Goal: Task Accomplishment & Management: Manage account settings

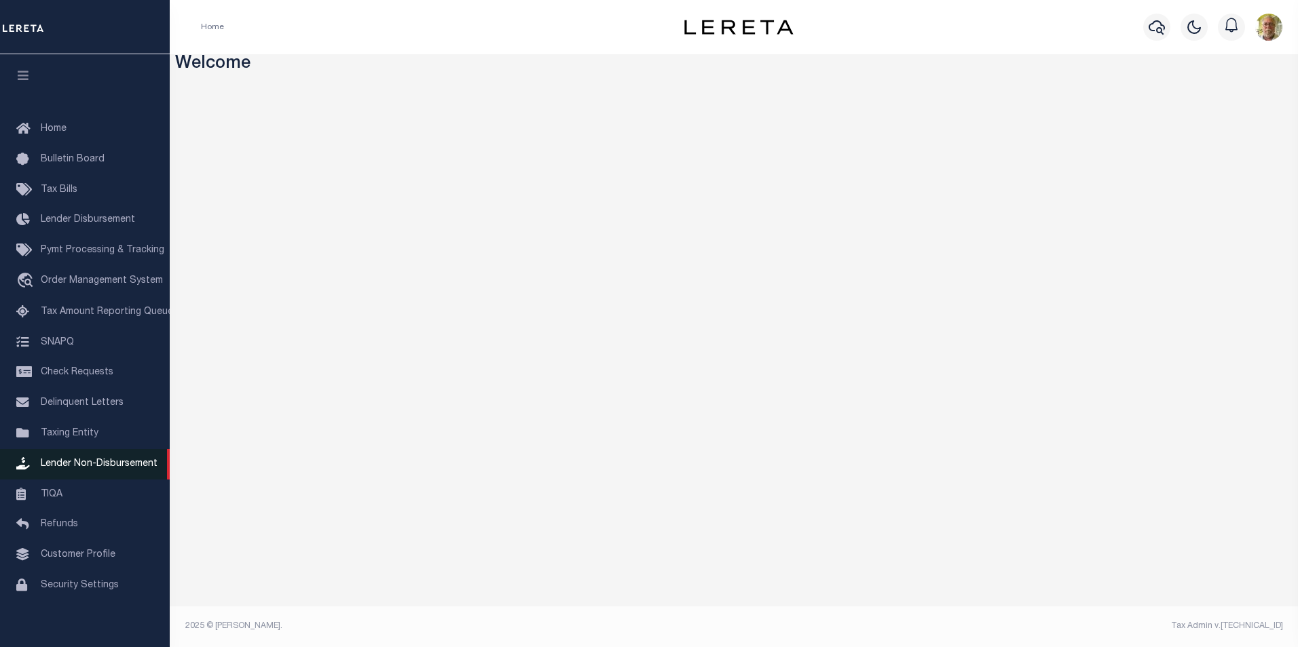
click at [123, 467] on span "Lender Non-Disbursement" at bounding box center [99, 464] width 117 height 10
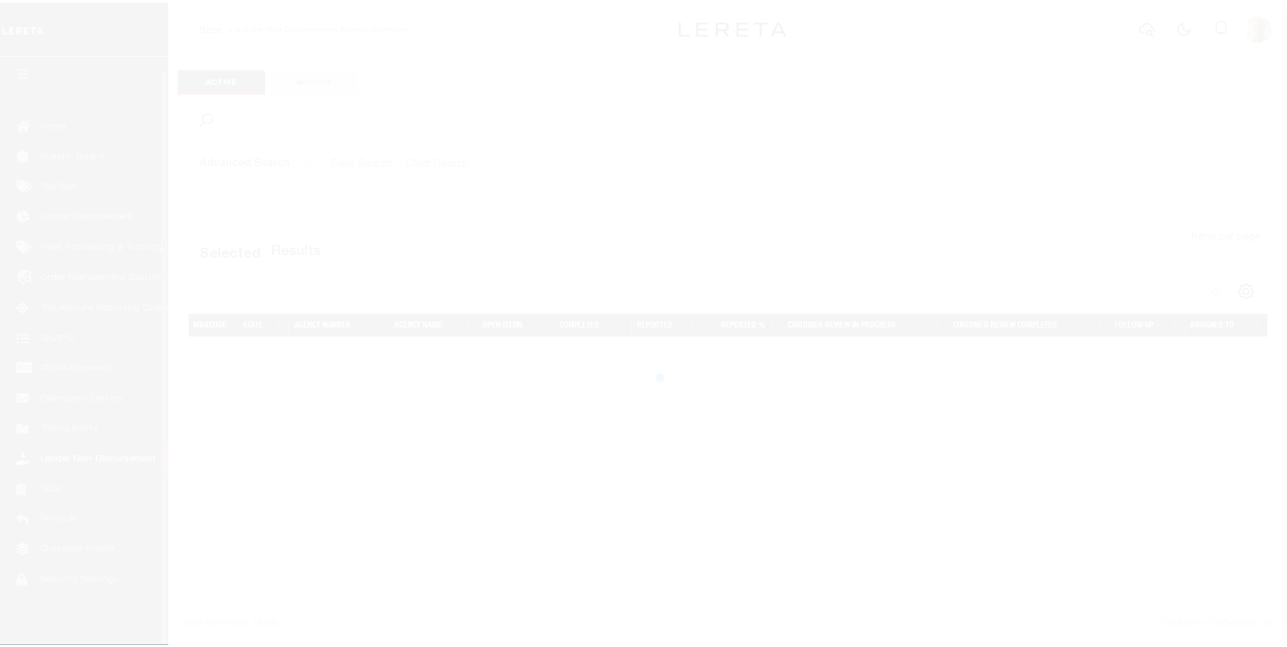
scroll to position [14, 0]
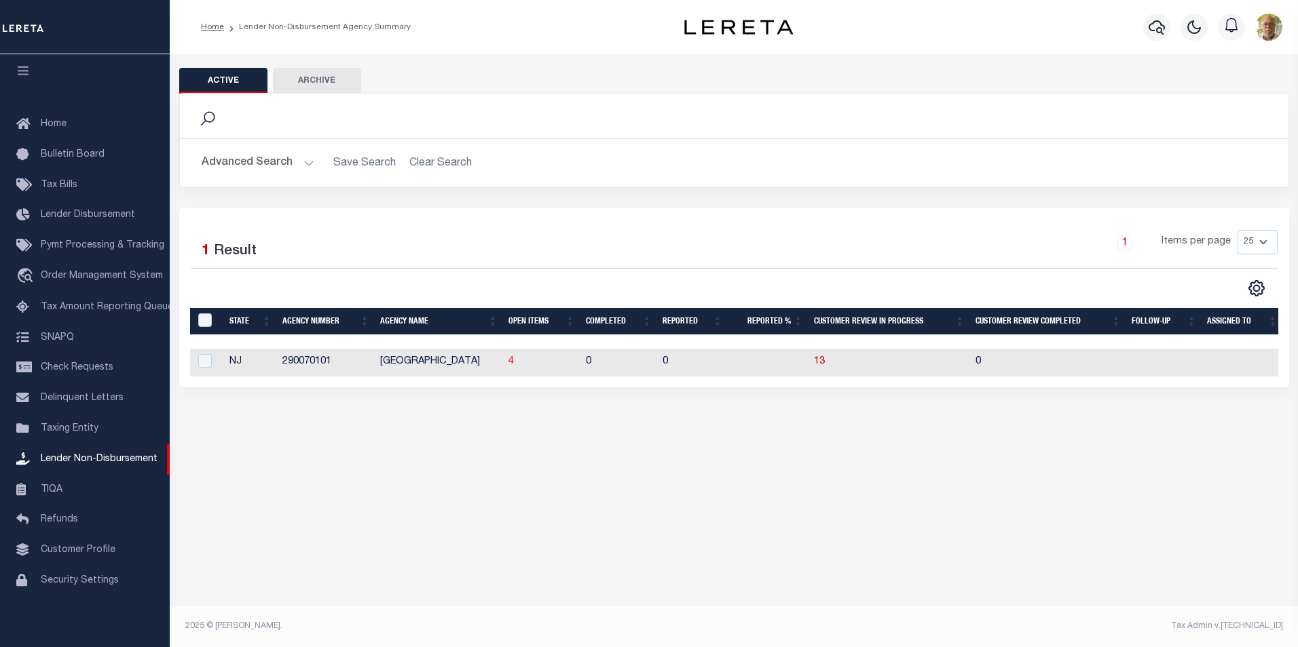
click at [306, 157] on button "Advanced Search" at bounding box center [258, 163] width 113 height 26
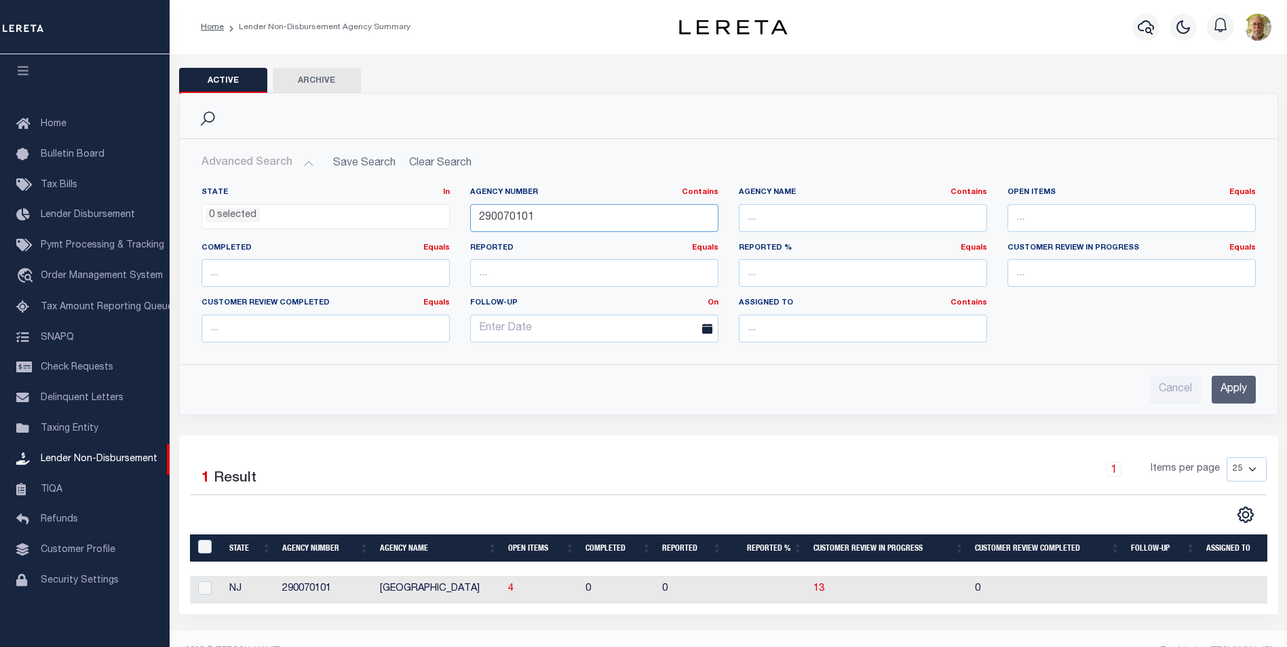
drag, startPoint x: 578, startPoint y: 219, endPoint x: 409, endPoint y: 214, distance: 169.7
click at [409, 214] on div "State In In AK AL AR AZ CA CO CT DC DE FL GA GU HI IA ID IL IN KS [GEOGRAPHIC_D…" at bounding box center [728, 270] width 1075 height 166
click at [1246, 386] on input "Apply" at bounding box center [1234, 390] width 44 height 28
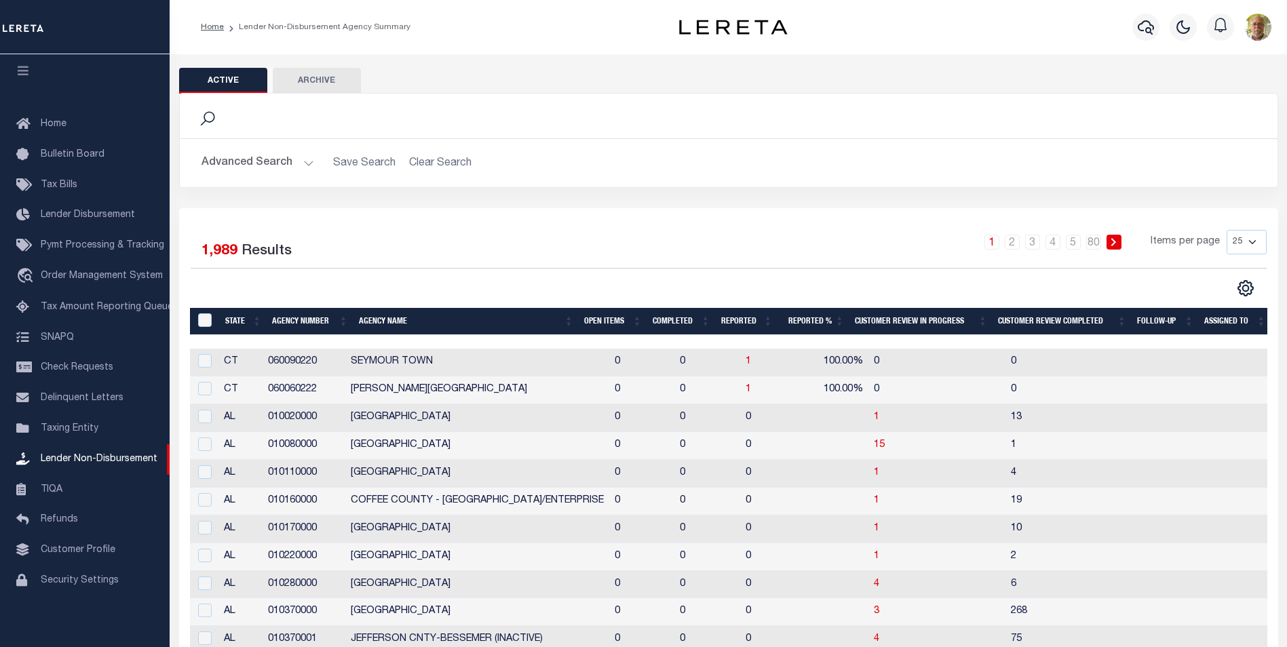
click at [600, 318] on th "Open Items" at bounding box center [613, 322] width 69 height 28
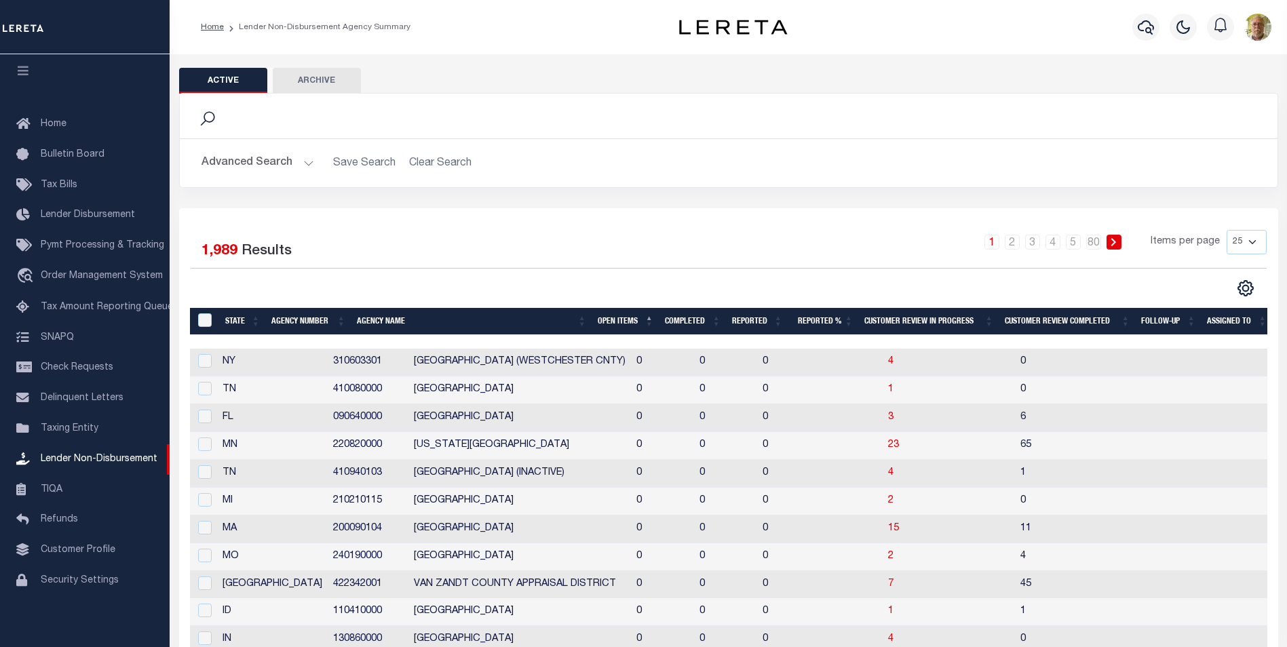
click at [601, 318] on th "Open Items" at bounding box center [625, 322] width 67 height 28
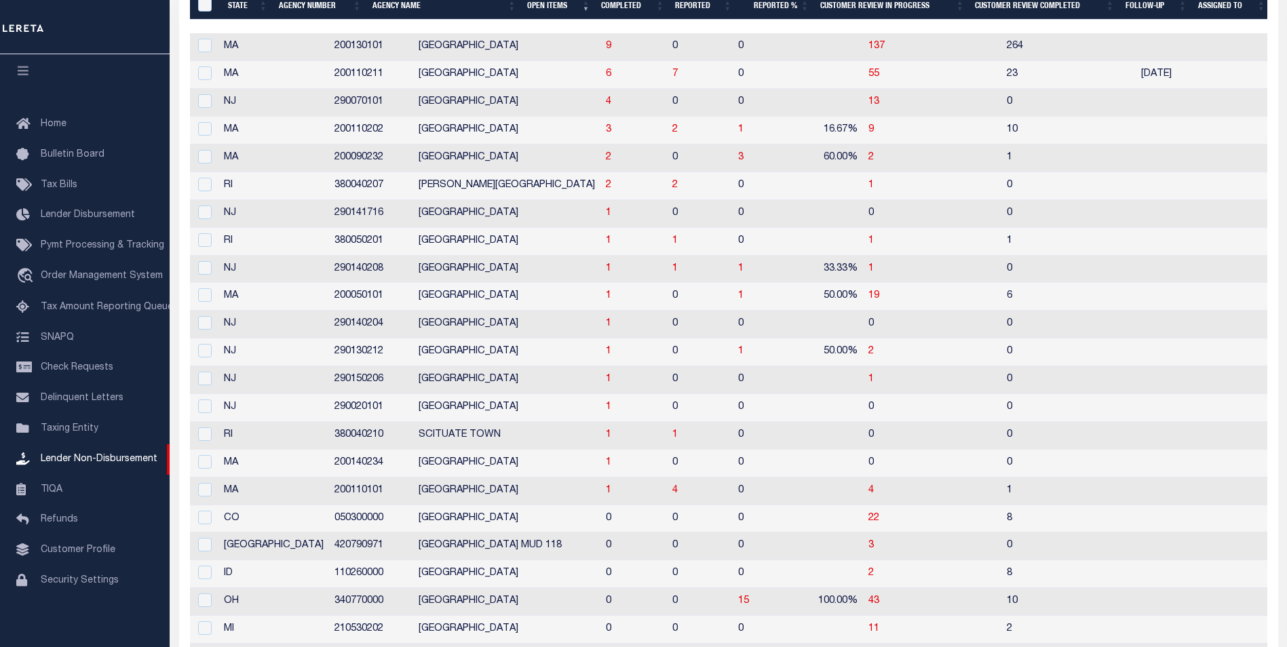
scroll to position [120, 0]
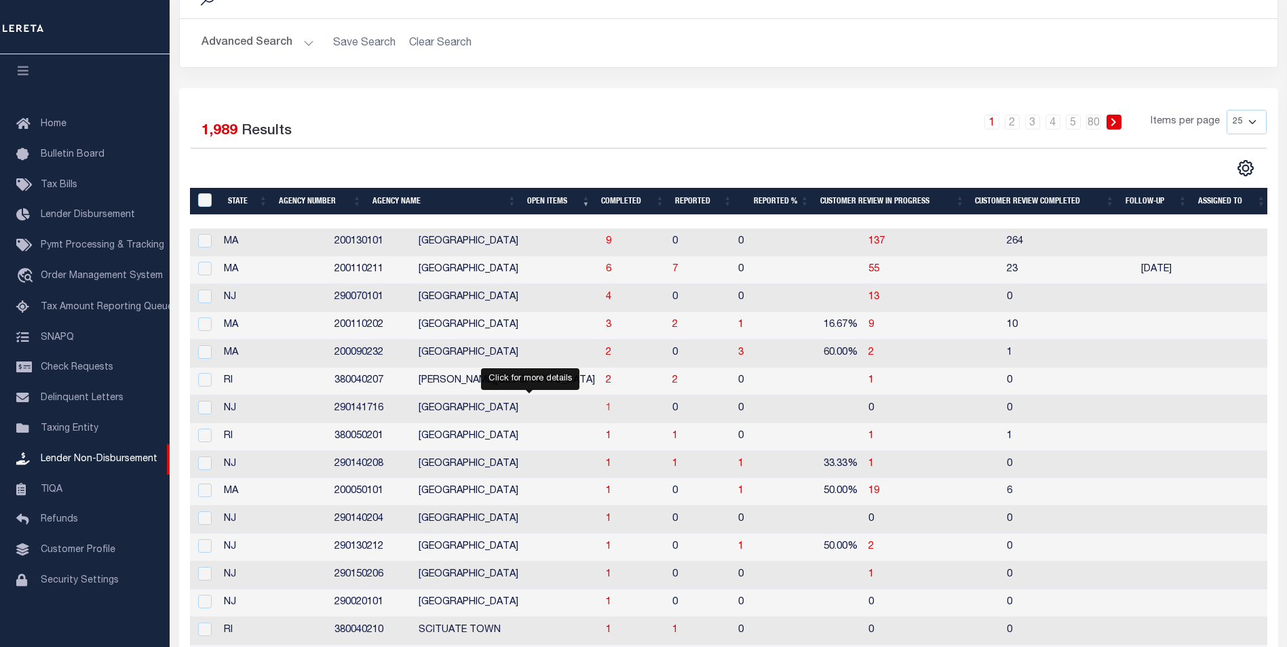
click at [606, 407] on span "1" at bounding box center [608, 409] width 5 height 10
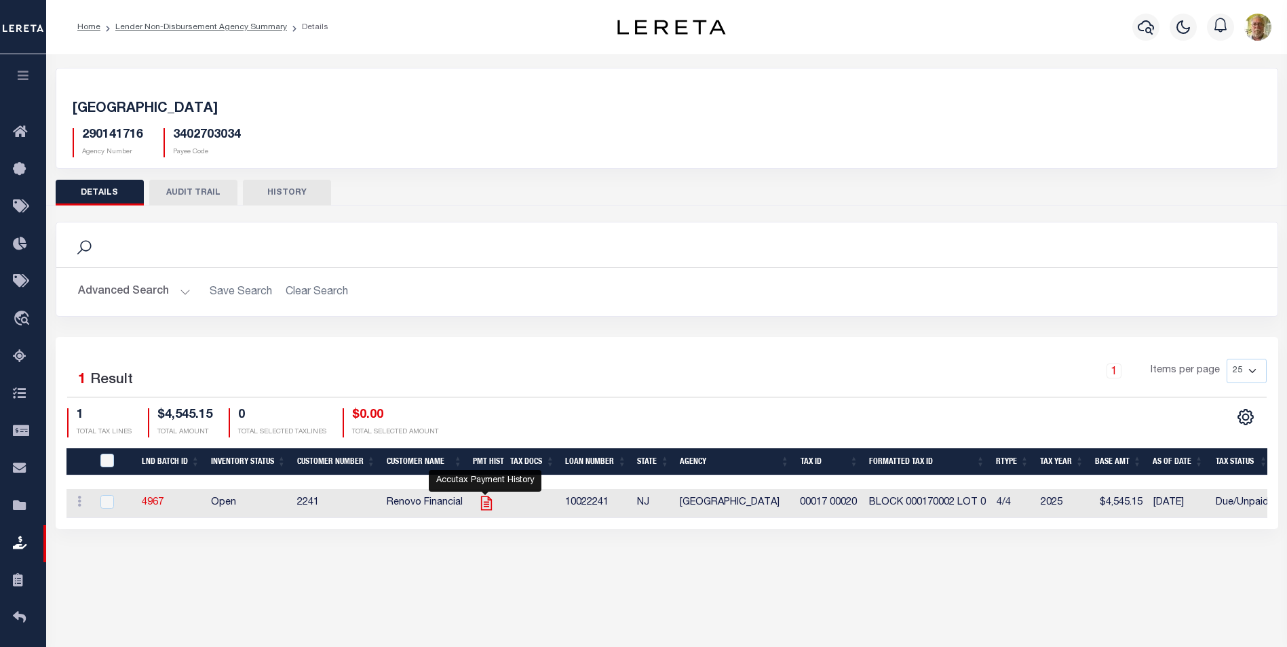
click at [487, 499] on icon "" at bounding box center [485, 504] width 11 height 14
checkbox input "true"
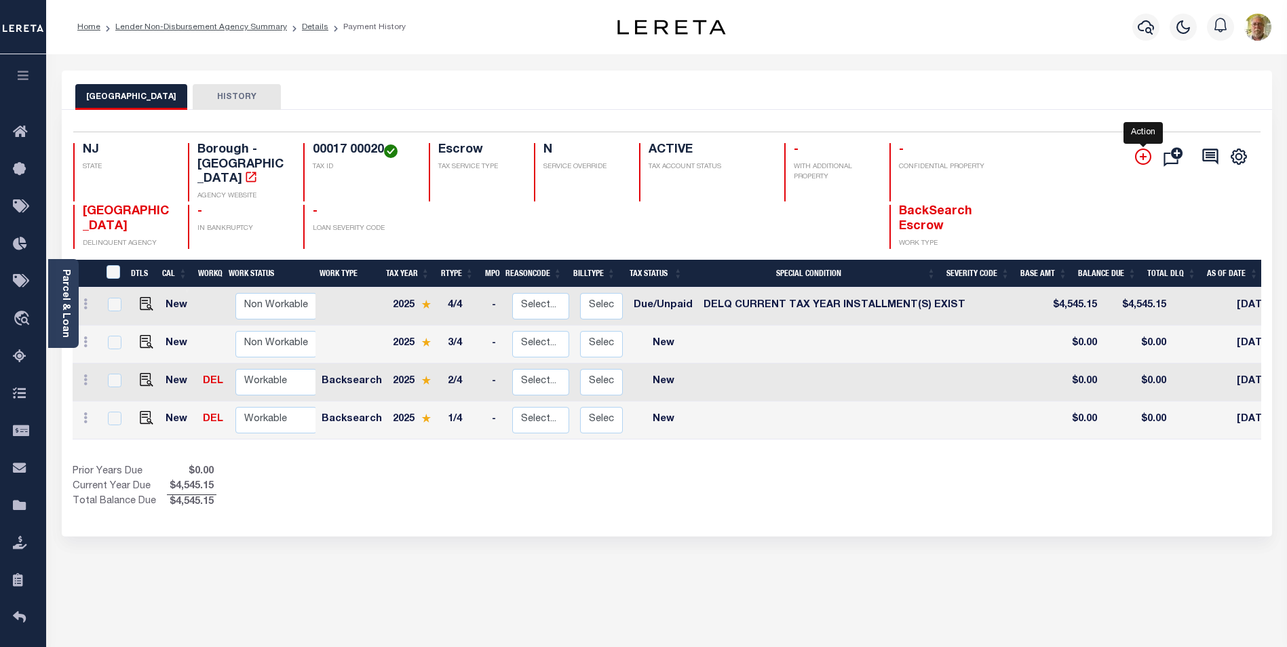
click at [1144, 154] on icon "" at bounding box center [1143, 157] width 16 height 16
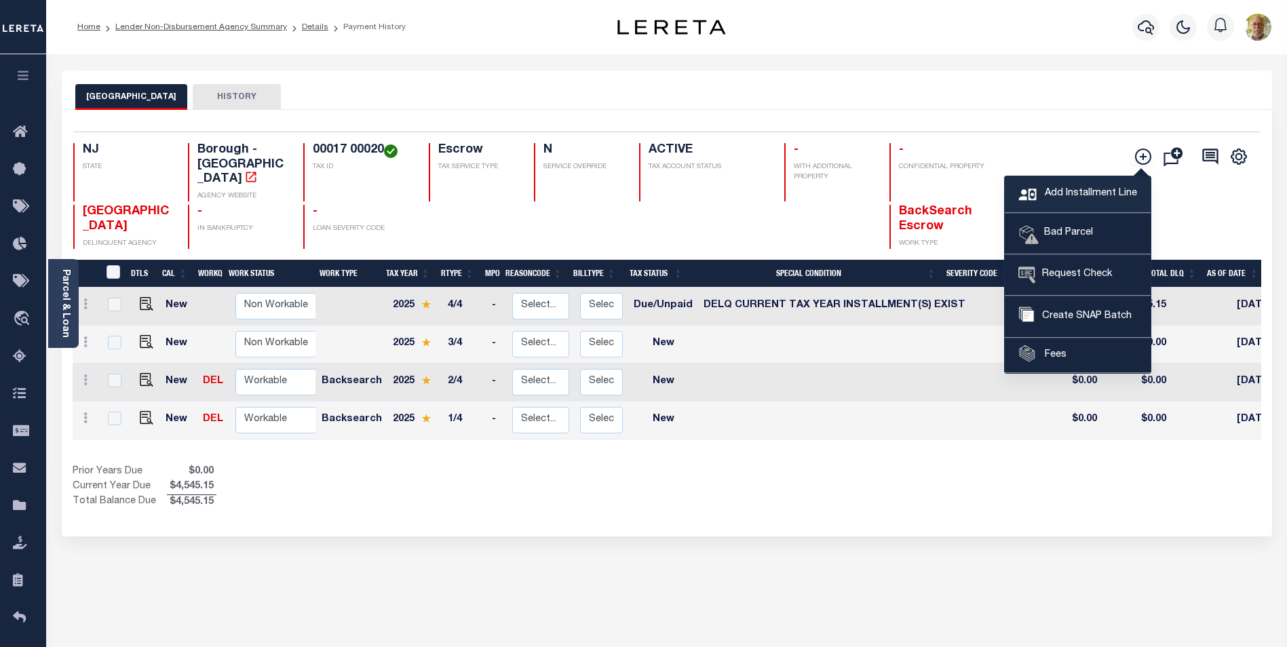
click at [1065, 188] on span "Add Installment Line" at bounding box center [1090, 194] width 96 height 15
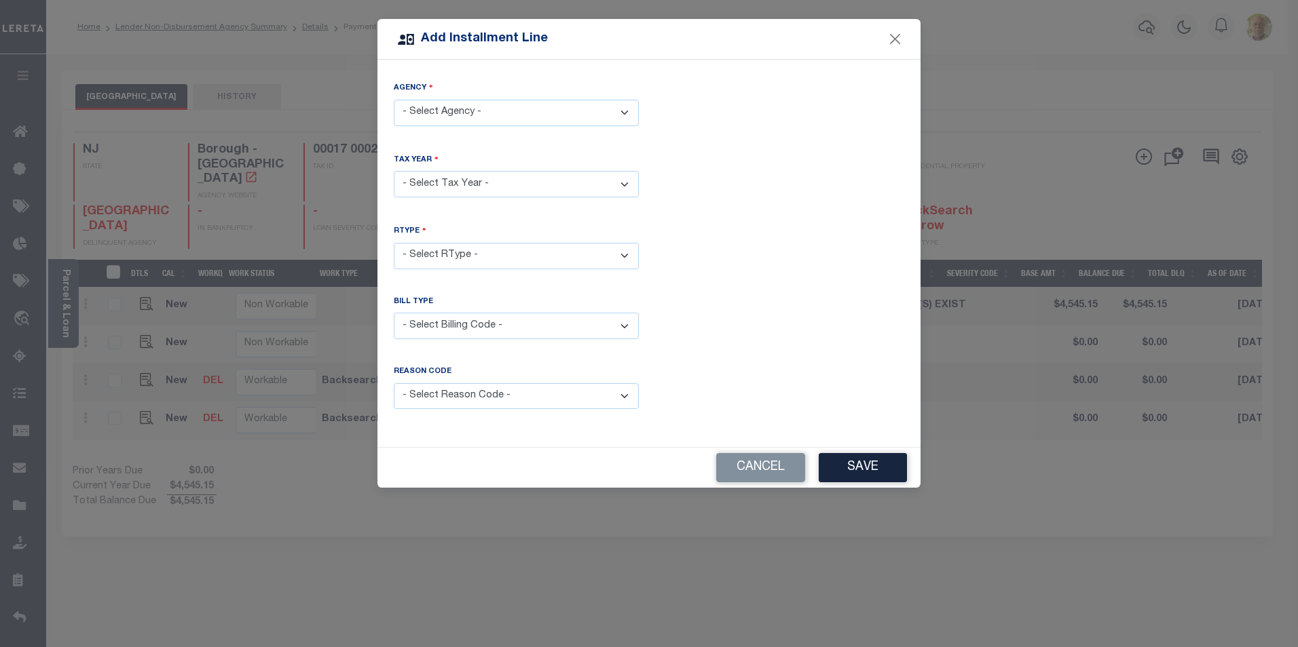
click at [465, 107] on select "- Select Agency - ROCKAWAY BOROUGH - Borough" at bounding box center [516, 113] width 245 height 26
select select "3402703034"
click at [394, 100] on select "- Select Agency - ROCKAWAY BOROUGH - Borough" at bounding box center [516, 113] width 245 height 26
click at [447, 185] on select "- Select Year - 2005 2006 2007 2008 2009 2010 2011 2012 2013 2014 2015 2016 201…" at bounding box center [516, 184] width 245 height 26
select select "2025"
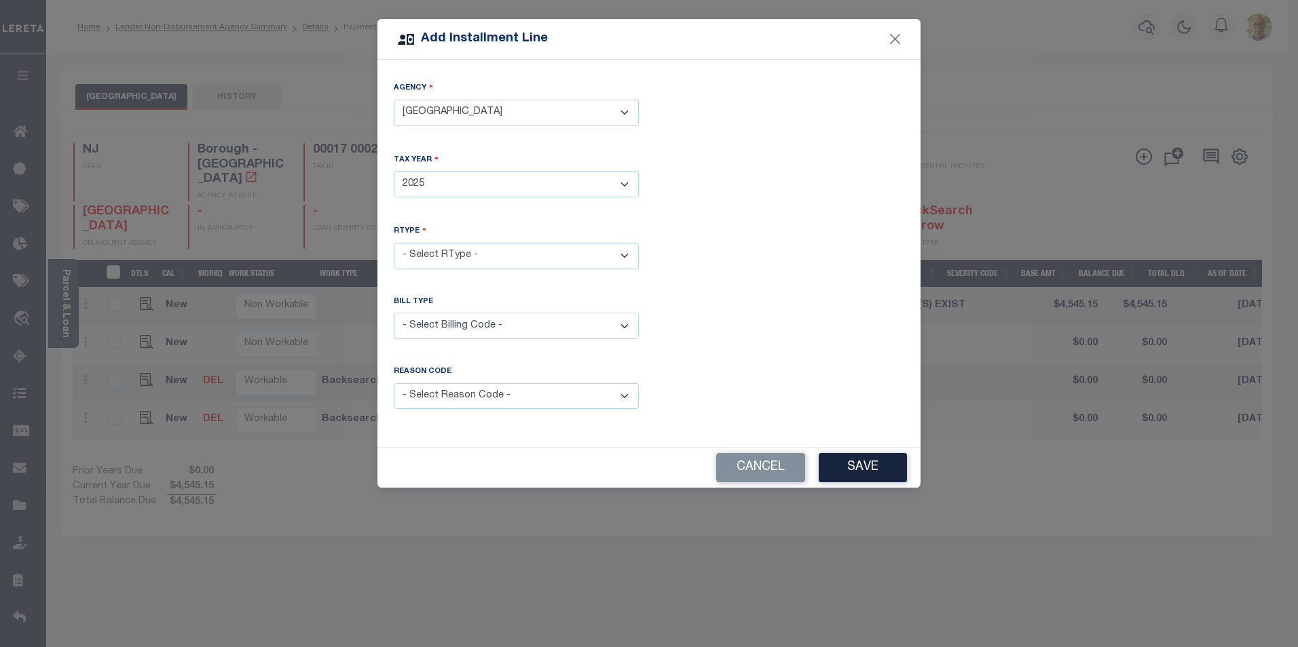
click at [394, 171] on select "- Select Year - 2005 2006 2007 2008 2009 2010 2011 2012 2013 2014 2015 2016 201…" at bounding box center [516, 184] width 245 height 26
click at [443, 252] on select "- Select RType - 1/4 2/4 3/4 4/4" at bounding box center [516, 256] width 245 height 26
select select "2"
click at [394, 243] on select "- Select RType - 1/4 2/4 3/4 4/4" at bounding box center [516, 256] width 245 height 26
click at [428, 325] on select "- Select Billing Code - Regular Delinquent Supplemental Corrected/Adjusted Bill…" at bounding box center [516, 326] width 245 height 26
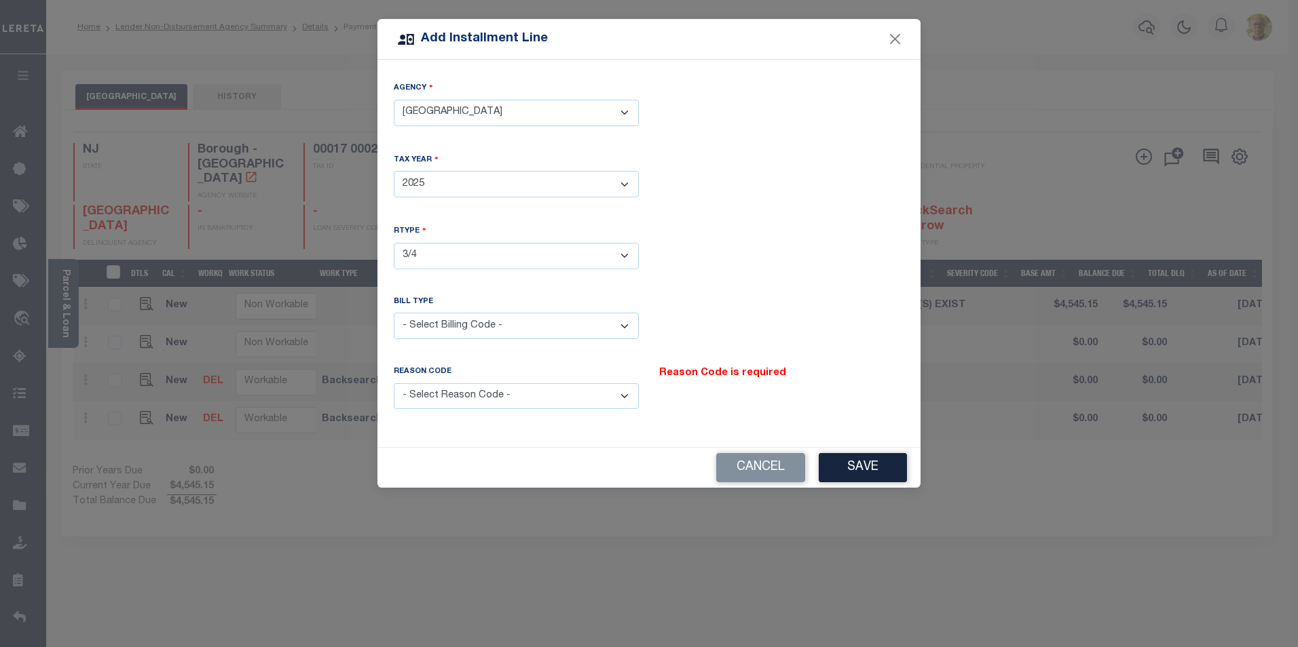
select select "1"
click at [394, 313] on select "- Select Billing Code - Regular Delinquent Supplemental Corrected/Adjusted Bill…" at bounding box center [516, 326] width 245 height 26
click at [446, 389] on select "- Select Reason Code - Payment Reversal Taxable Value Change Assessment Change …" at bounding box center [516, 396] width 245 height 26
select select "12"
click at [394, 383] on select "- Select Reason Code - Payment Reversal Taxable Value Change Assessment Change …" at bounding box center [516, 396] width 245 height 26
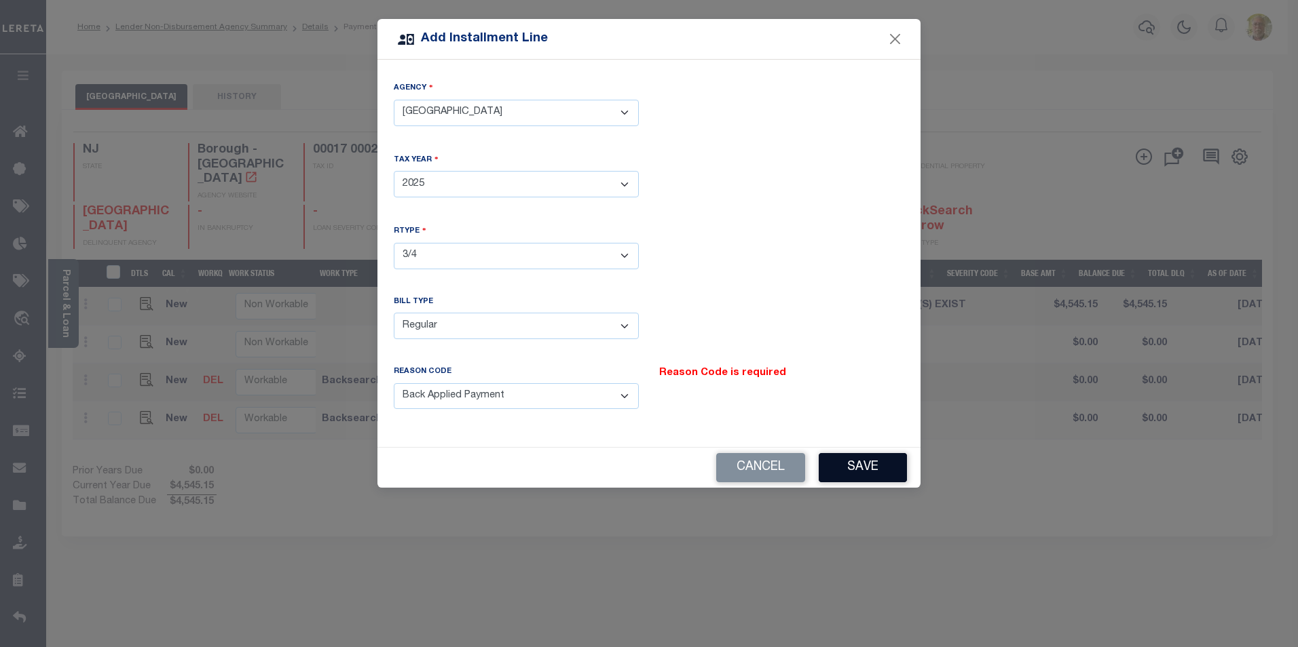
click at [846, 466] on button "Save" at bounding box center [862, 467] width 88 height 29
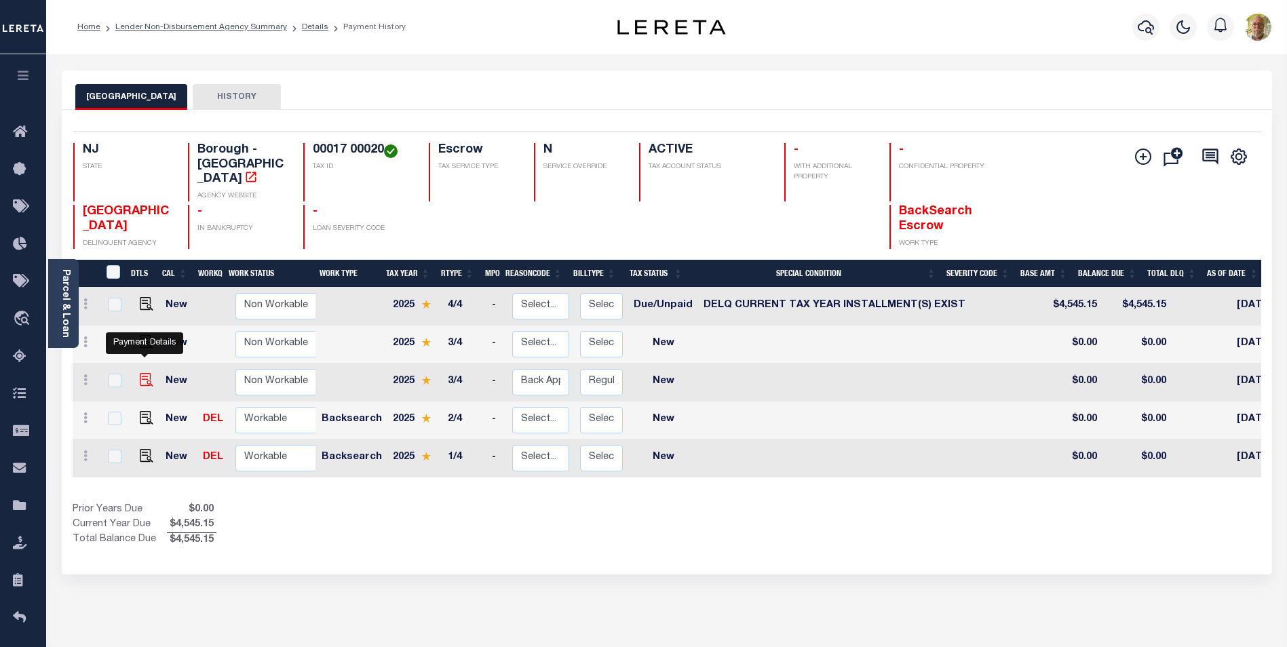
click at [144, 373] on img at bounding box center [147, 380] width 14 height 14
checkbox input "true"
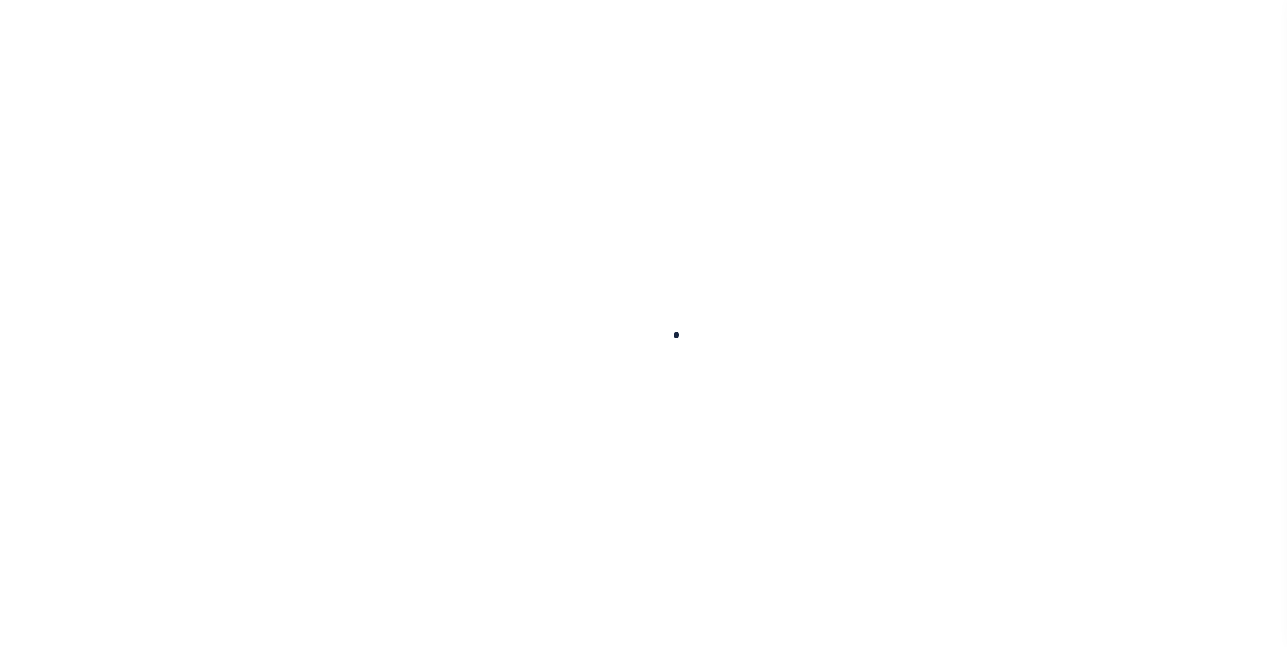
checkbox input "false"
type input "[DATE]"
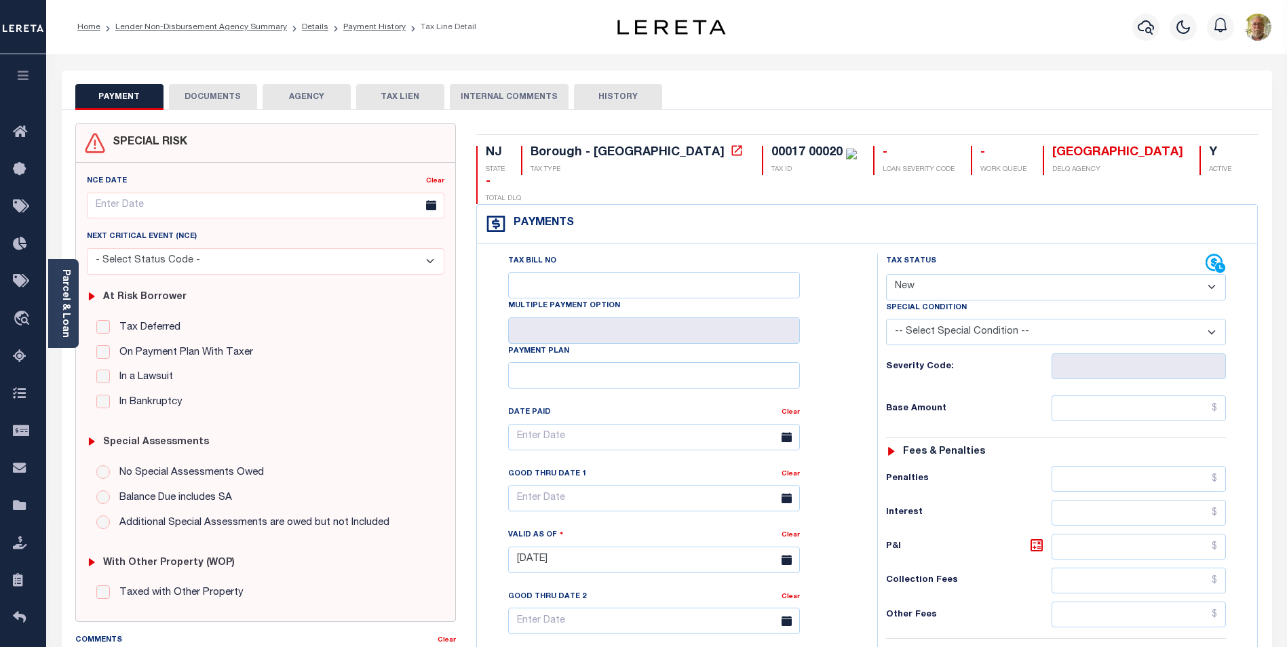
click at [954, 274] on select "- Select Status Code - Open Due/Unpaid Paid Incomplete No Tax Due Internal Refu…" at bounding box center [1056, 287] width 340 height 26
select select "DUE"
click at [886, 274] on select "- Select Status Code - Open Due/Unpaid Paid Incomplete No Tax Due Internal Refu…" at bounding box center [1056, 287] width 340 height 26
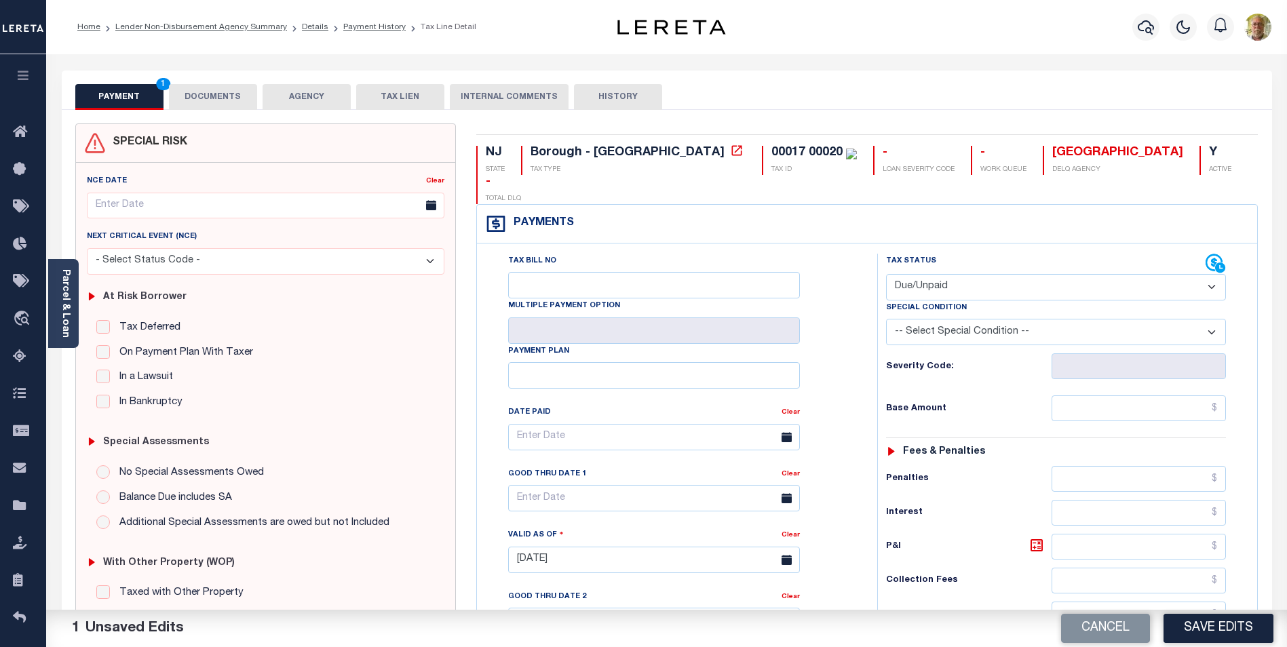
click at [973, 319] on select "-- Select Special Condition -- 3RD PARTY TAX LIEN AGENCY TAX LIEN (A.K.A Inside…" at bounding box center [1056, 332] width 340 height 26
click at [1189, 396] on input "text" at bounding box center [1139, 409] width 174 height 26
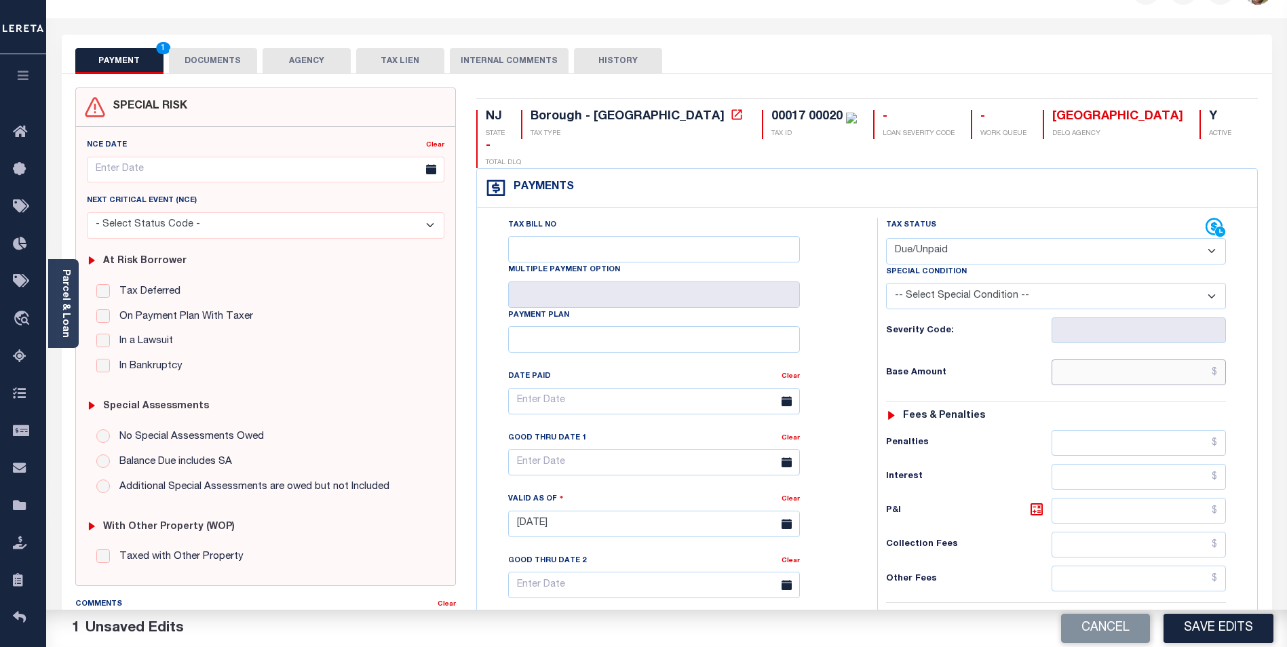
scroll to position [68, 0]
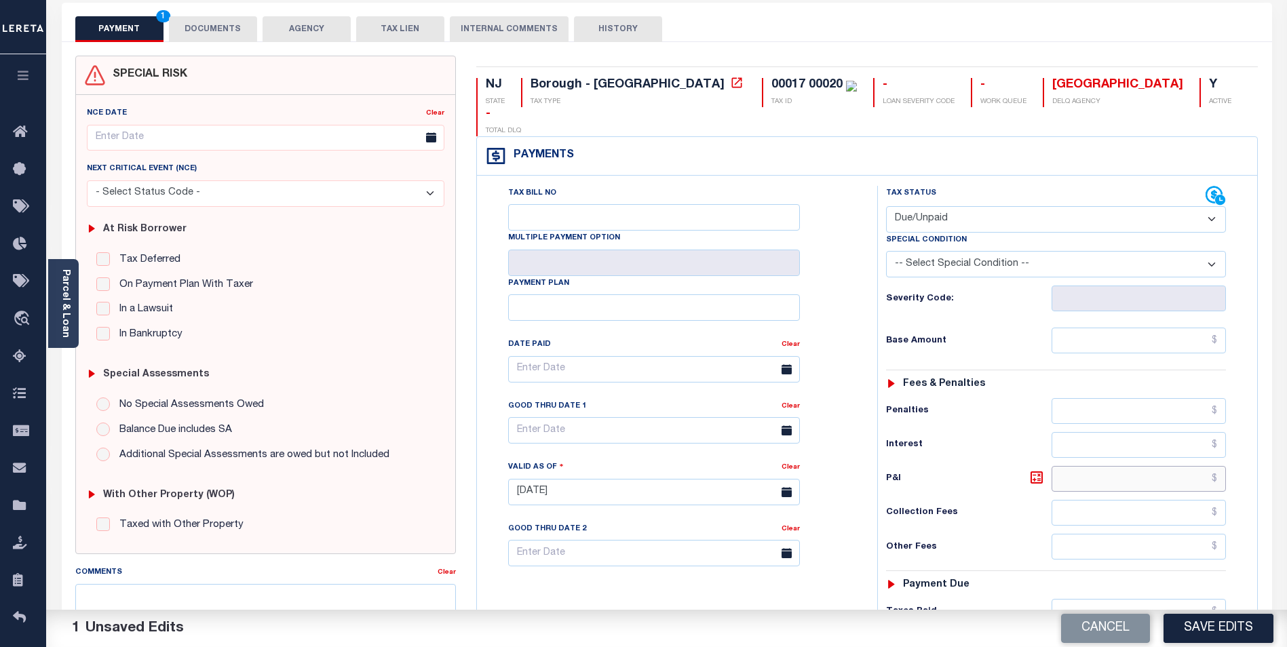
click at [1169, 466] on input "text" at bounding box center [1139, 479] width 174 height 26
type input "$203.94"
click at [1144, 328] on input "text" at bounding box center [1139, 341] width 174 height 26
type input "$4,545.16"
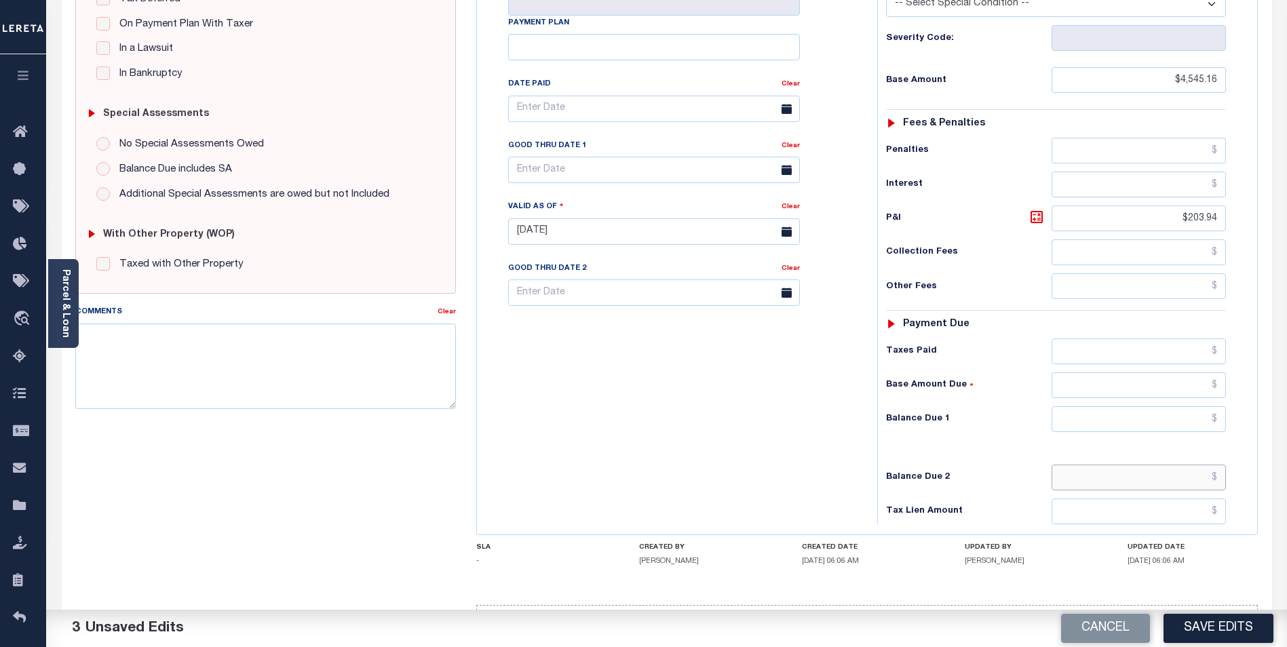
scroll to position [352, 0]
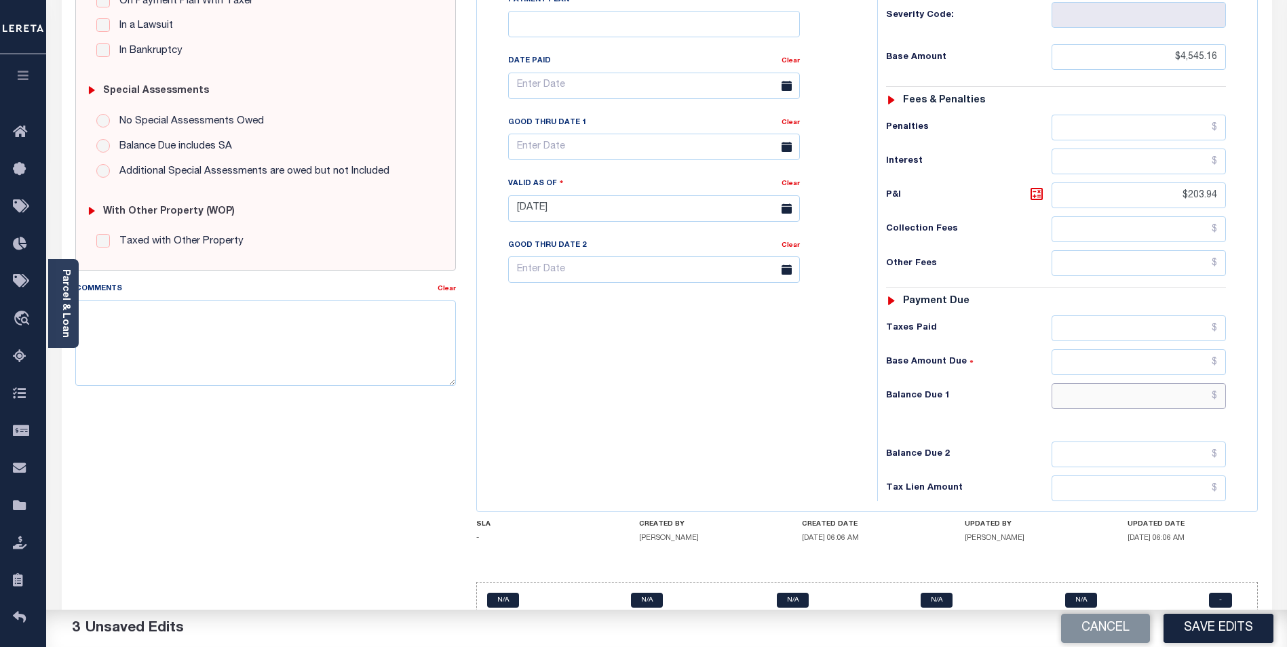
drag, startPoint x: 1206, startPoint y: 369, endPoint x: 1222, endPoint y: 373, distance: 16.8
click at [1207, 383] on input "text" at bounding box center [1139, 396] width 174 height 26
drag, startPoint x: 1188, startPoint y: 367, endPoint x: 1213, endPoint y: 362, distance: 26.2
click at [1189, 383] on input "text" at bounding box center [1139, 396] width 174 height 26
type input "$4,749.10"
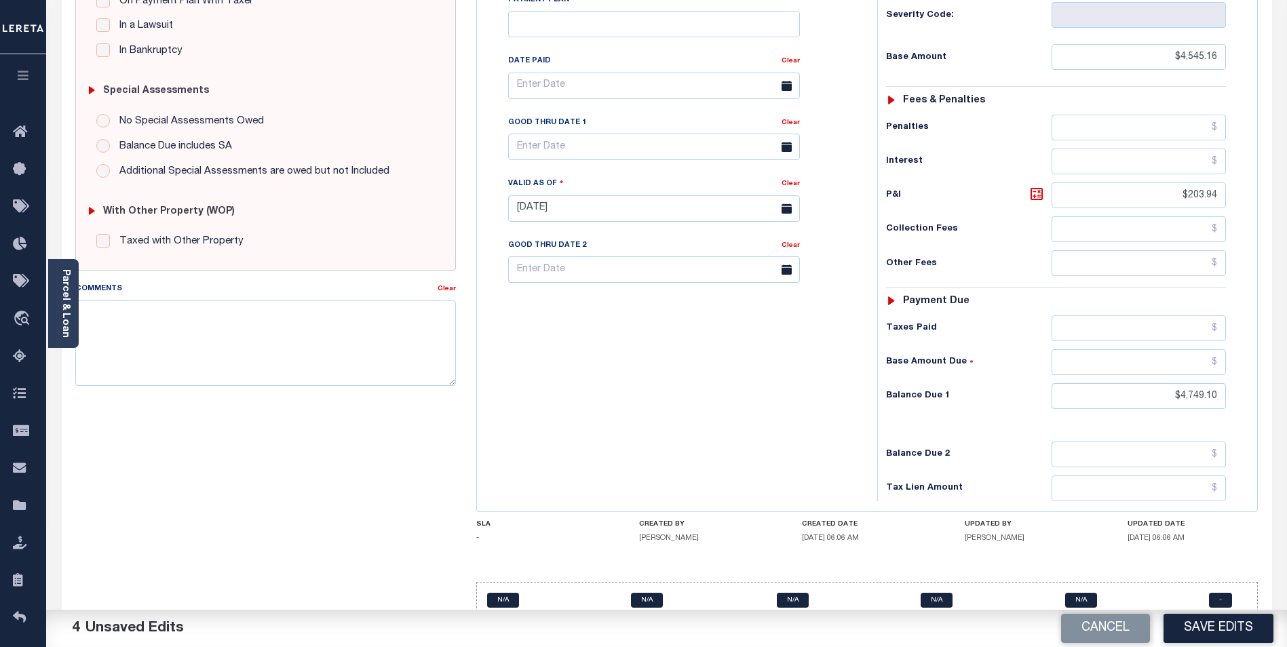
click at [787, 142] on icon at bounding box center [787, 147] width 10 height 10
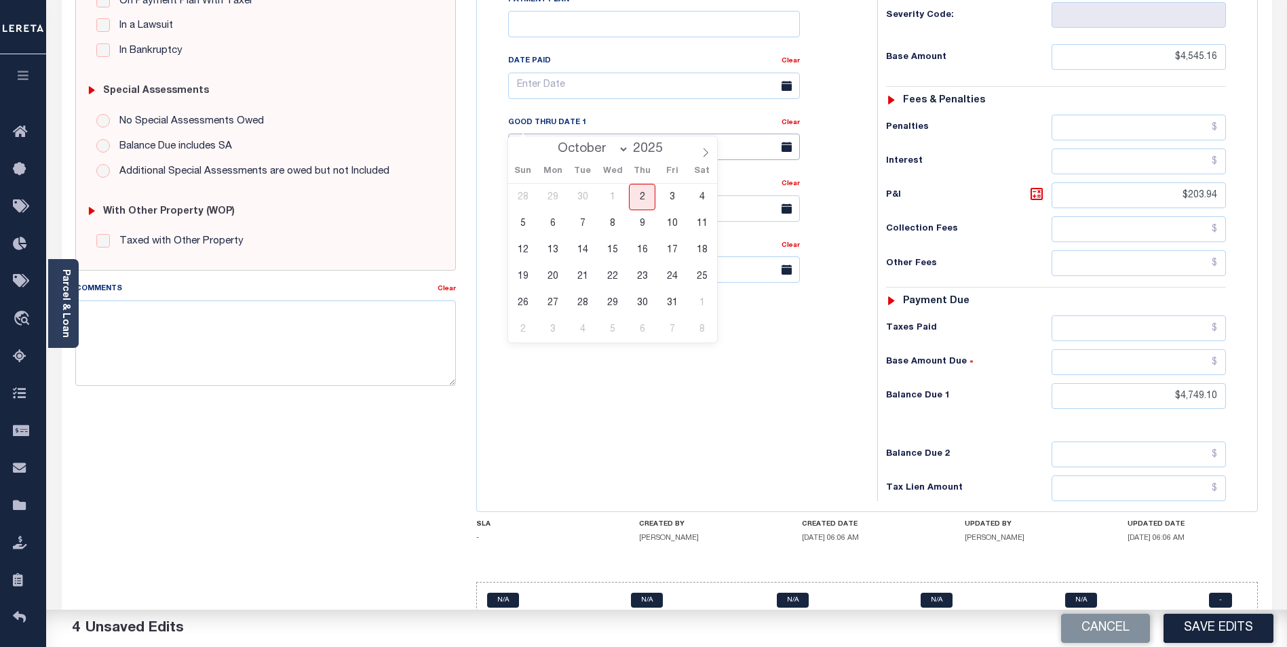
click at [676, 134] on input "text" at bounding box center [654, 147] width 292 height 26
click at [673, 300] on span "31" at bounding box center [672, 303] width 26 height 26
type input "[DATE]"
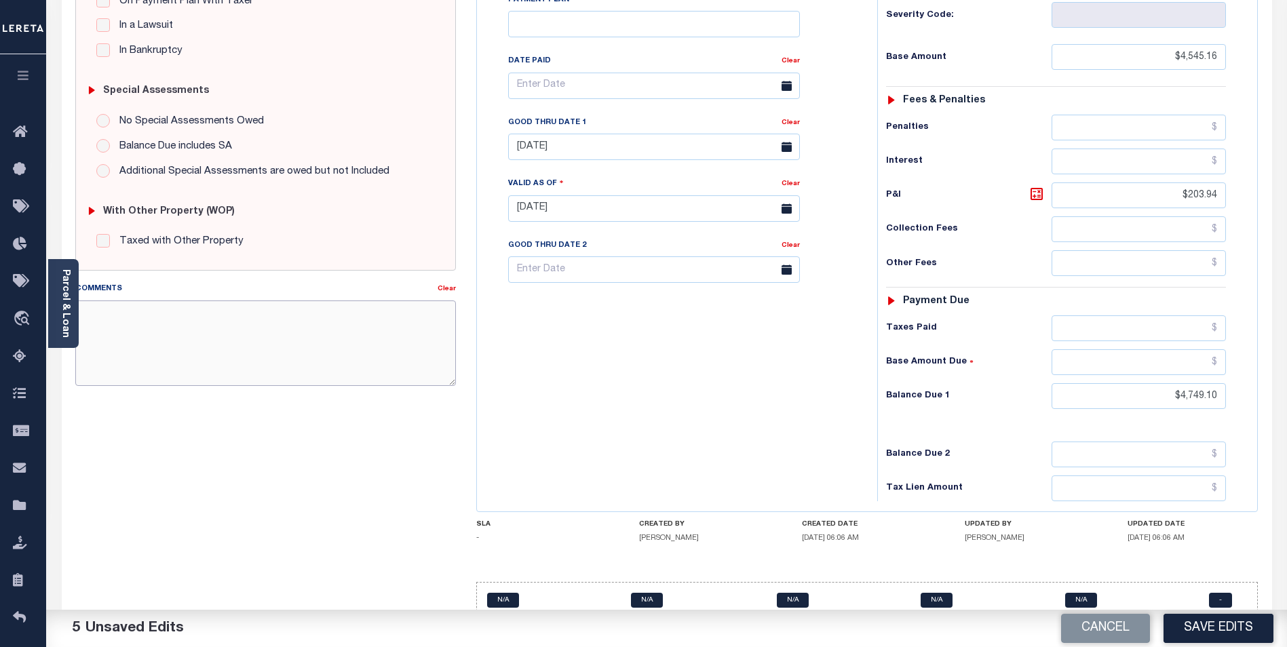
click at [183, 333] on textarea "Comments" at bounding box center [265, 344] width 381 height 86
type textarea "p"
type textarea "PER WEB, 3RD INSTALLMENT DELINQUENT."
click at [1213, 627] on button "Save Edits" at bounding box center [1219, 628] width 110 height 29
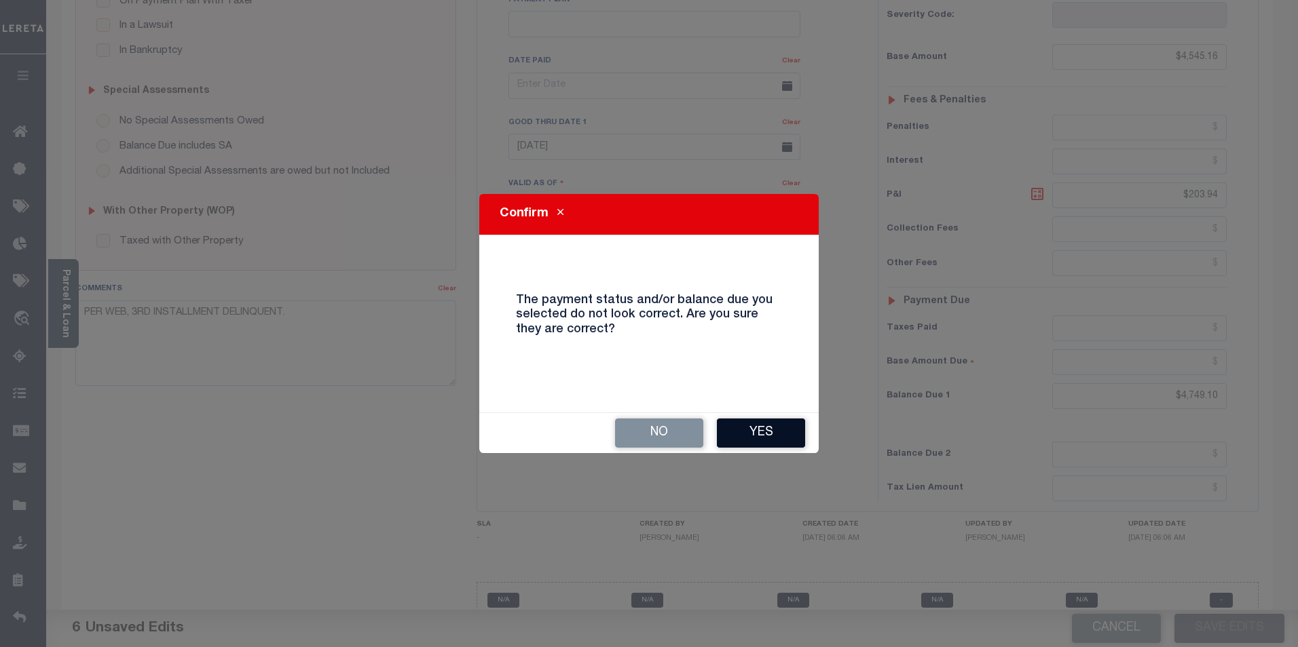
click at [765, 436] on button "Yes" at bounding box center [761, 433] width 88 height 29
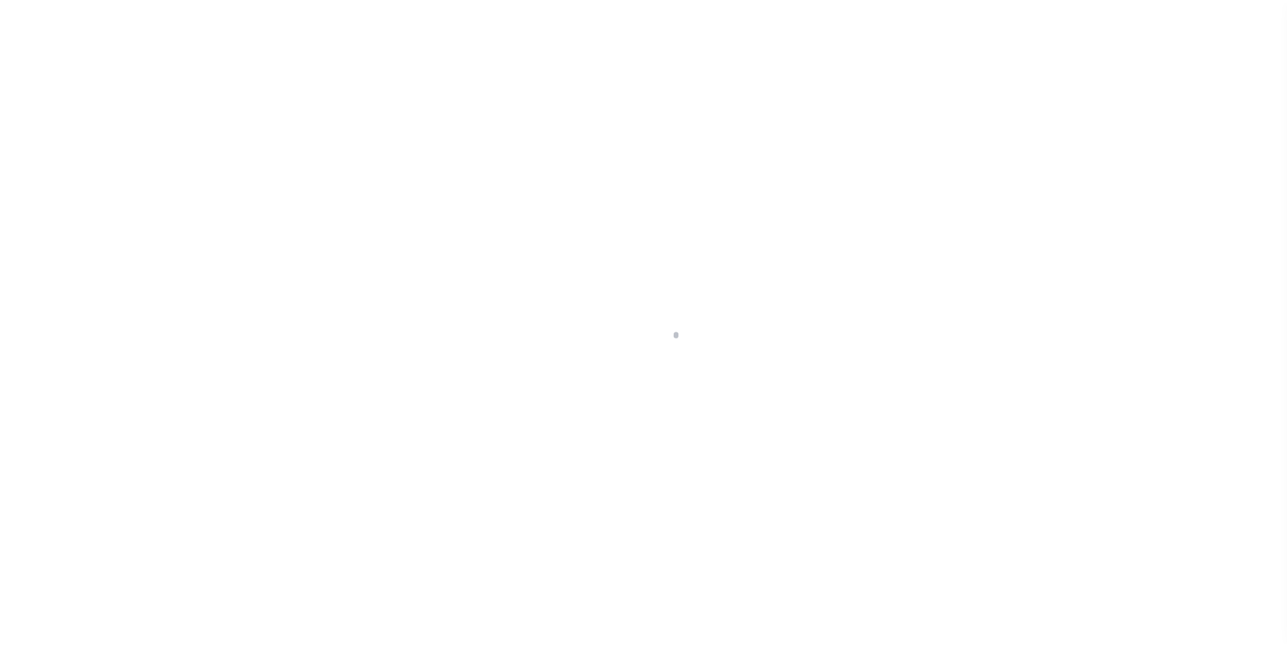
scroll to position [14, 0]
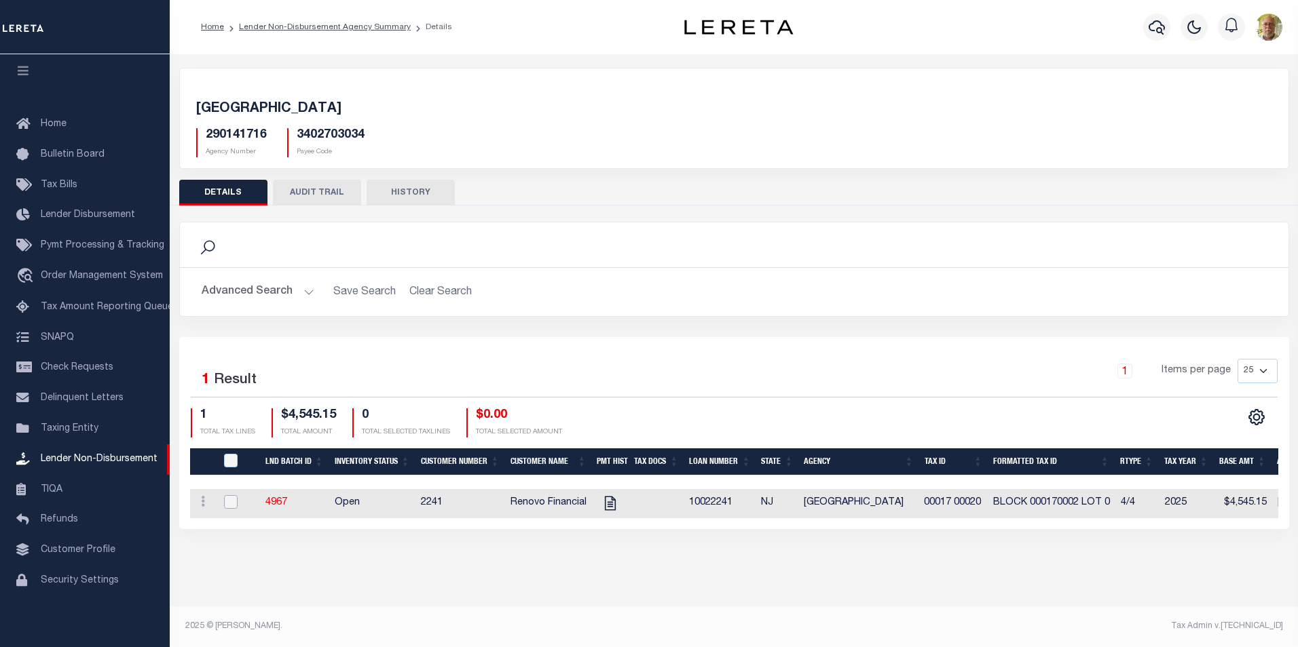
click at [231, 498] on input "checkbox" at bounding box center [231, 502] width 14 height 14
checkbox input "true"
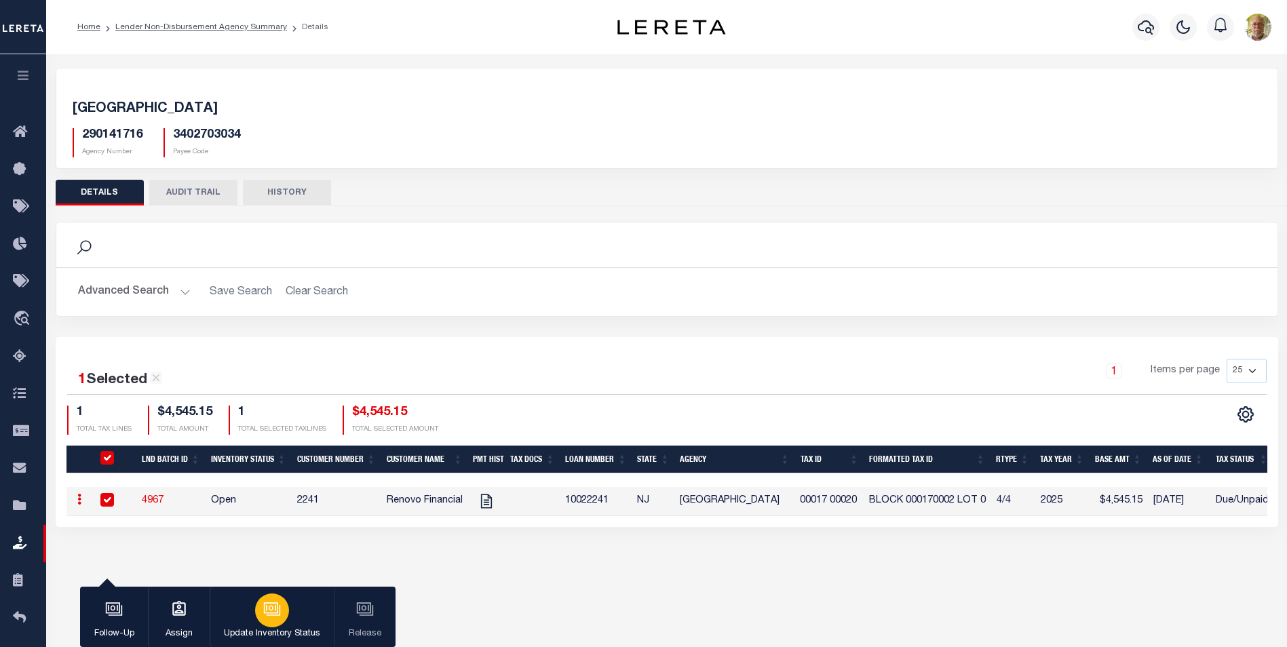
click at [271, 590] on button "Update Inventory Status" at bounding box center [272, 617] width 124 height 61
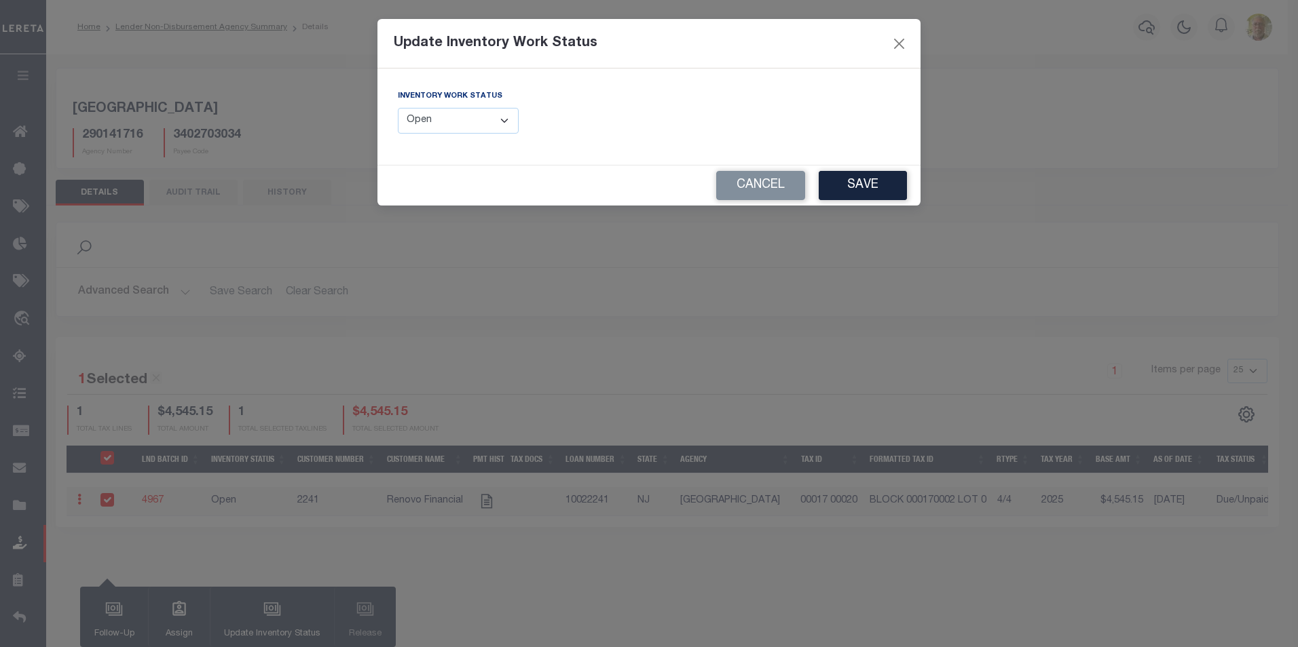
click at [451, 119] on select "--Select-- Open Completed Reported" at bounding box center [458, 121] width 121 height 26
select select "Completed"
click at [398, 108] on select "--Select-- Open Completed Reported" at bounding box center [458, 121] width 121 height 26
click at [862, 179] on button "Save" at bounding box center [862, 185] width 88 height 29
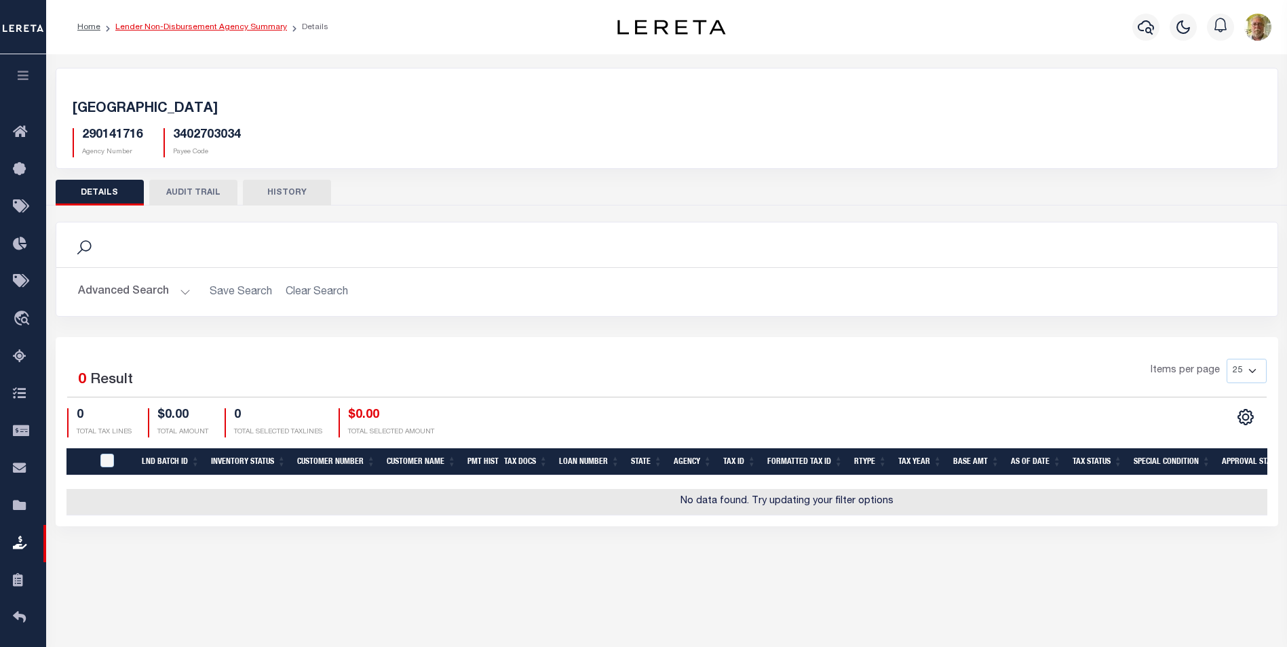
click at [246, 24] on link "Lender Non-Disbursement Agency Summary" at bounding box center [201, 27] width 172 height 8
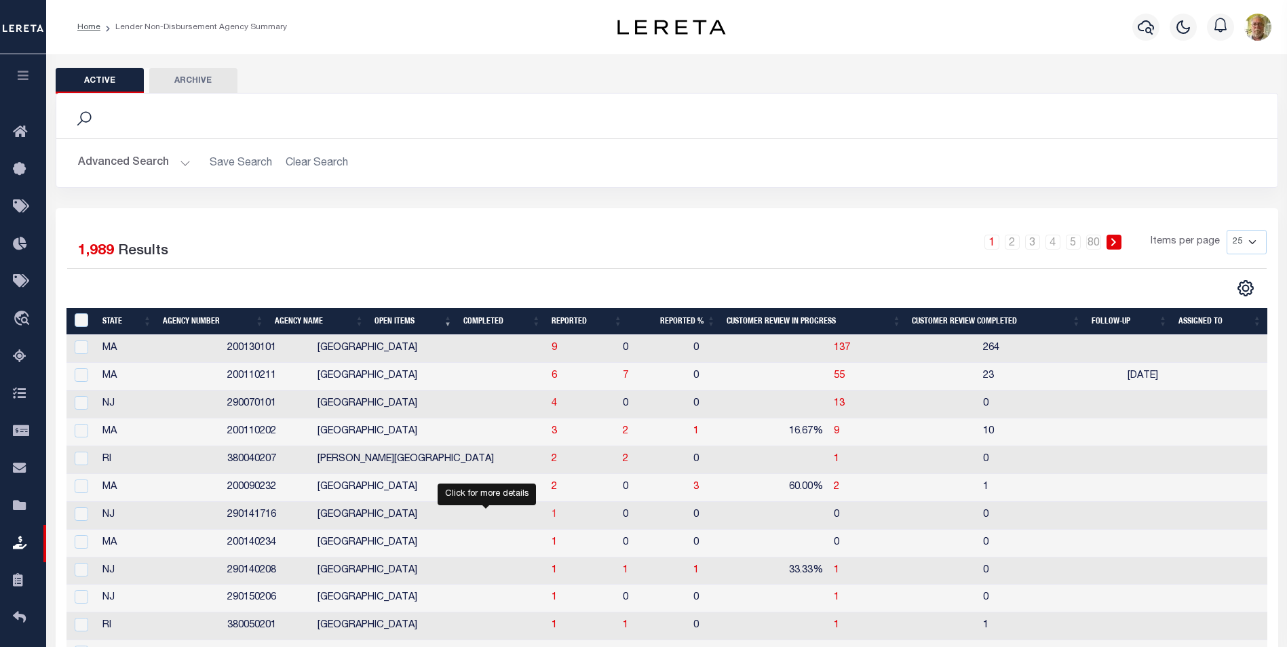
click at [552, 514] on span "1" at bounding box center [554, 515] width 5 height 10
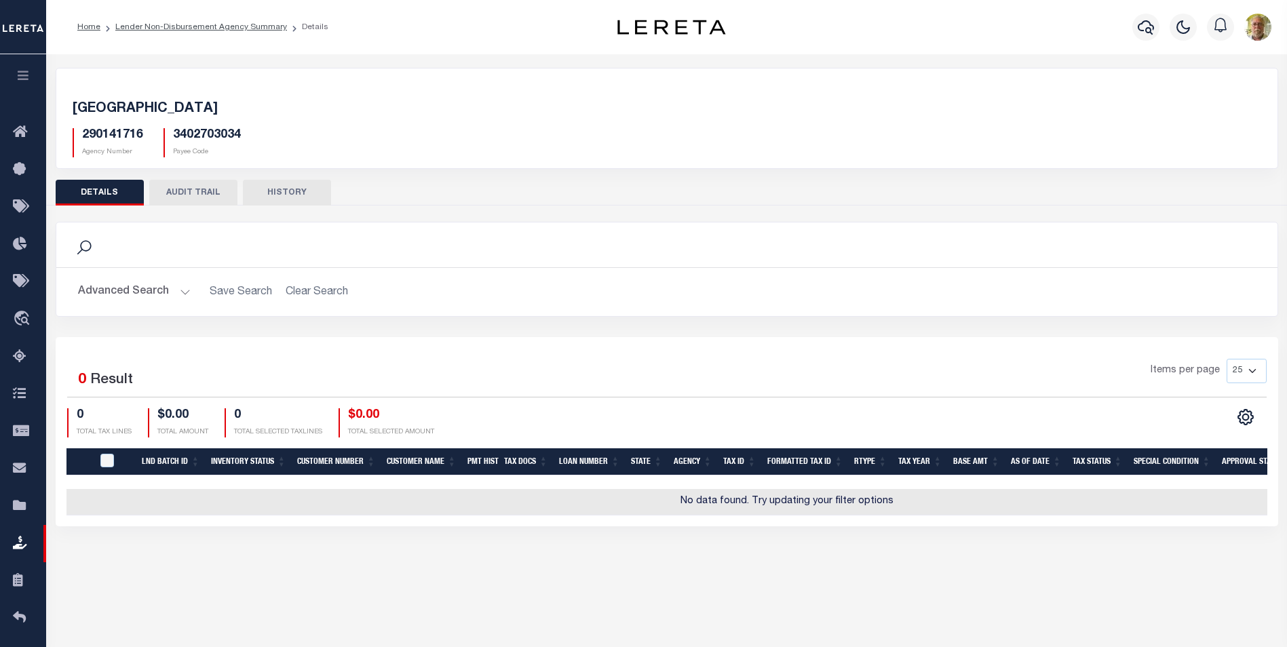
click at [231, 22] on li "Lender Non-Disbursement Agency Summary" at bounding box center [193, 27] width 187 height 12
click at [242, 27] on link "Lender Non-Disbursement Agency Summary" at bounding box center [201, 27] width 172 height 8
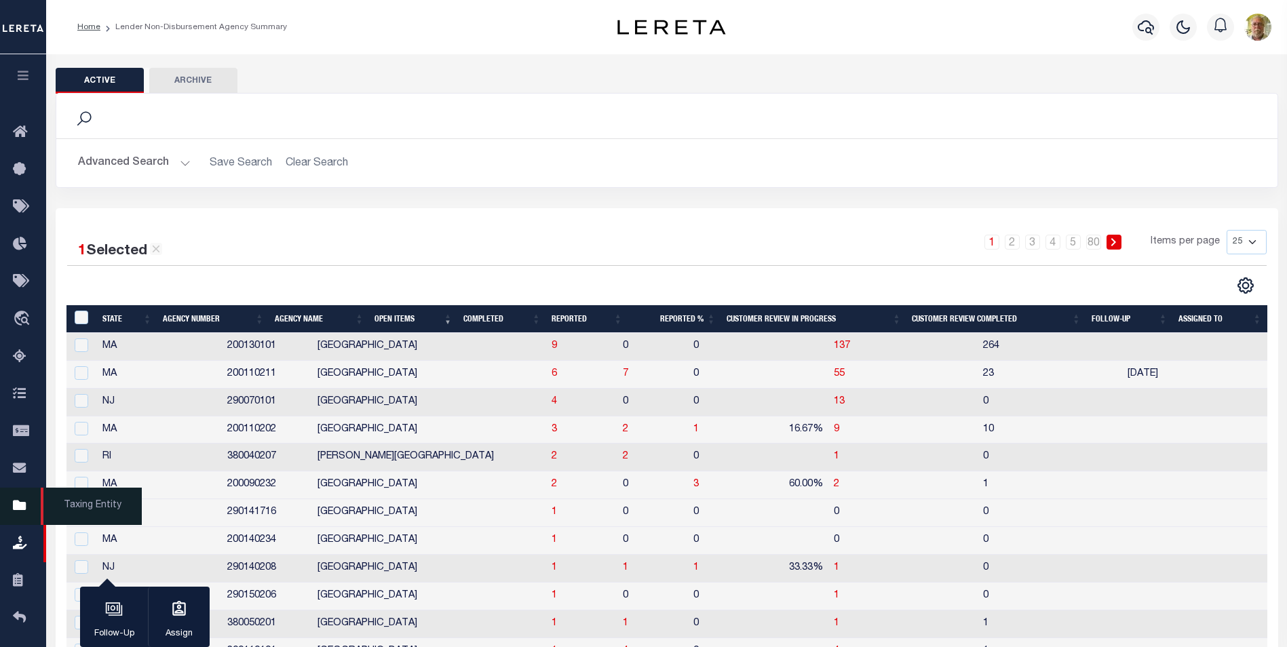
click at [81, 512] on span "Taxing Entity" at bounding box center [91, 506] width 101 height 37
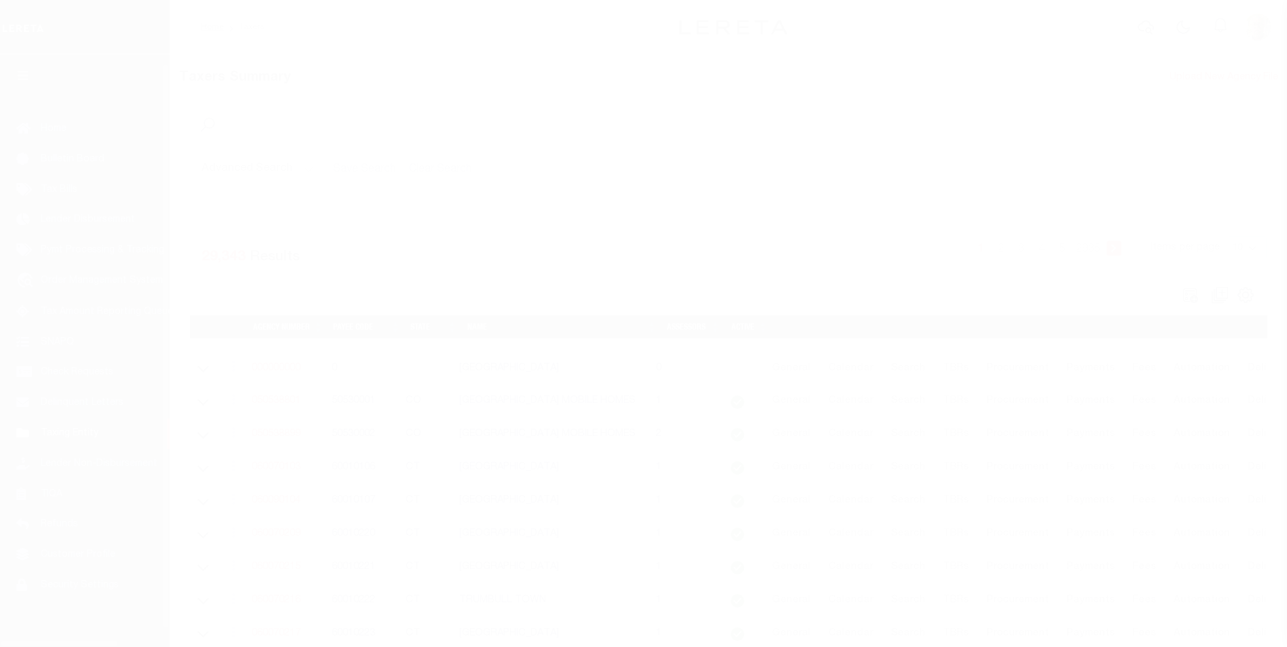
scroll to position [14, 0]
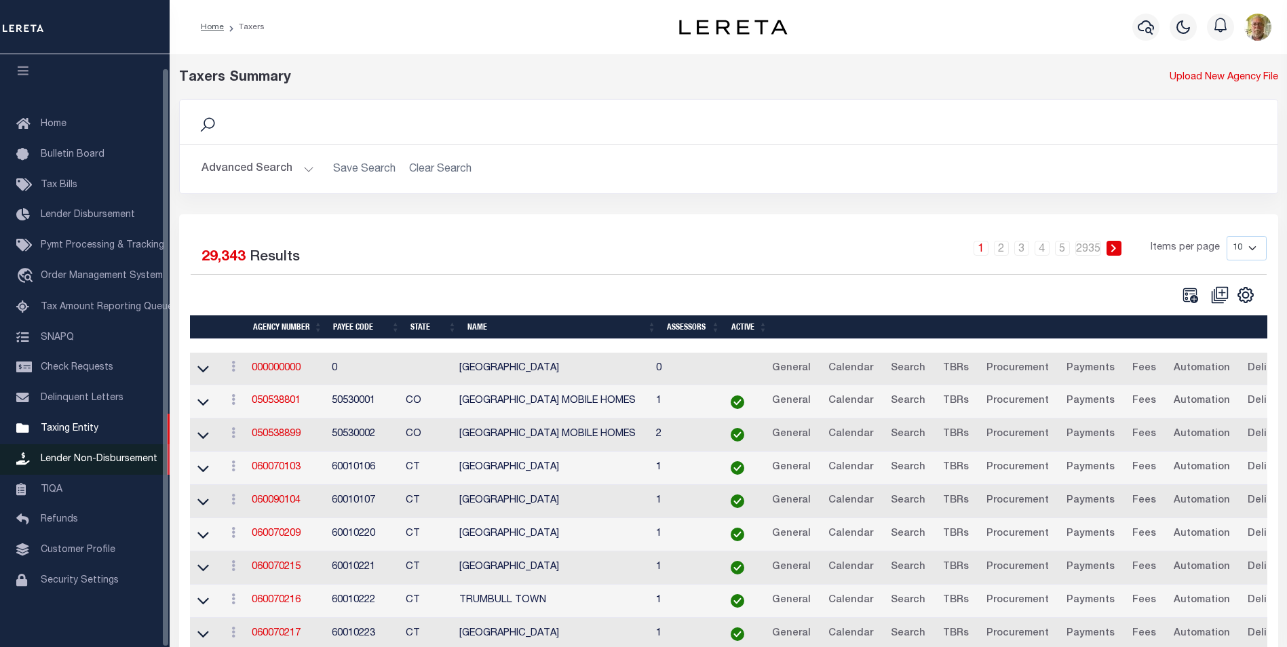
click at [119, 449] on link "Lender Non-Disbursement" at bounding box center [85, 460] width 170 height 31
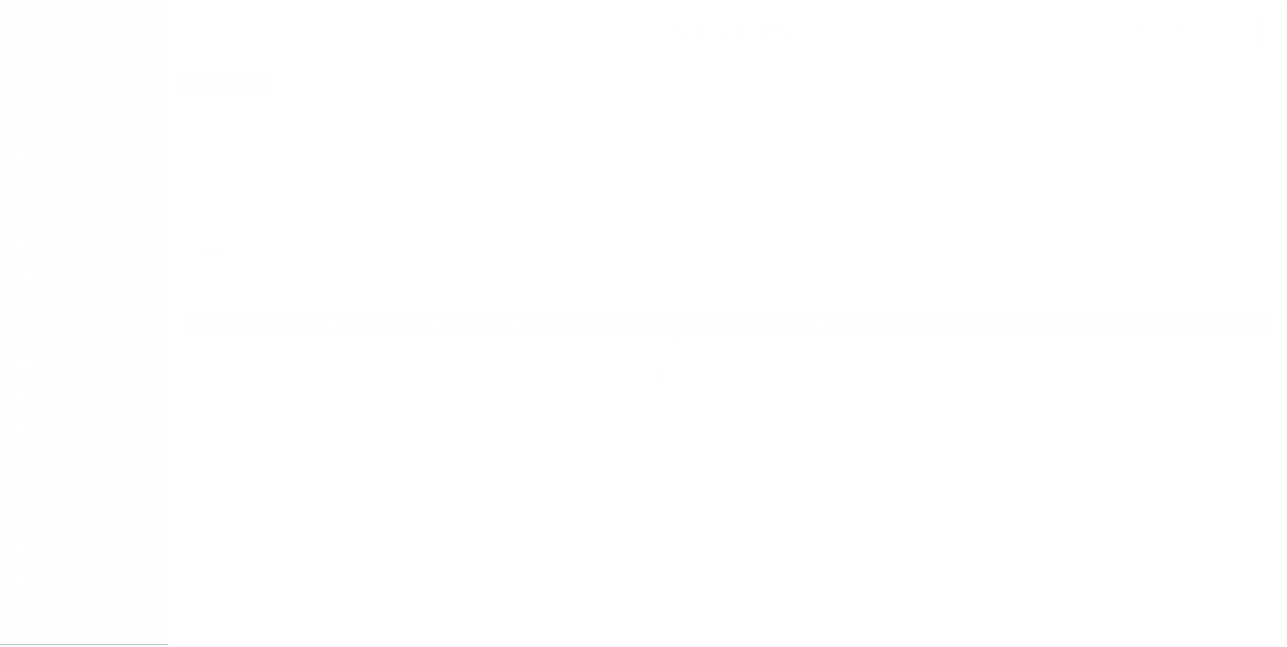
scroll to position [14, 0]
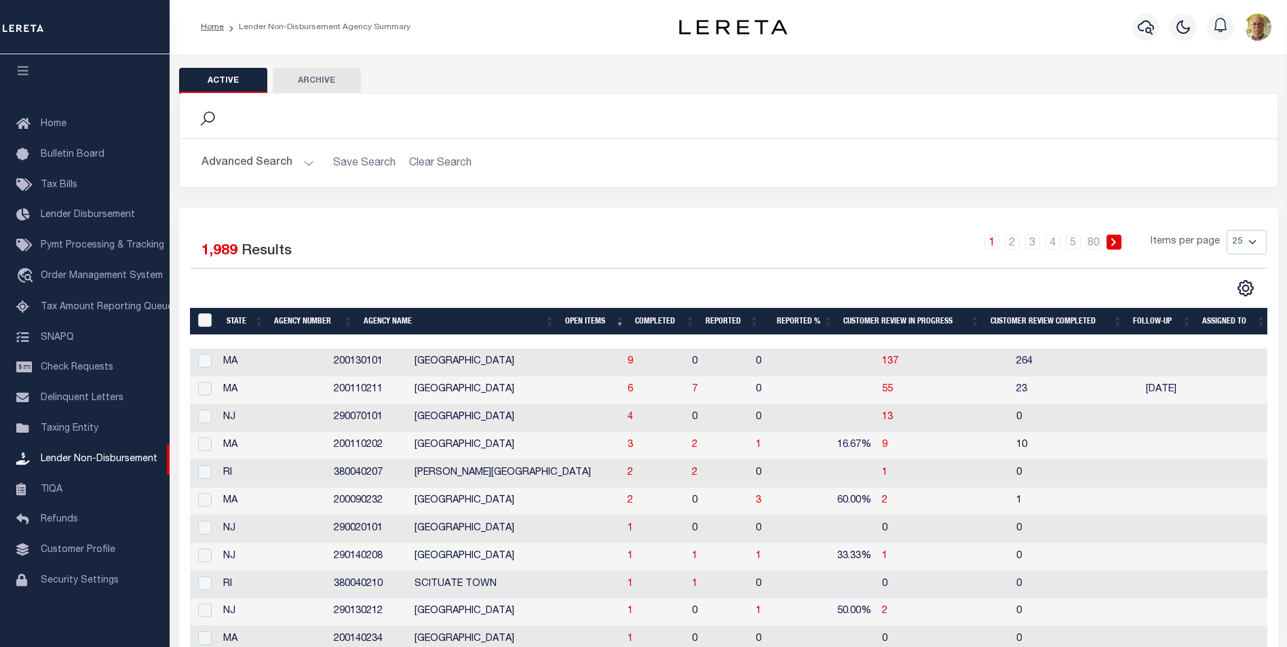
click at [588, 322] on th "Open Items" at bounding box center [595, 322] width 71 height 28
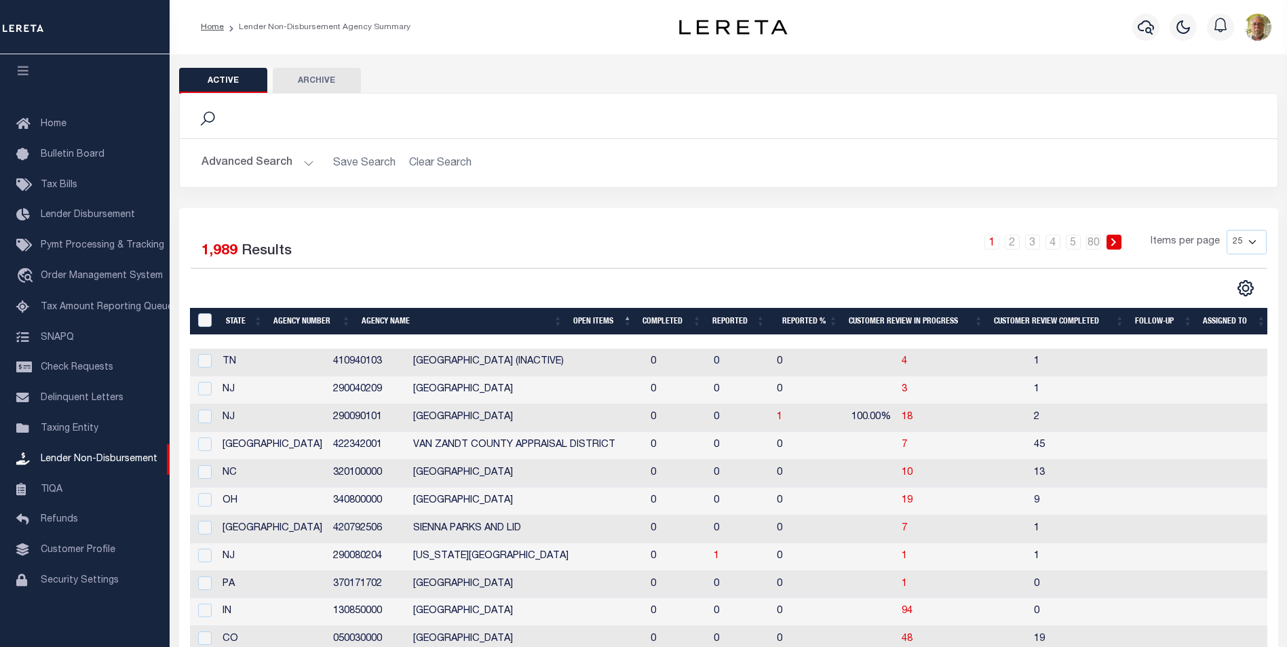
click at [600, 317] on th "Open Items" at bounding box center [602, 322] width 69 height 28
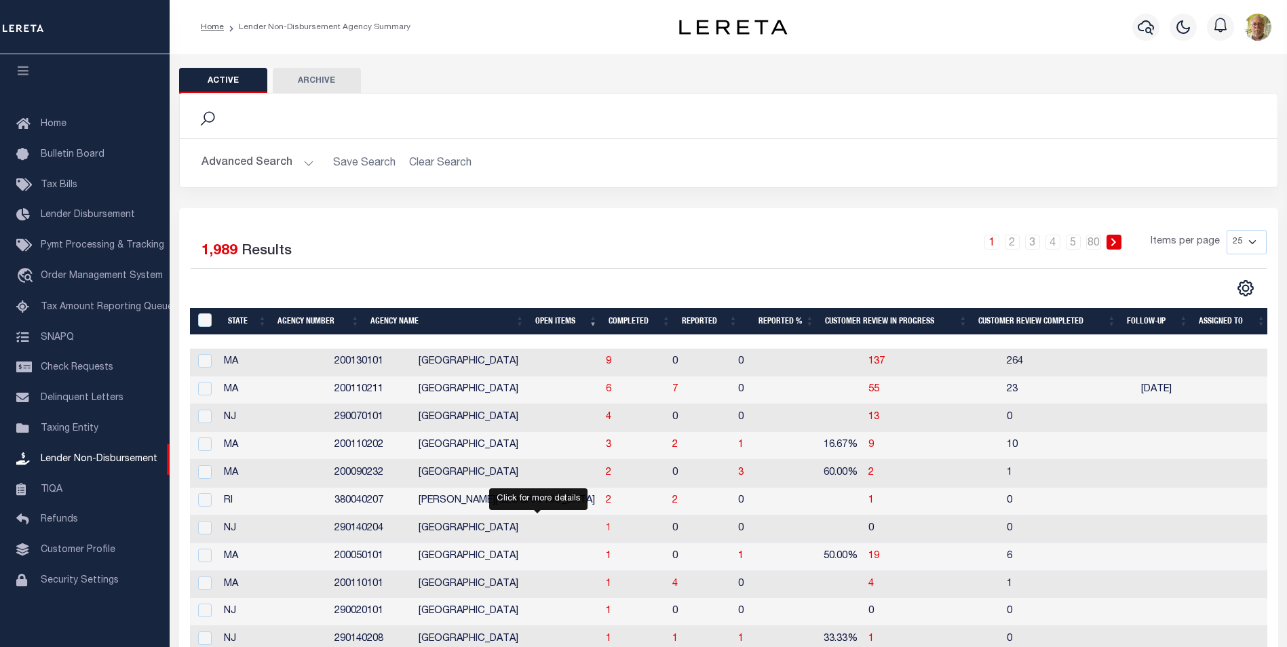
click at [606, 527] on span "1" at bounding box center [608, 529] width 5 height 10
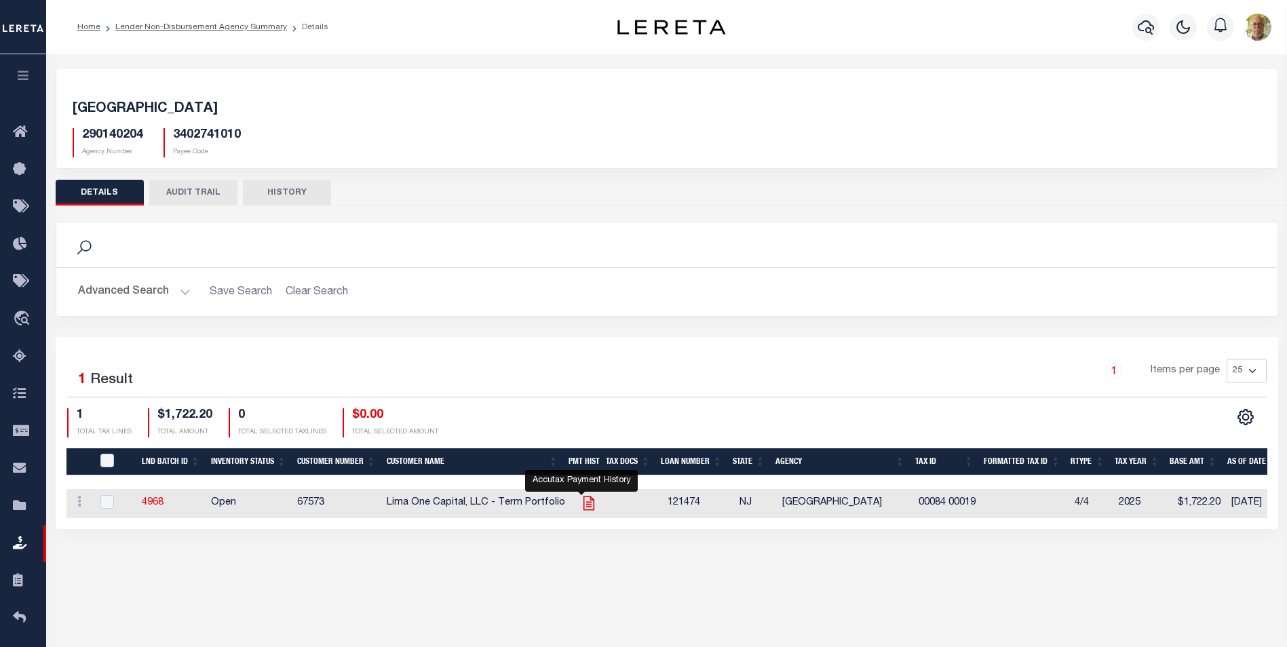
click at [584, 504] on icon "" at bounding box center [588, 504] width 11 height 14
checkbox input "true"
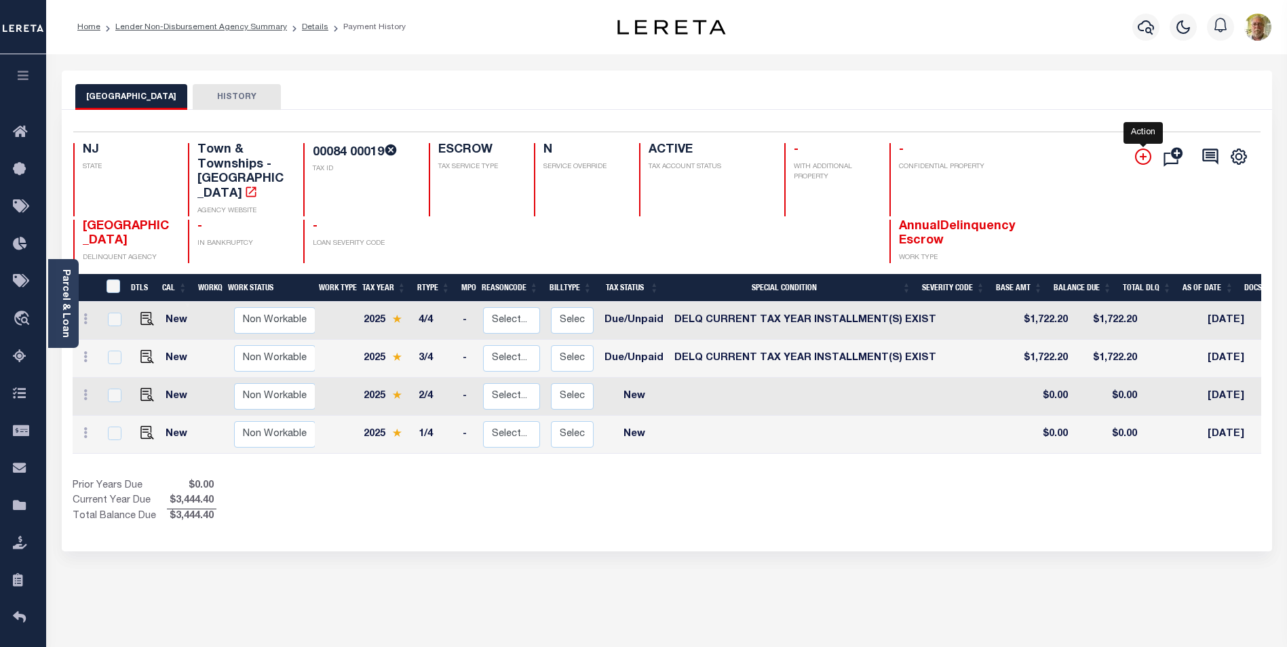
click at [1142, 153] on icon "" at bounding box center [1143, 157] width 16 height 16
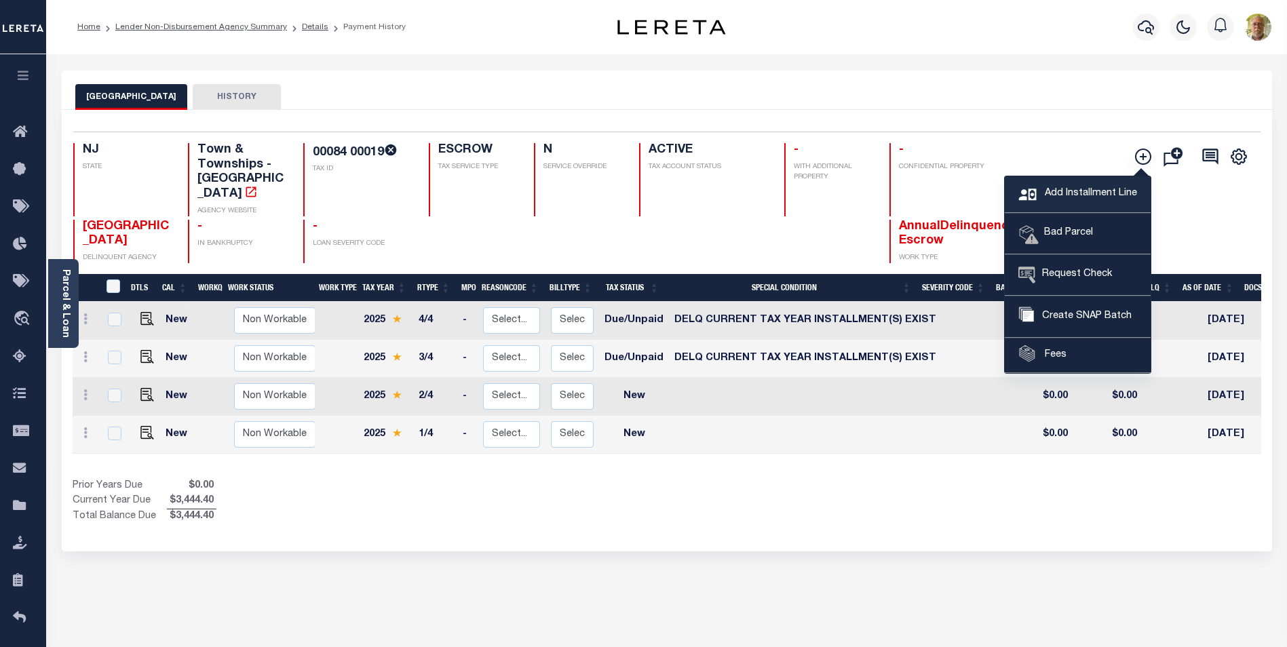
click at [1060, 192] on span "Add Installment Line" at bounding box center [1090, 194] width 96 height 15
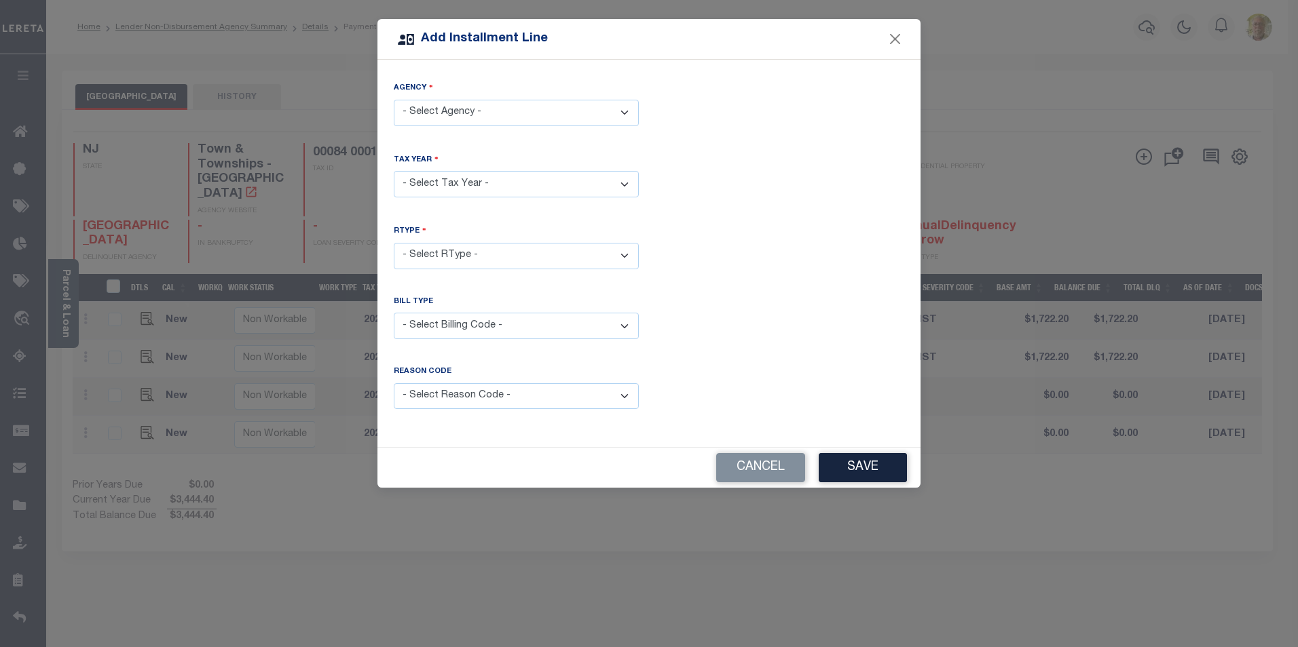
click at [458, 114] on select "- Select Agency - EAST HANOVER TOWNSHIP - Town & Townships" at bounding box center [516, 113] width 245 height 26
select select "3402741010"
click at [394, 100] on select "- Select Agency - EAST HANOVER TOWNSHIP - Town & Townships" at bounding box center [516, 113] width 245 height 26
click at [449, 179] on select "- Select Year - 2005 2006 2007 2008 2009 2010 2011 2012 2013 2014 2015 2016 201…" at bounding box center [516, 184] width 245 height 26
select select "2025"
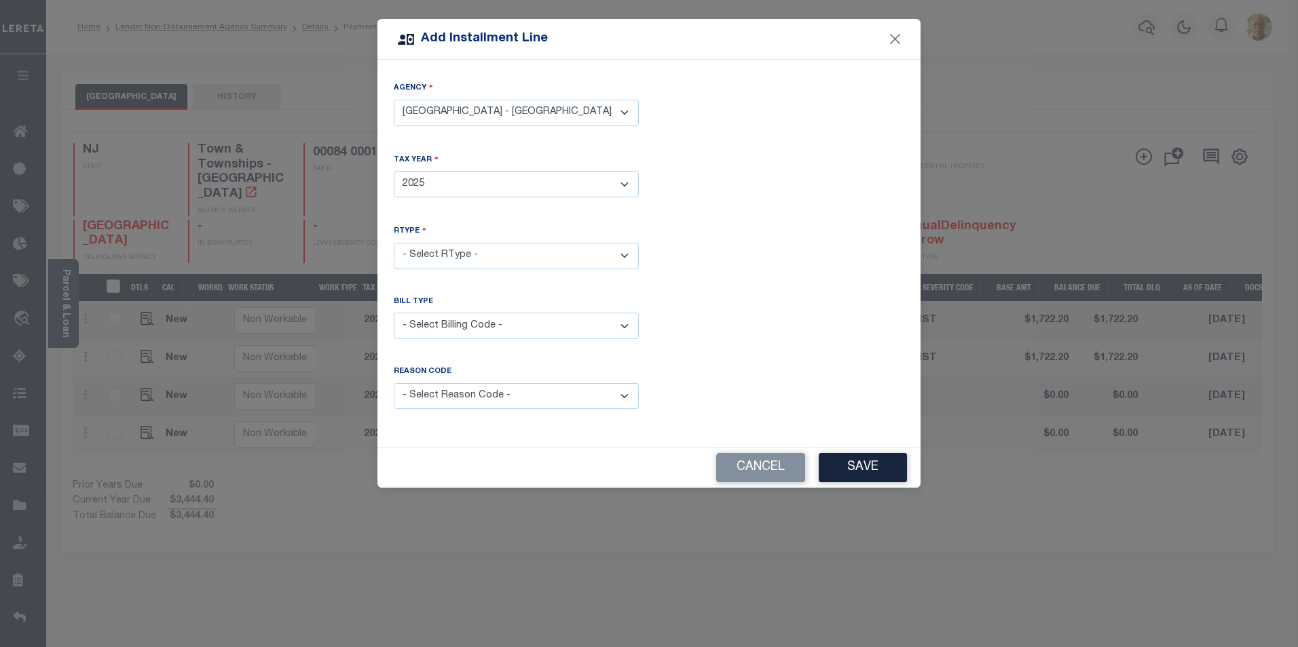
click at [394, 171] on select "- Select Year - 2005 2006 2007 2008 2009 2010 2011 2012 2013 2014 2015 2016 201…" at bounding box center [516, 184] width 245 height 26
click at [431, 258] on select "- Select RType - 1/4 2/4 3/4 4/4" at bounding box center [516, 256] width 245 height 26
select select "1"
click at [394, 243] on select "- Select RType - 1/4 2/4 3/4 4/4" at bounding box center [516, 256] width 245 height 26
drag, startPoint x: 433, startPoint y: 316, endPoint x: 429, endPoint y: 326, distance: 10.3
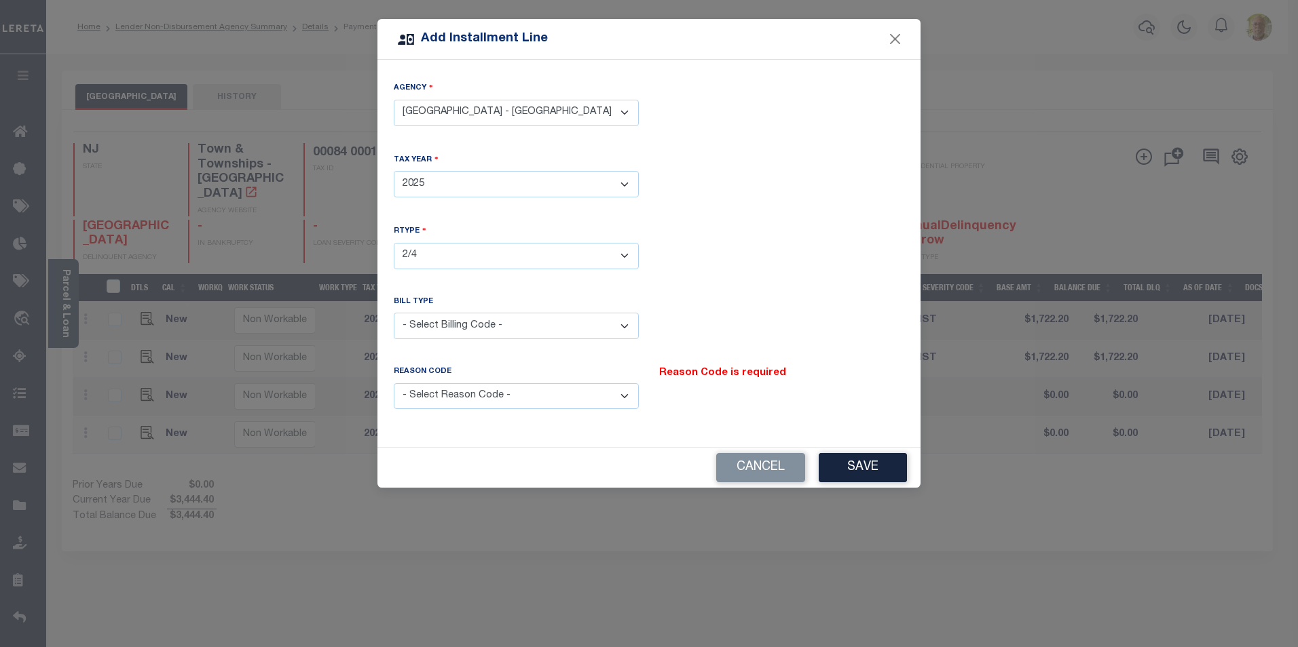
click at [433, 317] on select "- Select Billing Code - Regular Delinquent Supplemental Corrected/Adjusted Bill…" at bounding box center [516, 326] width 245 height 26
select select "1"
click at [394, 313] on select "- Select Billing Code - Regular Delinquent Supplemental Corrected/Adjusted Bill…" at bounding box center [516, 326] width 245 height 26
click at [438, 395] on select "- Select Reason Code - Payment Reversal Taxable Value Change Assessment Change …" at bounding box center [516, 396] width 245 height 26
select select "12"
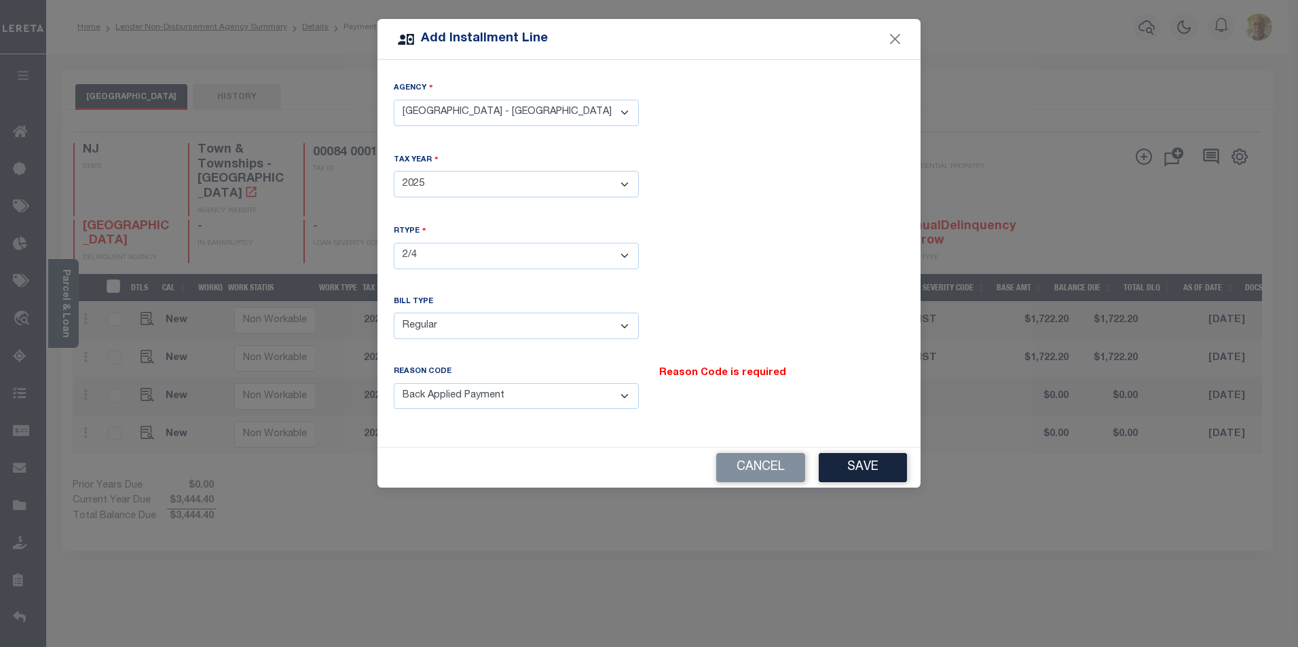
click at [394, 383] on select "- Select Reason Code - Payment Reversal Taxable Value Change Assessment Change …" at bounding box center [516, 396] width 245 height 26
click at [867, 457] on button "Save" at bounding box center [862, 467] width 88 height 29
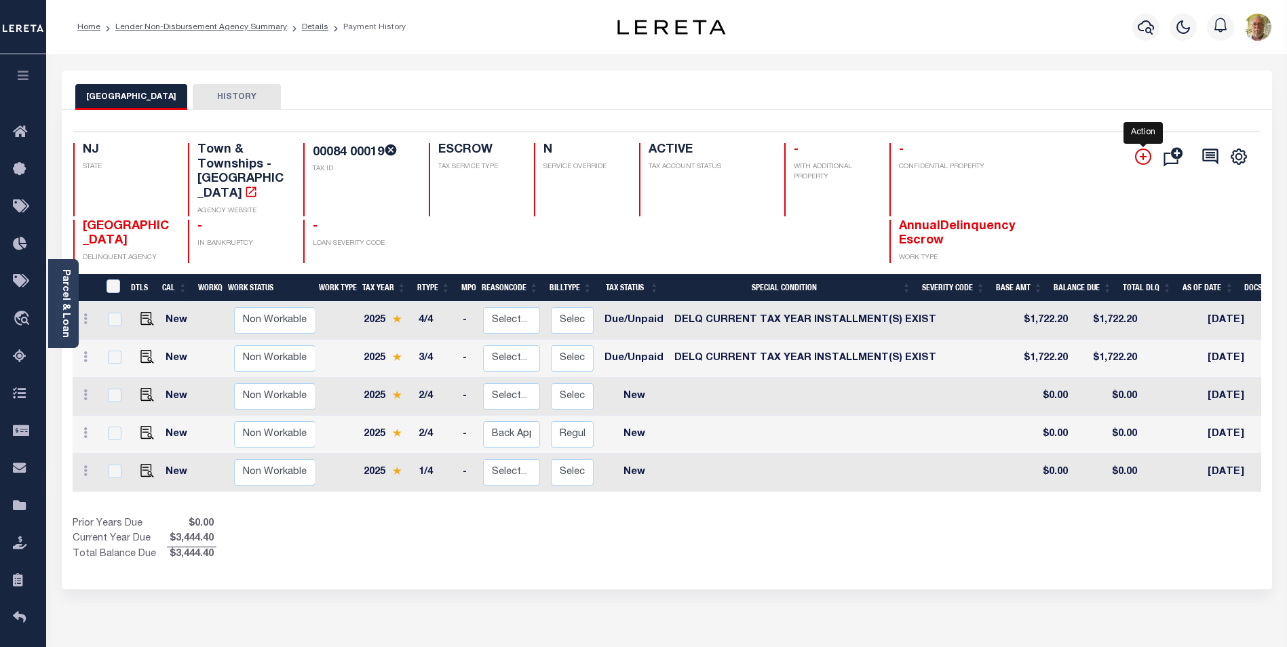
click at [1140, 153] on icon "" at bounding box center [1143, 157] width 16 height 16
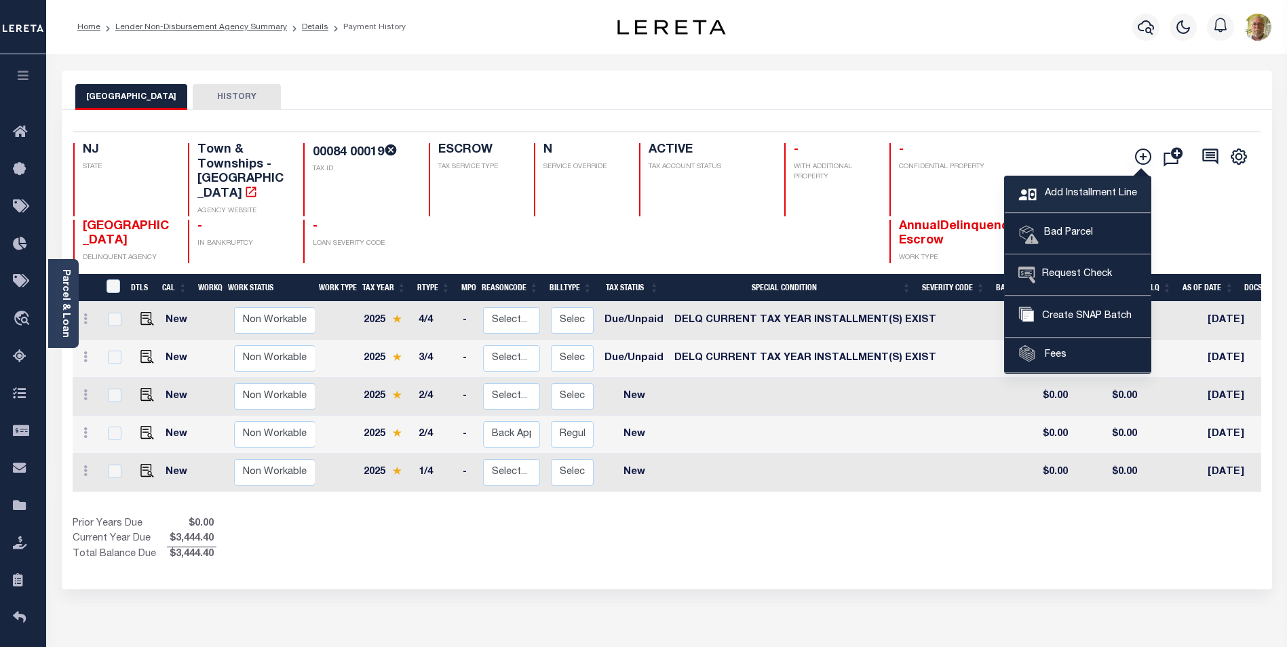
click at [1061, 191] on span "Add Installment Line" at bounding box center [1090, 194] width 96 height 15
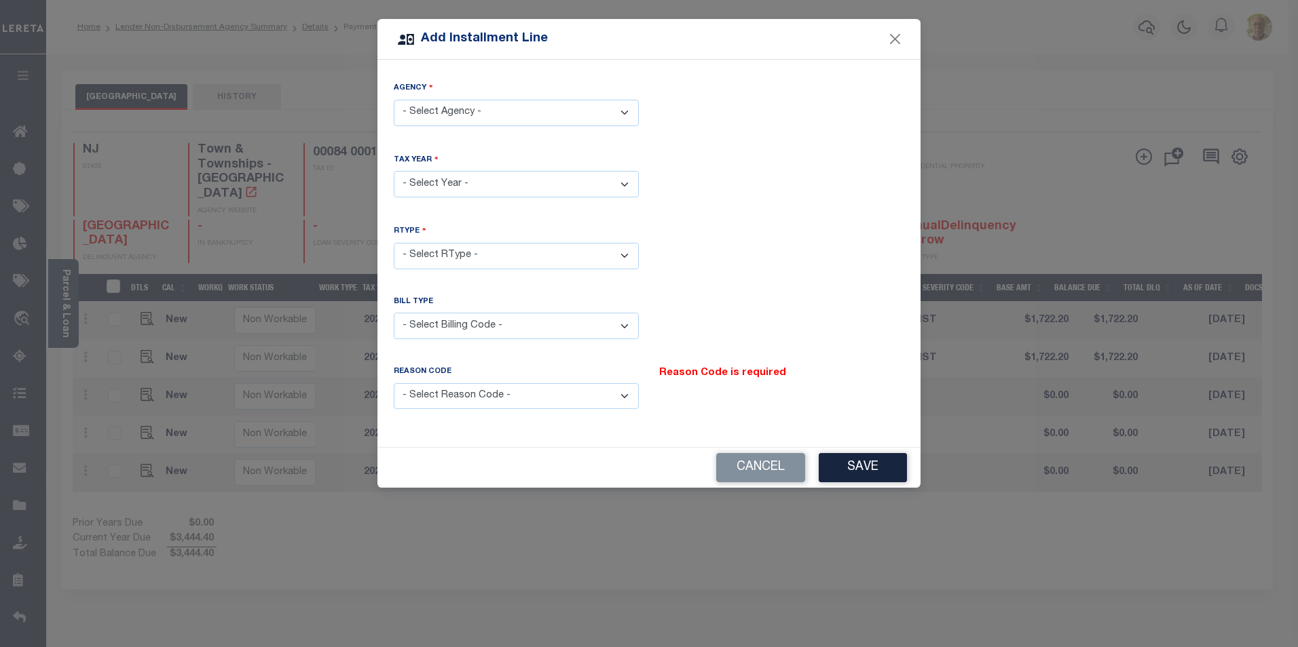
click at [459, 111] on select "- Select Agency - EAST HANOVER TOWNSHIP - Town & Townships" at bounding box center [516, 113] width 245 height 26
select select "3402741010"
click at [394, 100] on select "- Select Agency - EAST HANOVER TOWNSHIP - Town & Townships" at bounding box center [516, 113] width 245 height 26
drag, startPoint x: 447, startPoint y: 187, endPoint x: 440, endPoint y: 196, distance: 11.7
click at [447, 187] on select "- Select Year - 2005 2006 2007 2008 2009 2010 2011 2012 2013 2014 2015 2016 201…" at bounding box center [516, 184] width 245 height 26
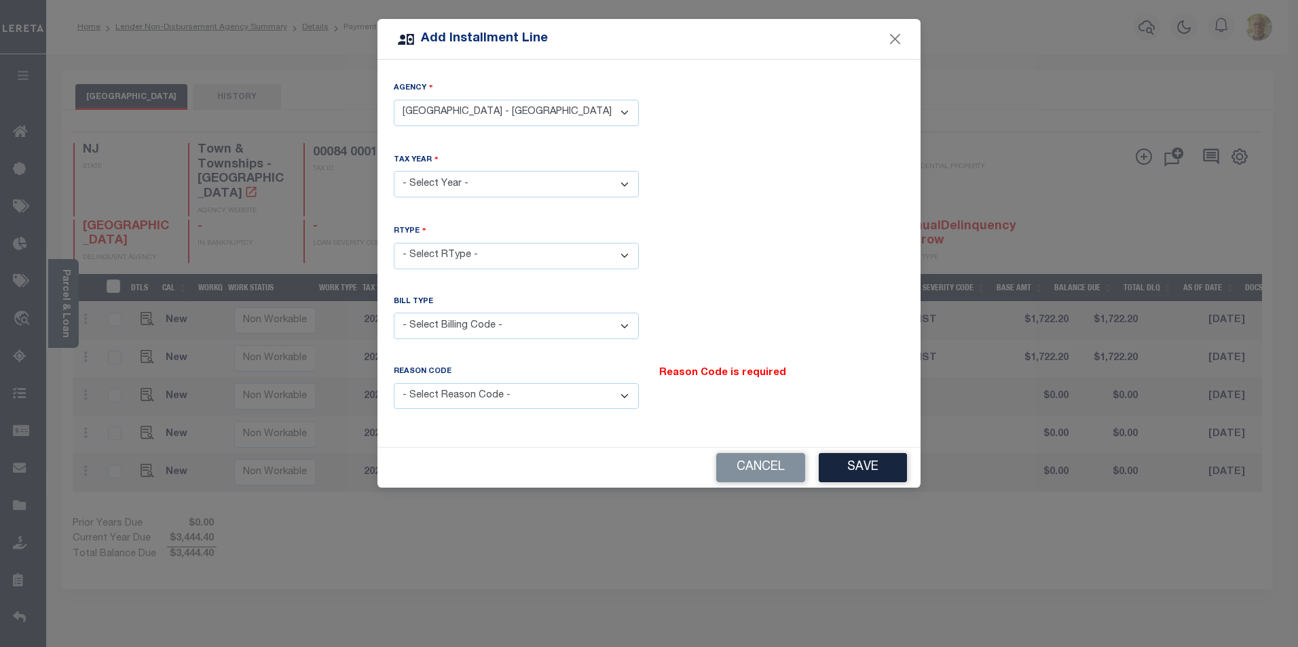
select select "2025"
click at [394, 171] on select "- Select Year - 2005 2006 2007 2008 2009 2010 2011 2012 2013 2014 2015 2016 201…" at bounding box center [516, 184] width 245 height 26
click at [454, 257] on select "- Select RType - 1/4 2/4 3/4 4/4" at bounding box center [516, 256] width 245 height 26
select select "2"
click at [394, 243] on select "- Select RType - 1/4 2/4 3/4 4/4" at bounding box center [516, 256] width 245 height 26
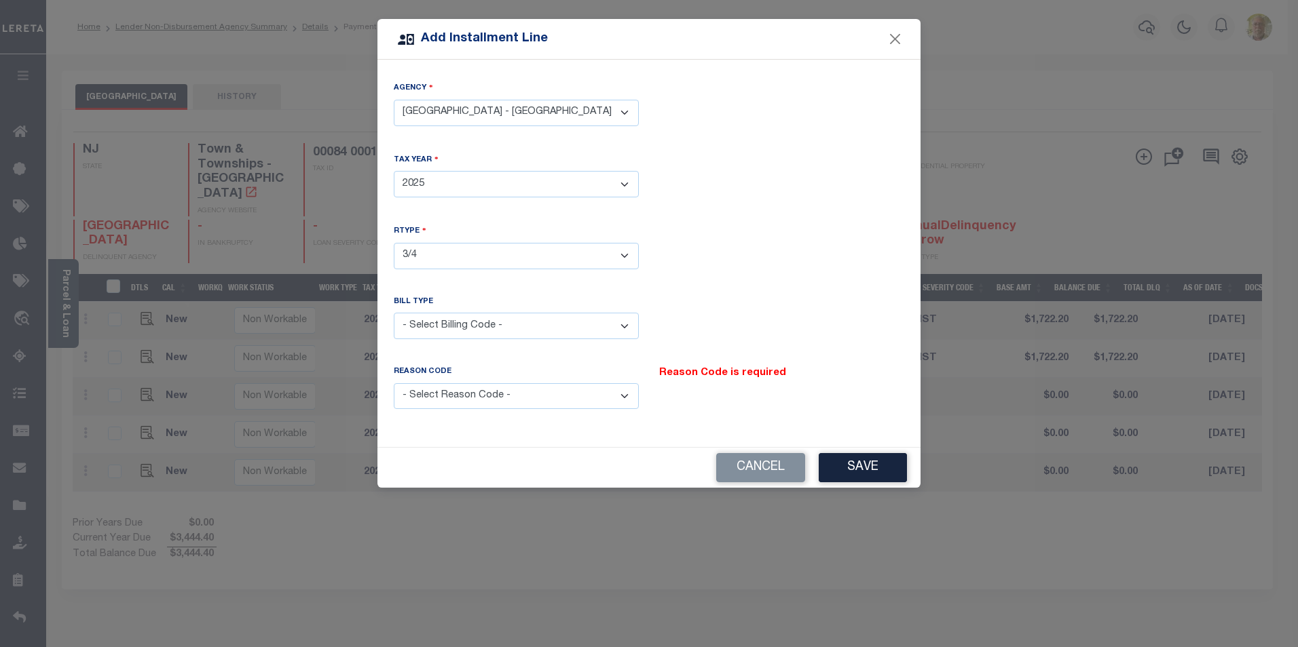
click at [443, 306] on div "Bill Type" at bounding box center [516, 305] width 245 height 17
drag, startPoint x: 444, startPoint y: 323, endPoint x: 444, endPoint y: 336, distance: 12.9
click at [444, 324] on select "- Select Billing Code - Regular Delinquent Supplemental Corrected/Adjusted Bill…" at bounding box center [516, 326] width 245 height 26
select select "1"
click at [394, 313] on select "- Select Billing Code - Regular Delinquent Supplemental Corrected/Adjusted Bill…" at bounding box center [516, 326] width 245 height 26
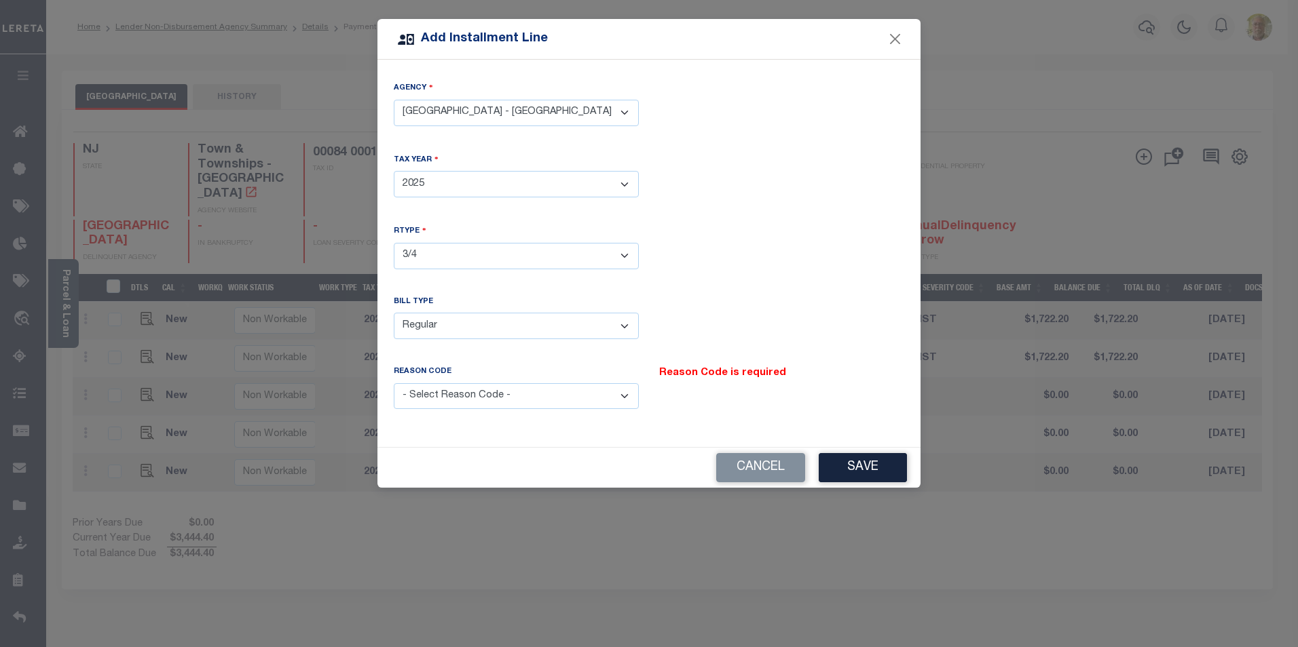
click at [448, 390] on select "- Select Reason Code - Payment Reversal Taxable Value Change Assessment Change …" at bounding box center [516, 396] width 245 height 26
click at [394, 383] on select "- Select Reason Code - Payment Reversal Taxable Value Change Assessment Change …" at bounding box center [516, 396] width 245 height 26
click at [470, 389] on select "- Select Reason Code - Payment Reversal Taxable Value Change Assessment Change …" at bounding box center [516, 396] width 245 height 26
select select "12"
click at [394, 383] on select "- Select Reason Code - Payment Reversal Taxable Value Change Assessment Change …" at bounding box center [516, 396] width 245 height 26
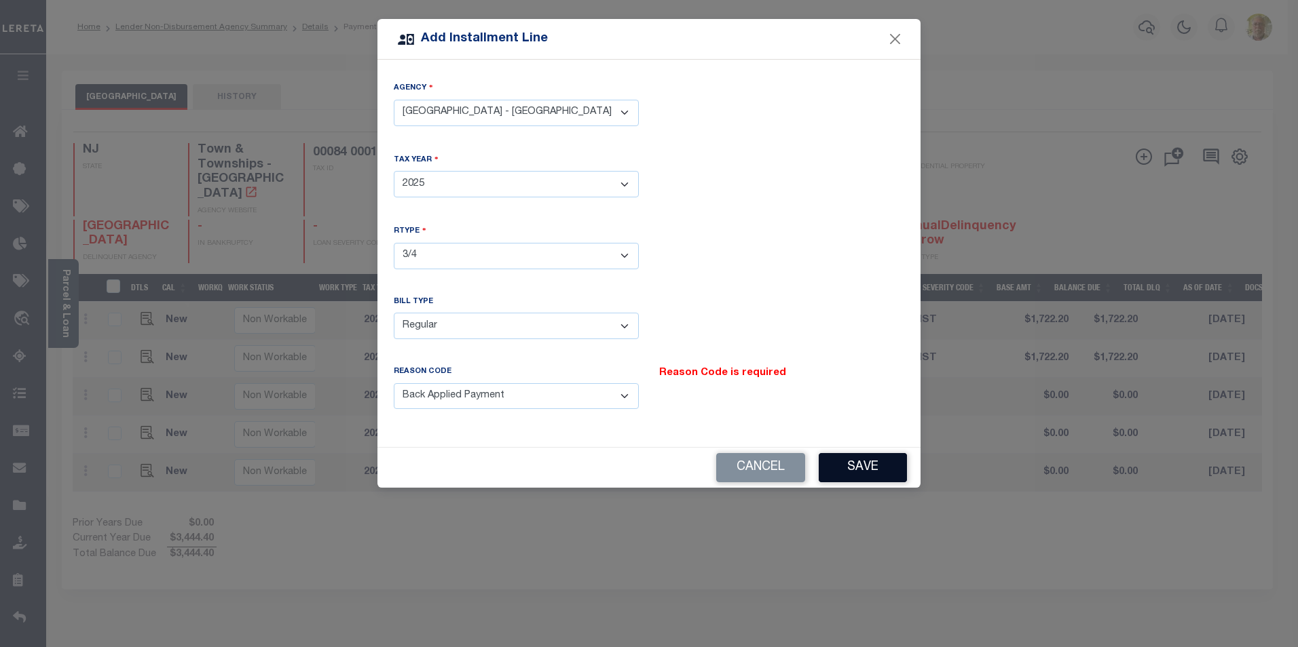
click at [859, 454] on button "Save" at bounding box center [862, 467] width 88 height 29
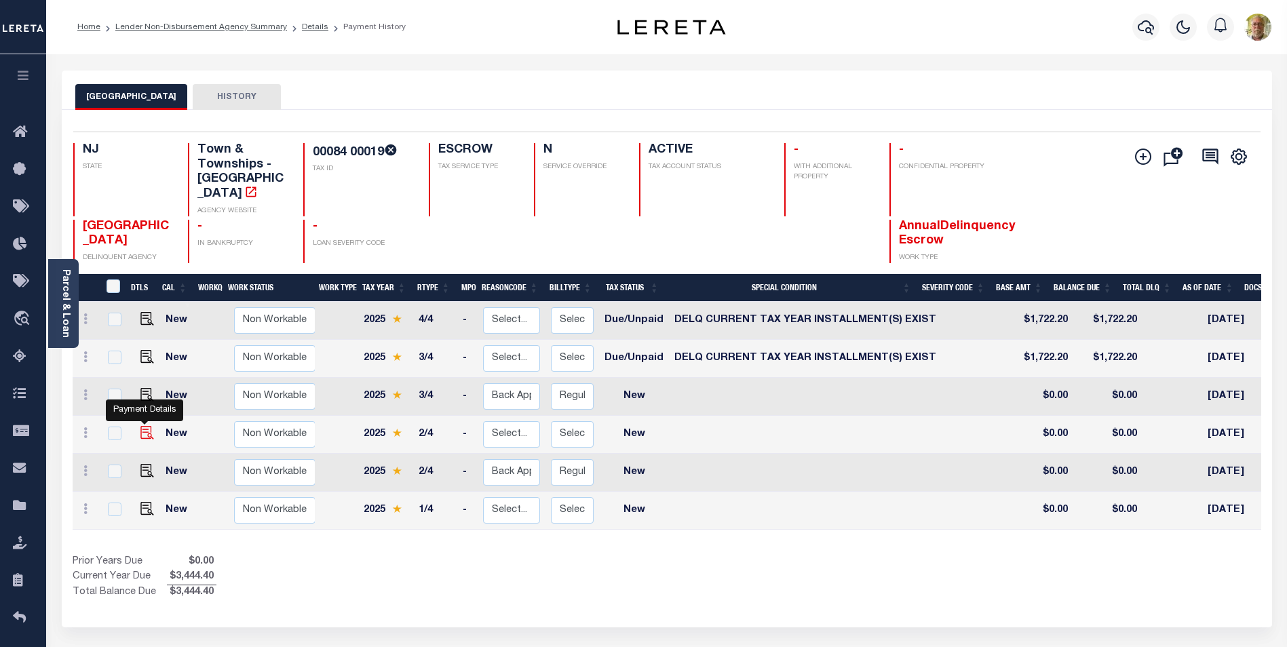
click at [142, 432] on img at bounding box center [147, 433] width 14 height 14
checkbox input "true"
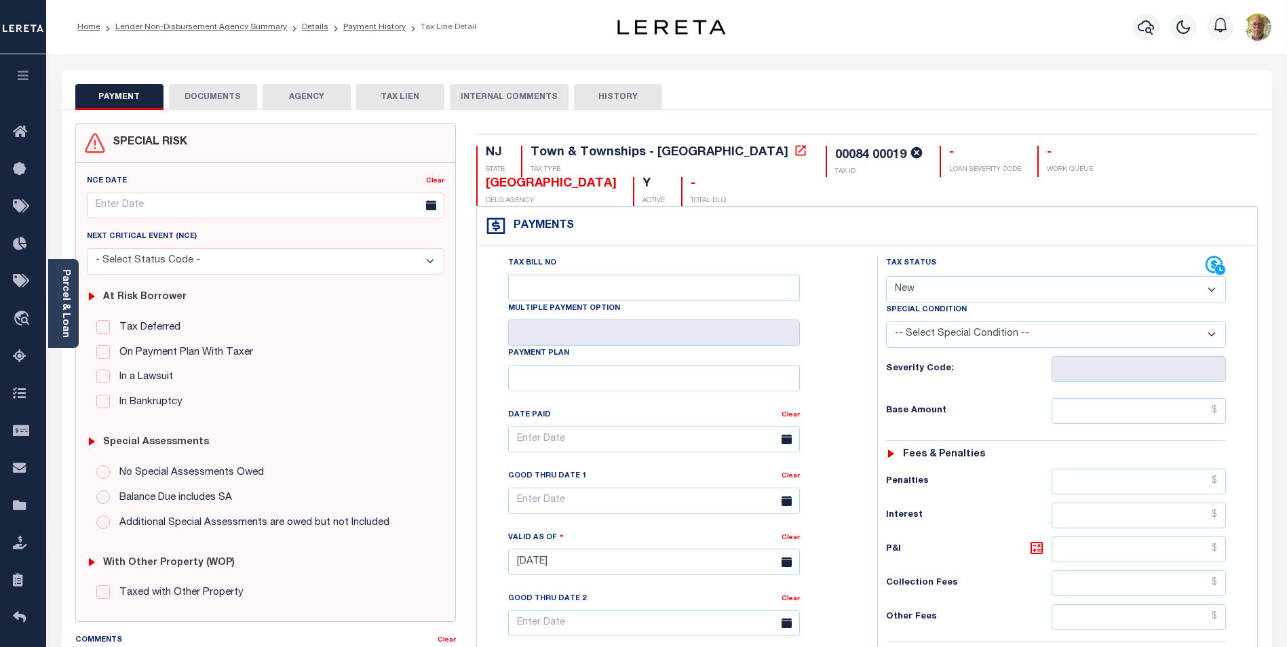
click at [962, 295] on select "- Select Status Code - Open Due/Unpaid Paid Incomplete No Tax Due Internal Refu…" at bounding box center [1056, 289] width 340 height 26
select select "DUE"
click at [886, 276] on select "- Select Status Code - Open Due/Unpaid Paid Incomplete No Tax Due Internal Refu…" at bounding box center [1056, 289] width 340 height 26
type input "[DATE]"
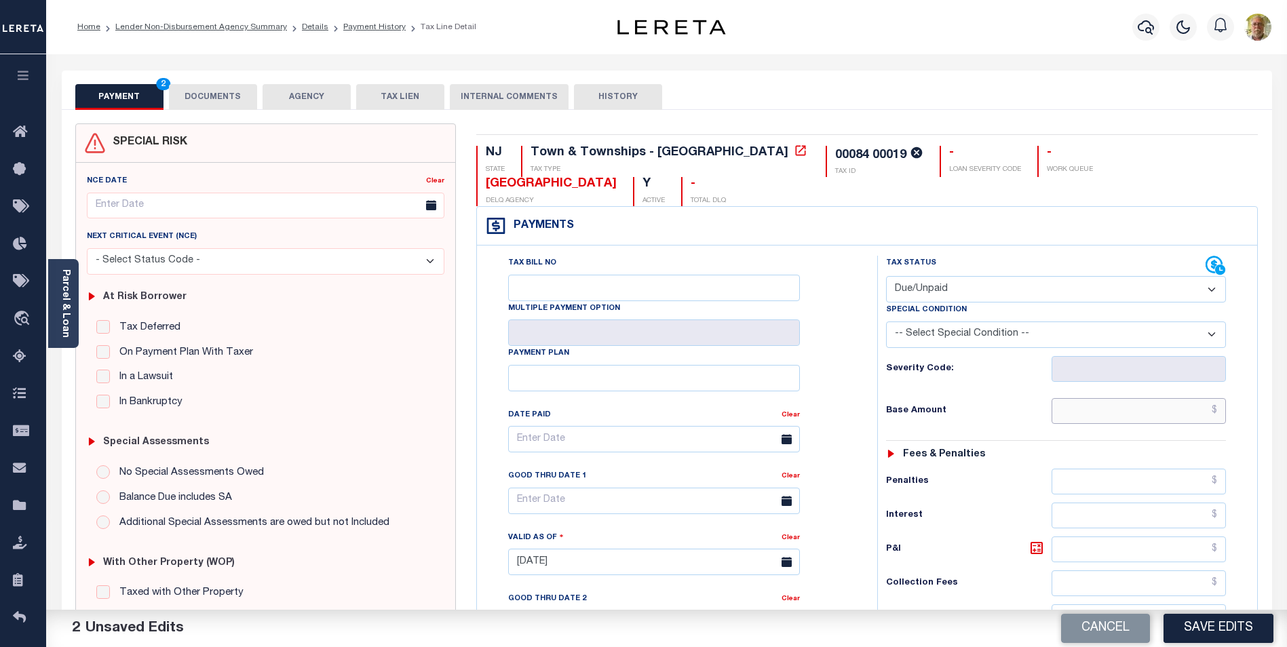
click at [1173, 405] on input "text" at bounding box center [1139, 411] width 174 height 26
type input "$244.99"
type input "$8.52"
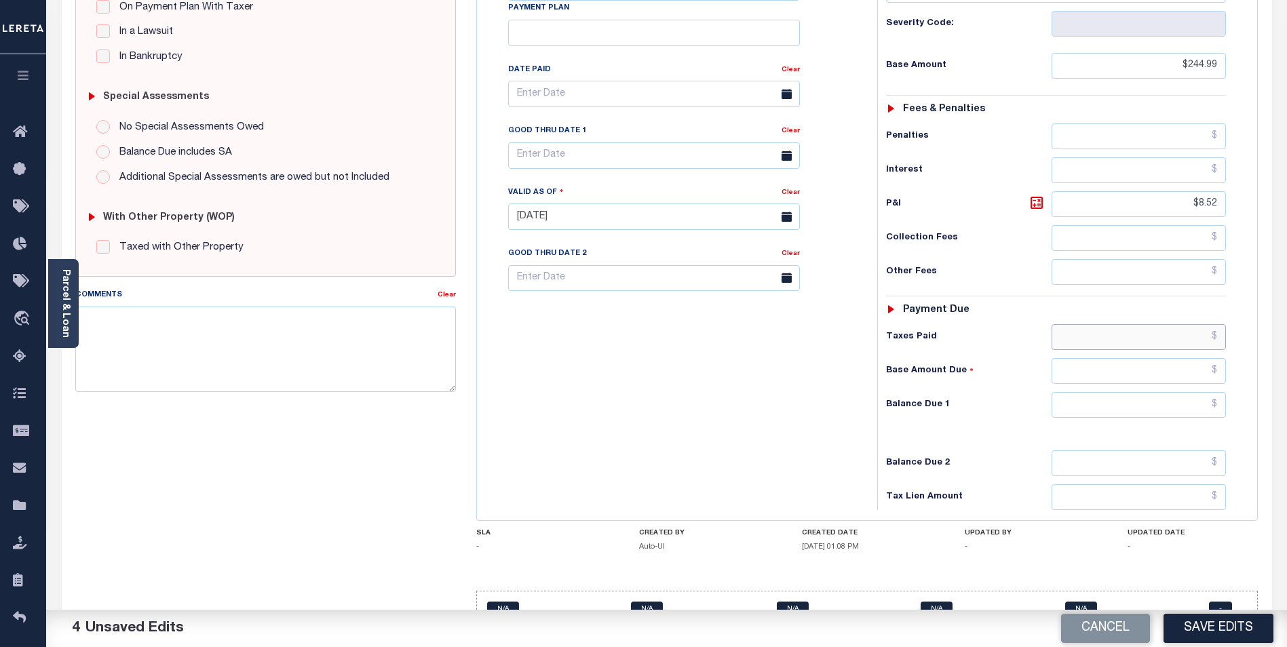
scroll to position [358, 0]
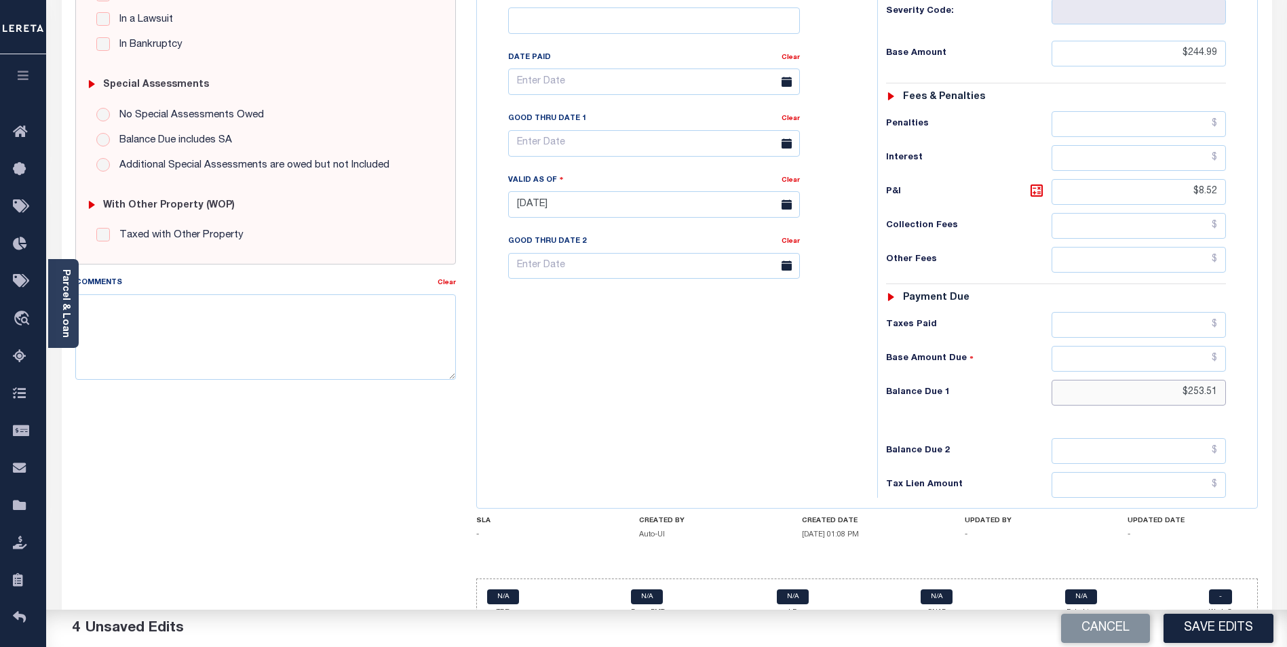
type input "$253.51"
click at [675, 151] on input "text" at bounding box center [654, 143] width 292 height 26
click at [671, 324] on span "31" at bounding box center [672, 326] width 26 height 26
type input "[DATE]"
drag, startPoint x: 185, startPoint y: 328, endPoint x: 388, endPoint y: 362, distance: 205.1
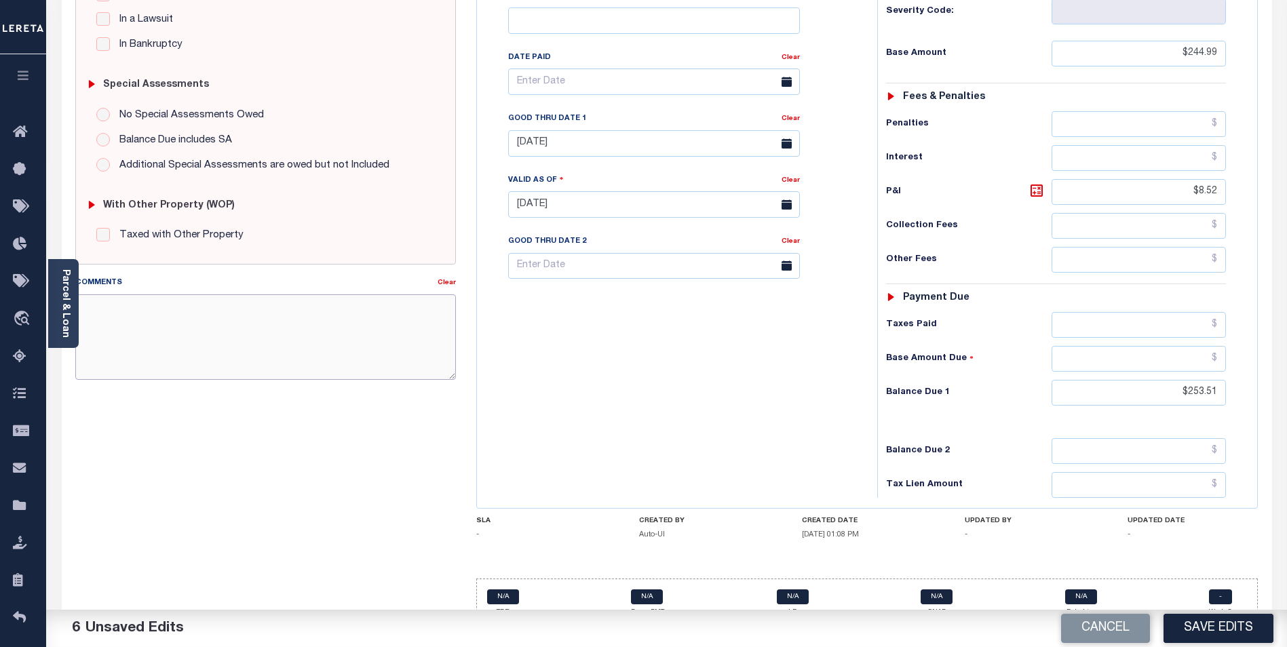
click at [186, 328] on textarea "Comments" at bounding box center [265, 338] width 381 height 86
type textarea "2ND INSTALL ORIGINAL BASE $1648.49 - PARTIAL PAYMENT $1403.50 LEAVING REMAINING…"
click at [1219, 625] on button "Save Edits" at bounding box center [1219, 628] width 110 height 29
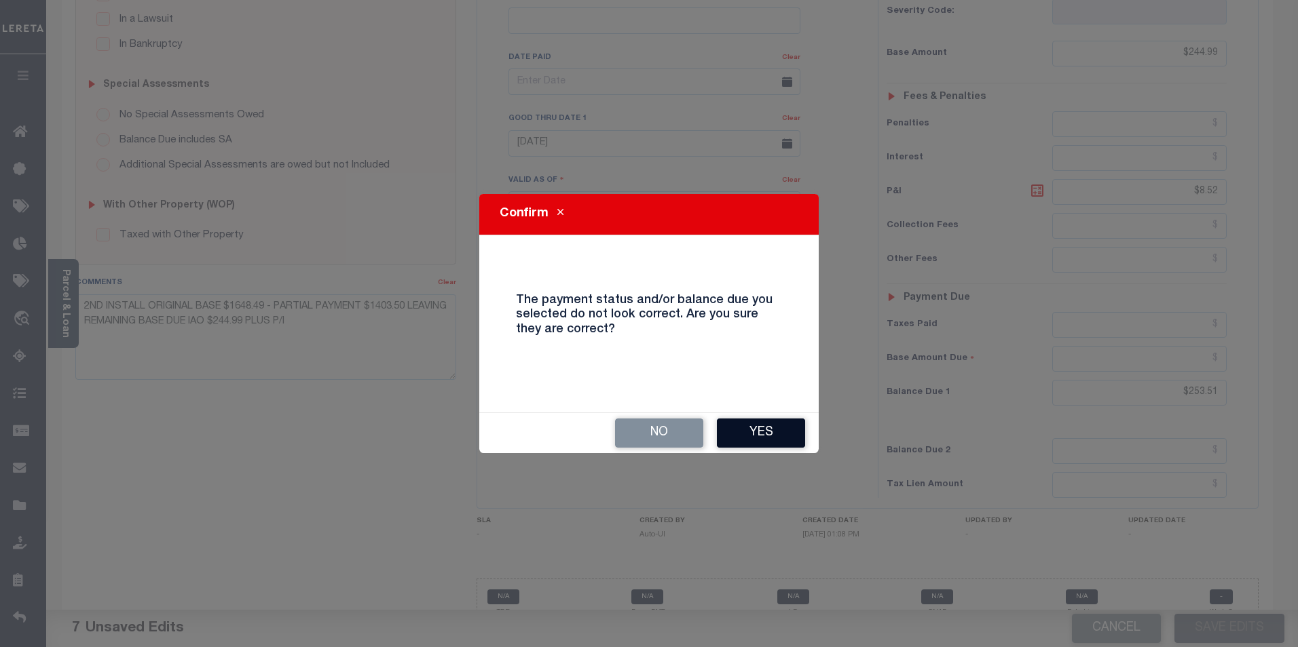
click at [762, 424] on button "Yes" at bounding box center [761, 433] width 88 height 29
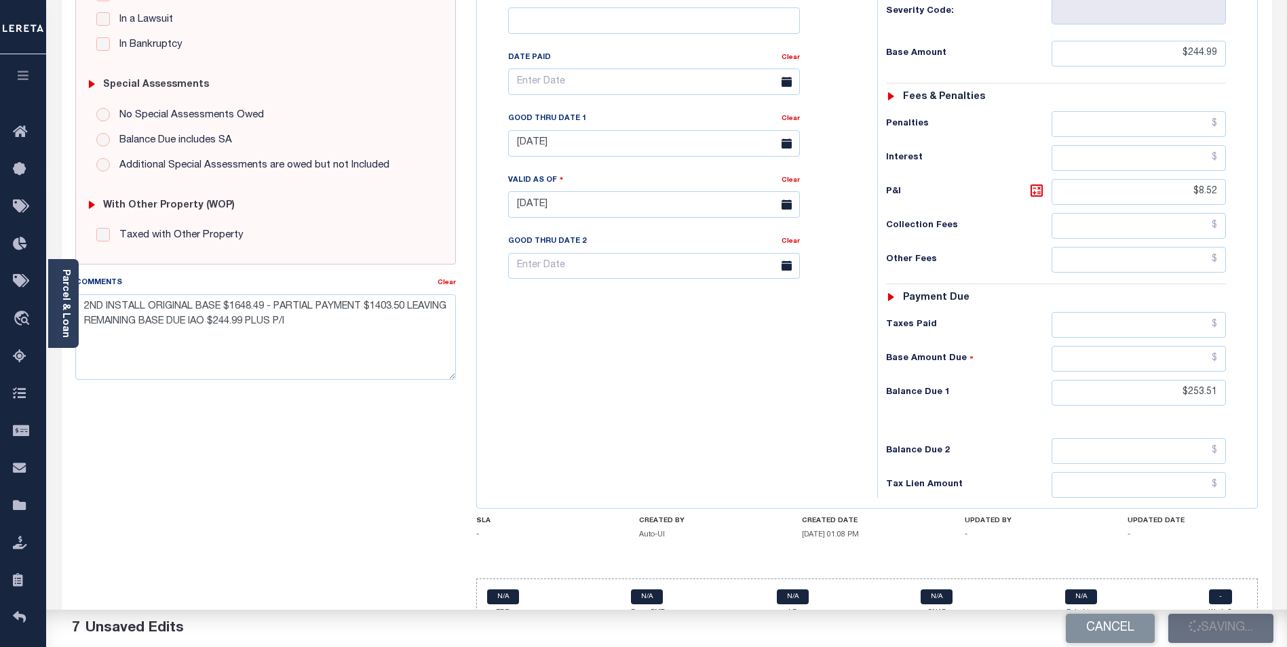
checkbox input "false"
type input "$244.99"
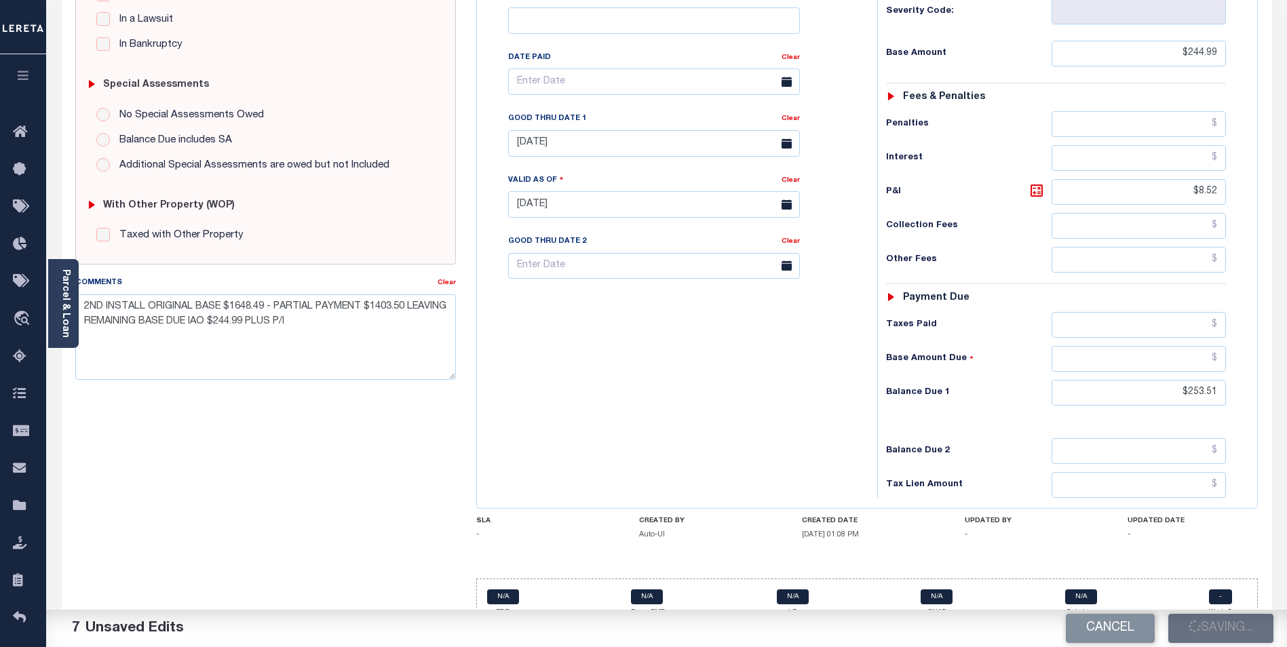
type input "$8.52"
type input "$253.51"
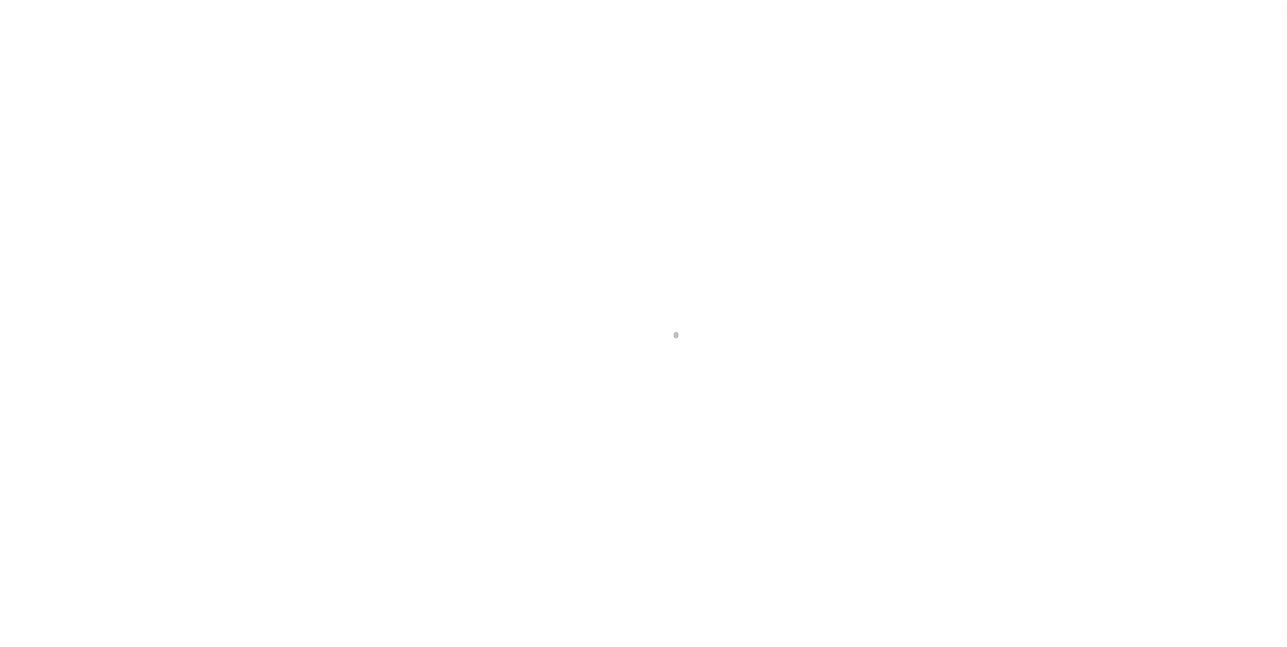
scroll to position [14, 0]
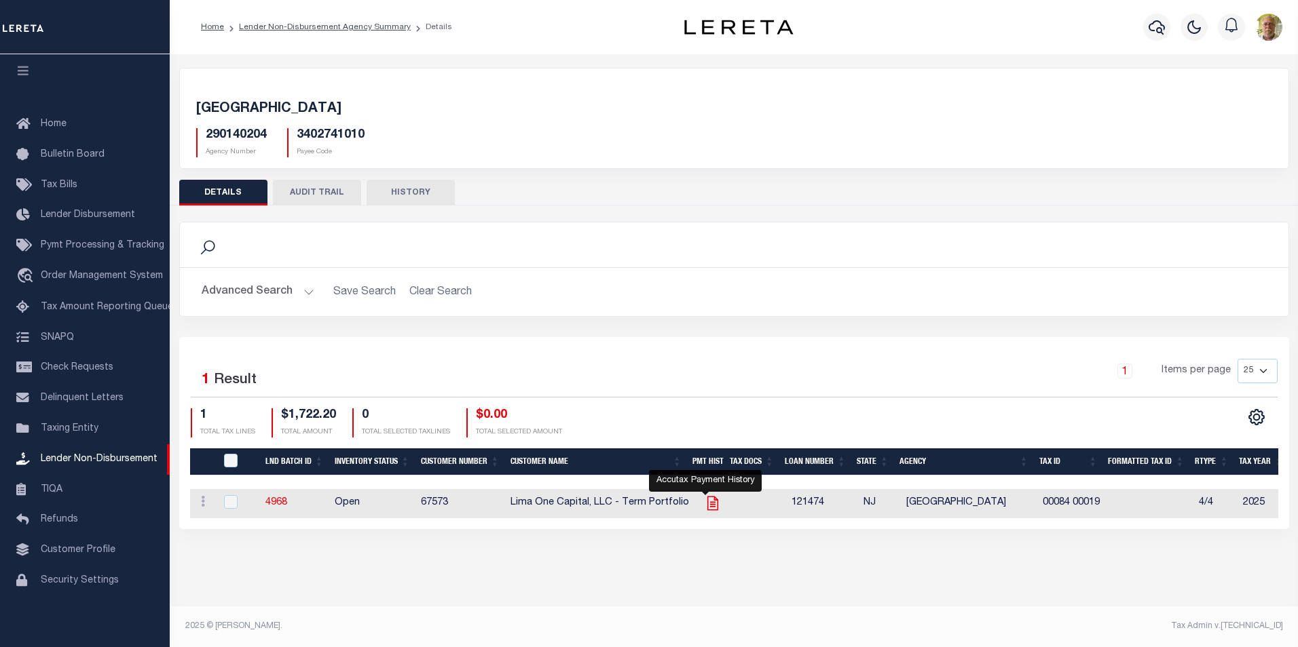
click at [706, 502] on icon "" at bounding box center [713, 504] width 18 height 18
checkbox input "true"
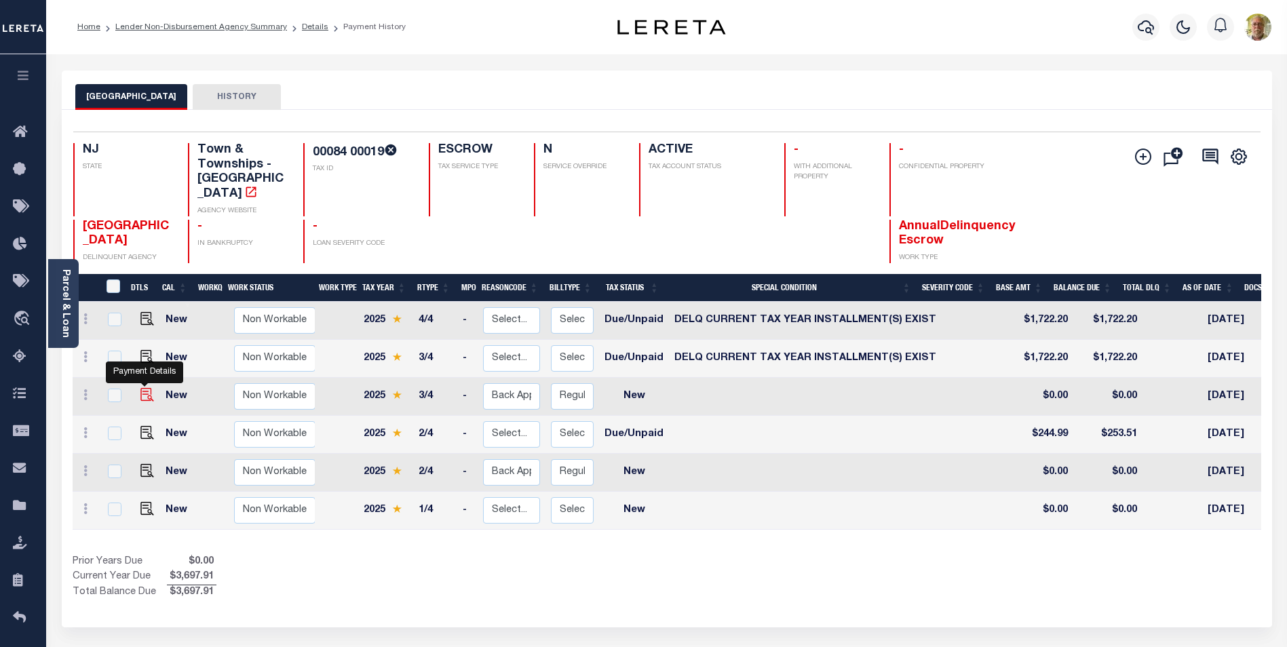
click at [145, 393] on img "" at bounding box center [147, 395] width 14 height 14
checkbox input "true"
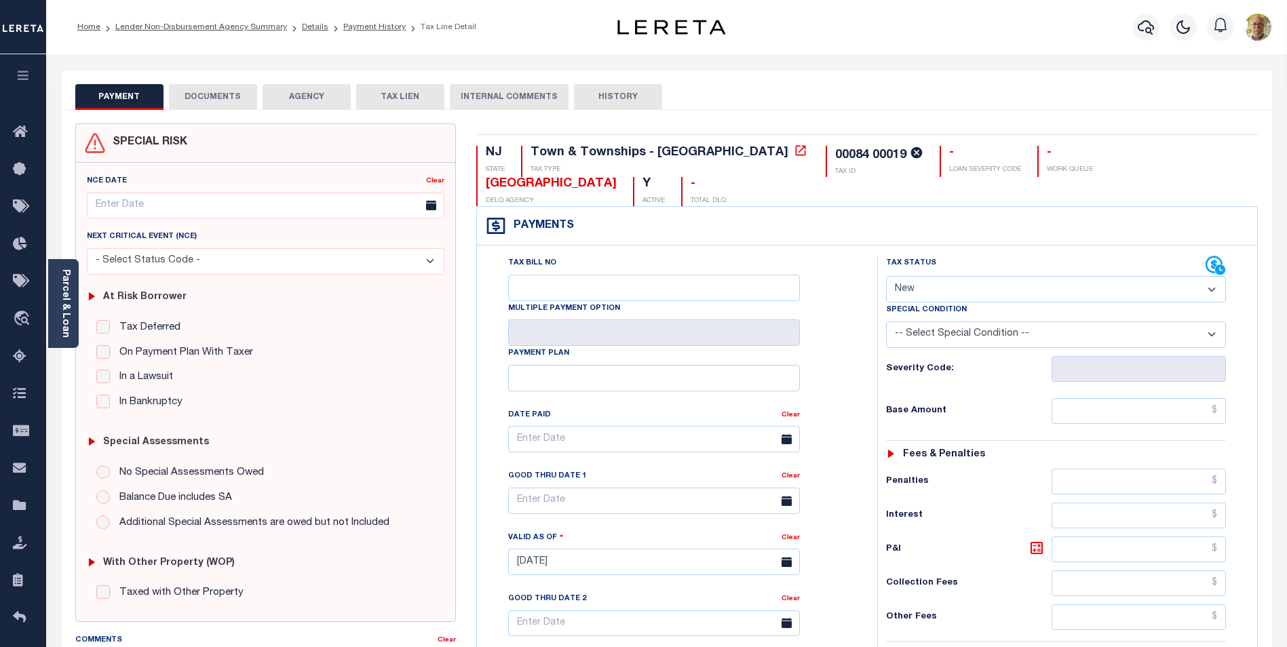
click at [954, 285] on select "- Select Status Code - Open Due/Unpaid Paid Incomplete No Tax Due Internal Refu…" at bounding box center [1056, 289] width 340 height 26
select select "DUE"
click at [886, 276] on select "- Select Status Code - Open Due/Unpaid Paid Incomplete No Tax Due Internal Refu…" at bounding box center [1056, 289] width 340 height 26
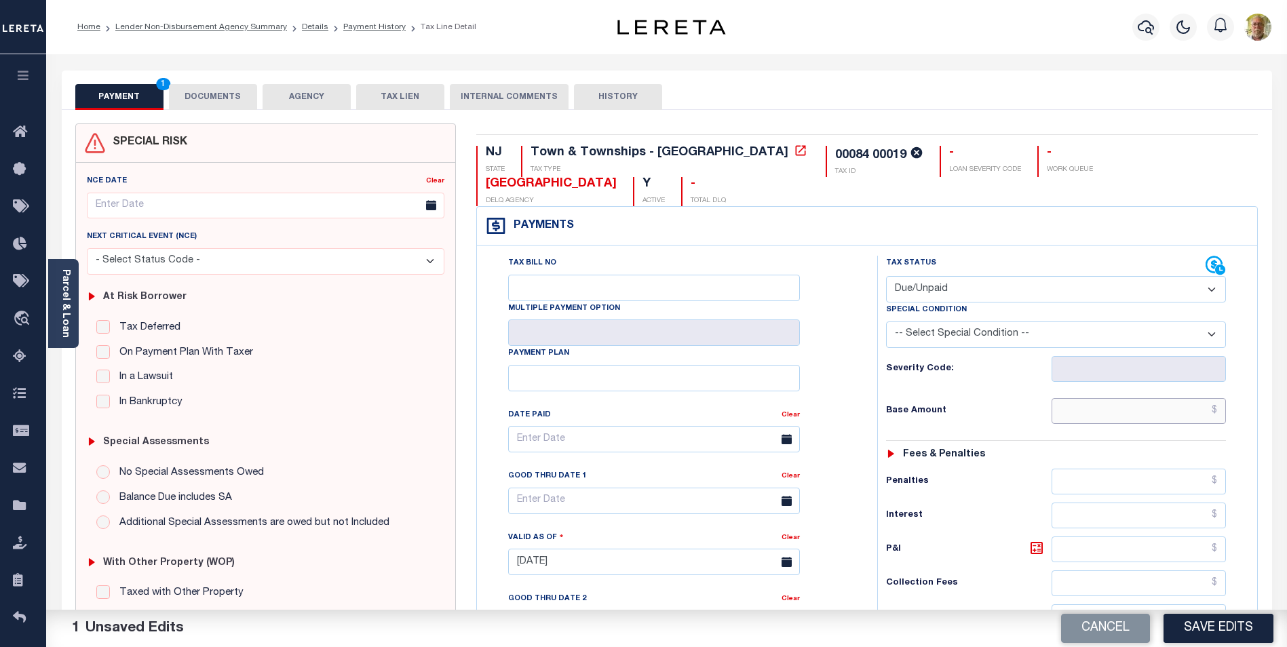
click at [1168, 411] on input "text" at bounding box center [1139, 411] width 174 height 26
type input "$1,722.20"
type input "$78.29"
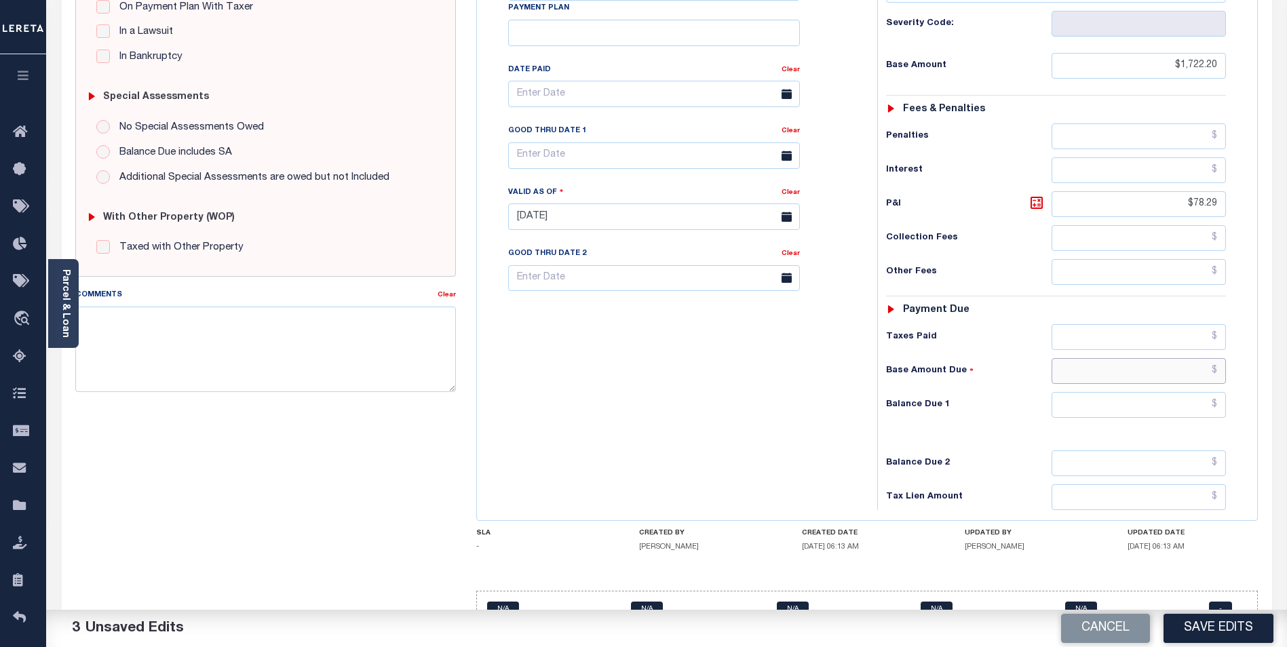
scroll to position [358, 0]
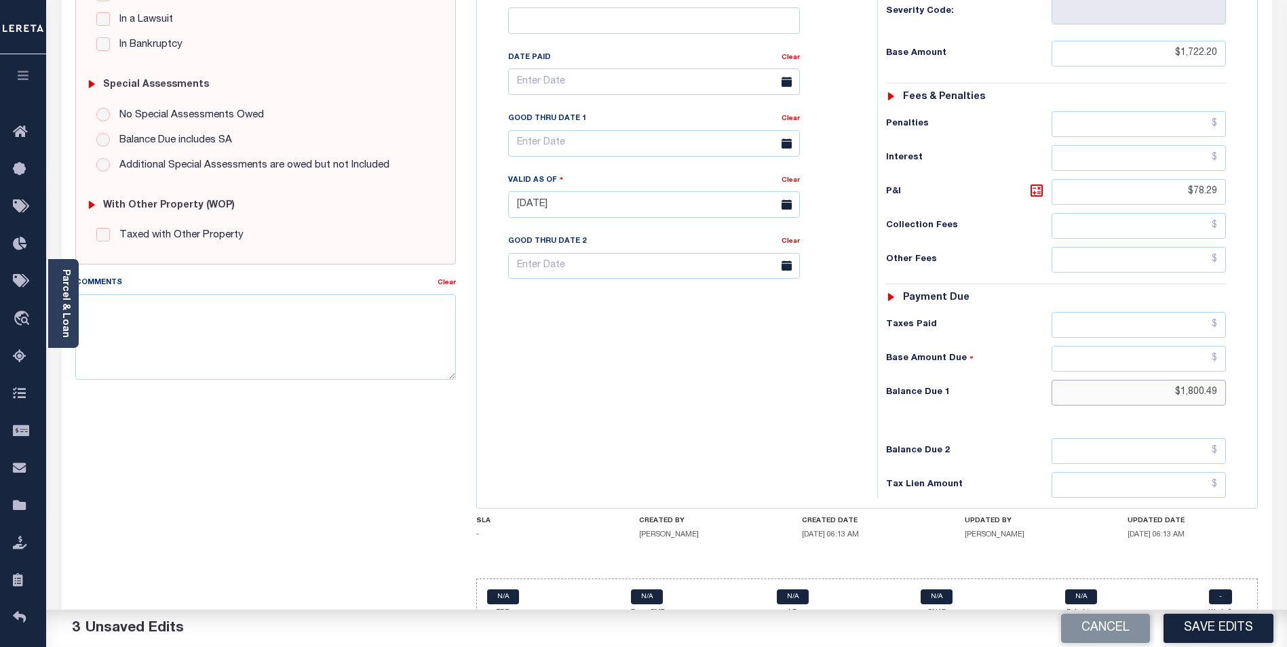
type input "$1,800.49"
click at [603, 142] on input "text" at bounding box center [654, 143] width 292 height 26
click at [668, 320] on span "31" at bounding box center [672, 326] width 26 height 26
type input "[DATE]"
click at [234, 333] on textarea "Comments" at bounding box center [265, 338] width 381 height 86
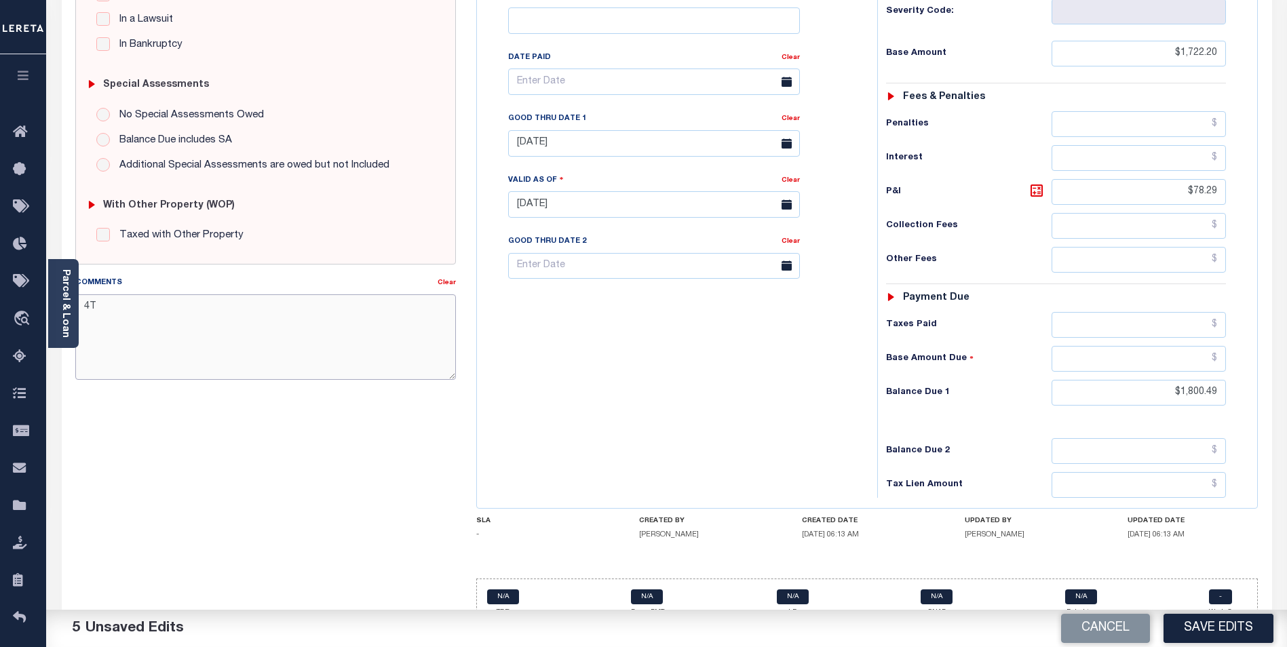
type textarea "4"
type textarea "3RD INSTALLMENT DELINQUENT."
click at [1228, 626] on button "Save Edits" at bounding box center [1219, 628] width 110 height 29
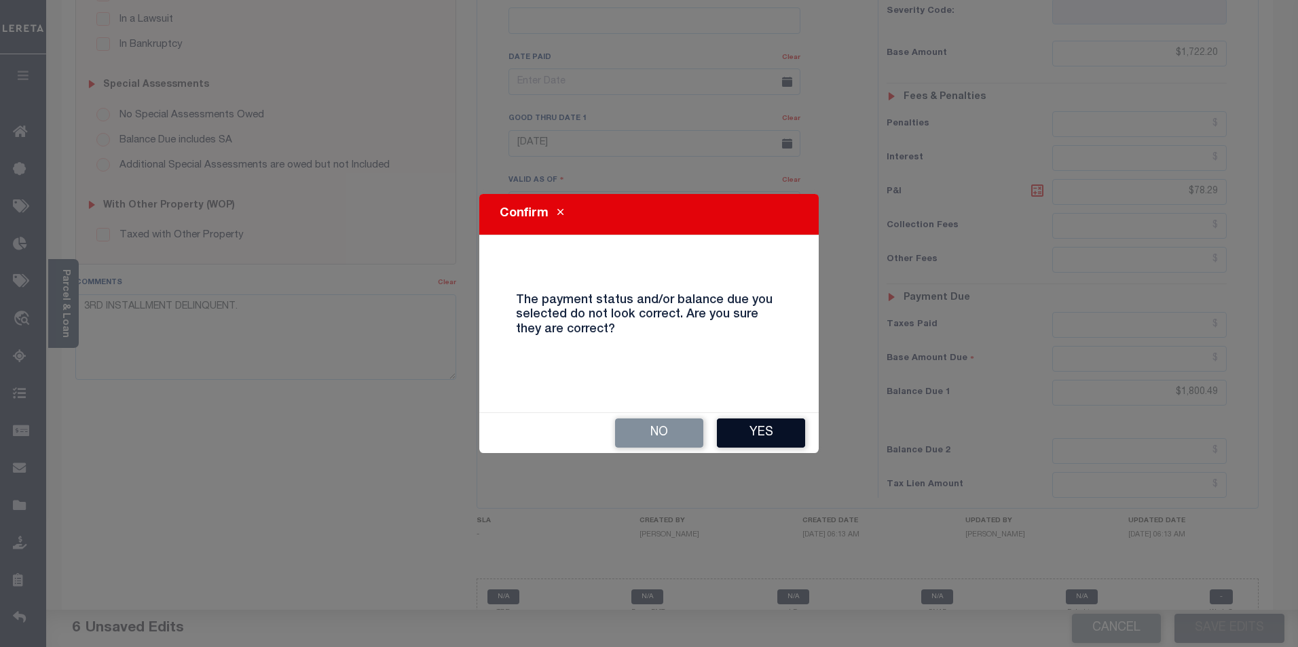
click at [780, 430] on button "Yes" at bounding box center [761, 433] width 88 height 29
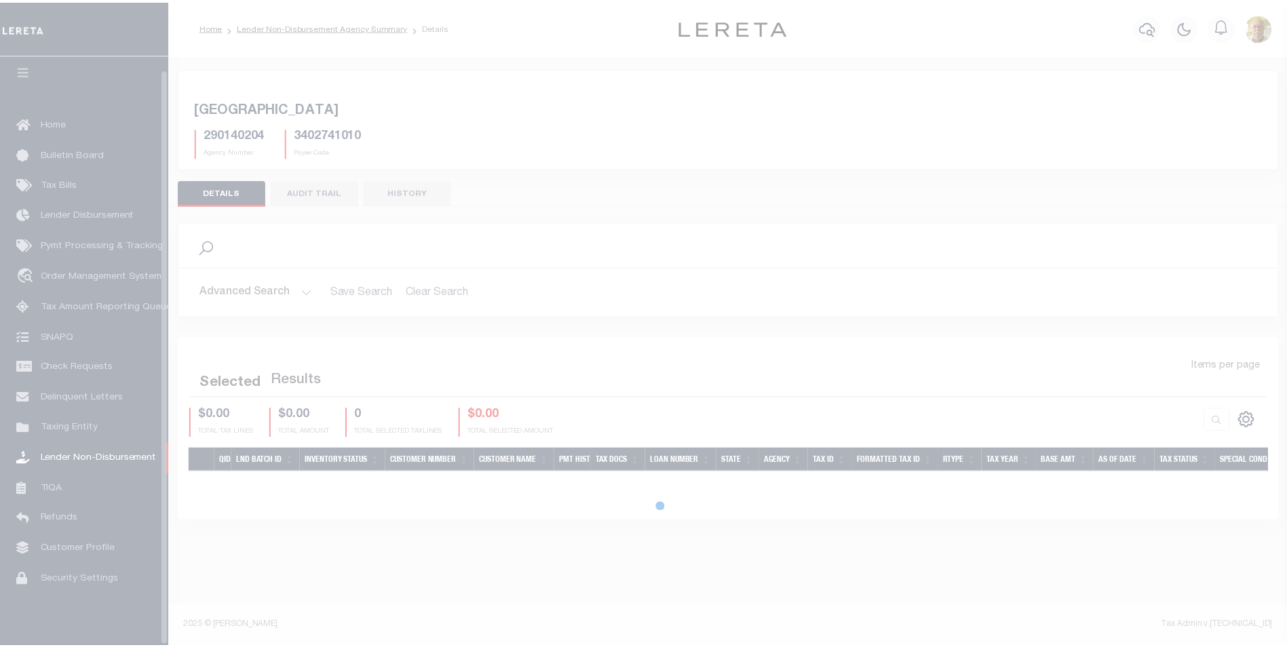
scroll to position [14, 0]
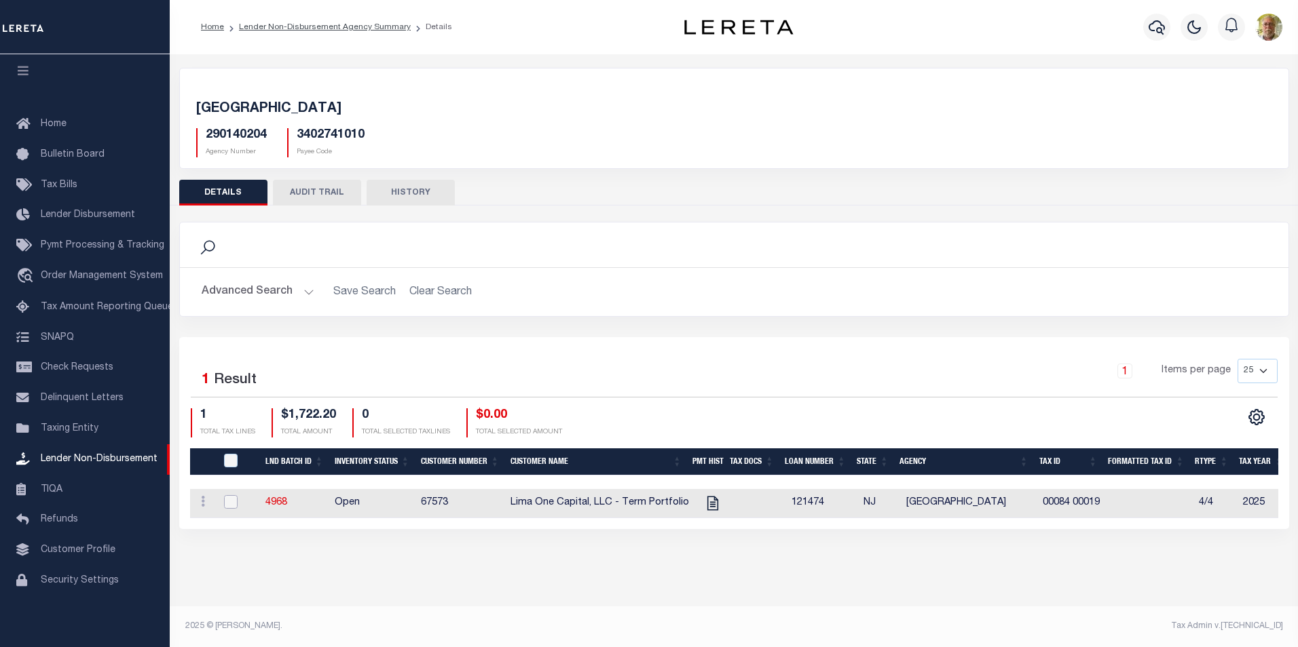
click at [233, 498] on input "checkbox" at bounding box center [231, 502] width 14 height 14
checkbox input "true"
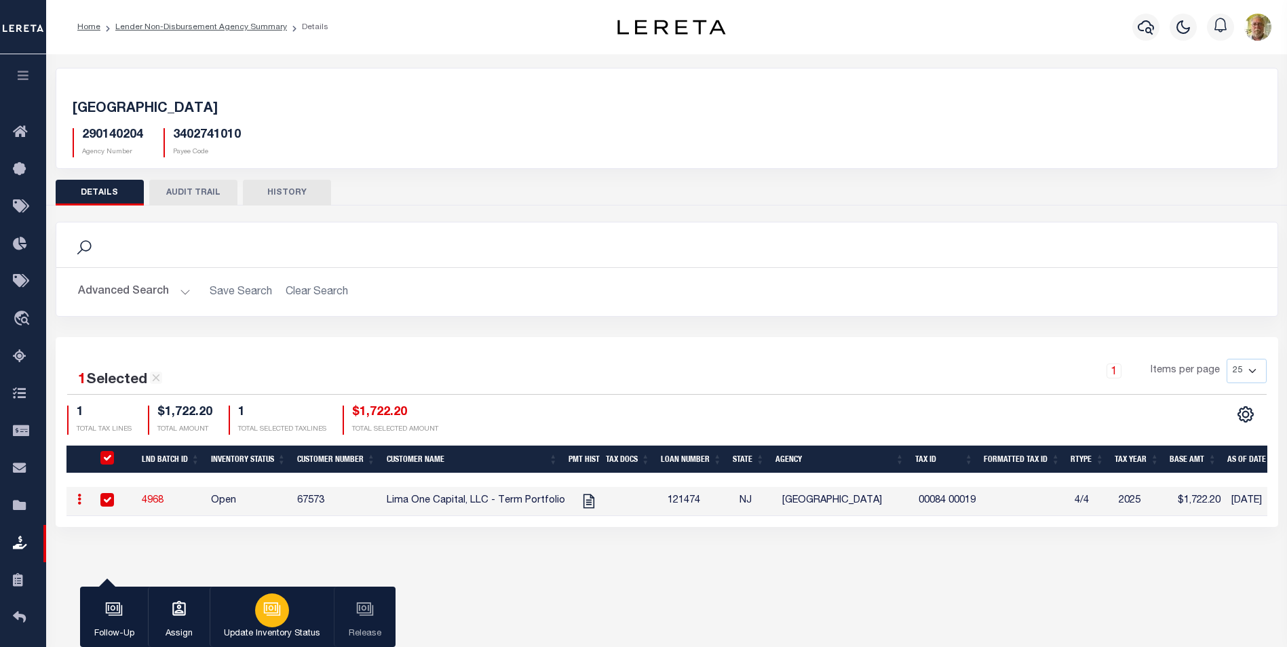
click at [278, 609] on icon "button" at bounding box center [270, 608] width 14 height 11
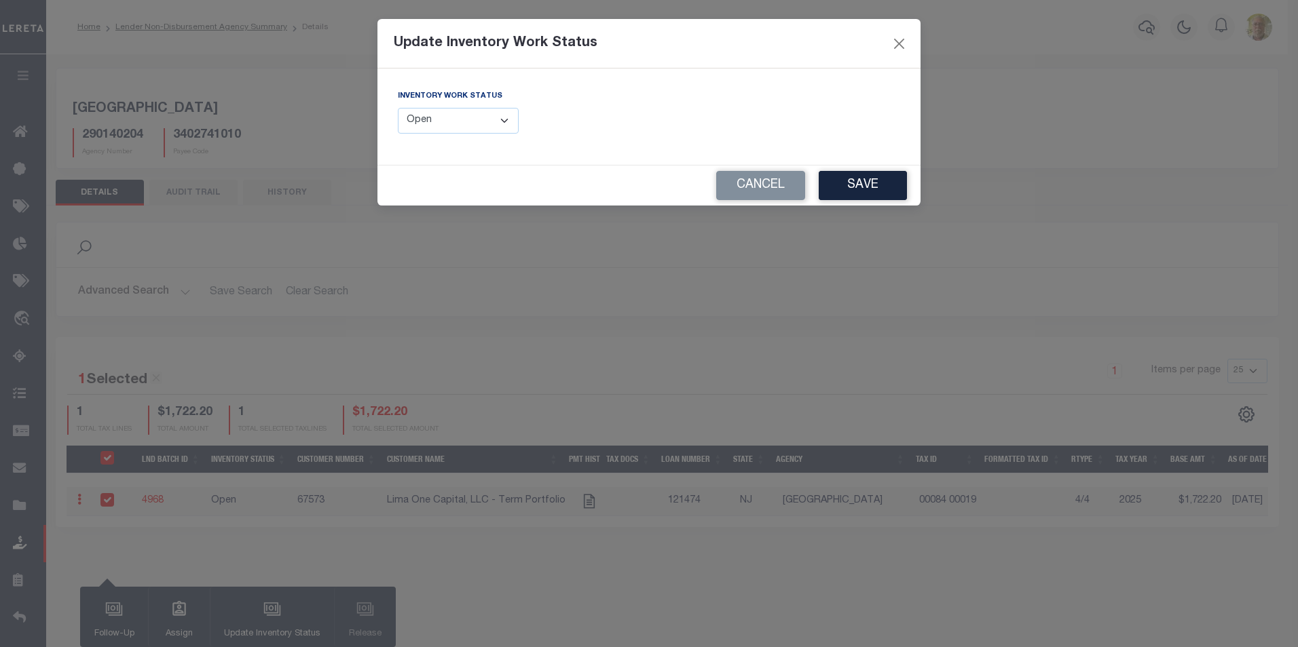
click at [451, 138] on div "Inventory Work Status --Select-- Open Completed Reported" at bounding box center [518, 117] width 261 height 56
click at [458, 123] on select "--Select-- Open Completed Reported" at bounding box center [458, 121] width 121 height 26
select select "Completed"
click at [398, 108] on select "--Select-- Open Completed Reported" at bounding box center [458, 121] width 121 height 26
click at [847, 187] on button "Save" at bounding box center [862, 185] width 88 height 29
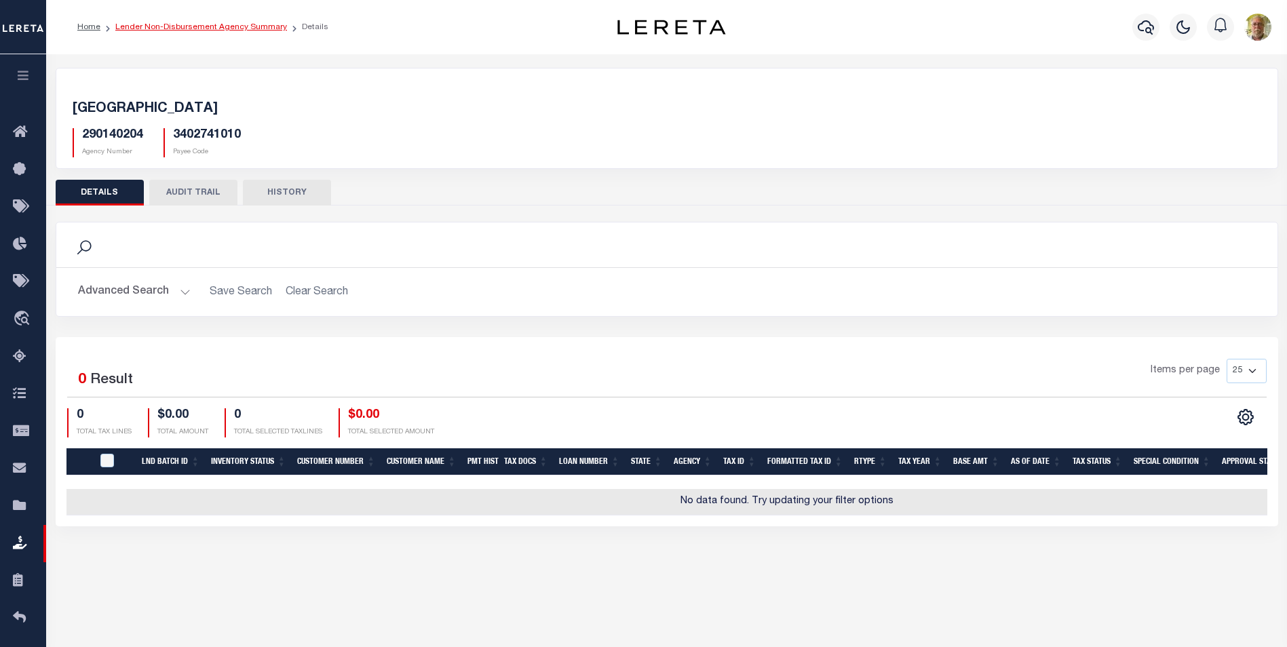
click at [183, 24] on link "Lender Non-Disbursement Agency Summary" at bounding box center [201, 27] width 172 height 8
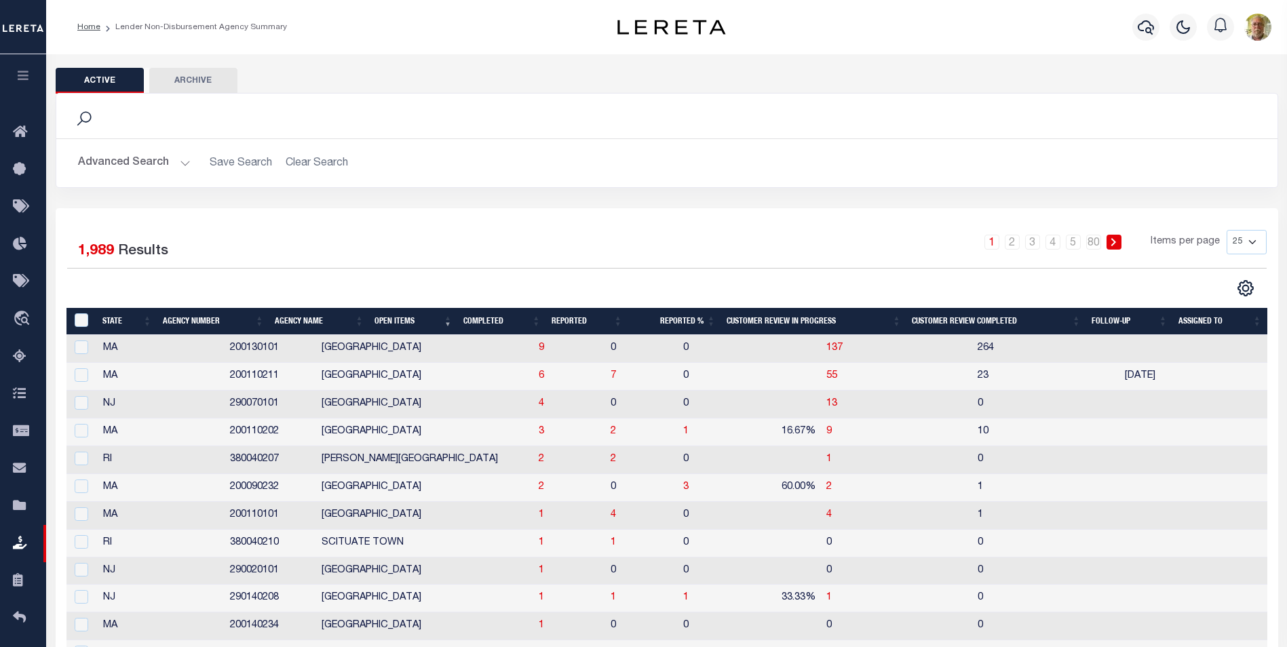
click at [485, 317] on th "Completed" at bounding box center [502, 322] width 88 height 28
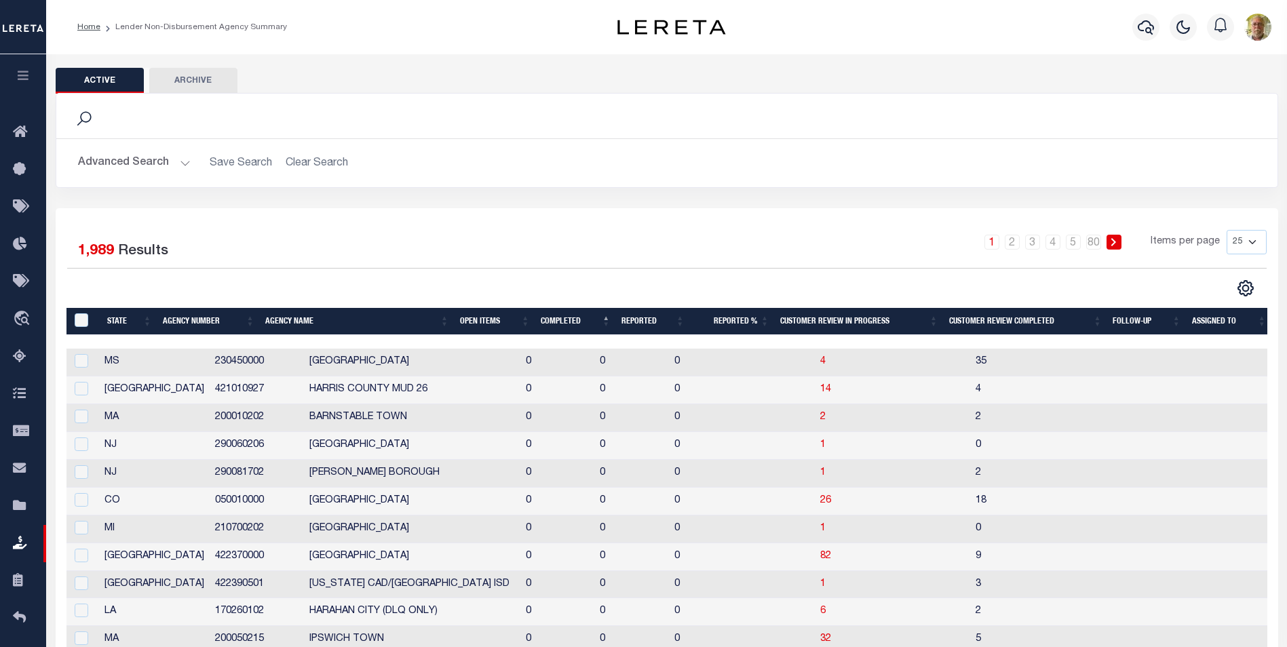
click at [491, 320] on th "Open Items" at bounding box center [495, 322] width 81 height 28
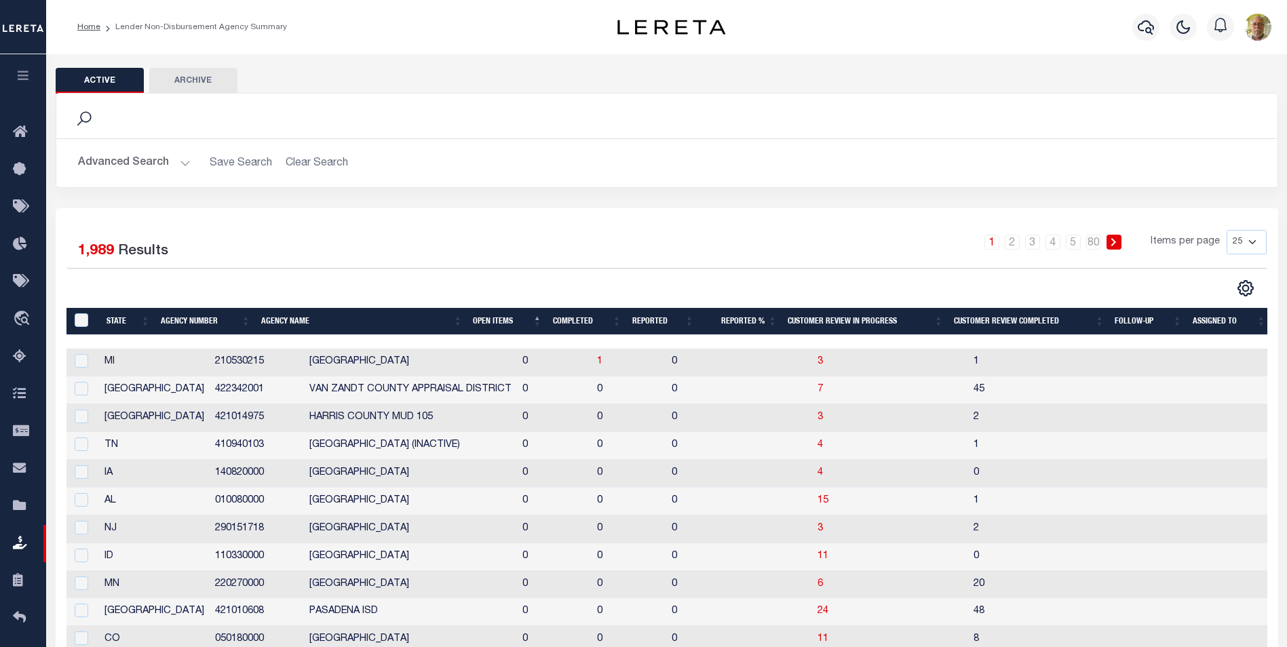
click at [495, 322] on th "Open Items" at bounding box center [507, 322] width 79 height 28
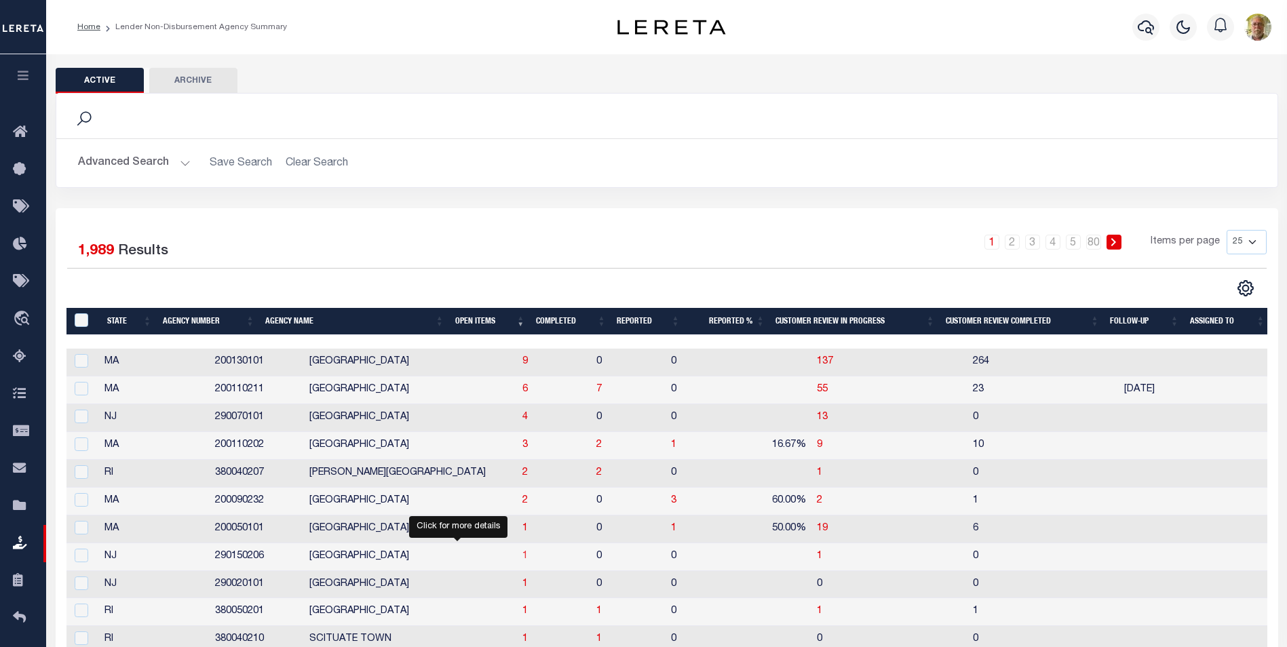
click at [523, 556] on span "1" at bounding box center [525, 557] width 5 height 10
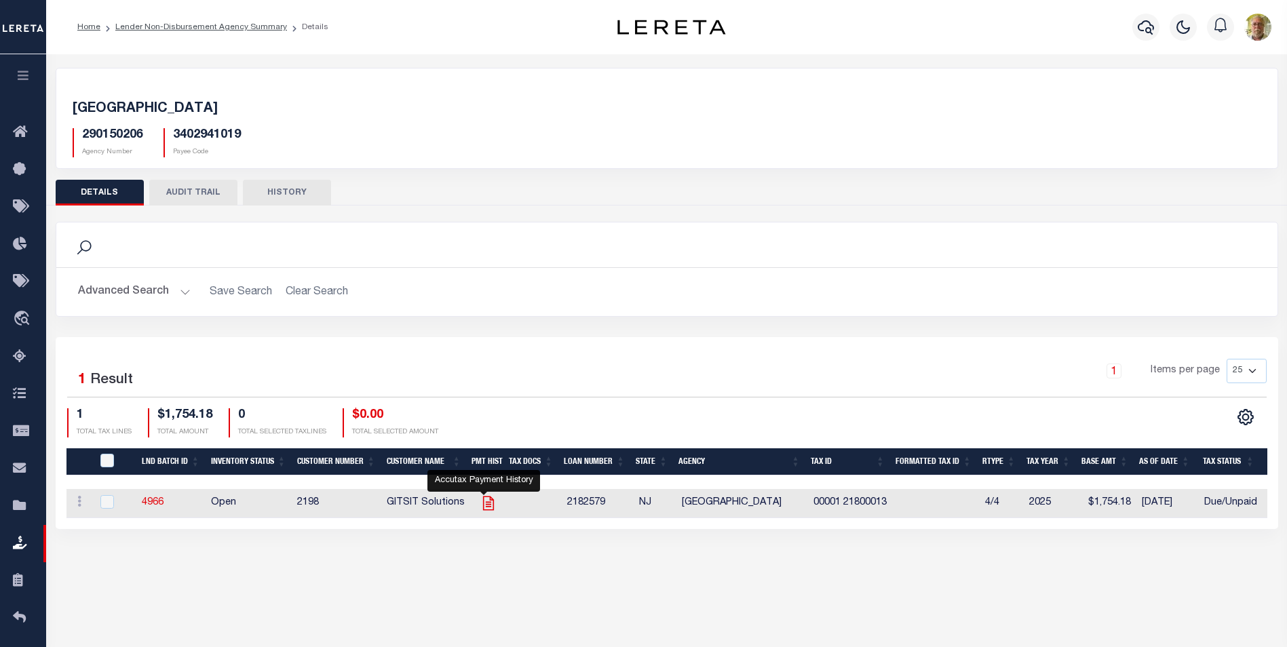
click at [486, 502] on icon "" at bounding box center [488, 504] width 11 height 14
checkbox input "true"
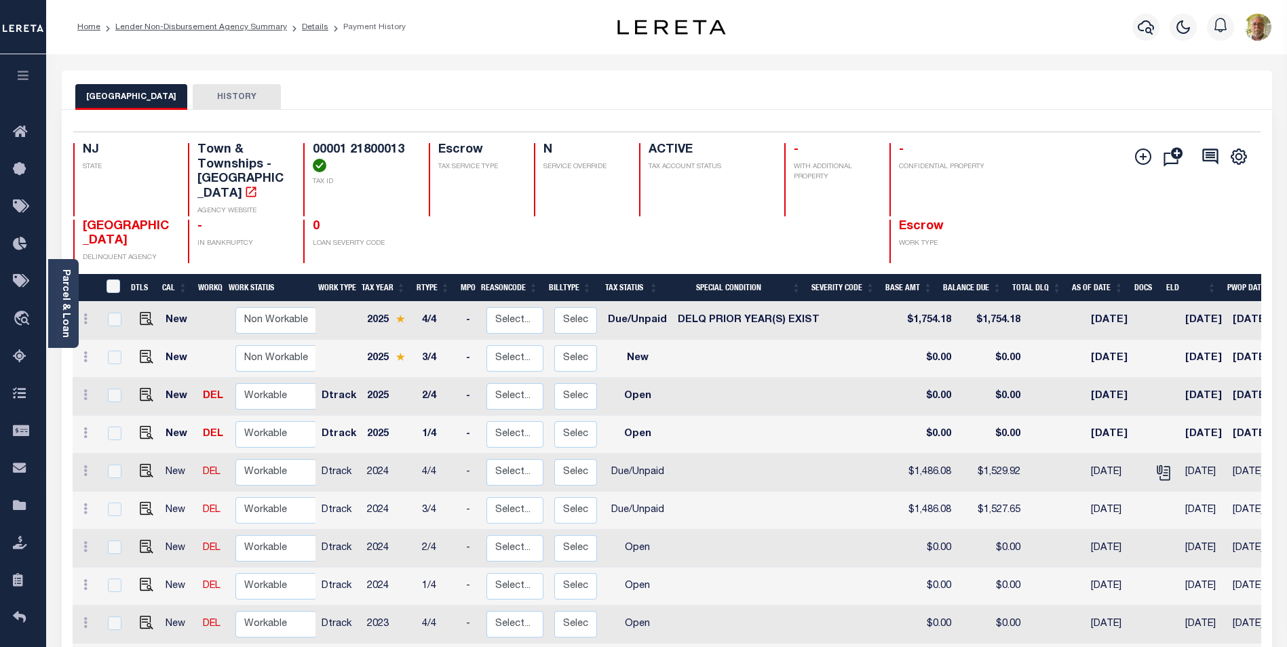
click at [62, 290] on link "Parcel & Loan" at bounding box center [65, 303] width 10 height 69
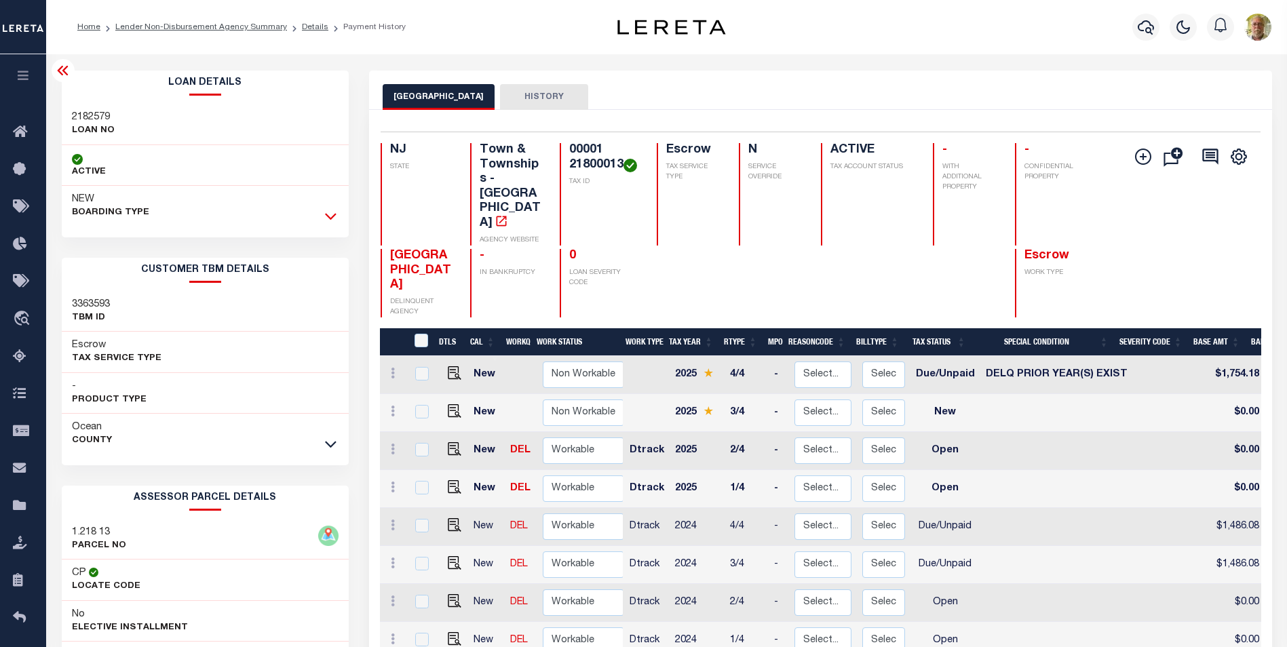
click at [335, 216] on icon at bounding box center [331, 217] width 12 height 7
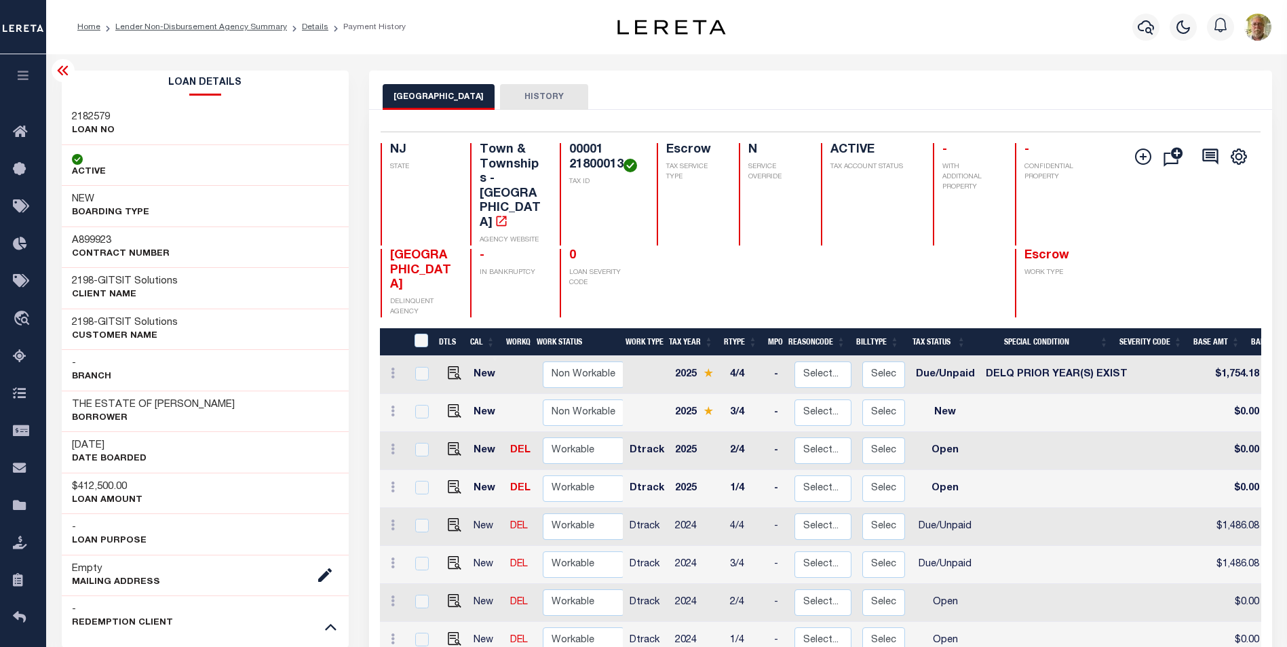
click at [335, 216] on div "NEW BOARDING TYPE" at bounding box center [206, 206] width 288 height 41
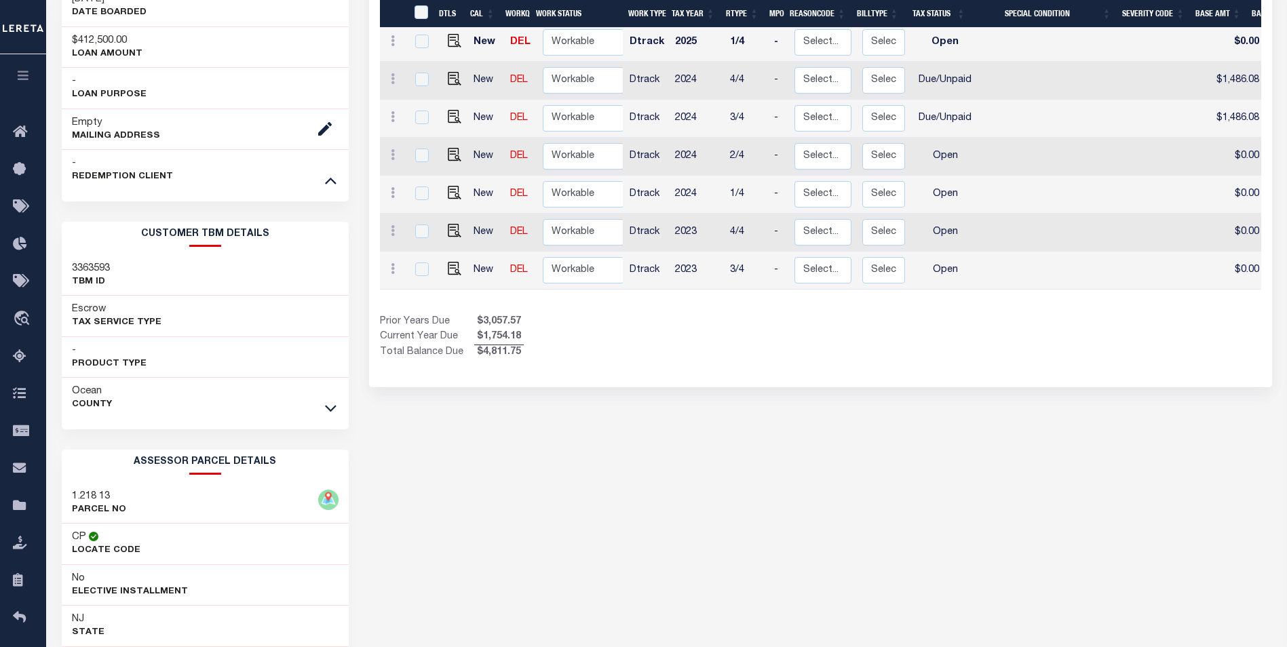
scroll to position [543, 0]
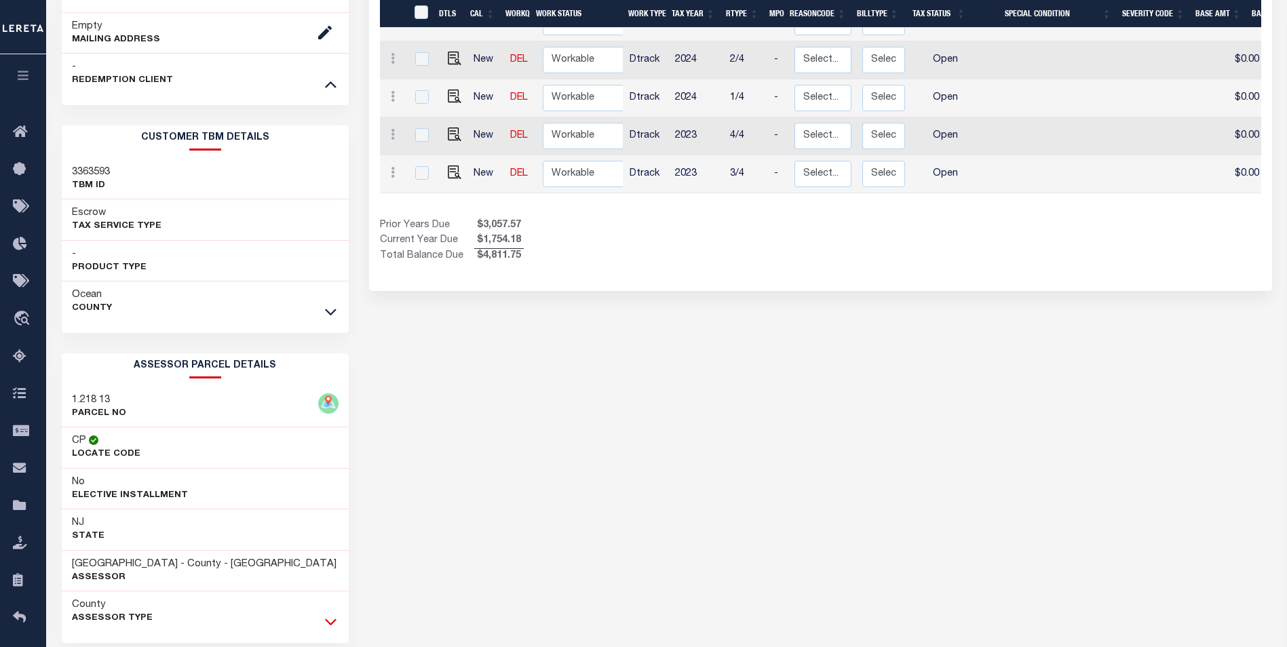
click at [328, 622] on icon at bounding box center [331, 622] width 12 height 14
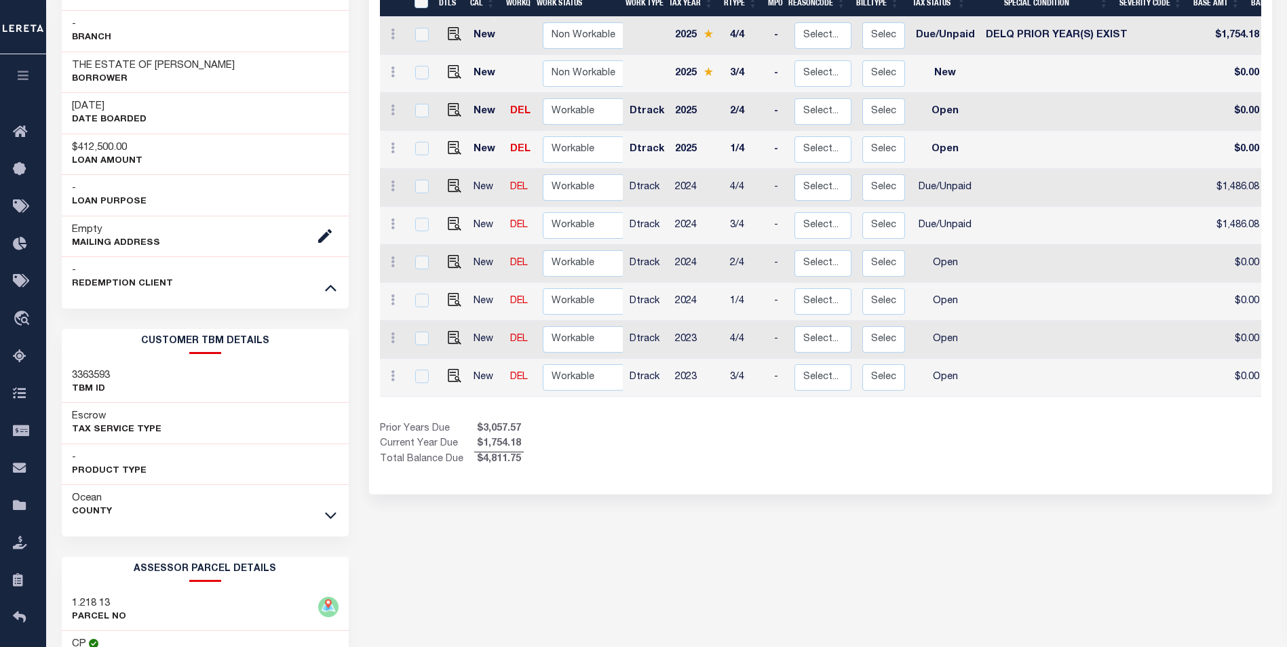
scroll to position [0, 0]
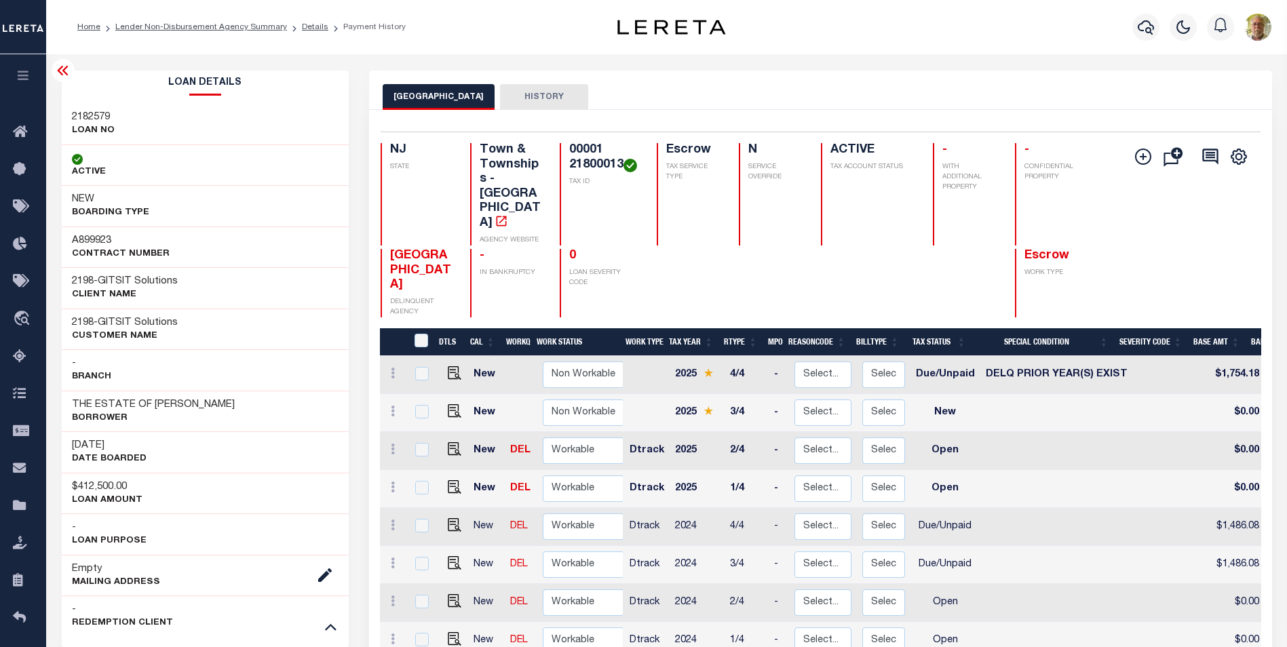
click at [62, 73] on icon at bounding box center [63, 70] width 16 height 16
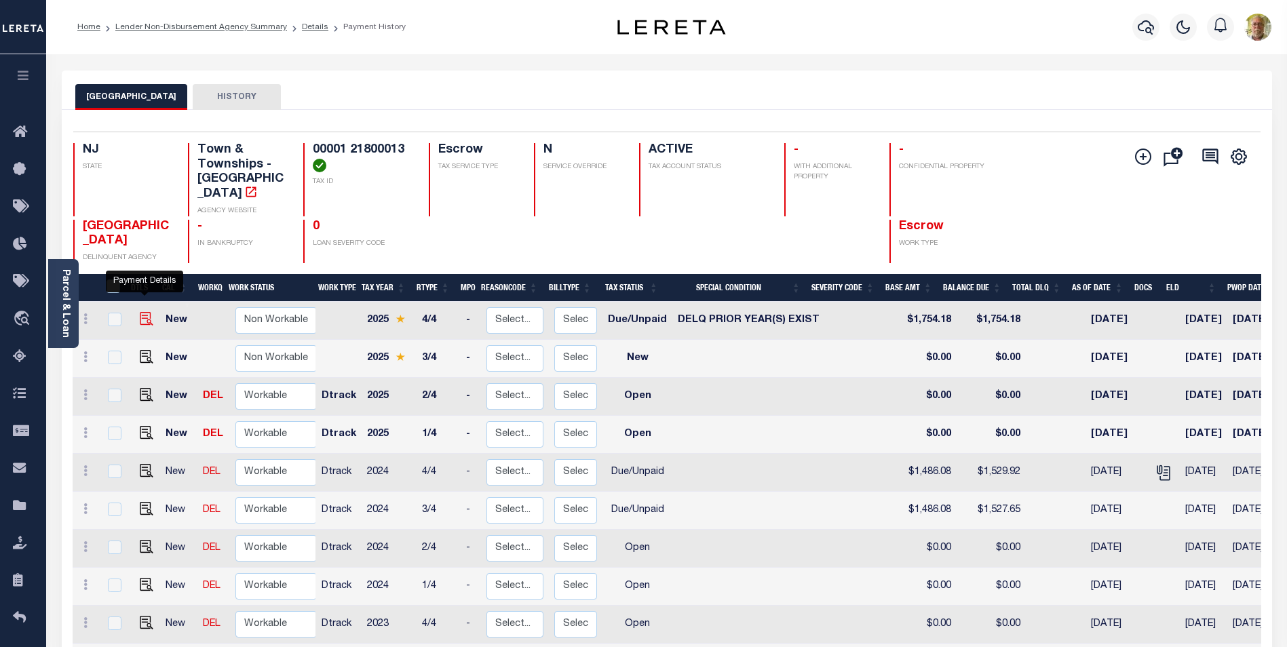
click at [143, 312] on img "" at bounding box center [147, 319] width 14 height 14
checkbox input "true"
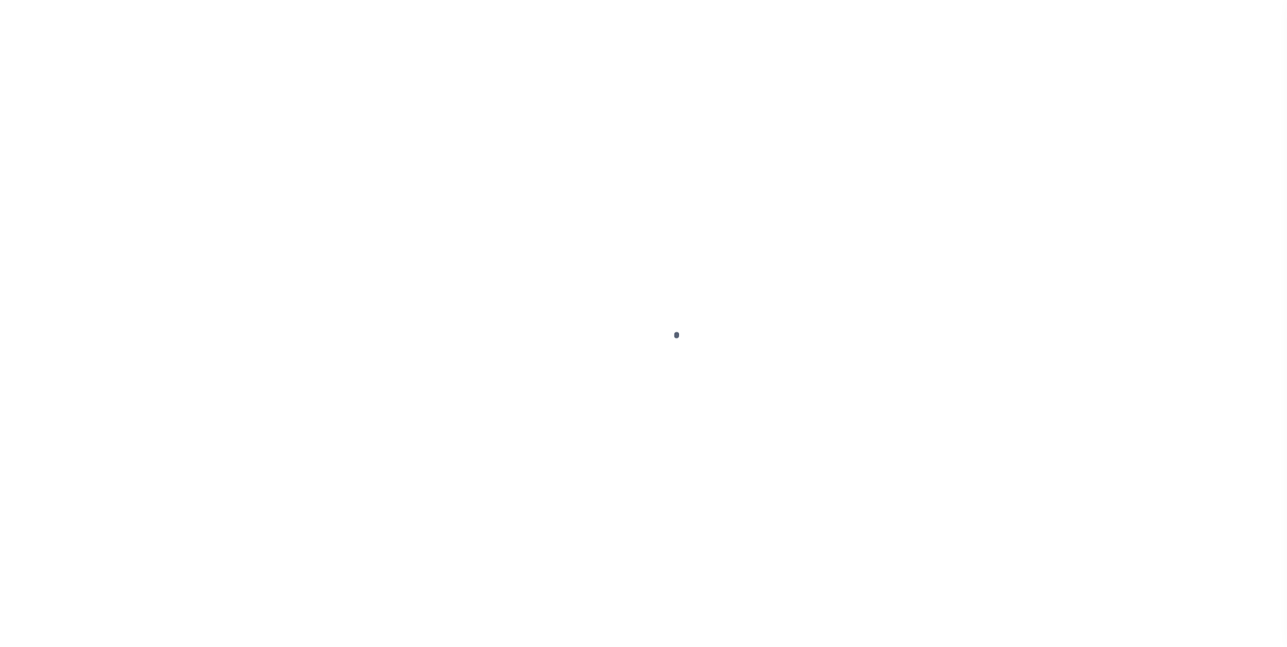
select select "DUE"
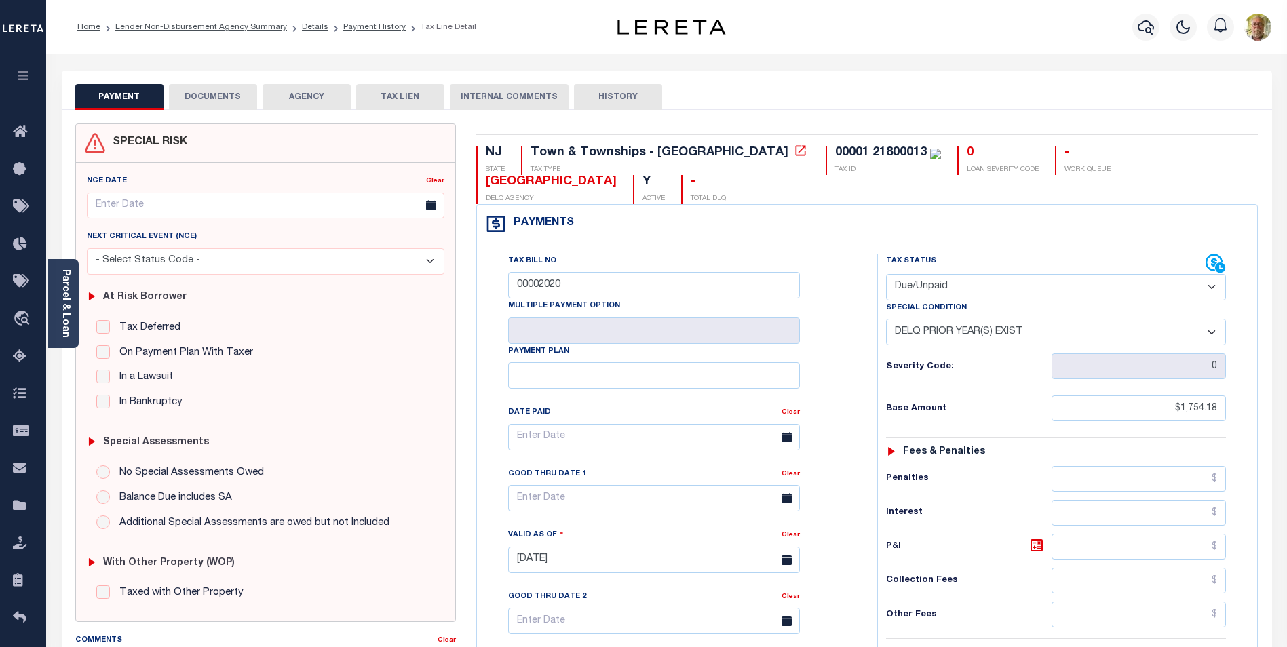
click at [974, 336] on select "-- Select Special Condition -- 3RD PARTY TAX LIEN AGENCY TAX LIEN (A.K.A Inside…" at bounding box center [1056, 332] width 340 height 26
select select "0"
click at [886, 320] on select "-- Select Special Condition -- 3RD PARTY TAX LIEN AGENCY TAX LIEN (A.K.A Inside…" at bounding box center [1056, 332] width 340 height 26
type input "[DATE]"
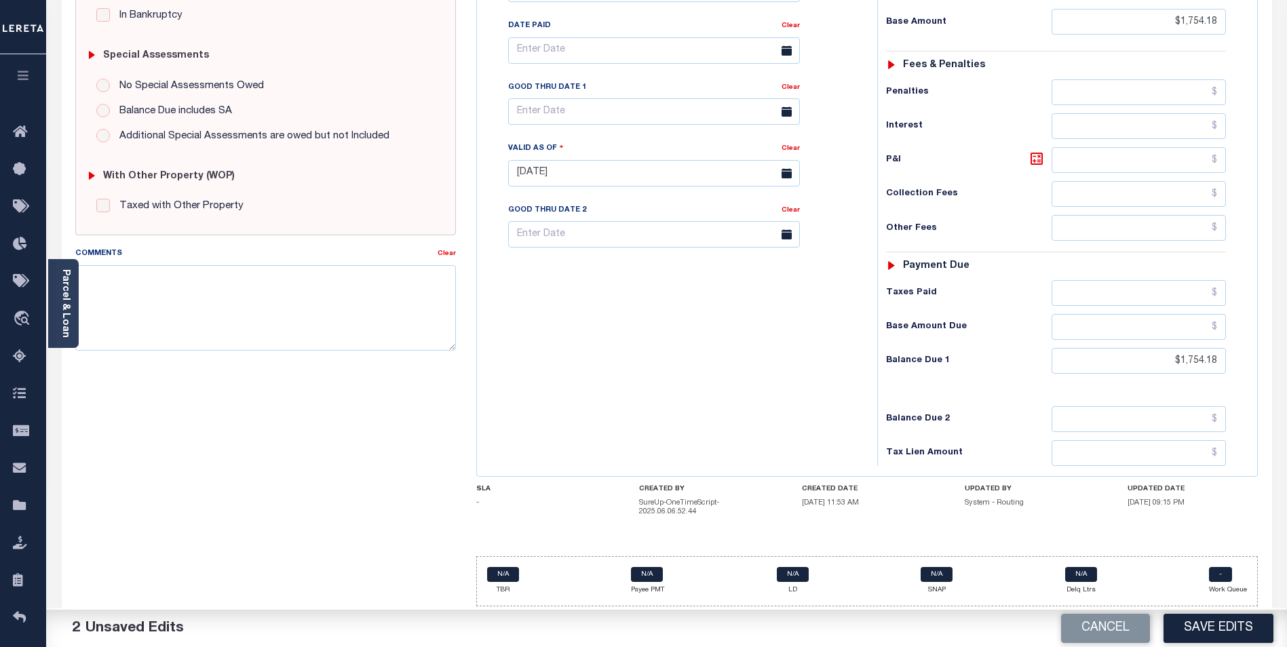
scroll to position [390, 0]
click at [203, 298] on textarea "Comments" at bounding box center [265, 307] width 381 height 86
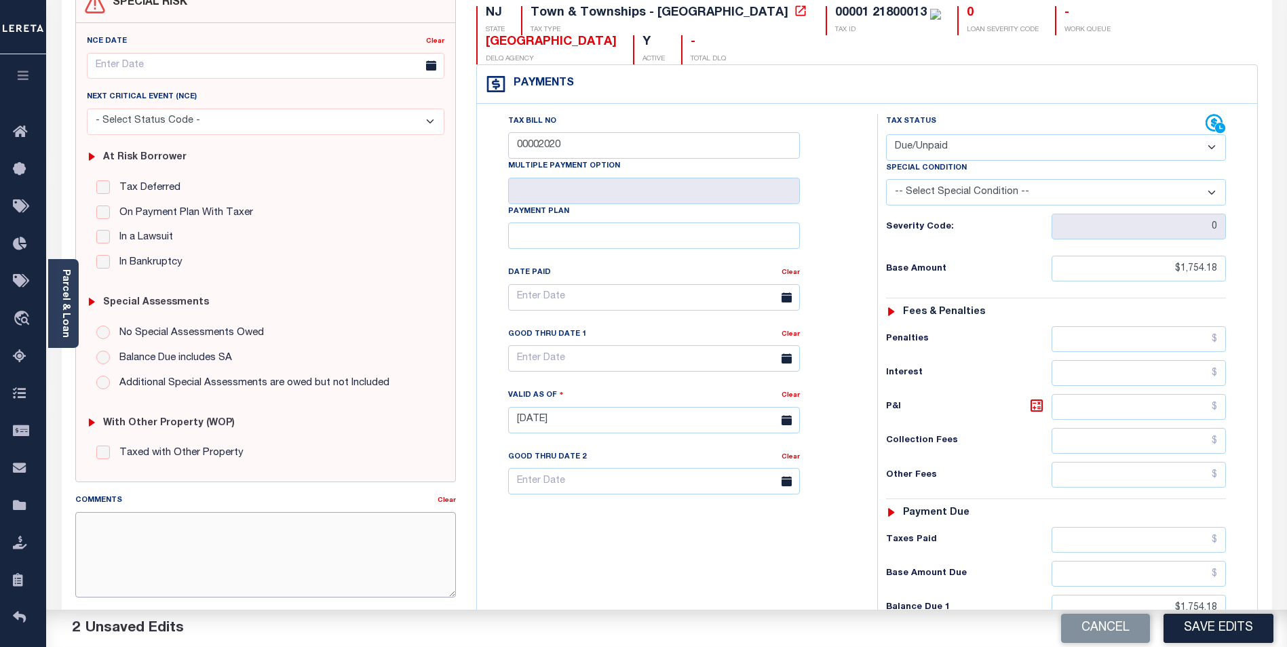
scroll to position [50, 0]
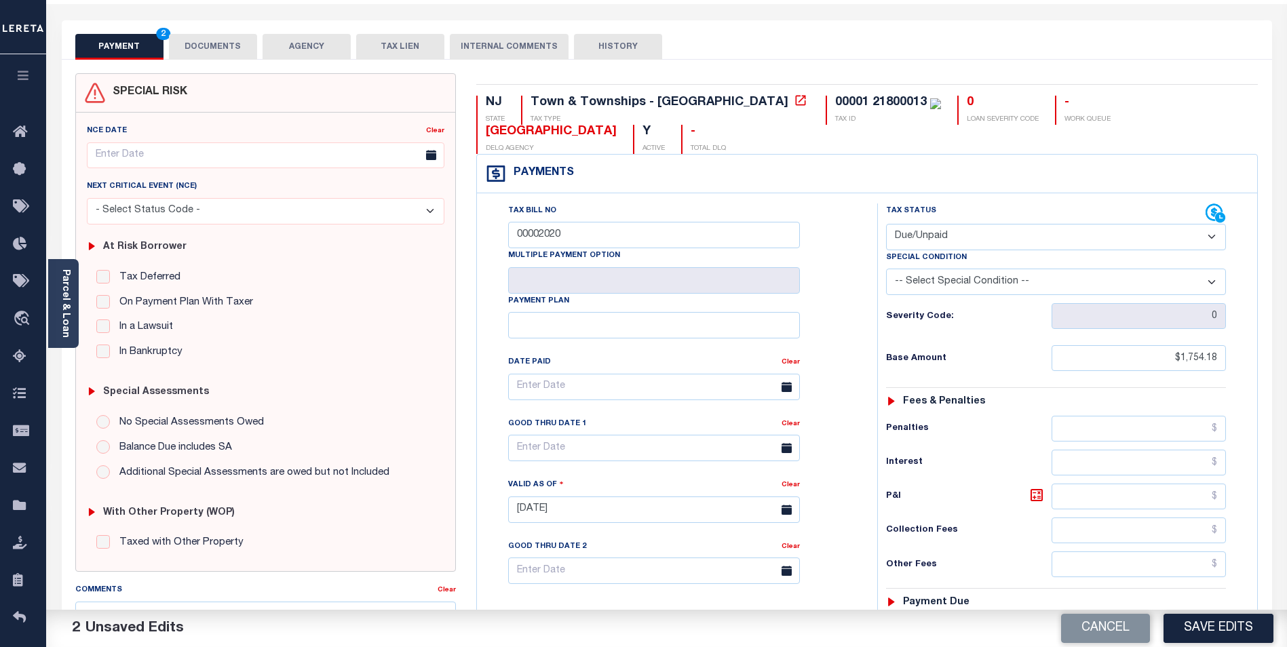
click at [1037, 284] on select "-- Select Special Condition -- 3RD PARTY TAX LIEN AGENCY TAX LIEN (A.K.A Inside…" at bounding box center [1056, 282] width 340 height 26
click at [1038, 284] on select "-- Select Special Condition -- 3RD PARTY TAX LIEN AGENCY TAX LIEN (A.K.A Inside…" at bounding box center [1056, 282] width 340 height 26
click at [1031, 241] on select "- Select Status Code - Open Due/Unpaid Paid Incomplete No Tax Due Internal Refu…" at bounding box center [1056, 237] width 340 height 26
select select "PYD"
click at [886, 225] on select "- Select Status Code - Open Due/Unpaid Paid Incomplete No Tax Due Internal Refu…" at bounding box center [1056, 237] width 340 height 26
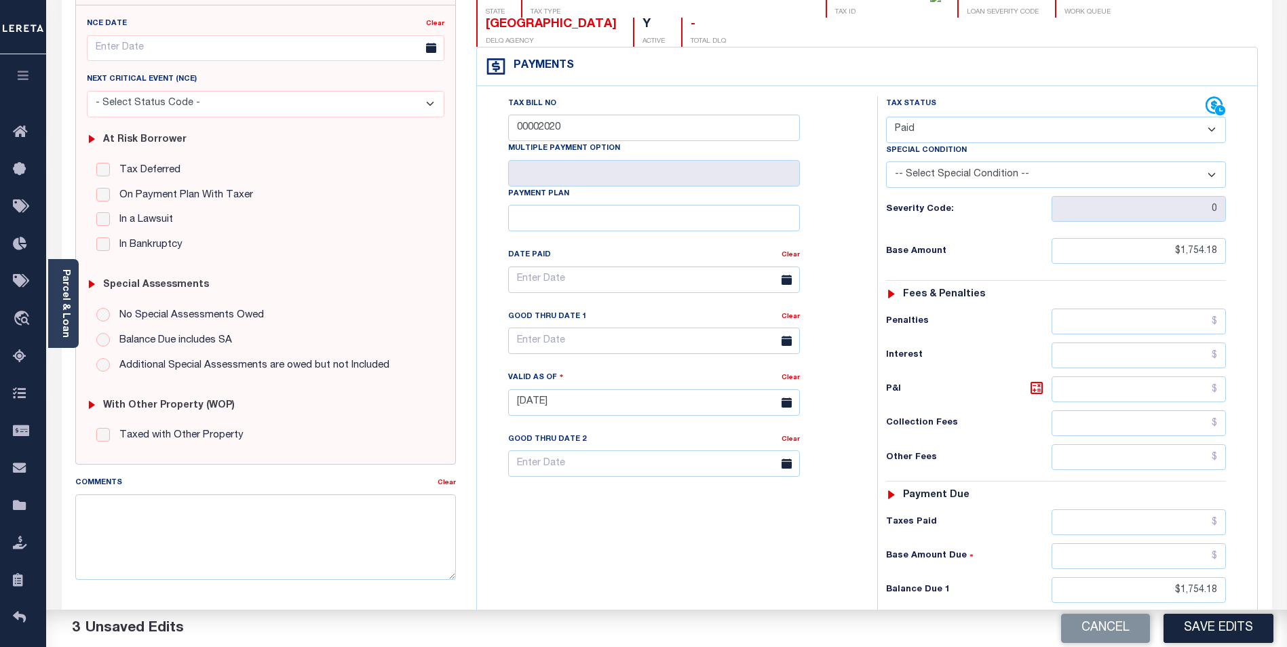
scroll to position [186, 0]
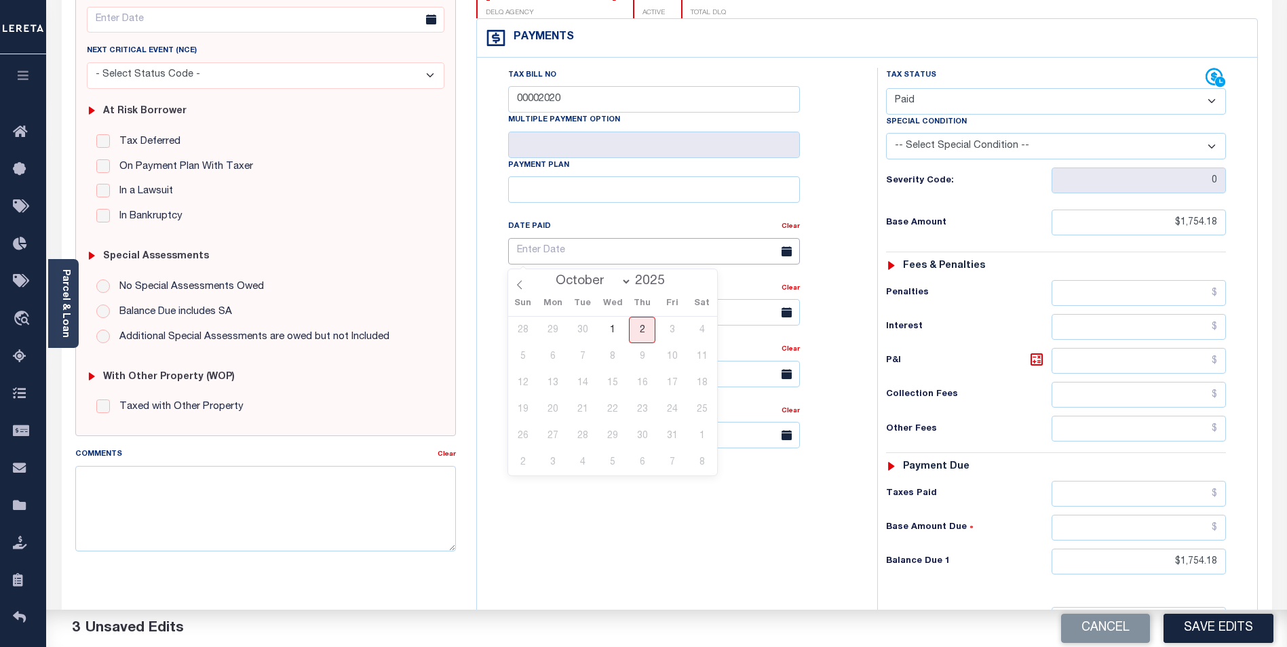
click at [666, 254] on input "text" at bounding box center [654, 251] width 292 height 26
click at [609, 326] on span "1" at bounding box center [612, 330] width 26 height 26
type input "10/01/2025"
click at [1194, 497] on input "text" at bounding box center [1139, 494] width 174 height 26
type input "$1,754.18"
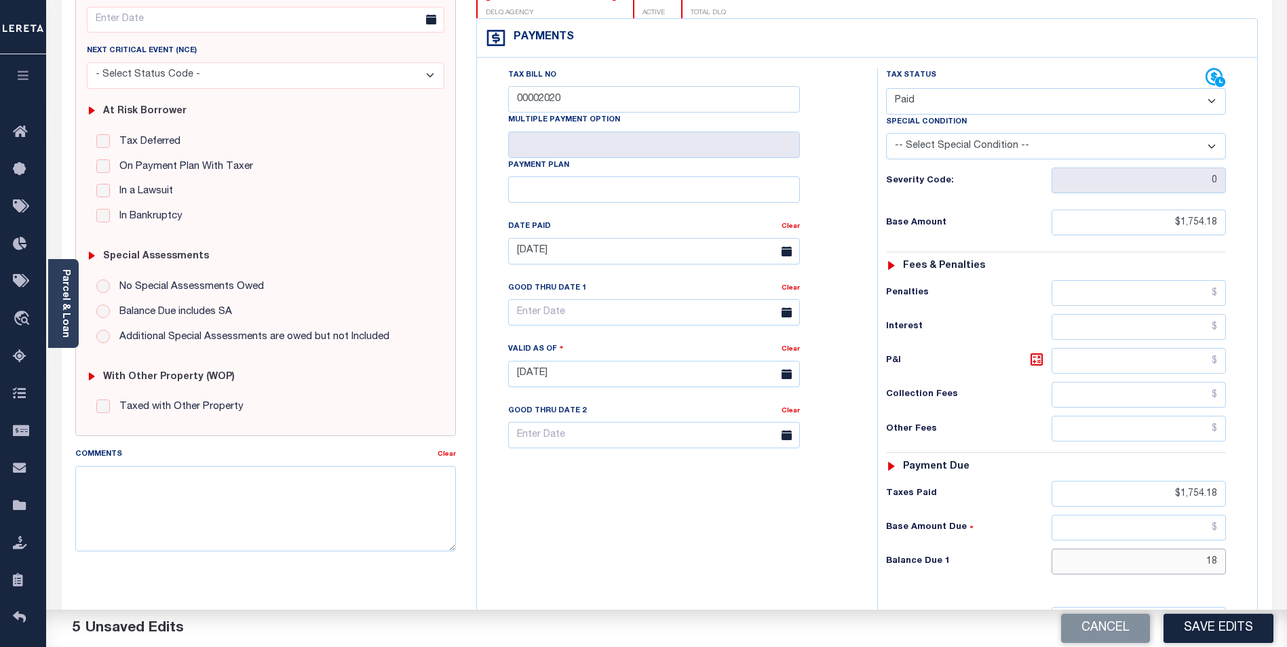
type input "8"
click at [1232, 623] on button "Save Edits" at bounding box center [1219, 628] width 110 height 29
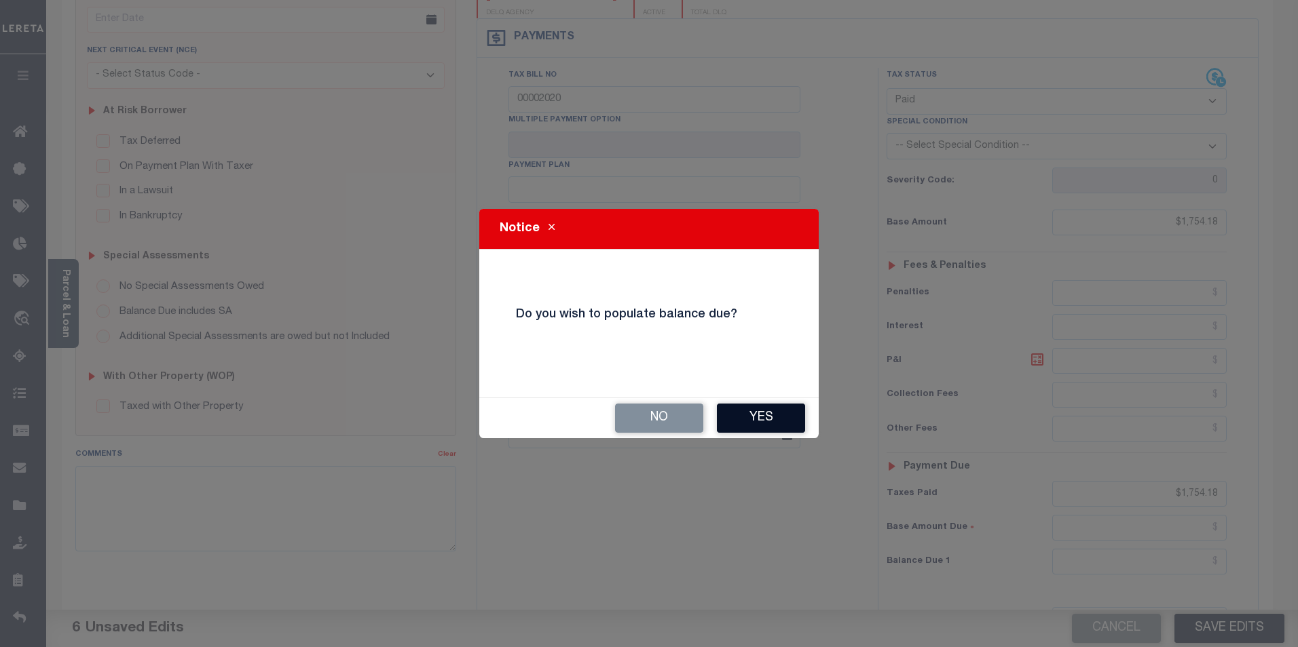
click at [766, 415] on button "Yes" at bounding box center [761, 418] width 88 height 29
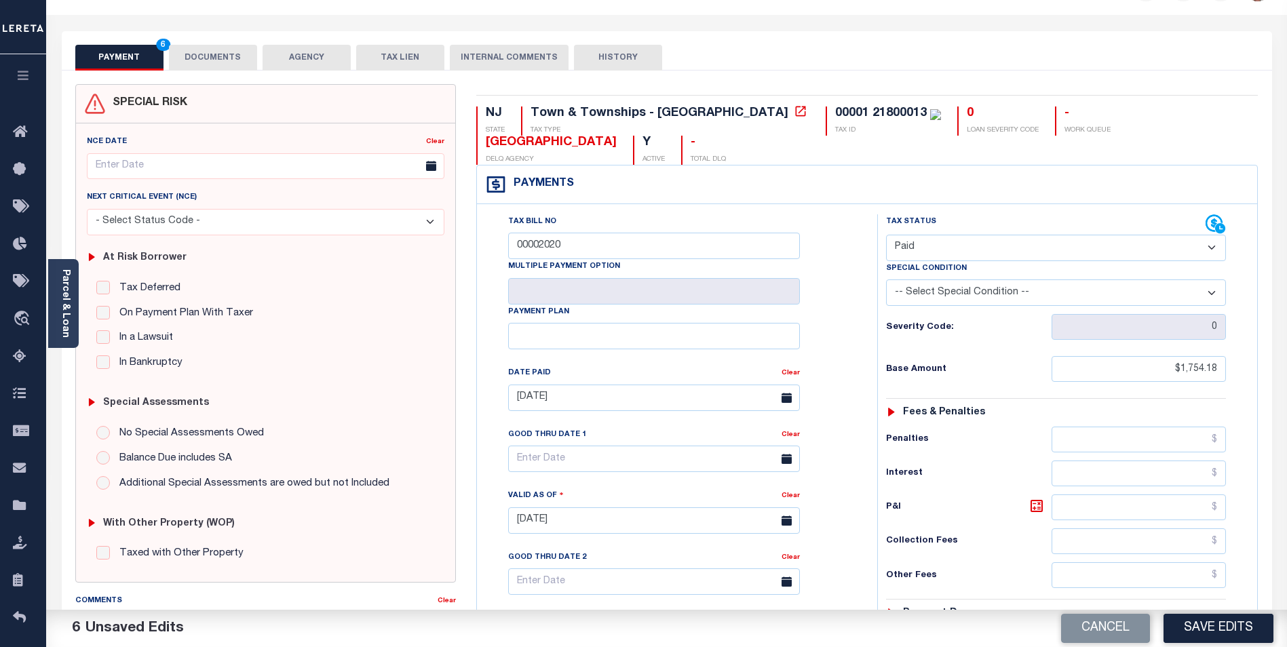
scroll to position [0, 0]
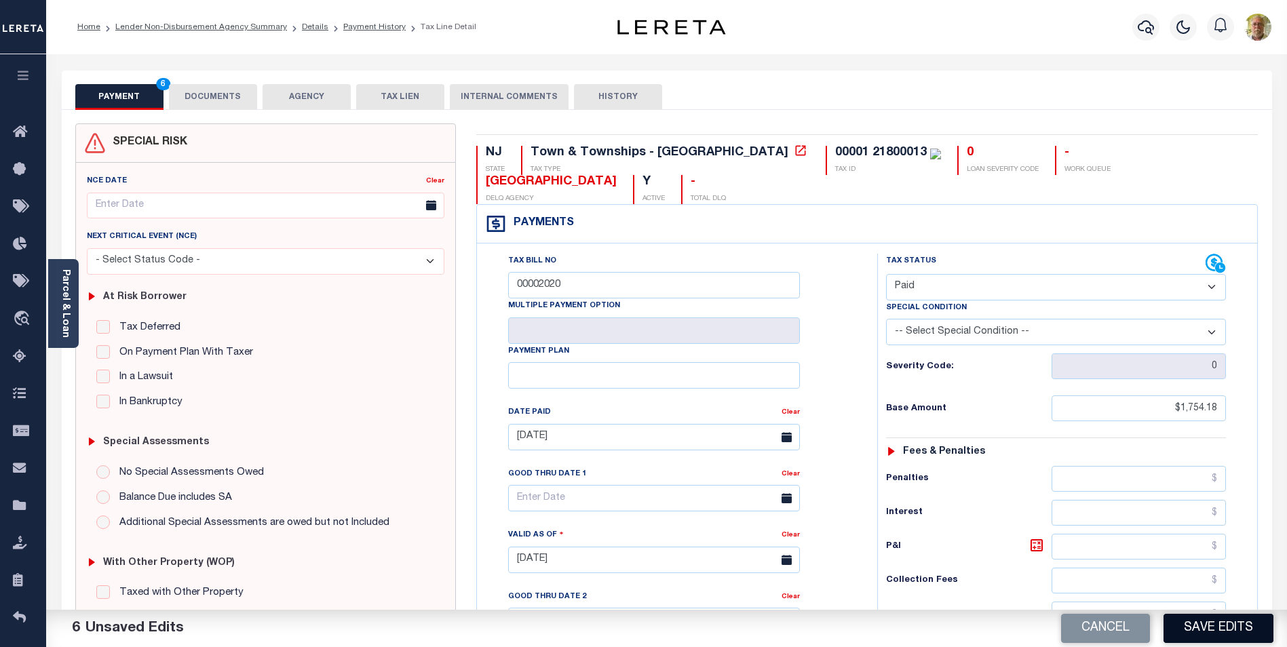
click at [1213, 626] on button "Save Edits" at bounding box center [1219, 628] width 110 height 29
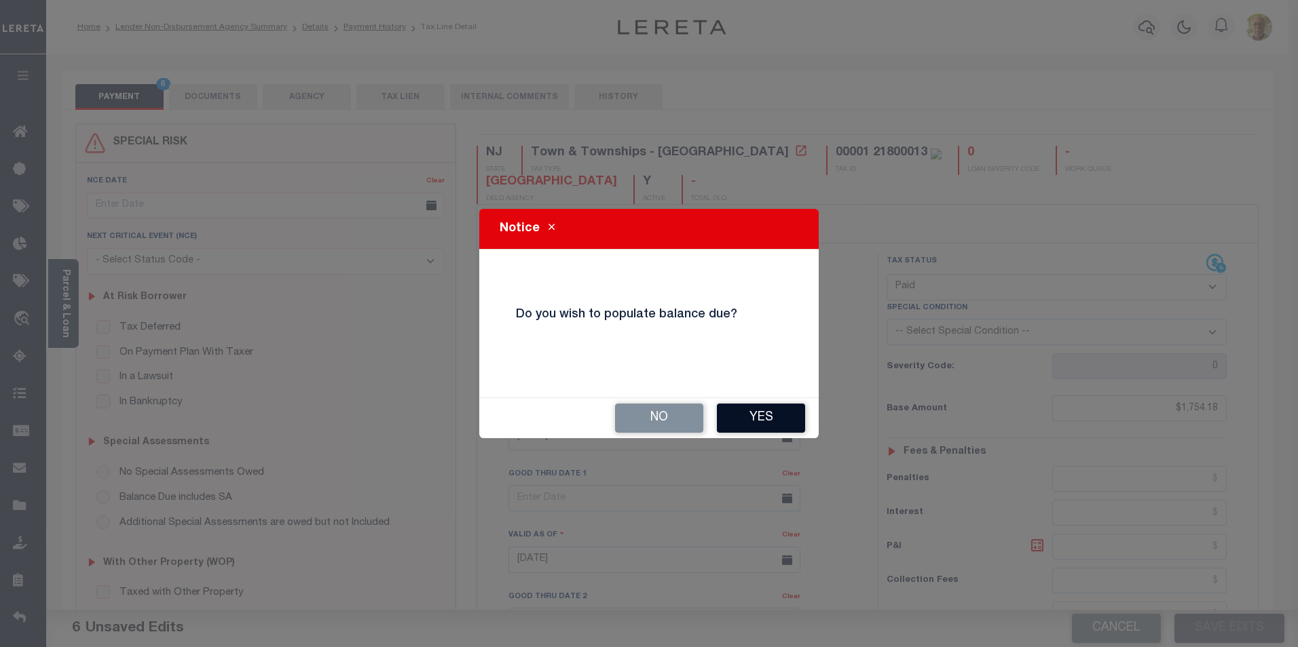
click at [772, 415] on button "Yes" at bounding box center [761, 418] width 88 height 29
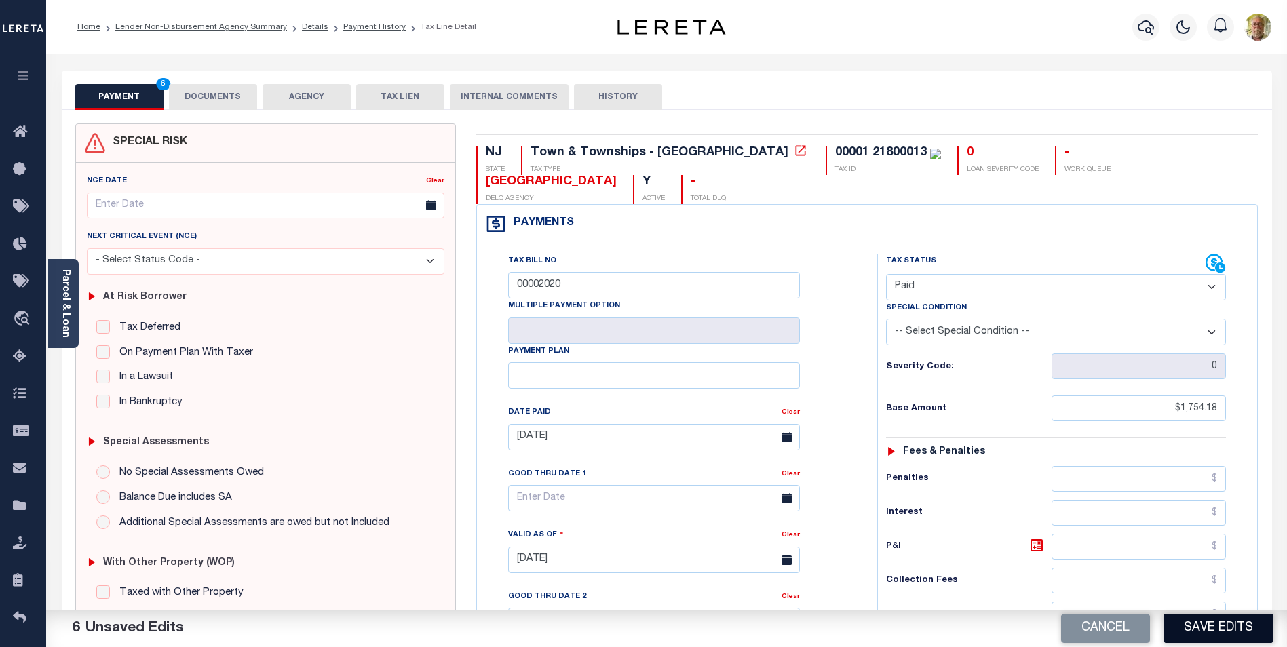
click at [1230, 623] on button "Save Edits" at bounding box center [1219, 628] width 110 height 29
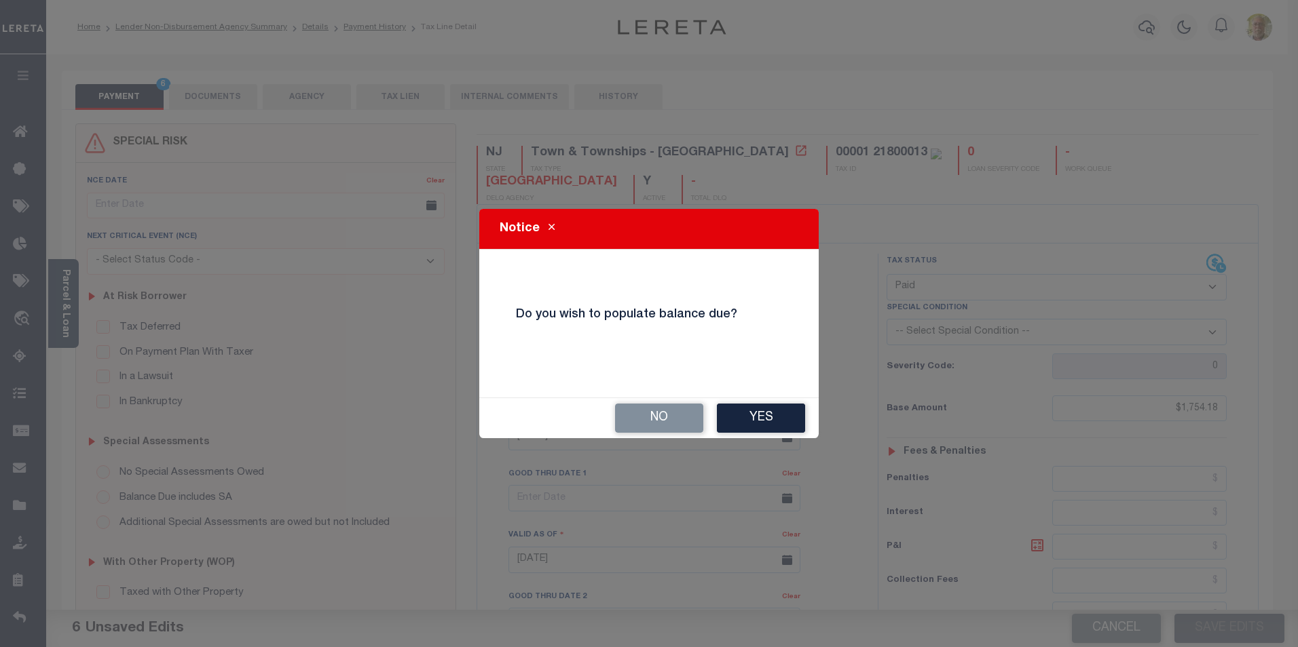
click at [671, 416] on button "No" at bounding box center [659, 418] width 88 height 29
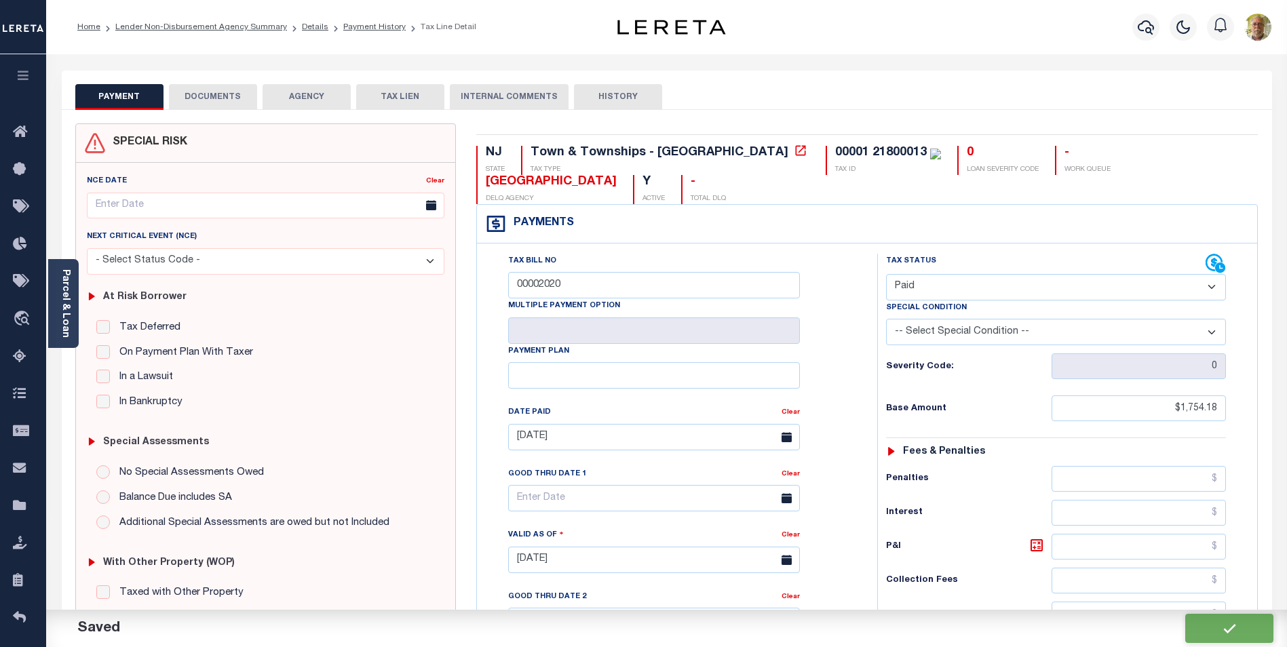
checkbox input "false"
type input "$1,754.18"
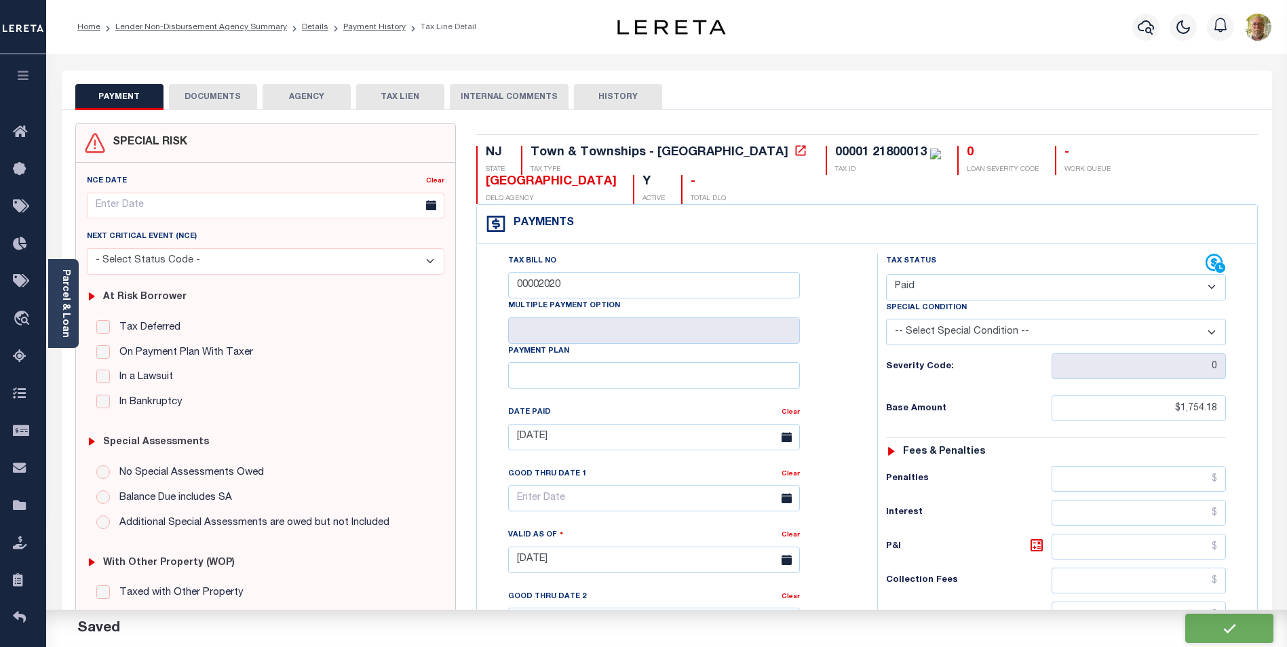
type input "$1,754.18"
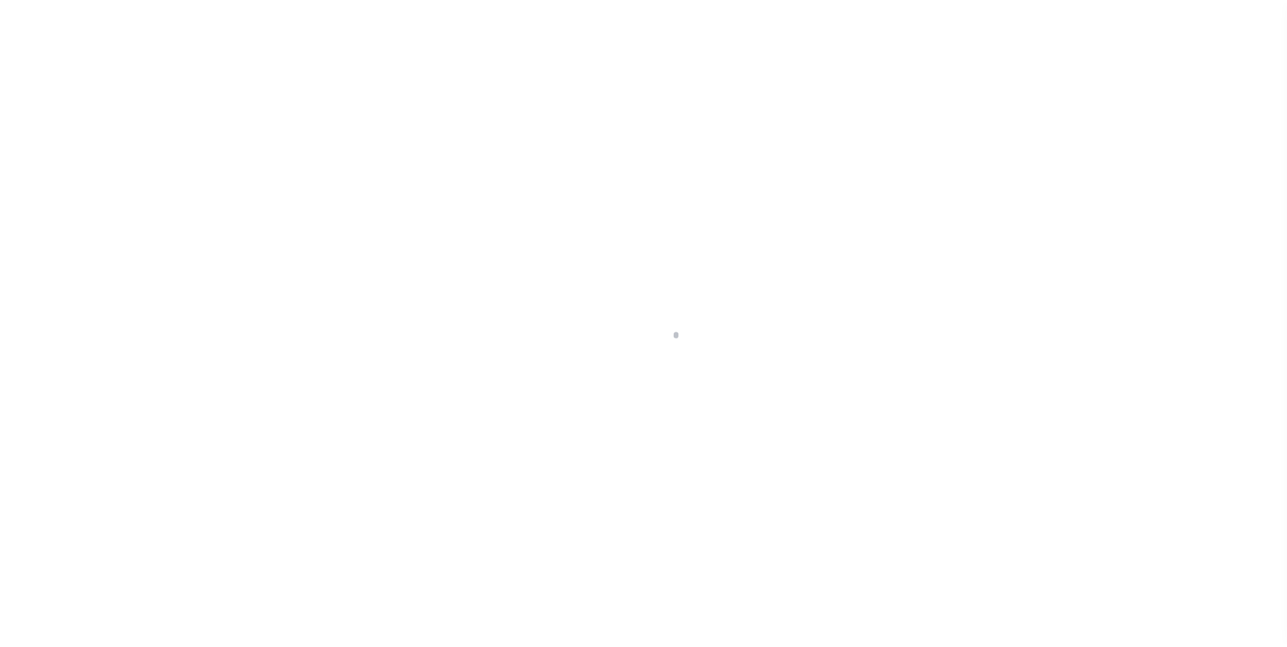
scroll to position [14, 0]
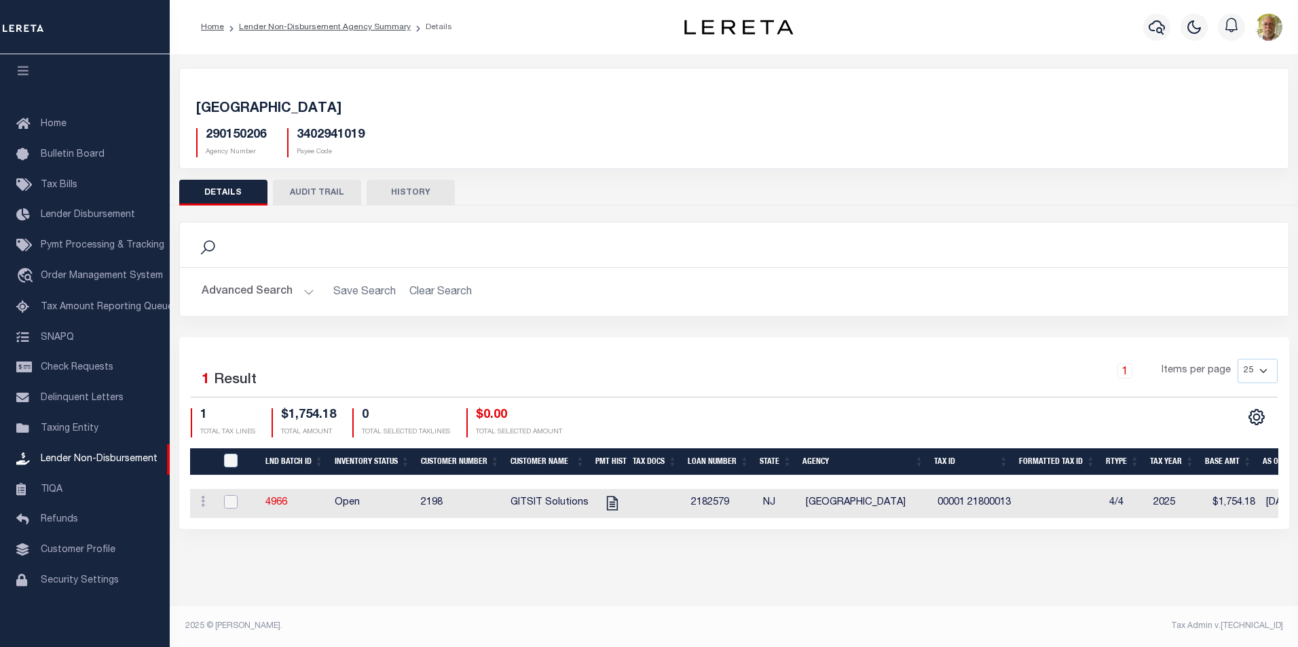
click at [227, 503] on input "checkbox" at bounding box center [231, 502] width 14 height 14
checkbox input "true"
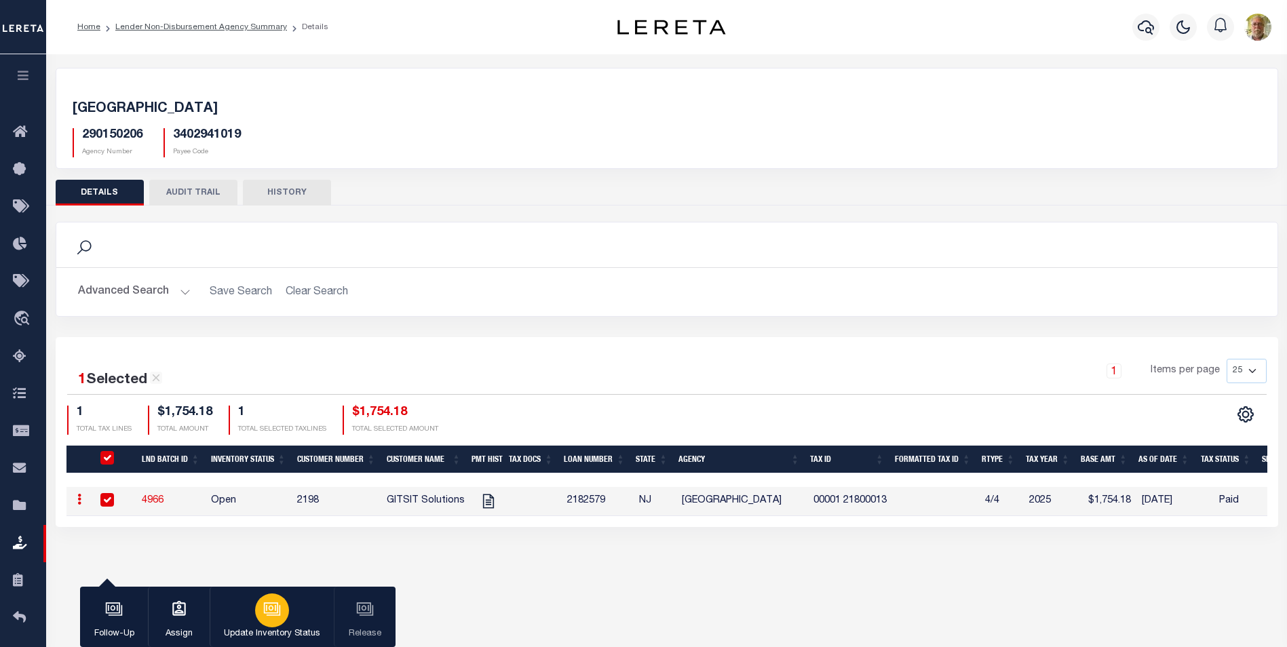
click at [268, 612] on icon "button" at bounding box center [272, 610] width 18 height 18
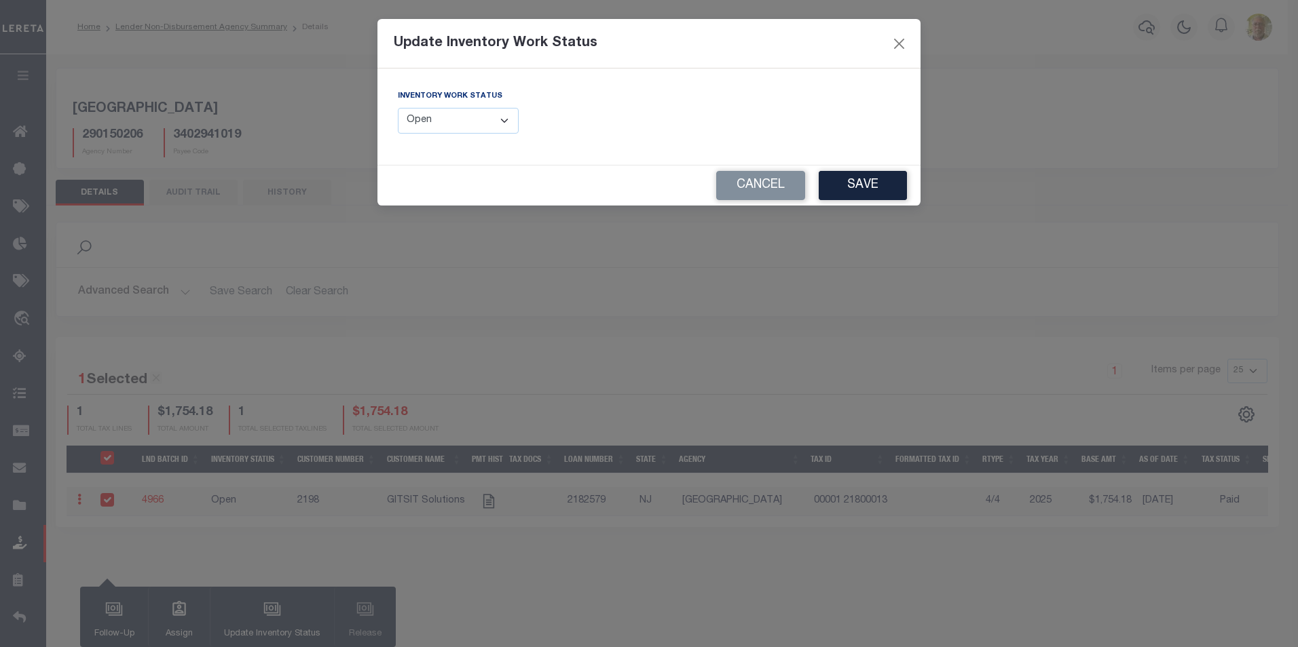
click at [469, 124] on select "--Select-- Open Completed Reported" at bounding box center [458, 121] width 121 height 26
select select "Completed"
click at [398, 108] on select "--Select-- Open Completed Reported" at bounding box center [458, 121] width 121 height 26
click at [859, 187] on button "Save" at bounding box center [862, 185] width 88 height 29
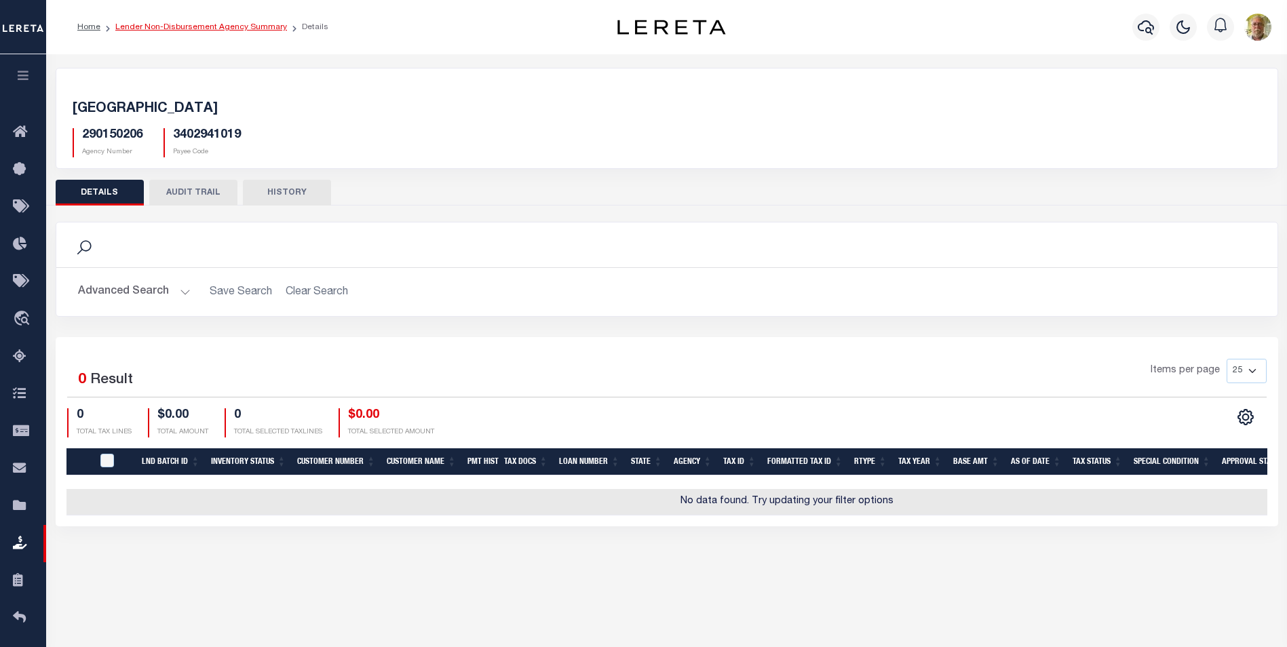
click at [212, 24] on link "Lender Non-Disbursement Agency Summary" at bounding box center [201, 27] width 172 height 8
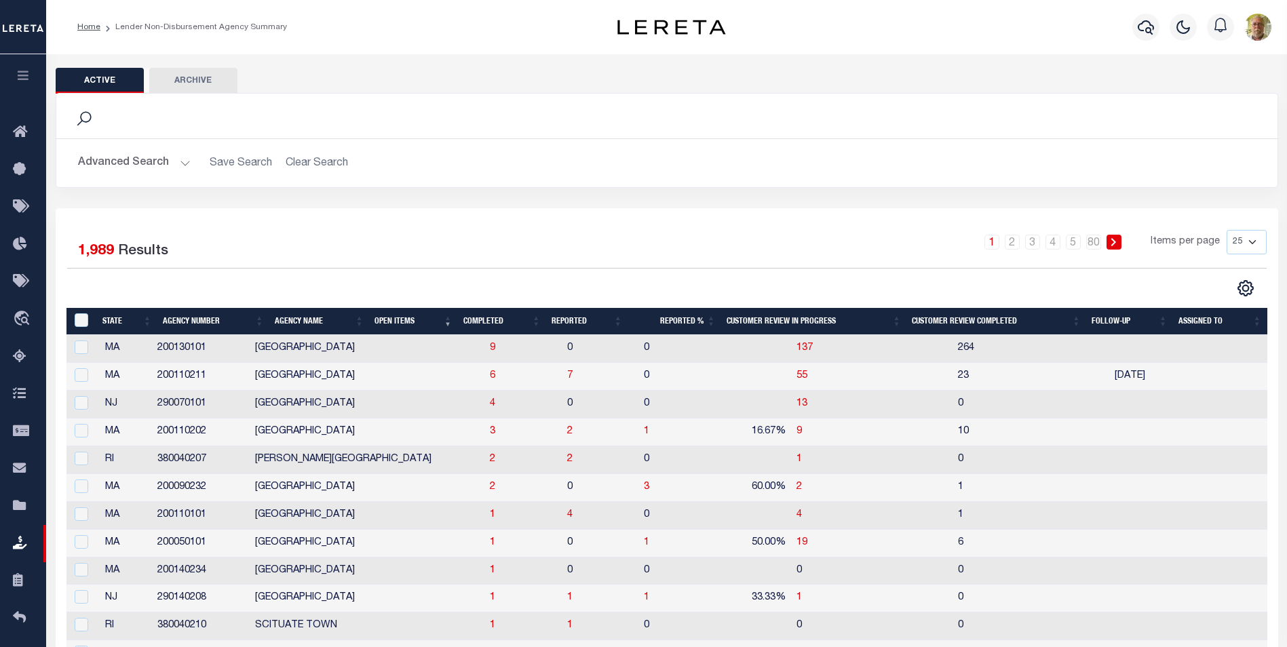
click at [484, 318] on th "Completed" at bounding box center [502, 322] width 88 height 28
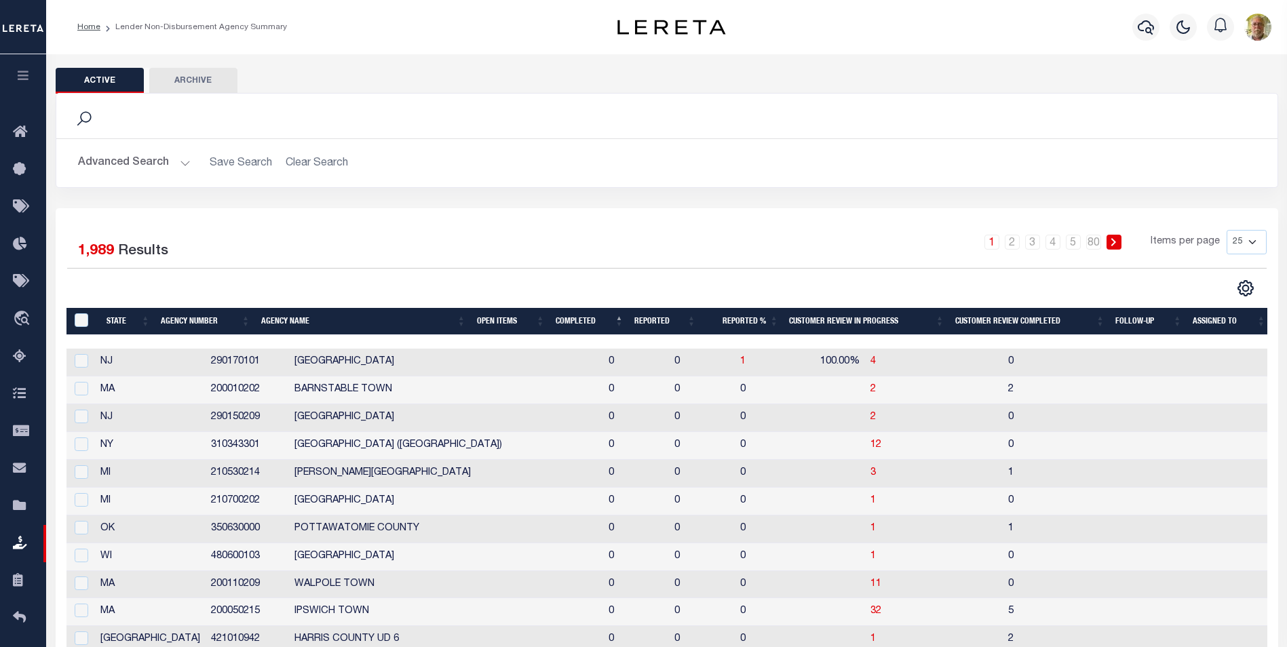
click at [484, 318] on th "Open Items" at bounding box center [511, 322] width 79 height 28
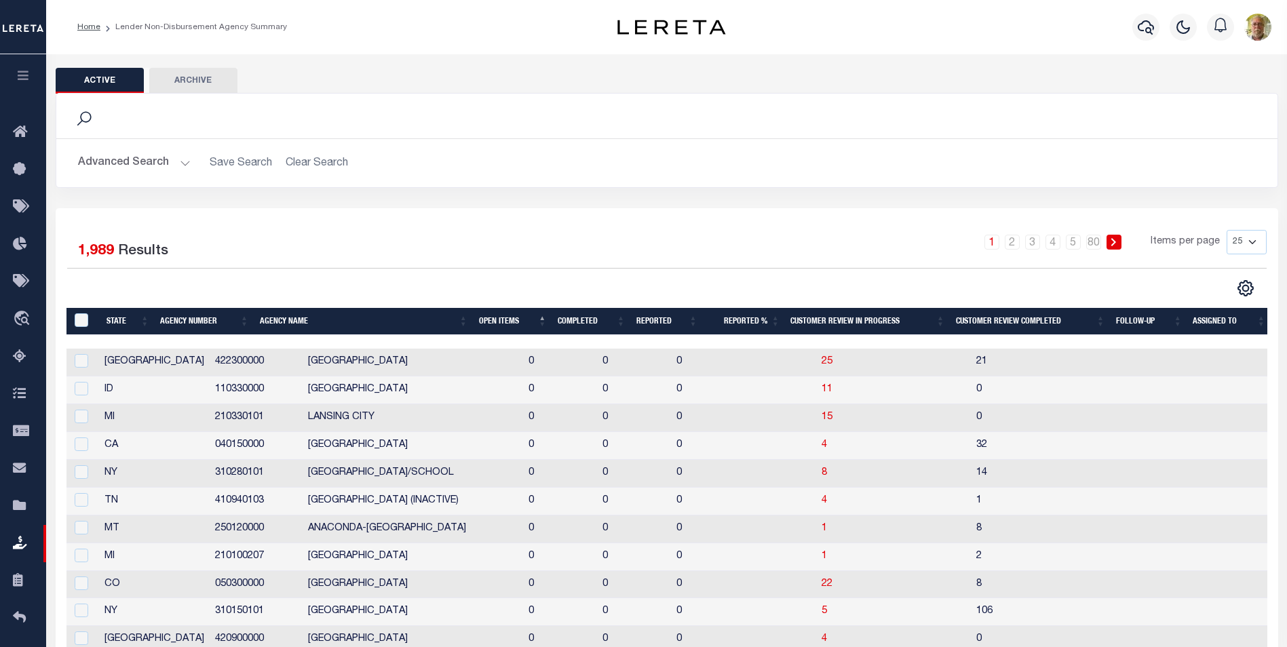
click at [484, 318] on th "Open Items" at bounding box center [513, 322] width 79 height 28
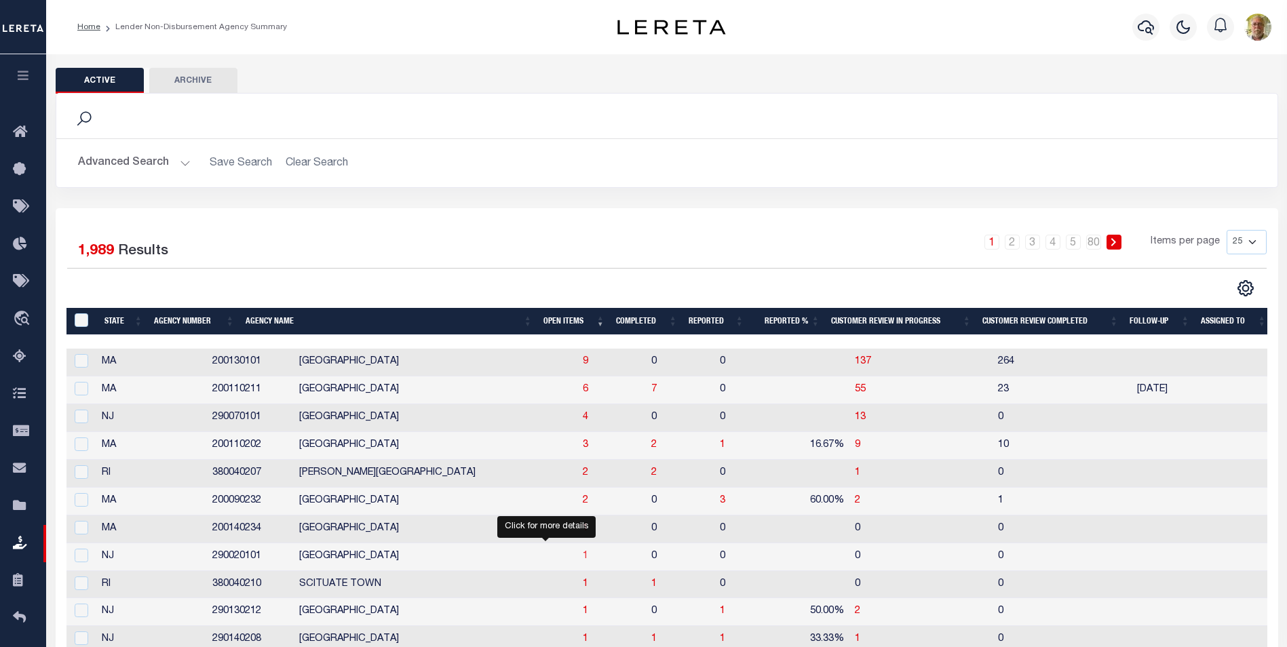
click at [583, 556] on span "1" at bounding box center [585, 557] width 5 height 10
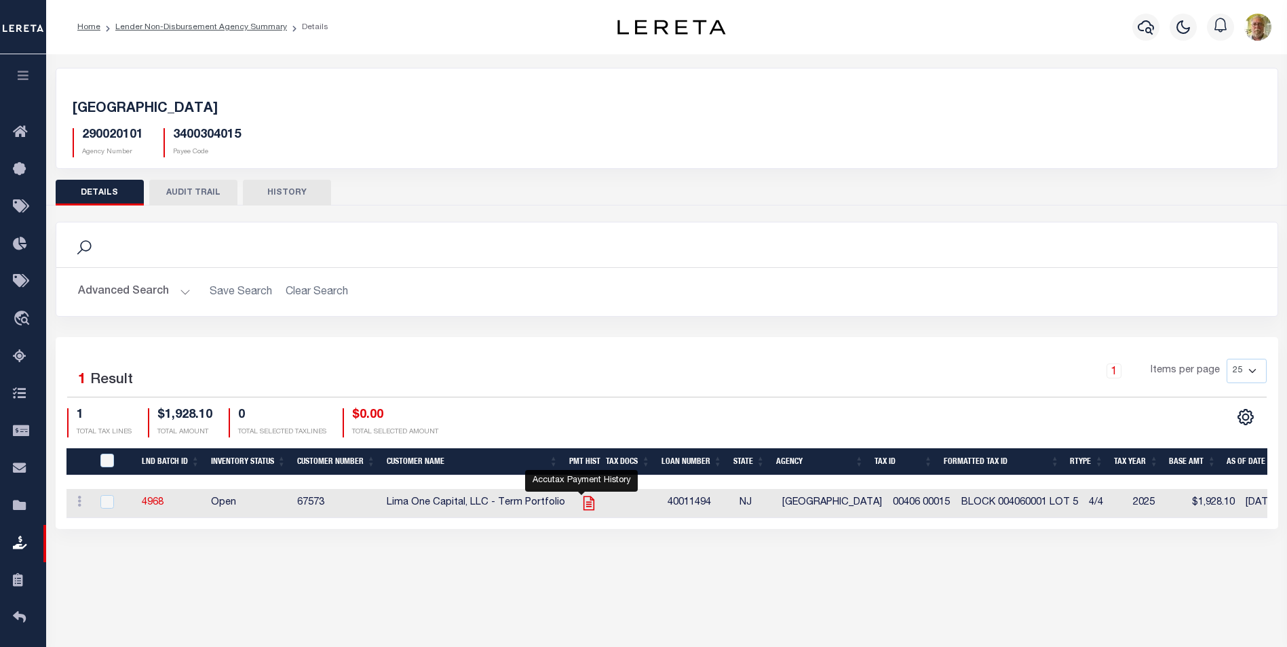
click at [583, 504] on icon "" at bounding box center [589, 504] width 18 height 18
checkbox input "true"
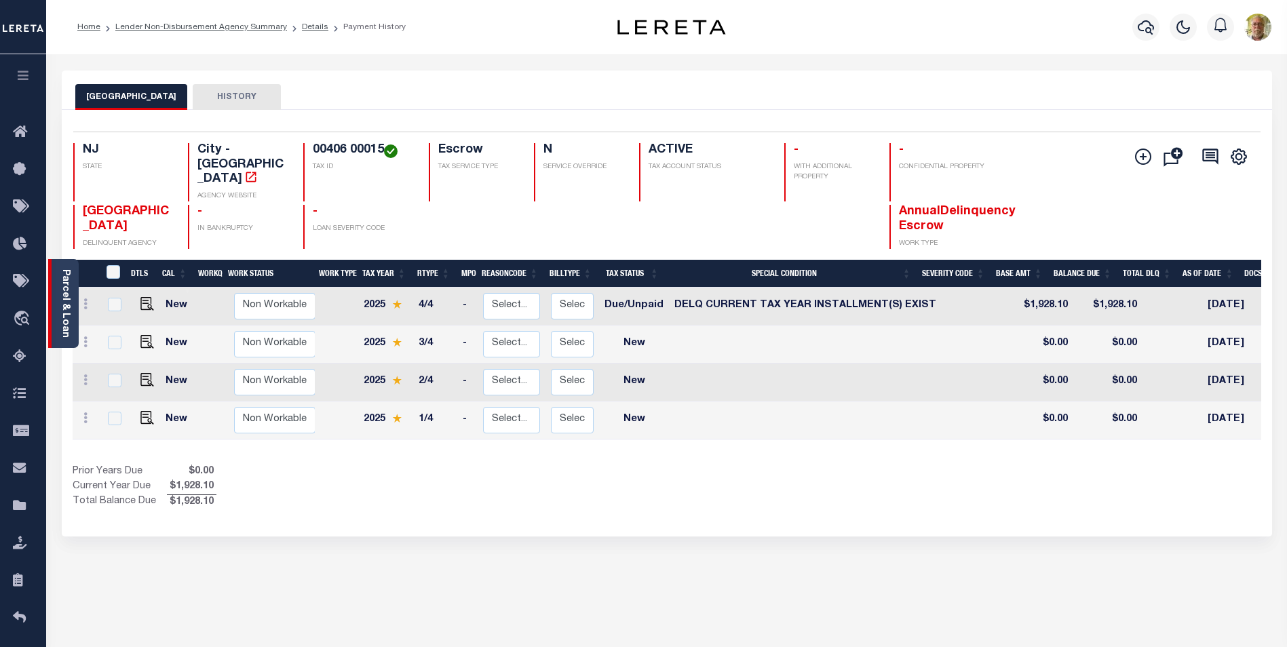
click at [69, 296] on link "Parcel & Loan" at bounding box center [65, 303] width 10 height 69
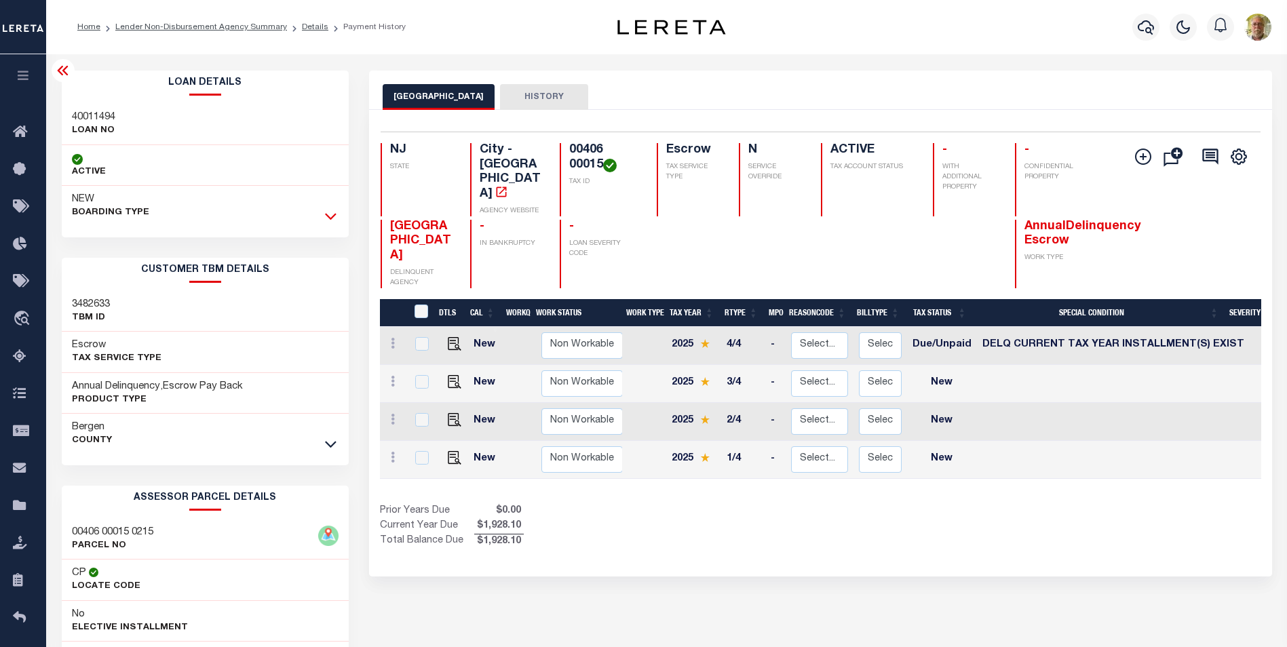
click at [330, 215] on icon at bounding box center [331, 216] width 12 height 14
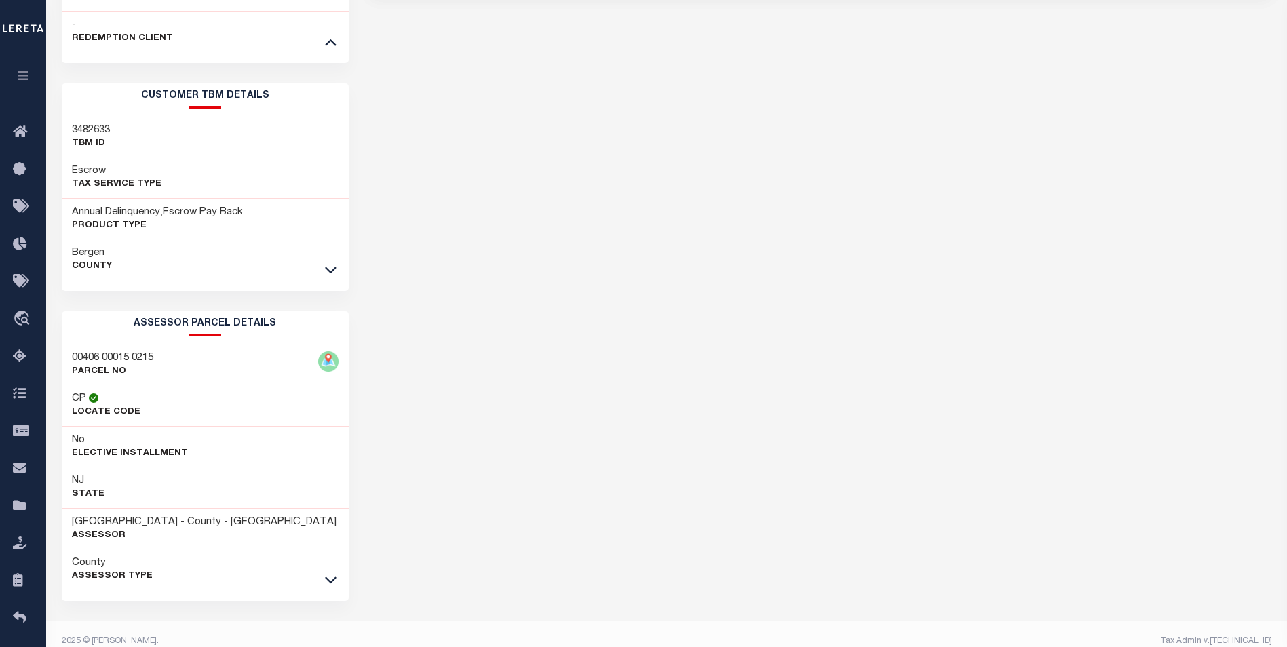
scroll to position [602, 0]
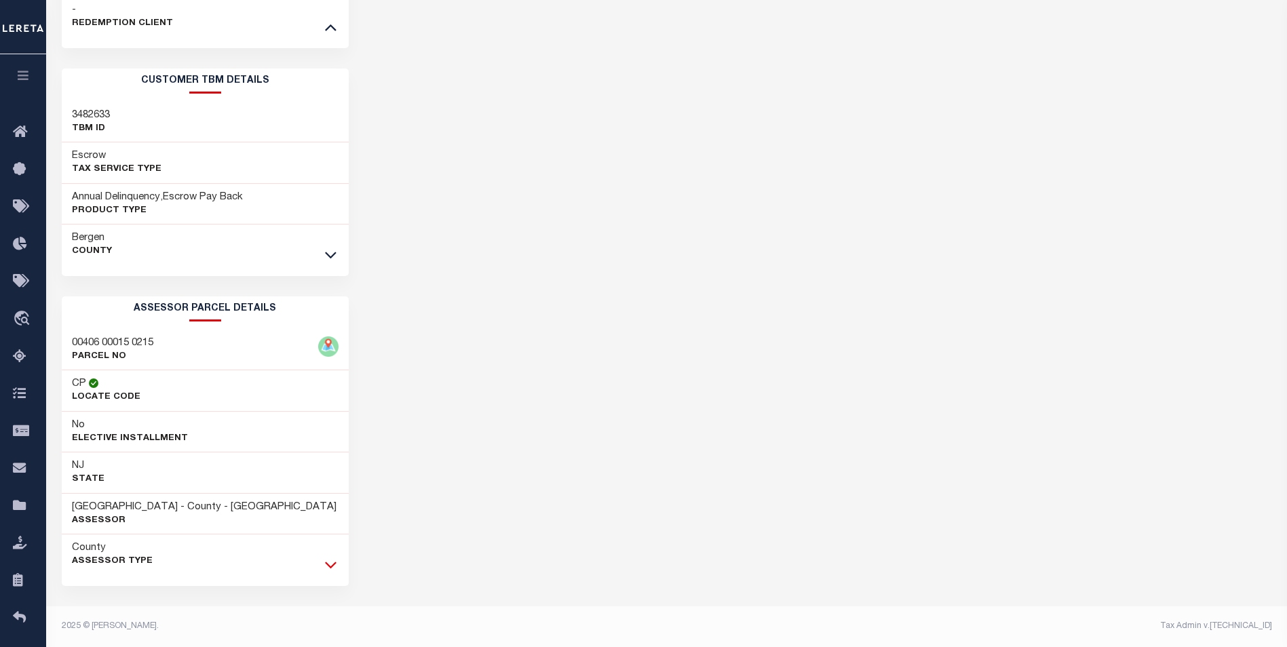
drag, startPoint x: 333, startPoint y: 565, endPoint x: 303, endPoint y: 559, distance: 31.0
click at [333, 565] on icon at bounding box center [331, 565] width 12 height 14
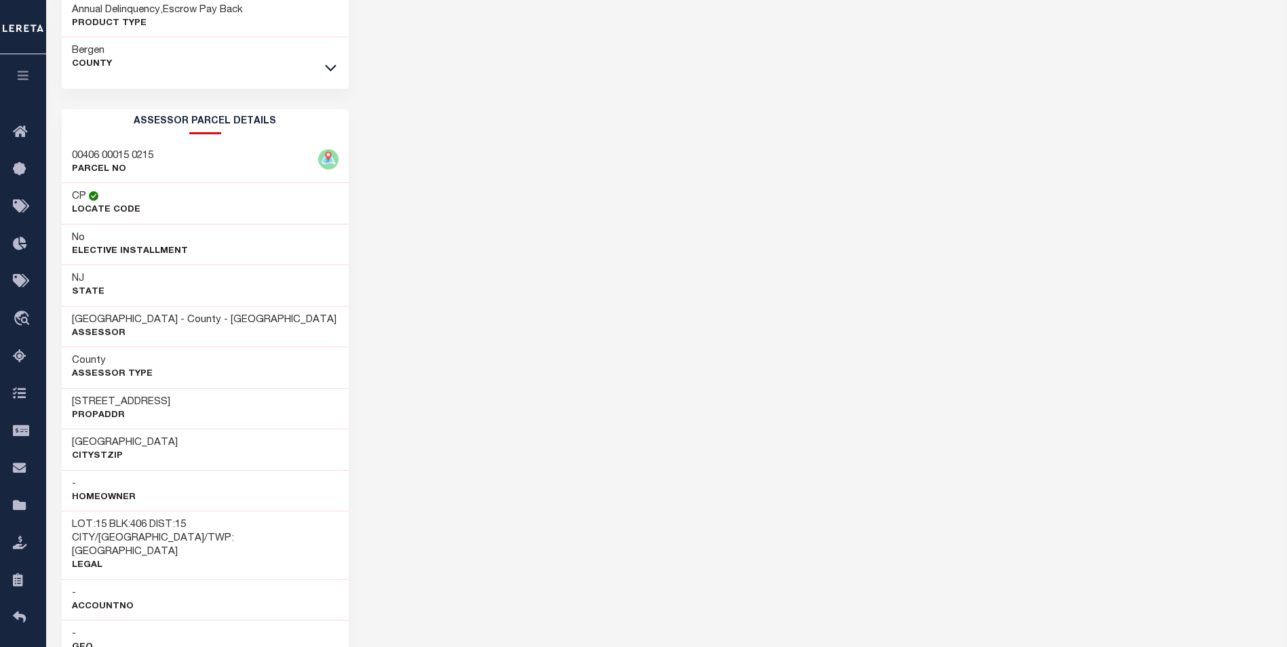
scroll to position [873, 0]
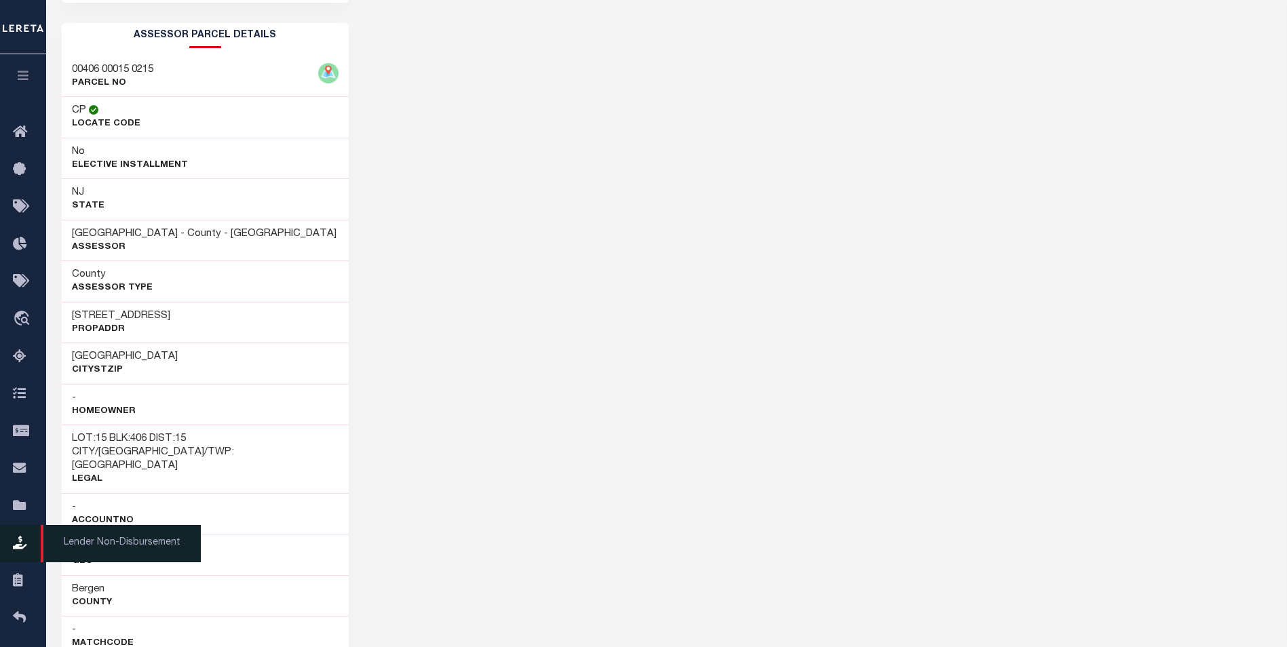
click at [94, 541] on span "Lender Non-Disbursement" at bounding box center [121, 543] width 160 height 37
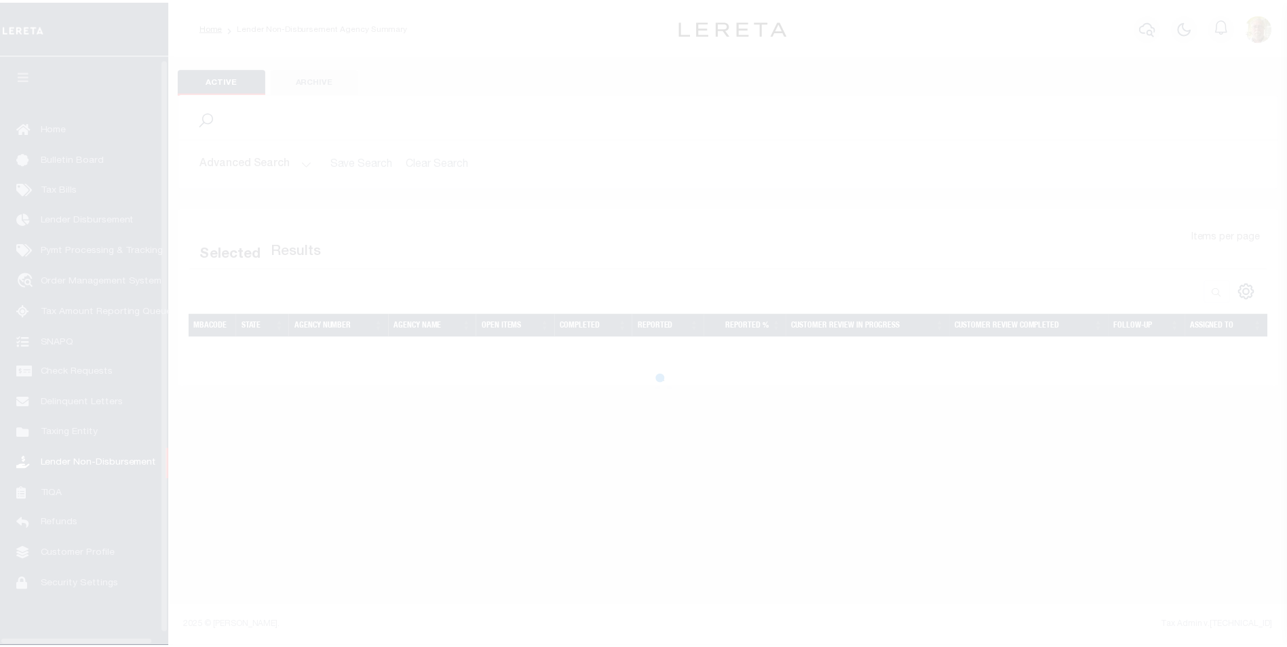
scroll to position [14, 0]
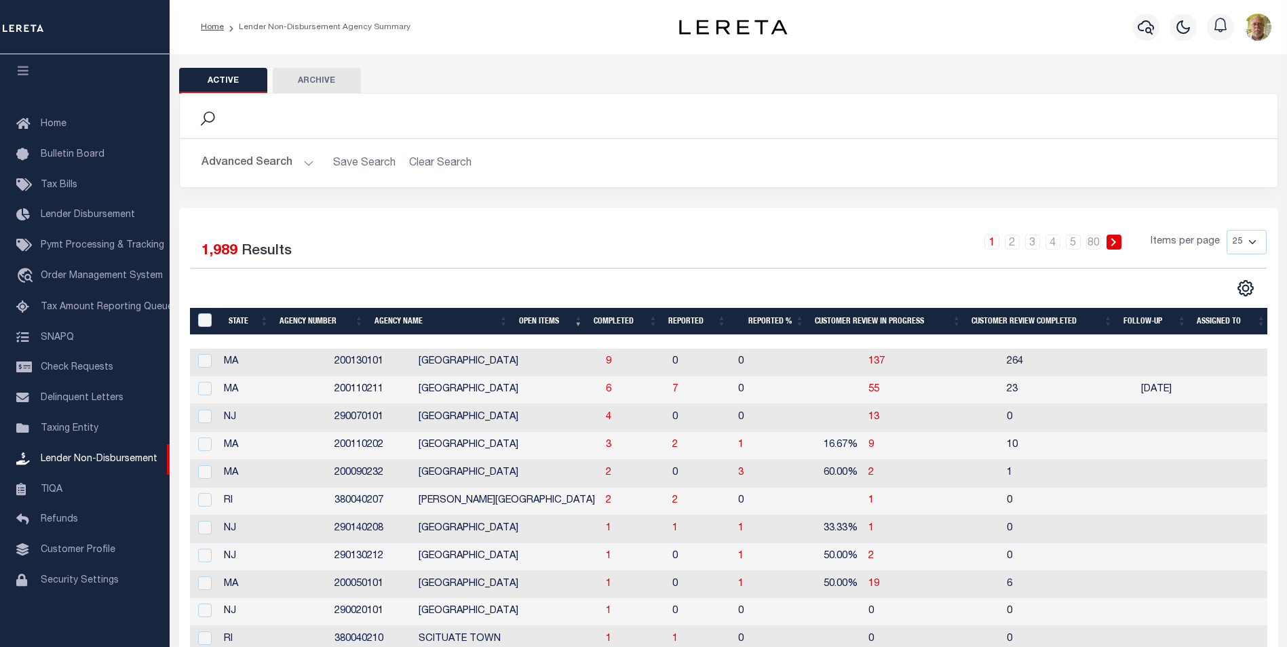
click at [537, 320] on th "Open Items" at bounding box center [551, 322] width 75 height 28
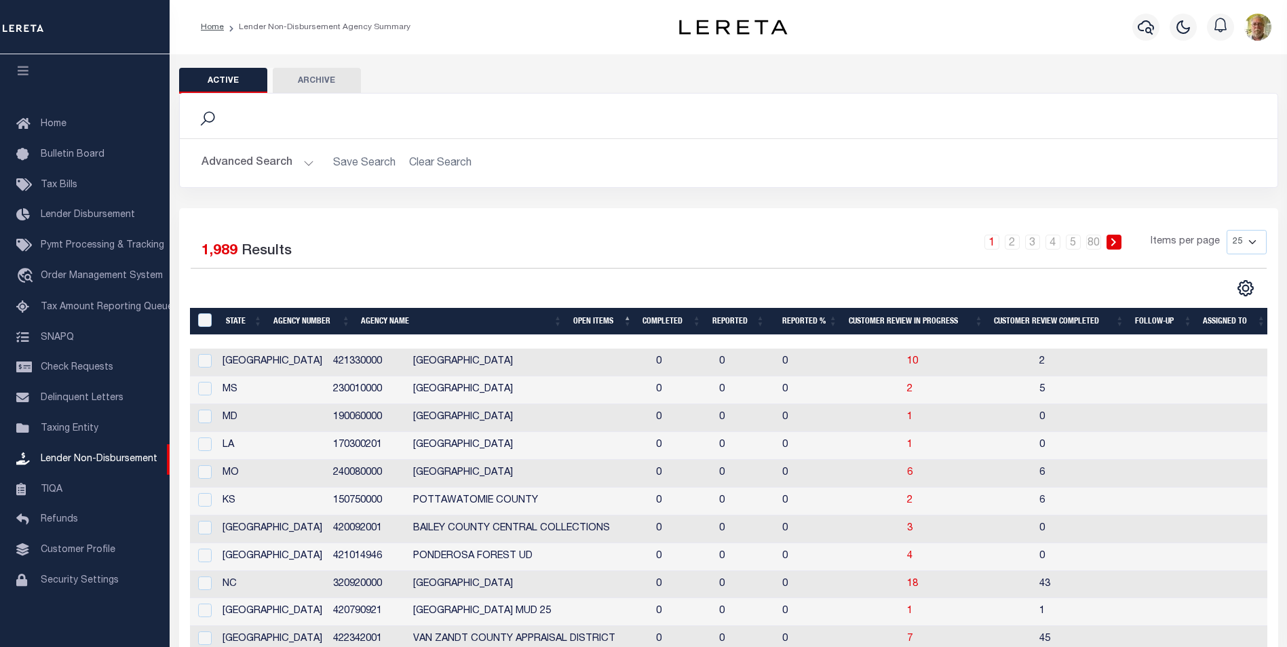
click at [590, 320] on th "Open Items" at bounding box center [603, 322] width 70 height 28
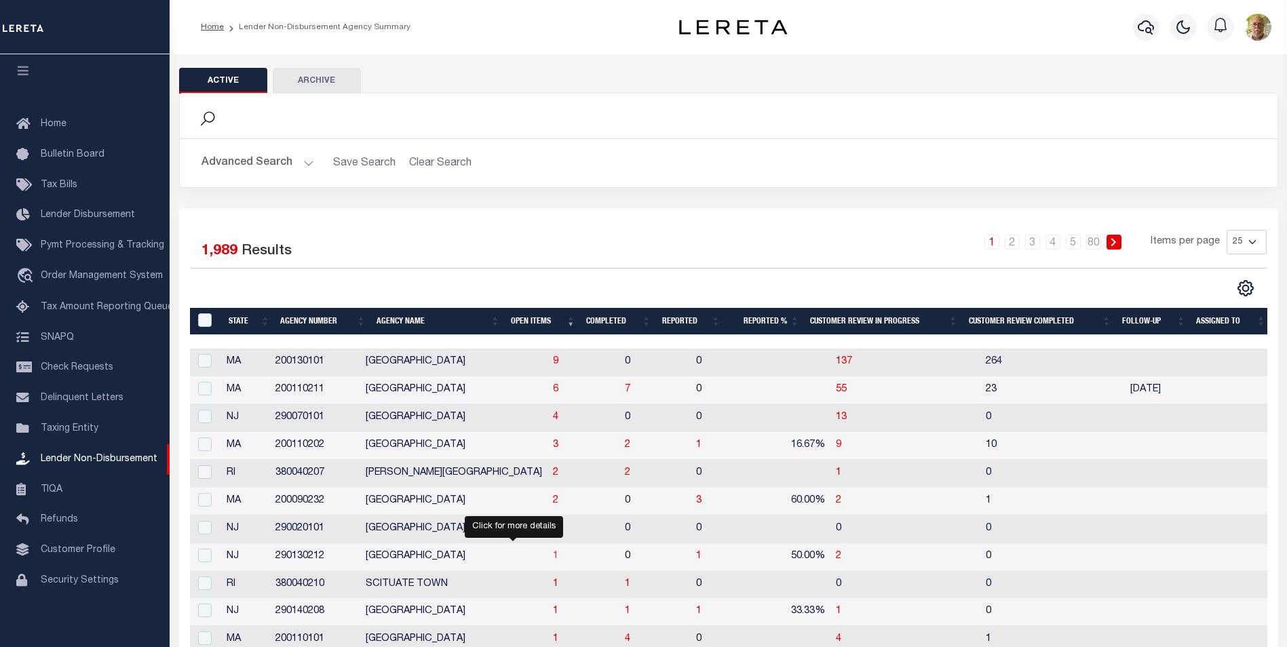
click at [553, 555] on span "1" at bounding box center [555, 557] width 5 height 10
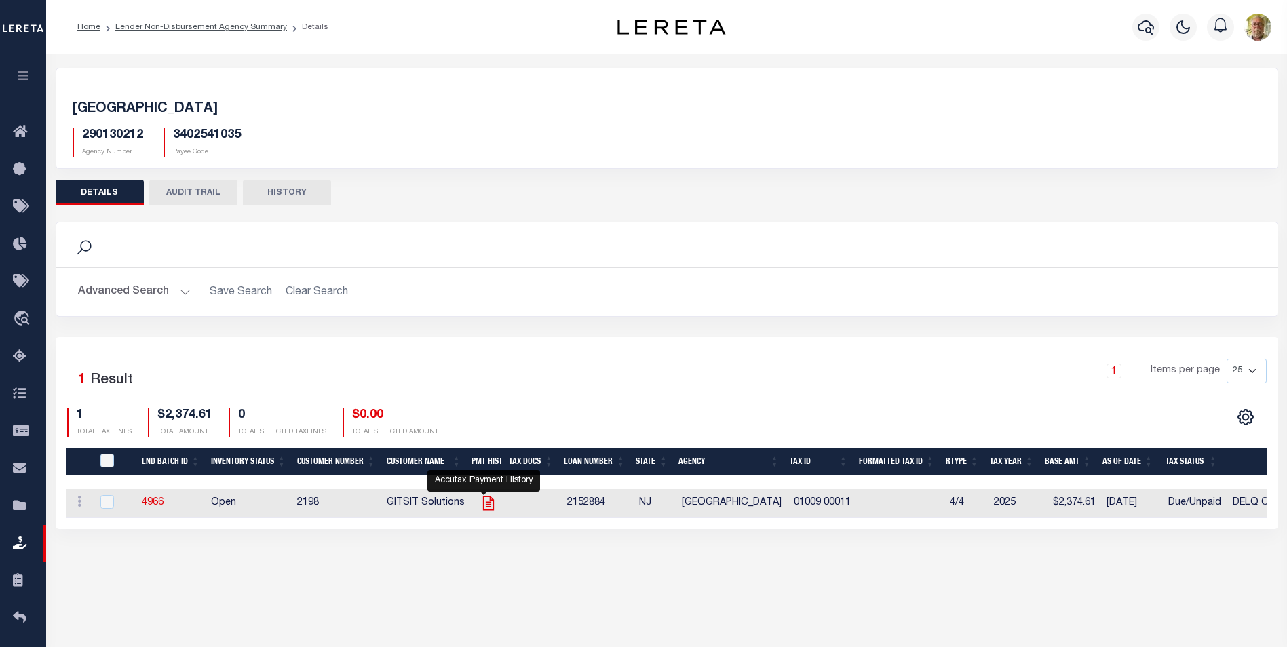
click at [487, 502] on icon "" at bounding box center [488, 504] width 11 height 14
checkbox input "true"
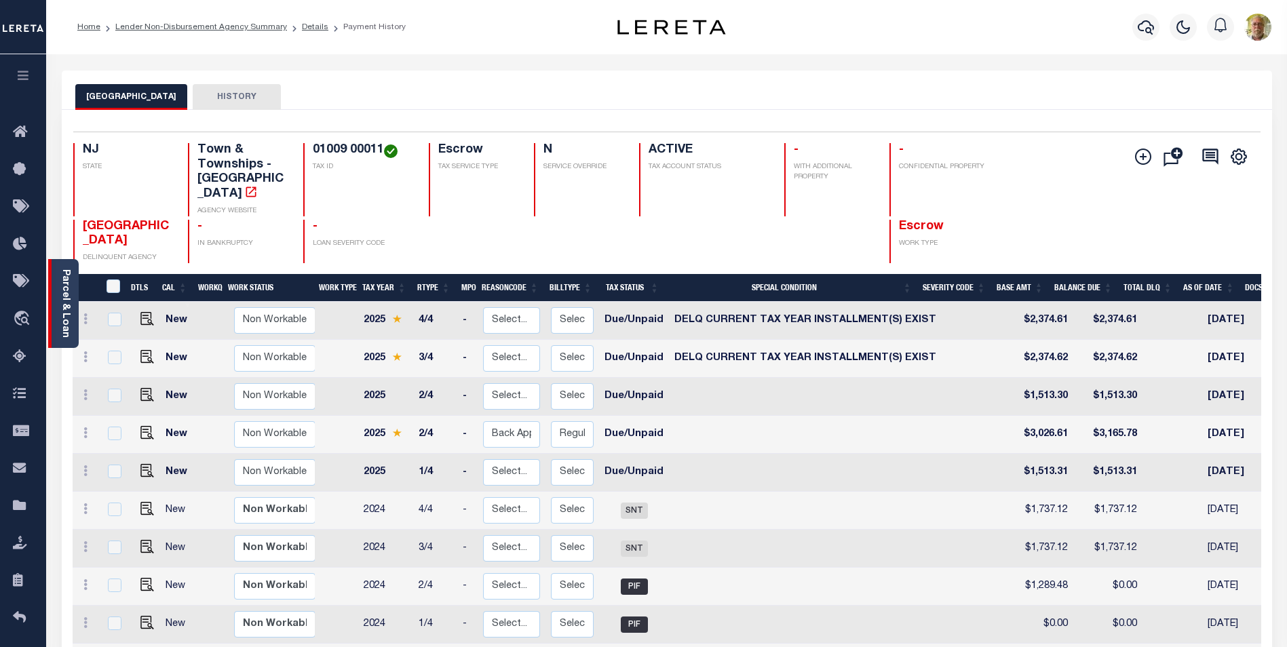
click at [64, 303] on link "Parcel & Loan" at bounding box center [65, 303] width 10 height 69
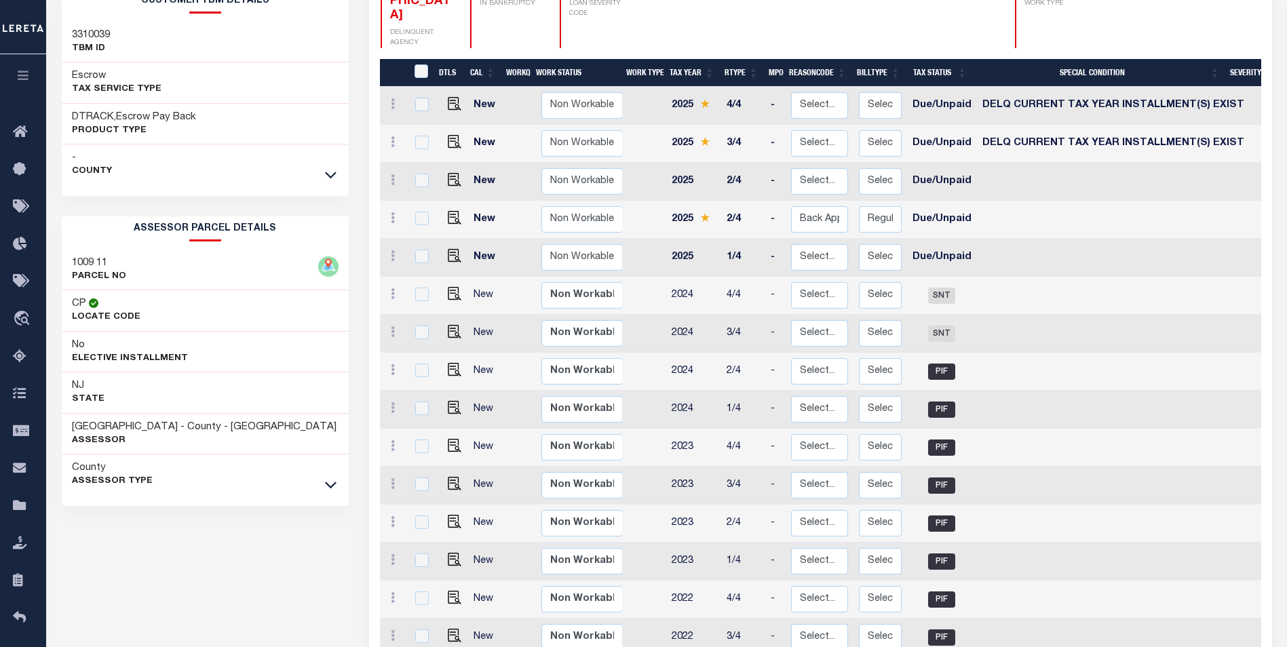
scroll to position [271, 0]
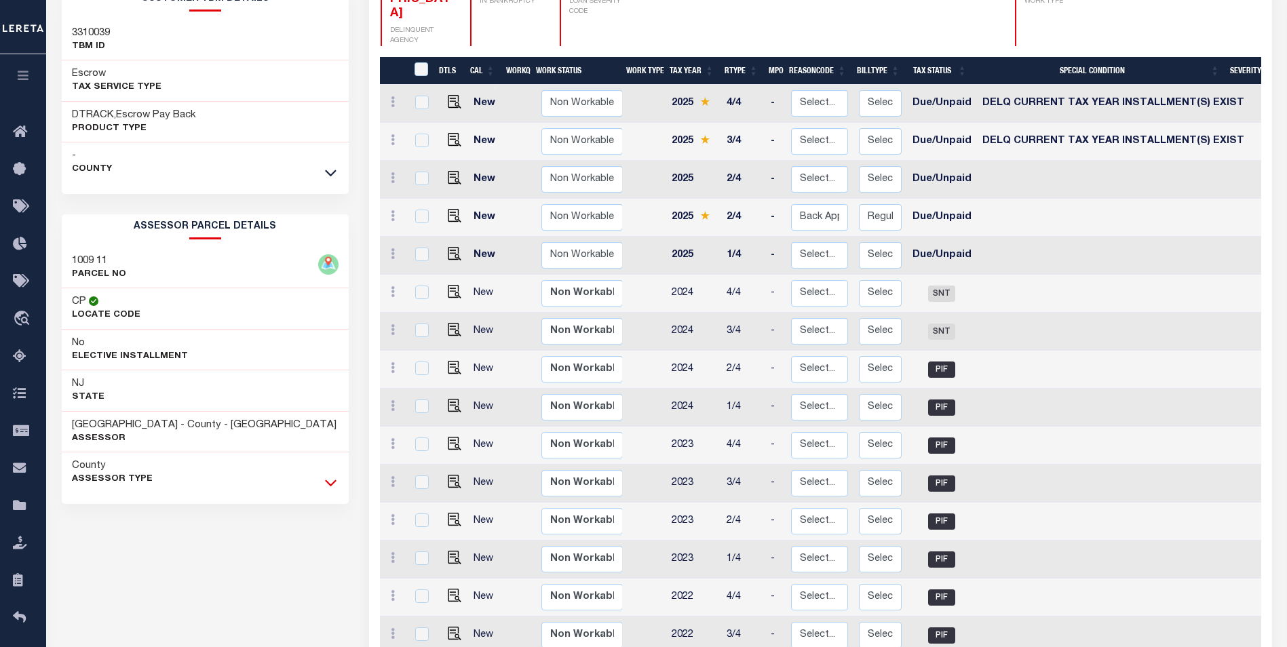
click at [336, 483] on icon at bounding box center [331, 483] width 12 height 7
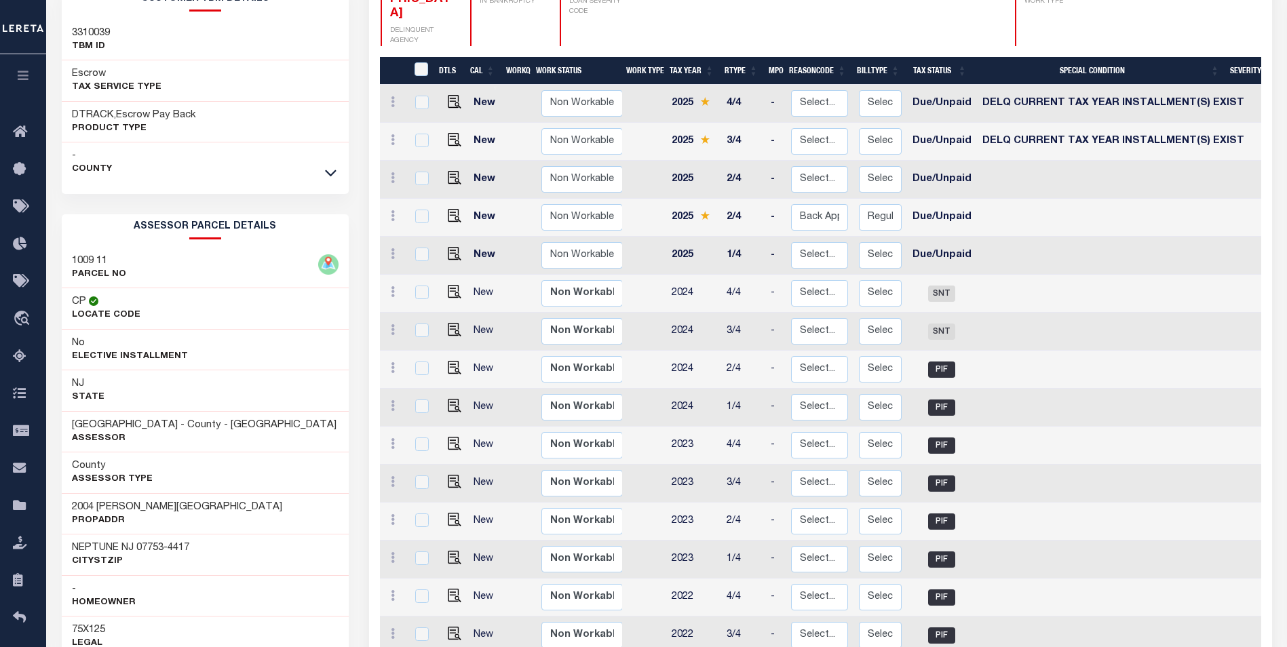
scroll to position [0, 0]
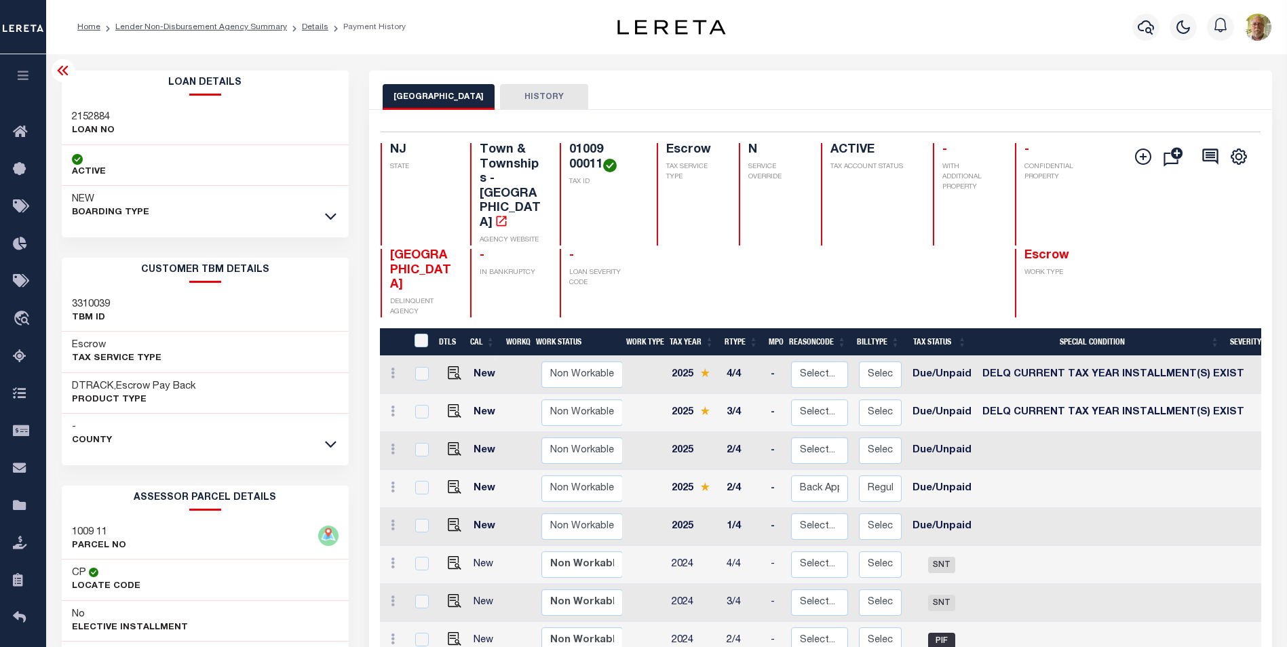
click at [333, 214] on icon at bounding box center [331, 216] width 12 height 14
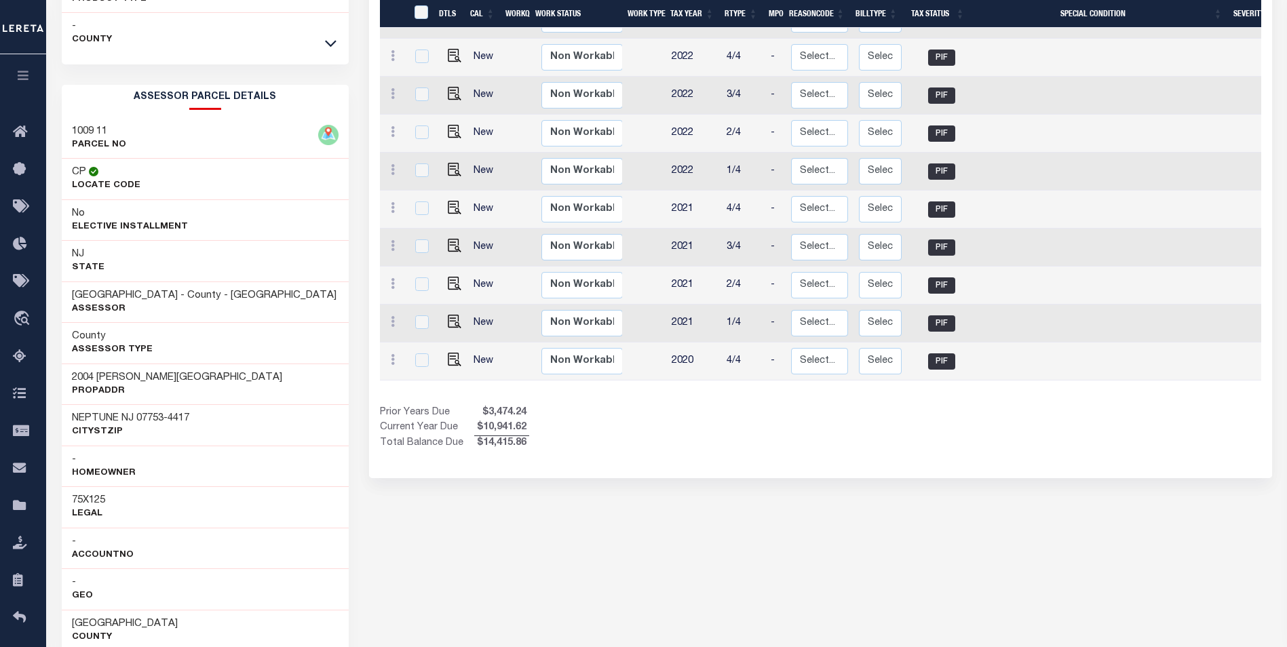
scroll to position [837, 0]
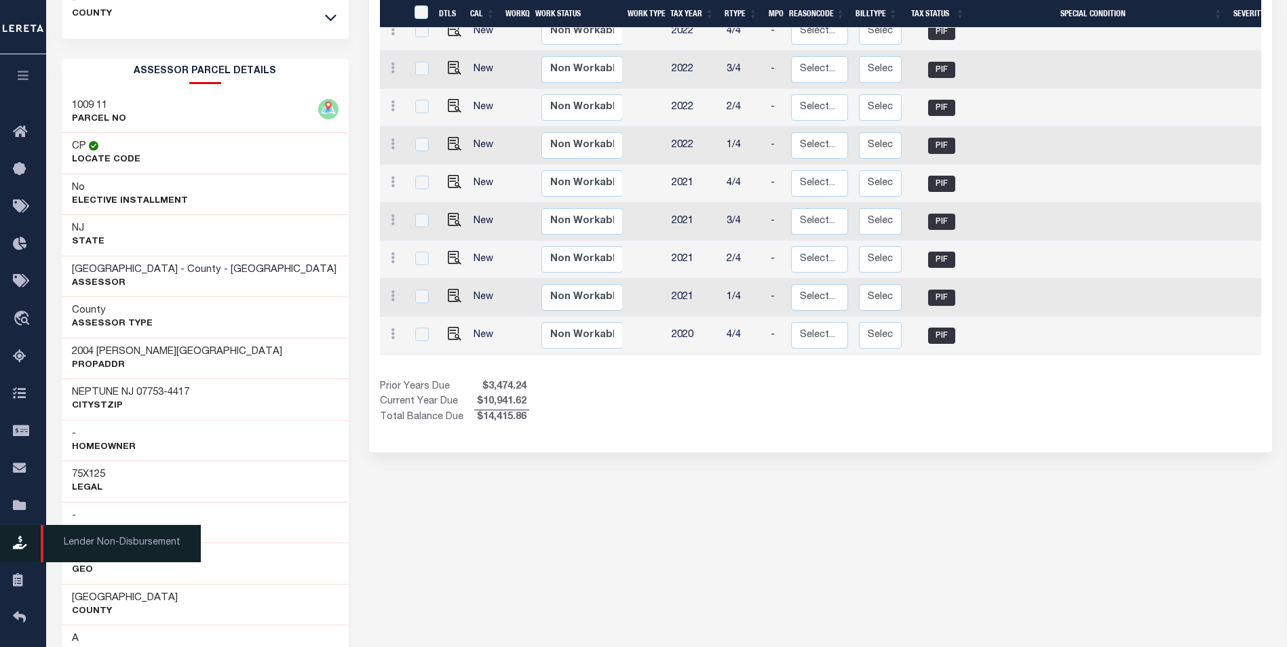
click at [106, 542] on span "Lender Non-Disbursement" at bounding box center [121, 543] width 160 height 37
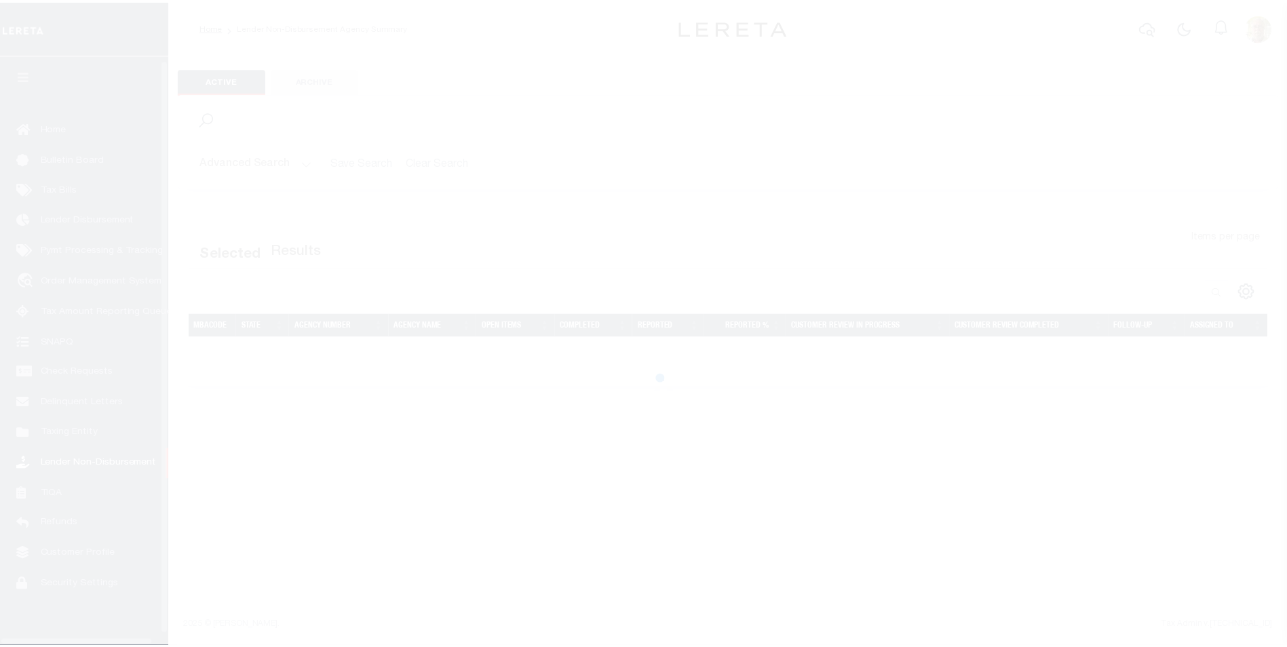
scroll to position [14, 0]
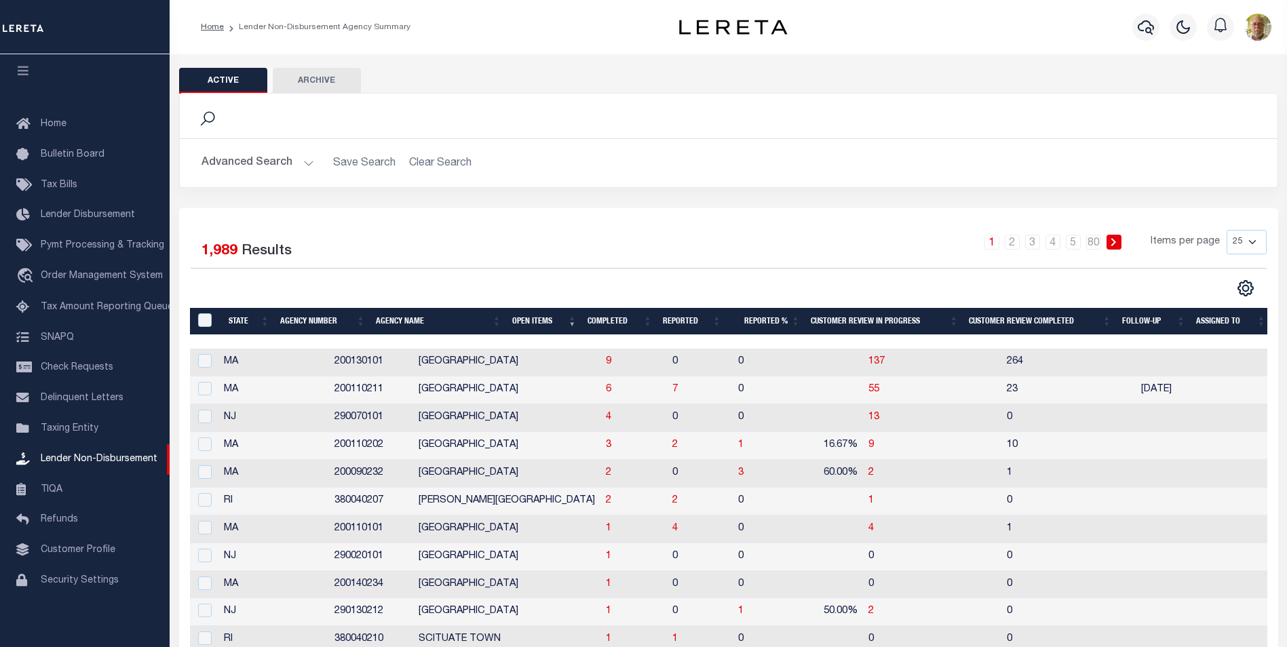
click at [533, 317] on th "Open Items" at bounding box center [544, 322] width 75 height 28
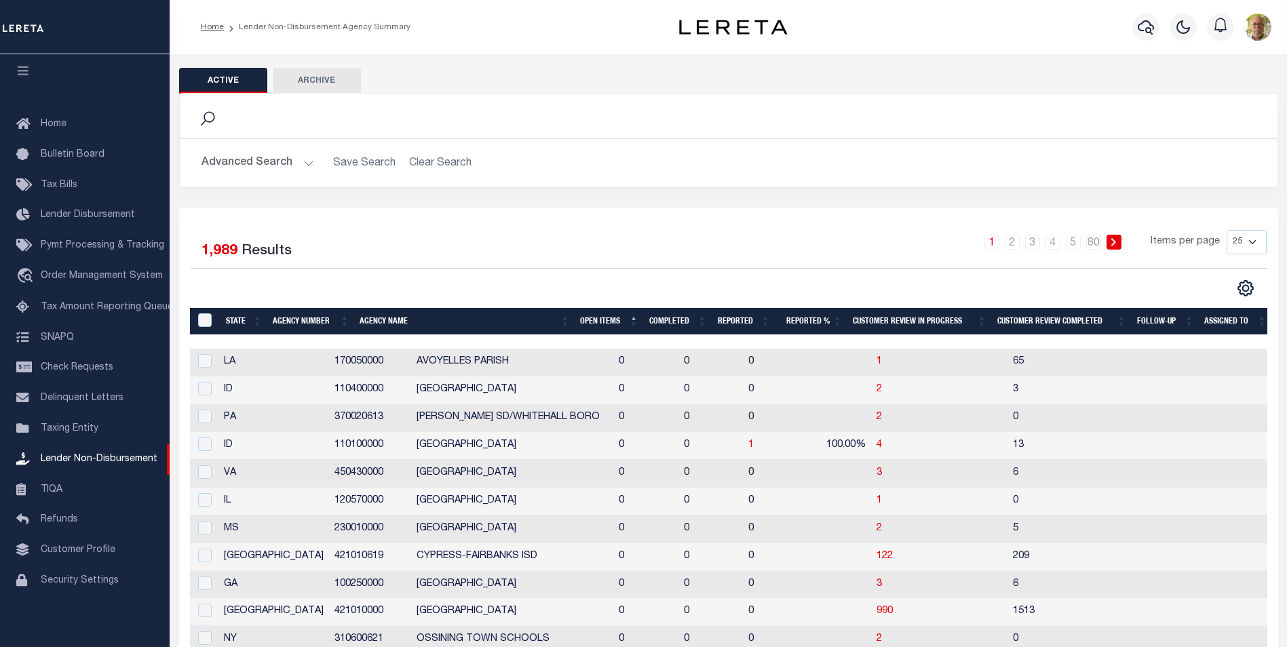
click at [601, 322] on th "Open Items" at bounding box center [609, 322] width 69 height 28
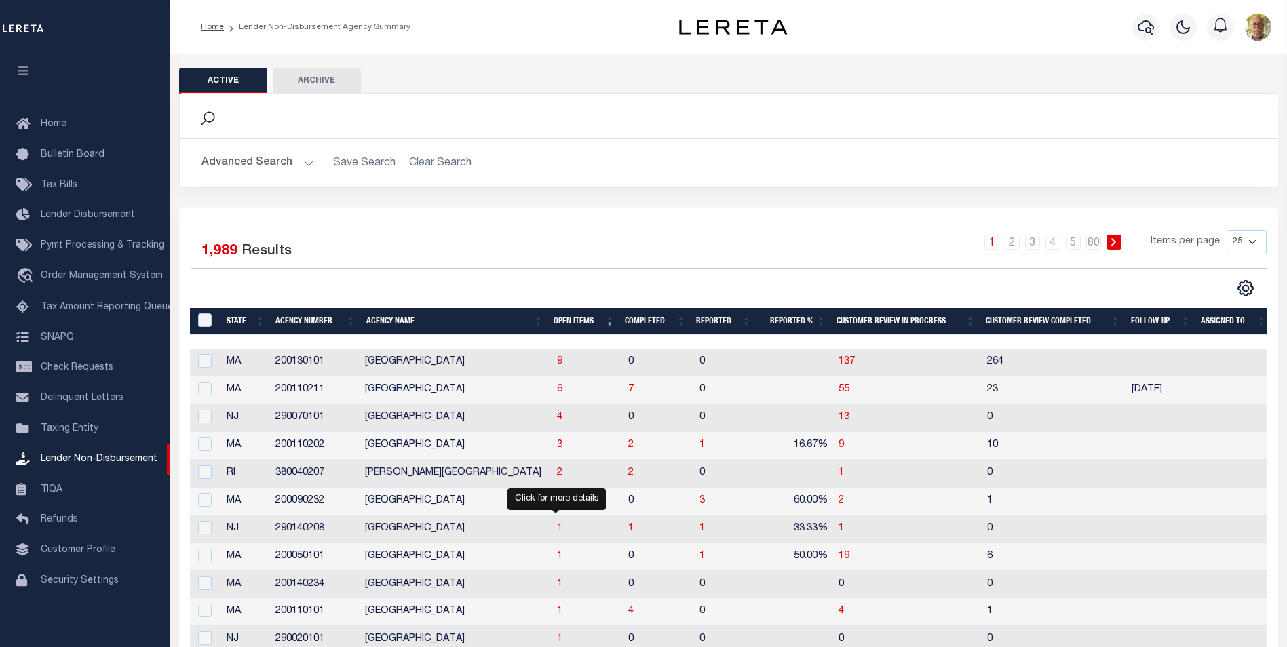
click at [557, 527] on span "1" at bounding box center [559, 529] width 5 height 10
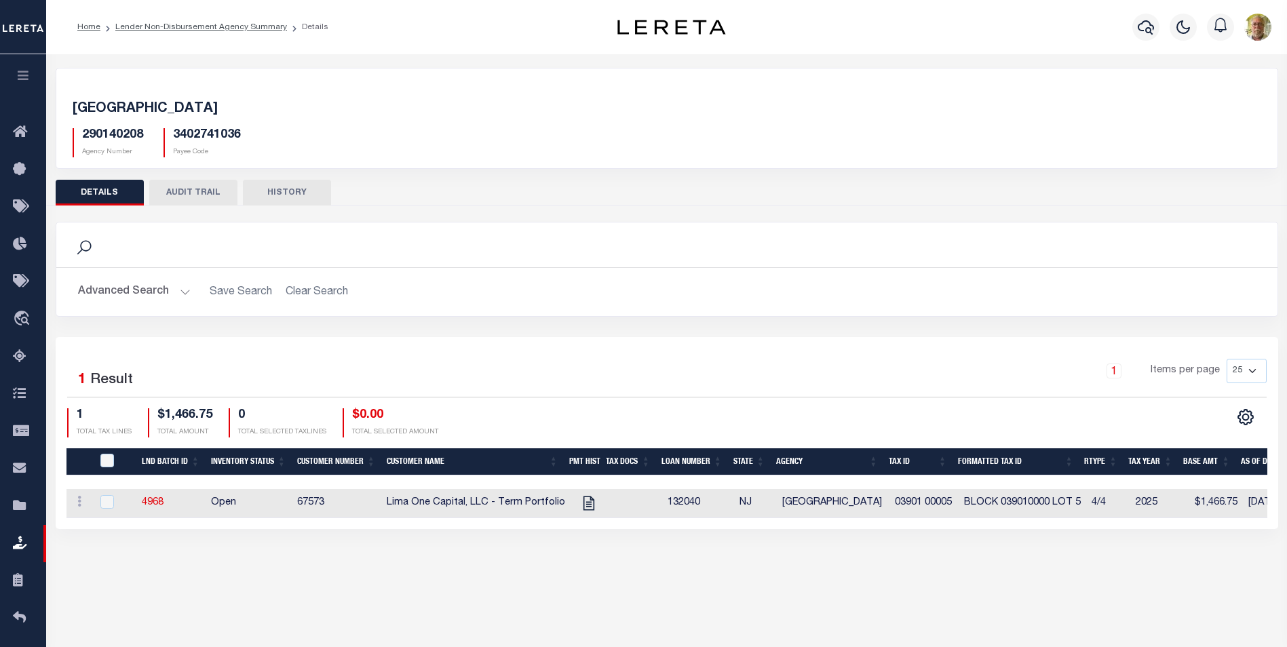
click at [498, 413] on div "1 TOTAL TAX LINES $1,466.75 TOTAL AMOUNT 0 TOTAL SELECTED TAXLINES $0.00 TOTAL …" at bounding box center [367, 423] width 600 height 29
click at [583, 503] on icon "" at bounding box center [588, 504] width 11 height 14
checkbox input "true"
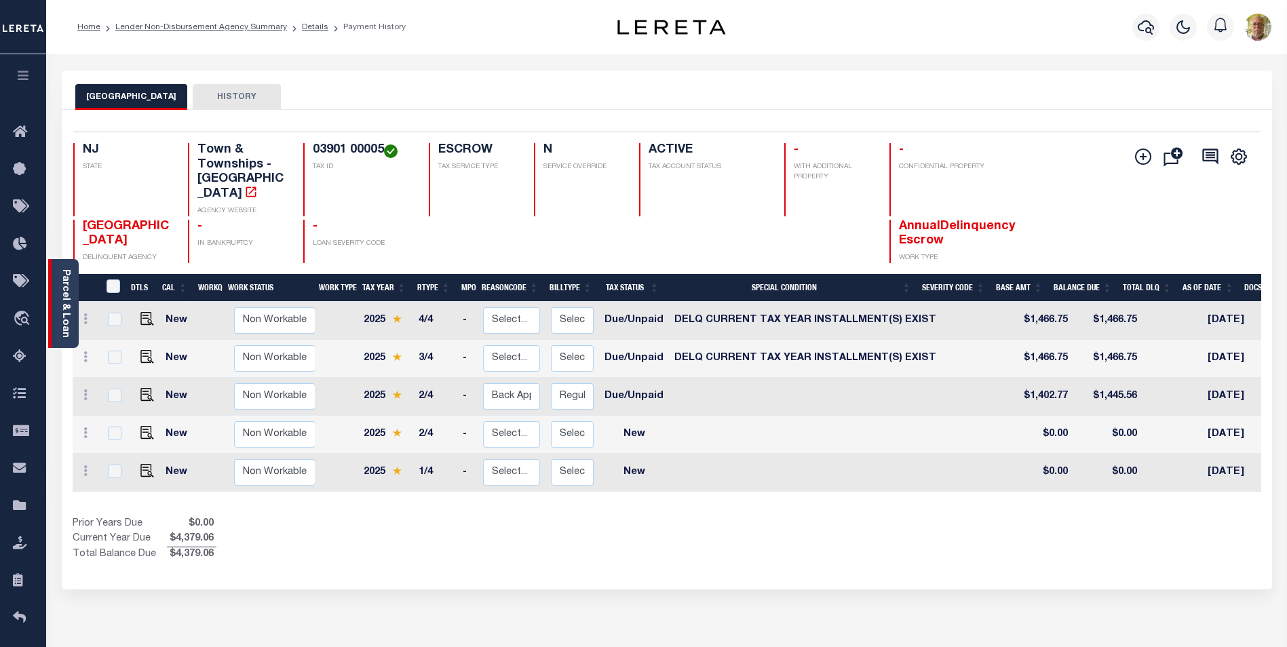
click at [64, 304] on link "Parcel & Loan" at bounding box center [65, 303] width 10 height 69
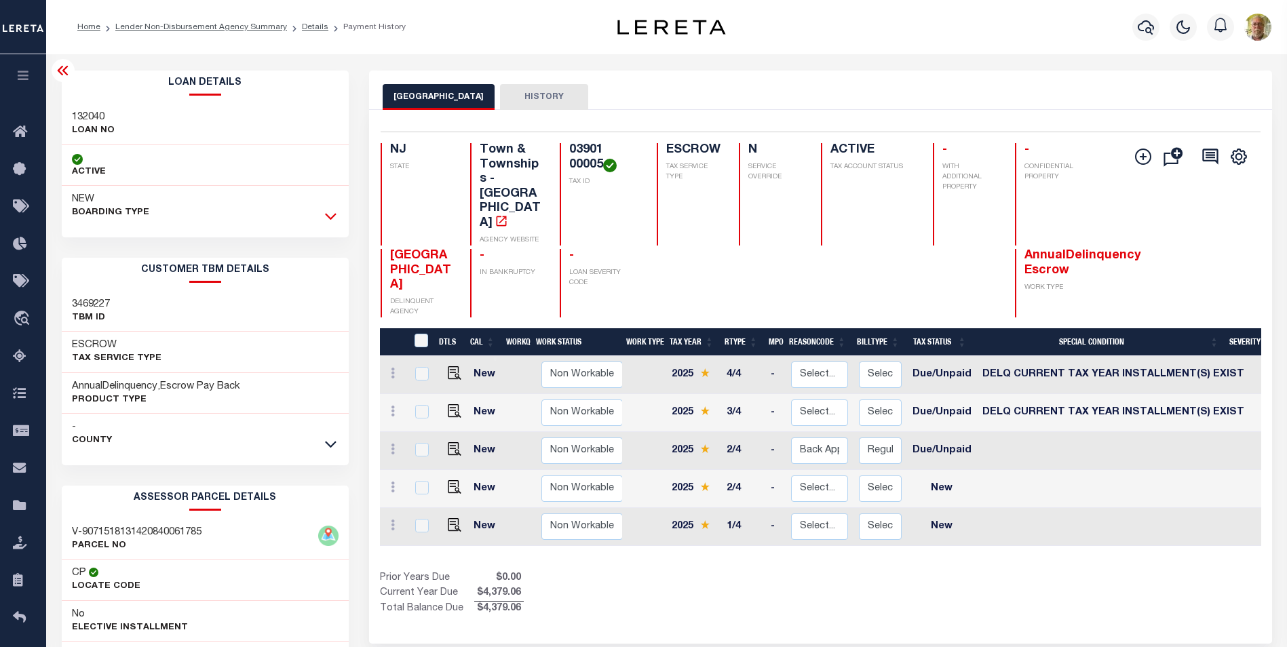
click at [331, 214] on icon at bounding box center [331, 216] width 12 height 14
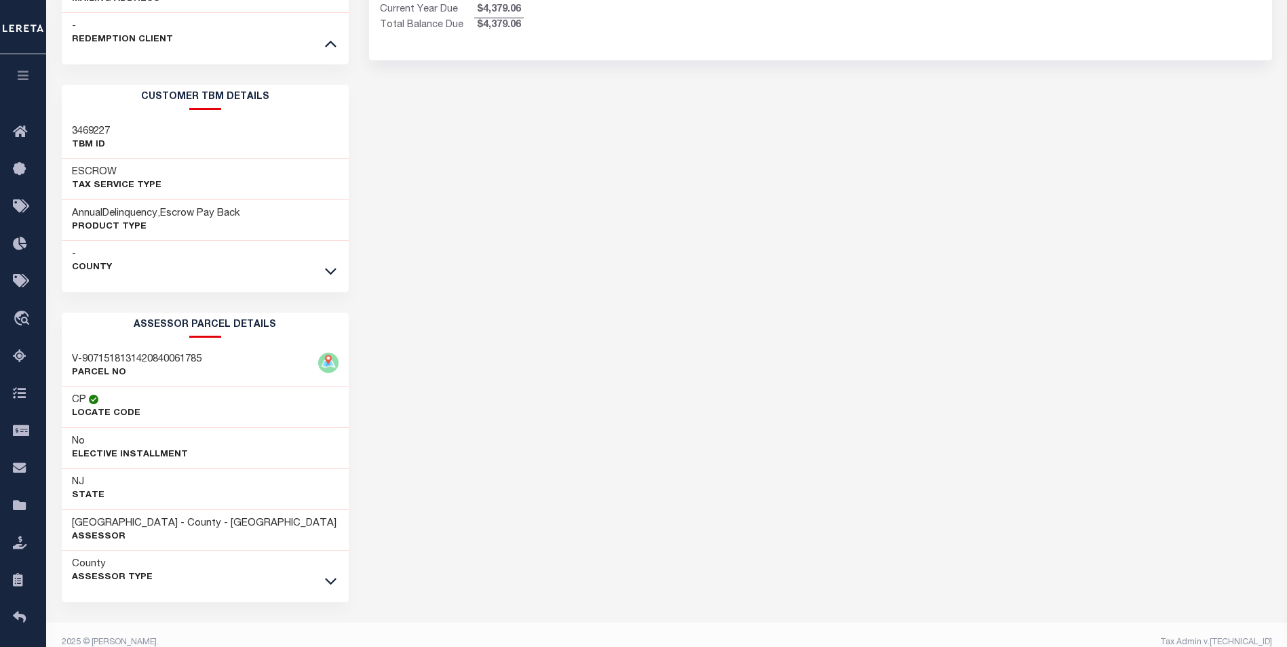
scroll to position [602, 0]
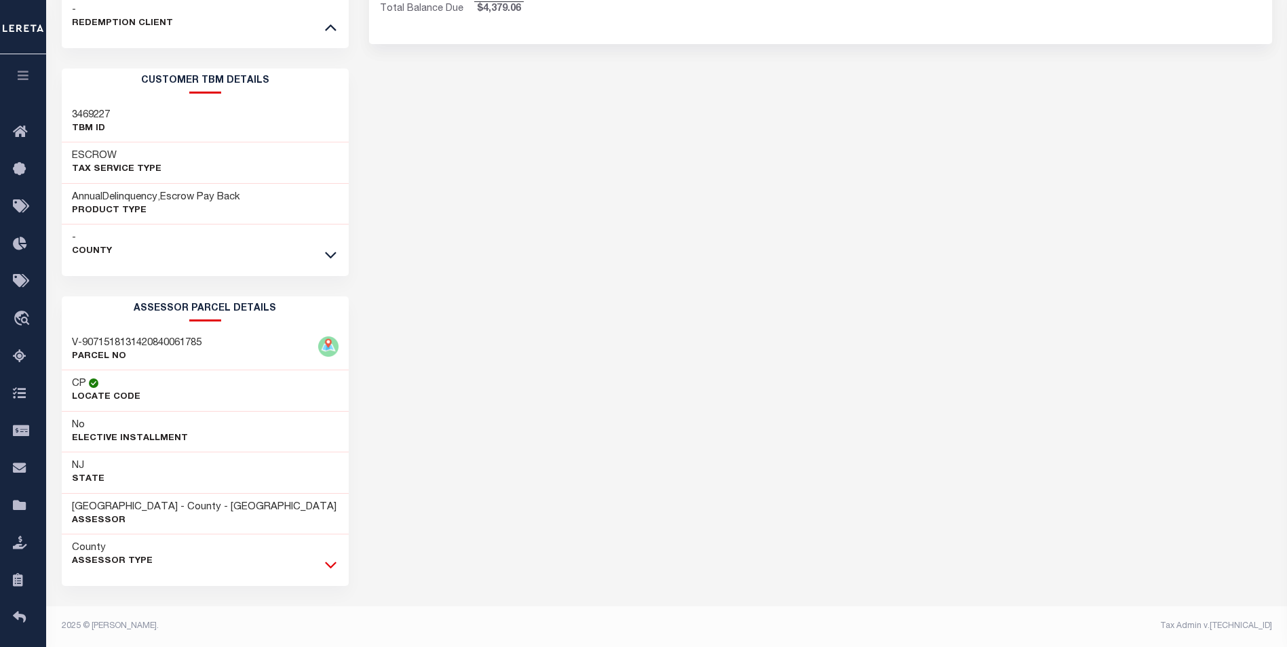
click at [331, 563] on icon at bounding box center [331, 565] width 12 height 14
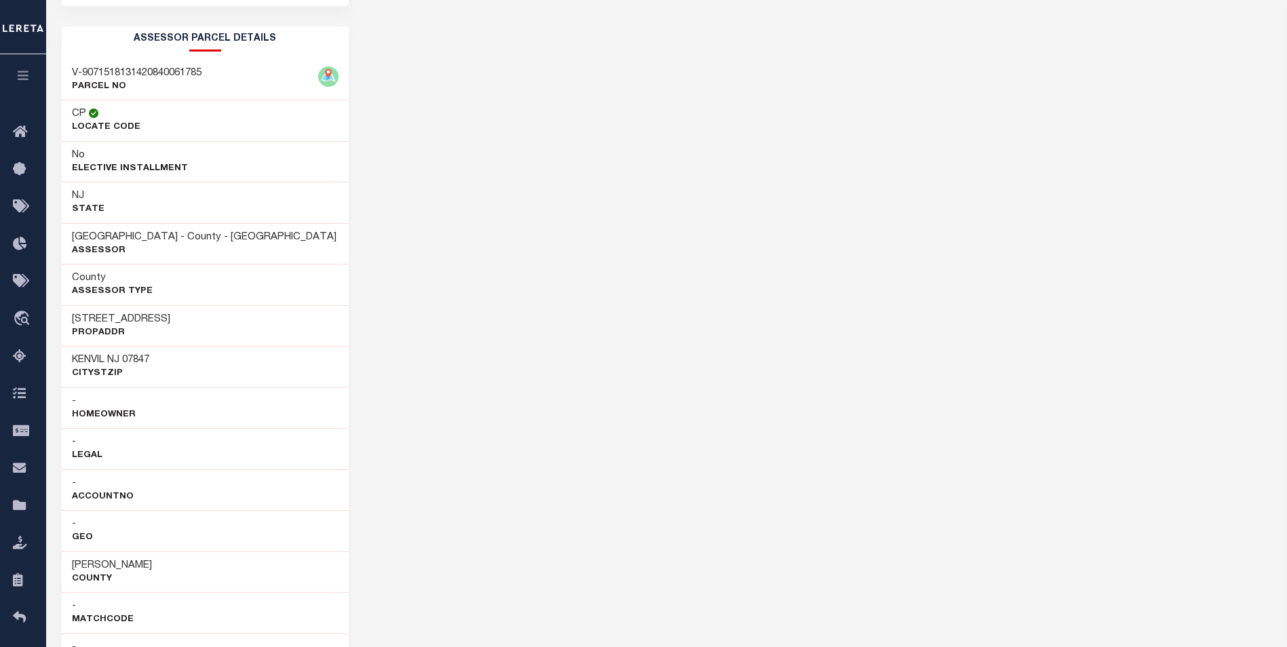
scroll to position [873, 0]
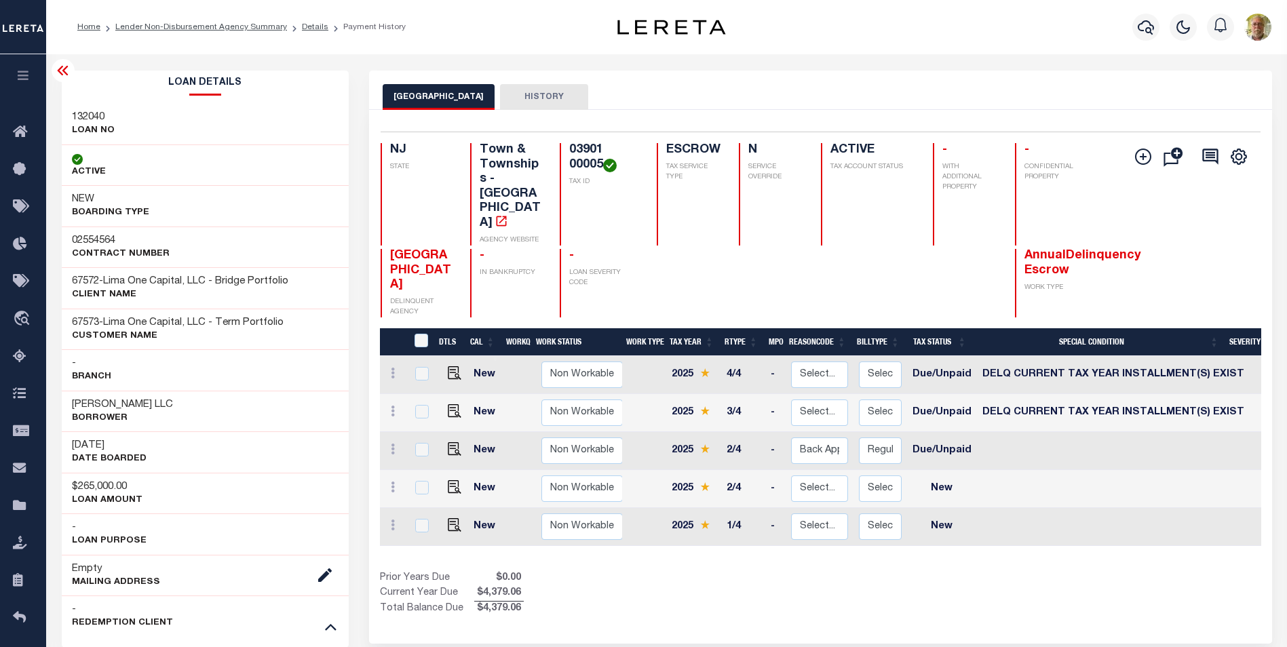
click at [59, 67] on icon at bounding box center [63, 70] width 16 height 16
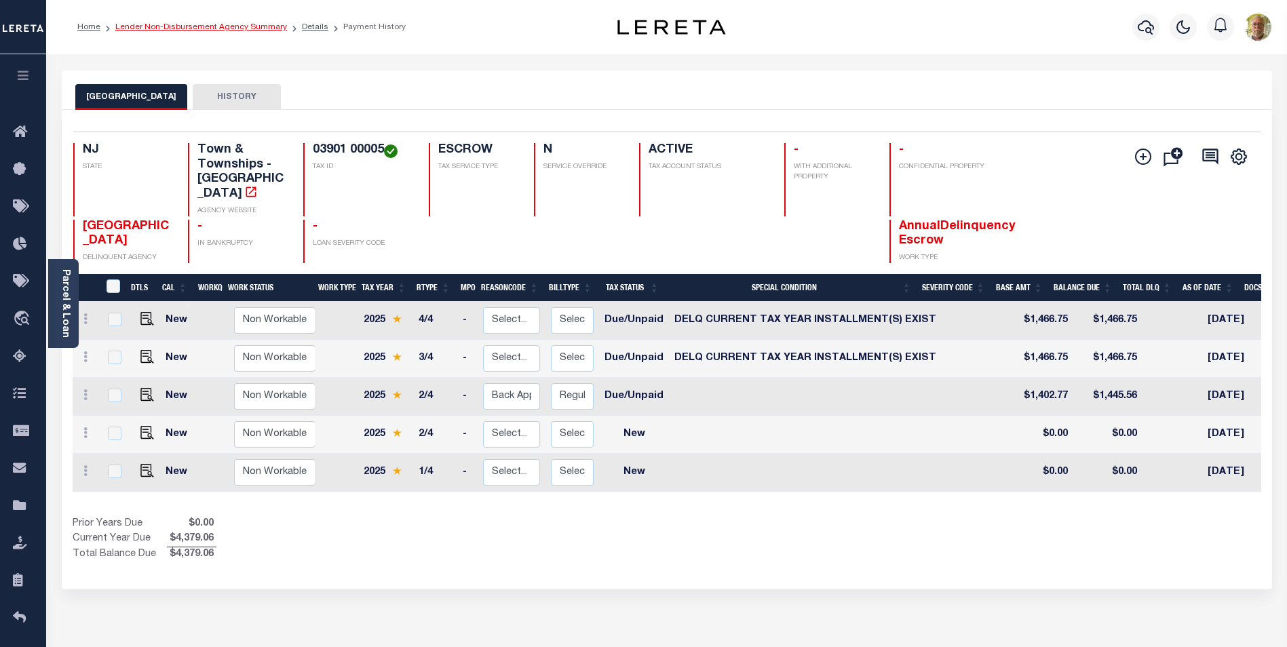
click at [259, 26] on link "Lender Non-Disbursement Agency Summary" at bounding box center [201, 27] width 172 height 8
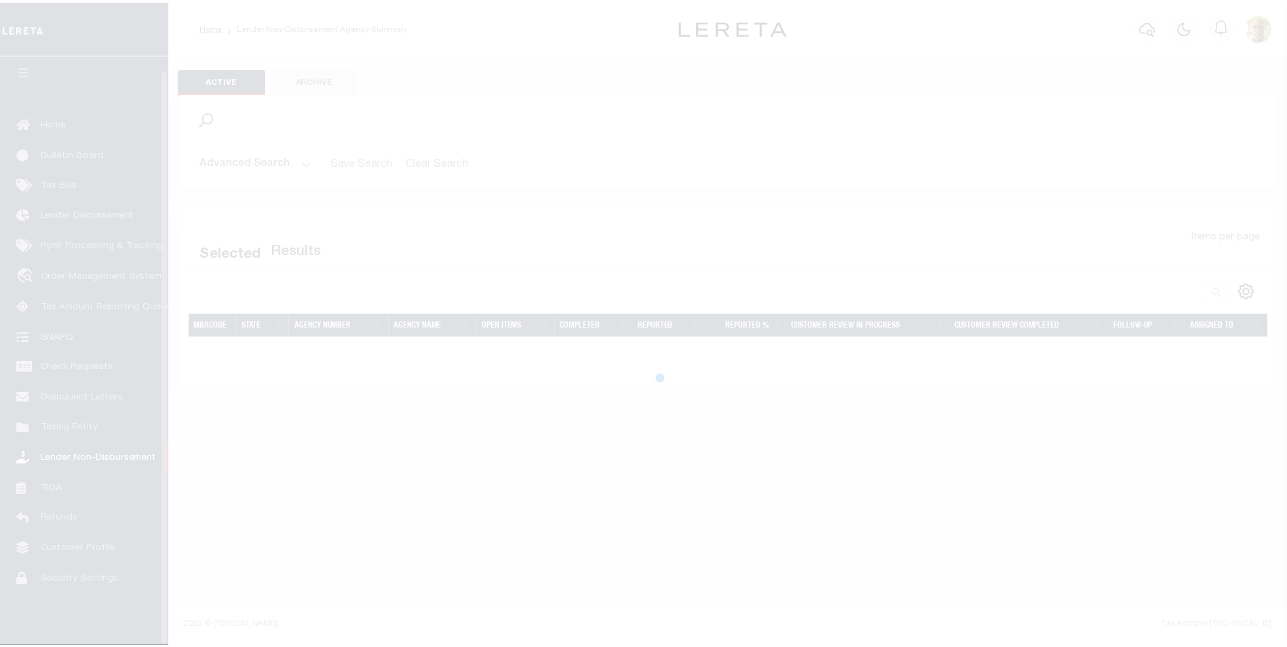
scroll to position [14, 0]
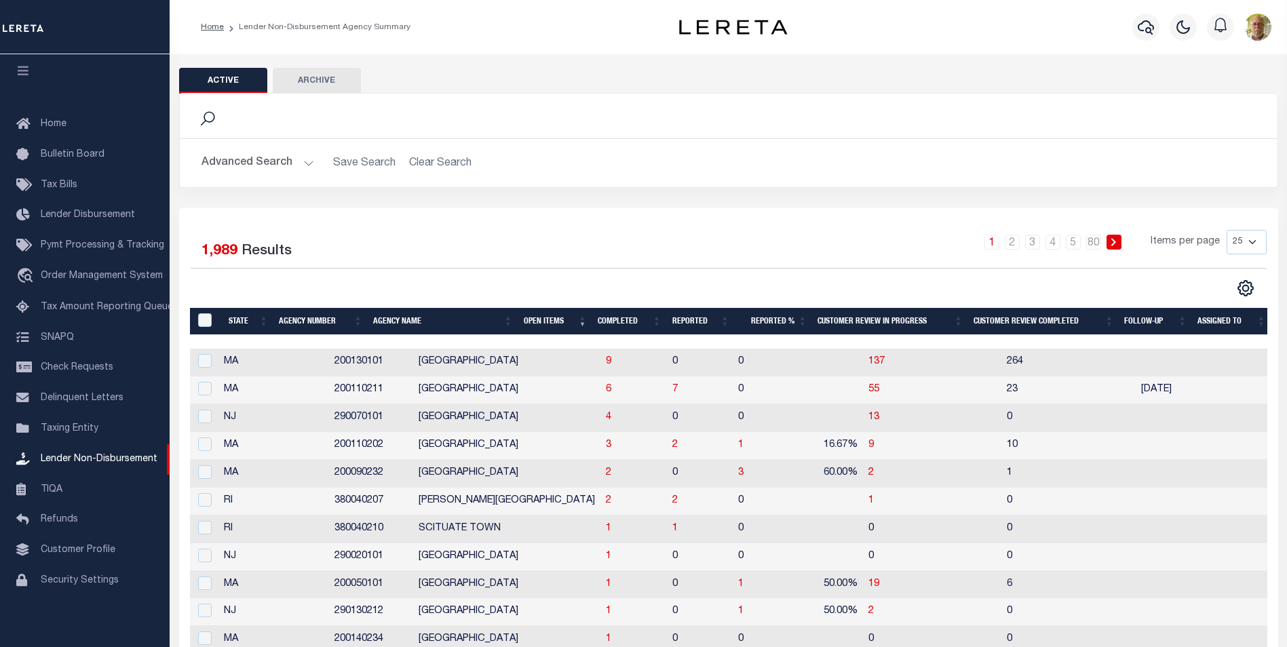
click at [216, 193] on div "Search Advanced Search Save Search Clear Search In In" at bounding box center [729, 150] width 1120 height 115
click at [321, 114] on div "Search" at bounding box center [729, 116] width 1076 height 23
click at [537, 317] on th "Open Items" at bounding box center [555, 322] width 75 height 28
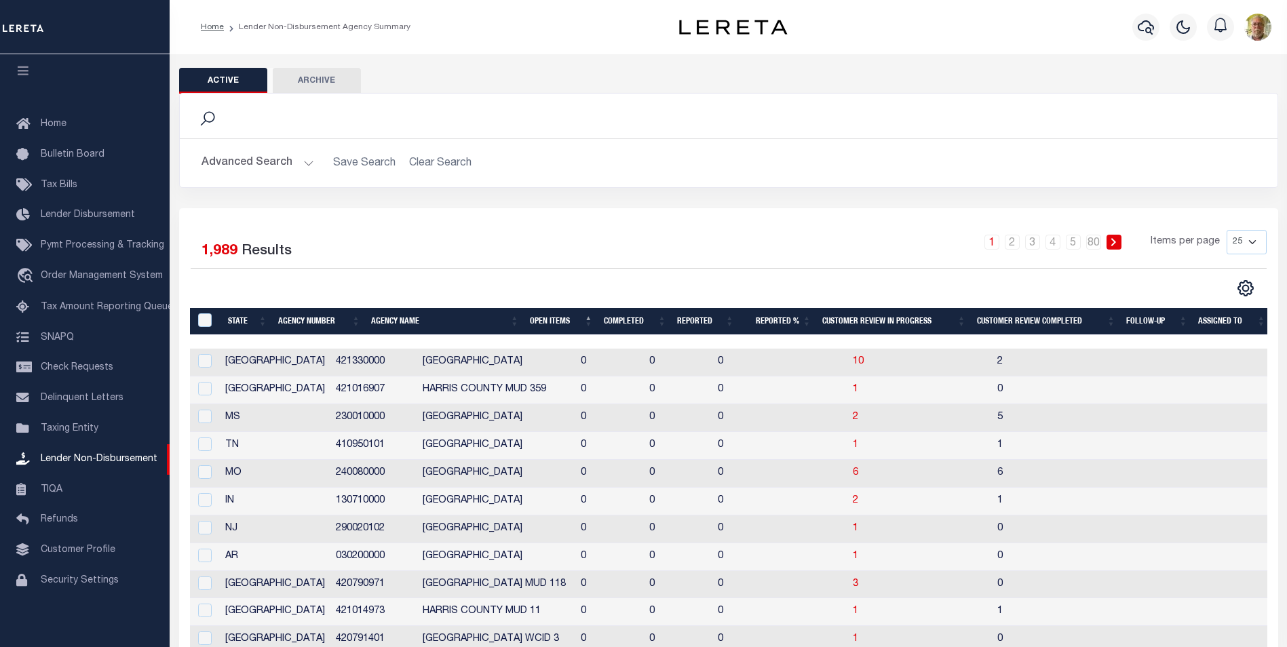
click at [537, 317] on th "Open Items" at bounding box center [562, 322] width 74 height 28
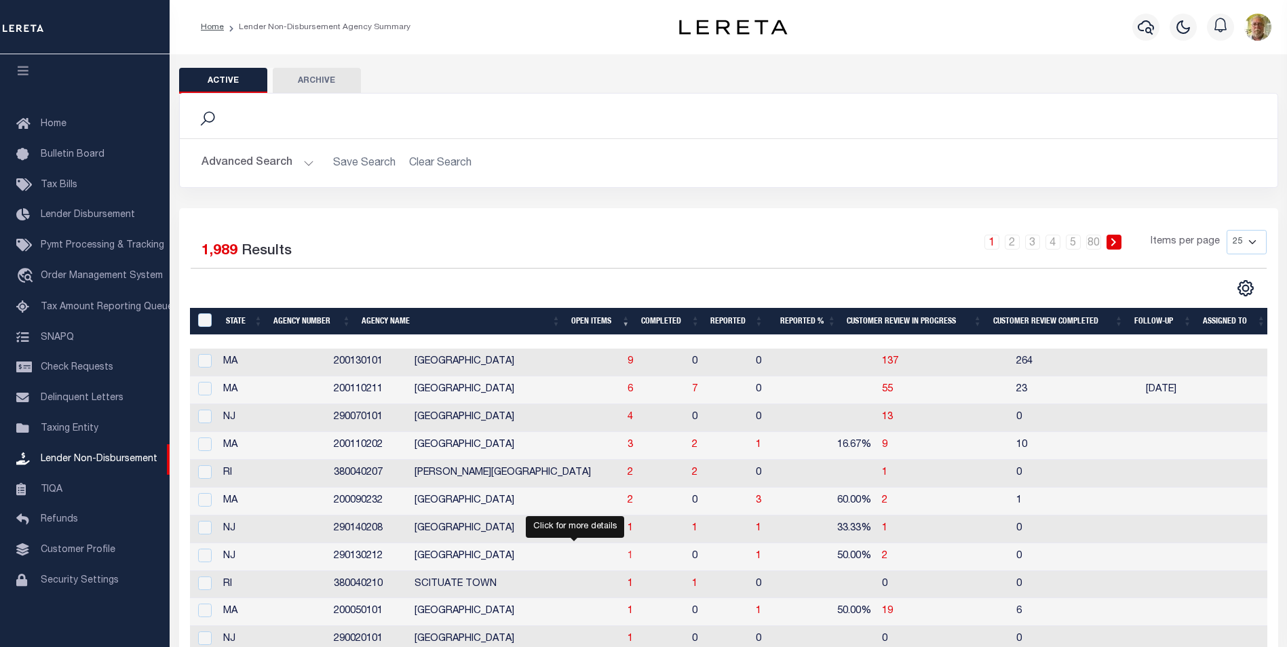
click at [628, 554] on span "1" at bounding box center [630, 557] width 5 height 10
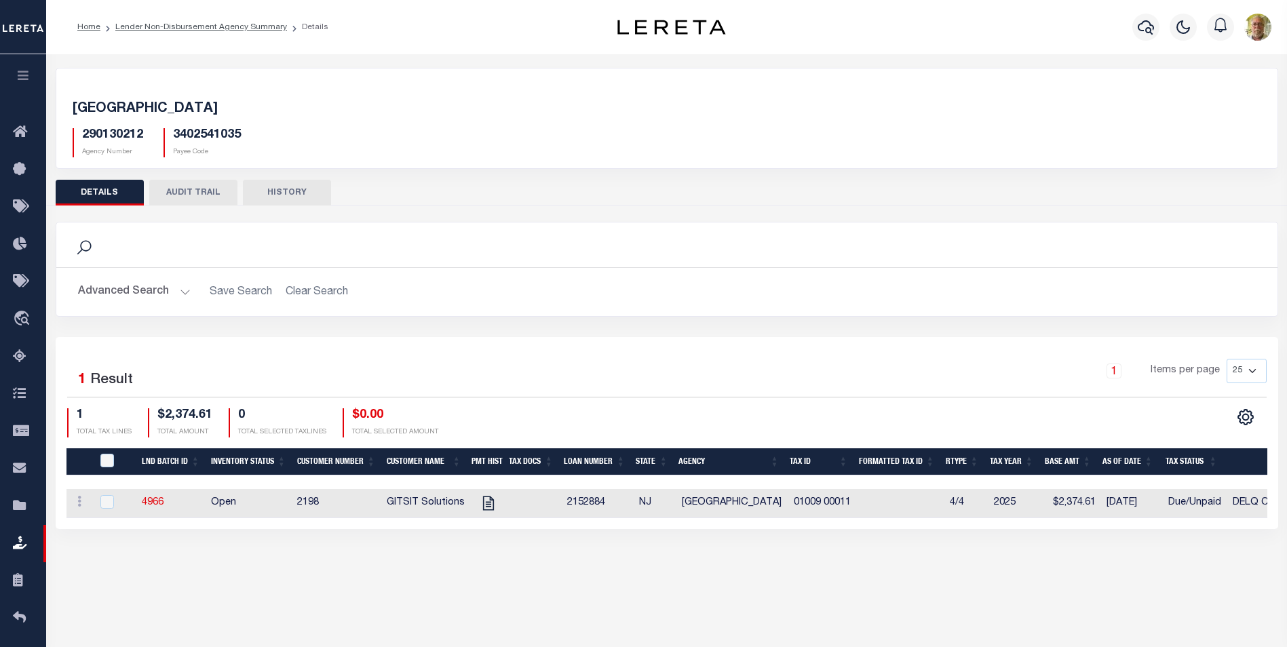
click at [544, 246] on div "Search" at bounding box center [667, 244] width 1200 height 23
click at [239, 231] on div "Search" at bounding box center [667, 245] width 1222 height 45
click at [174, 23] on link "Lender Non-Disbursement Agency Summary" at bounding box center [201, 27] width 172 height 8
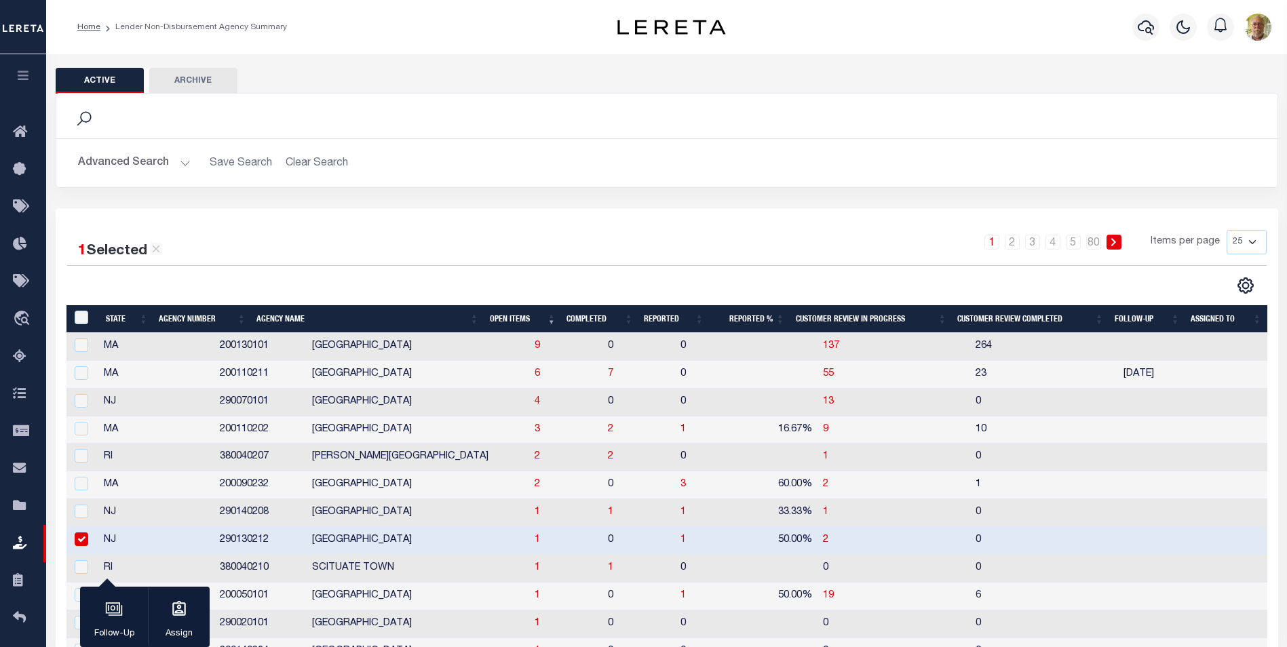
click at [516, 314] on th "Open Items" at bounding box center [523, 319] width 77 height 28
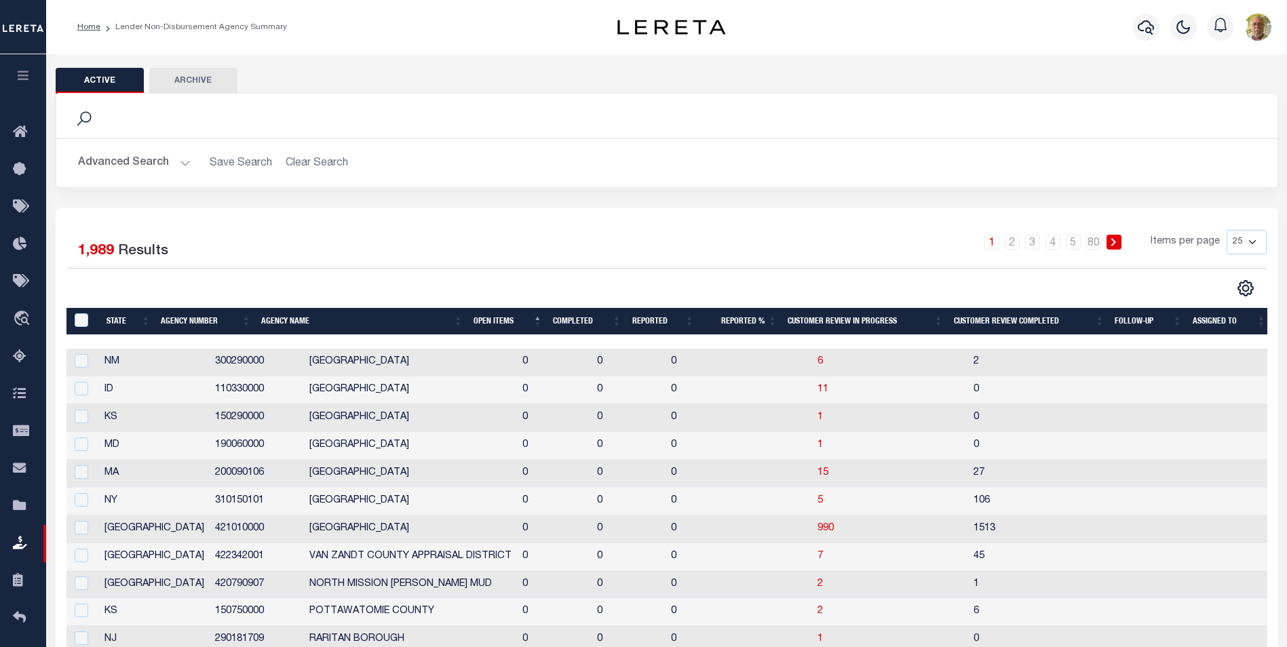
click at [516, 314] on th "Open Items" at bounding box center [507, 322] width 79 height 28
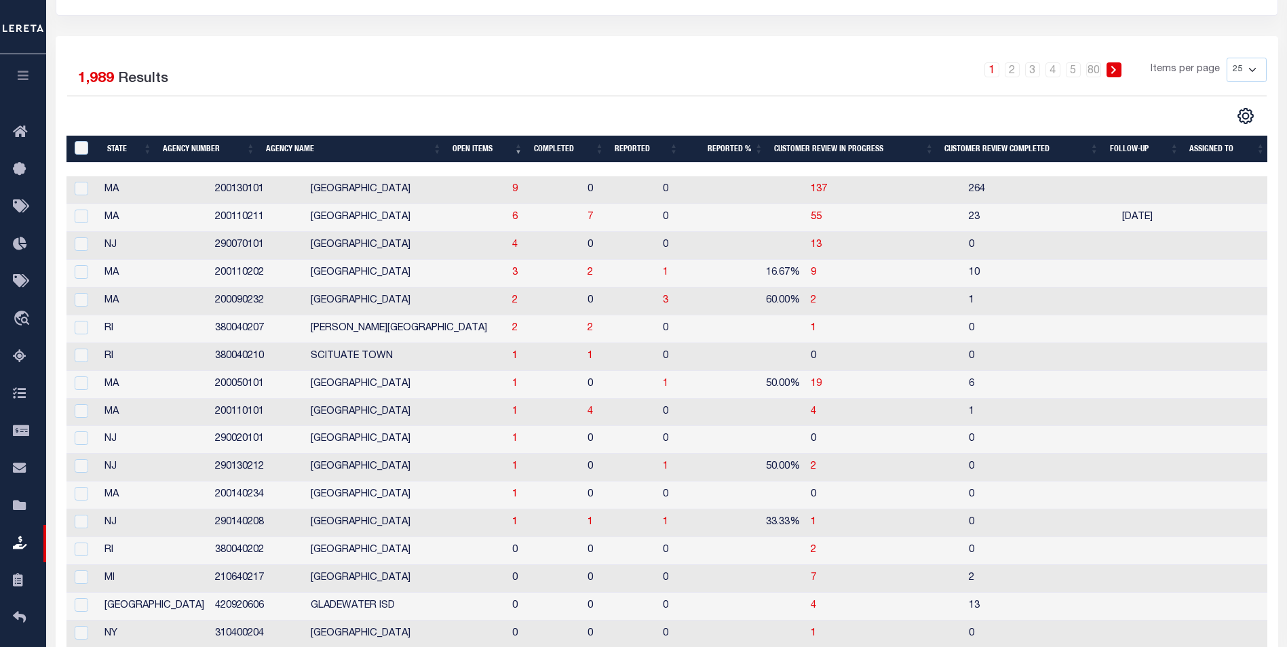
scroll to position [271, 0]
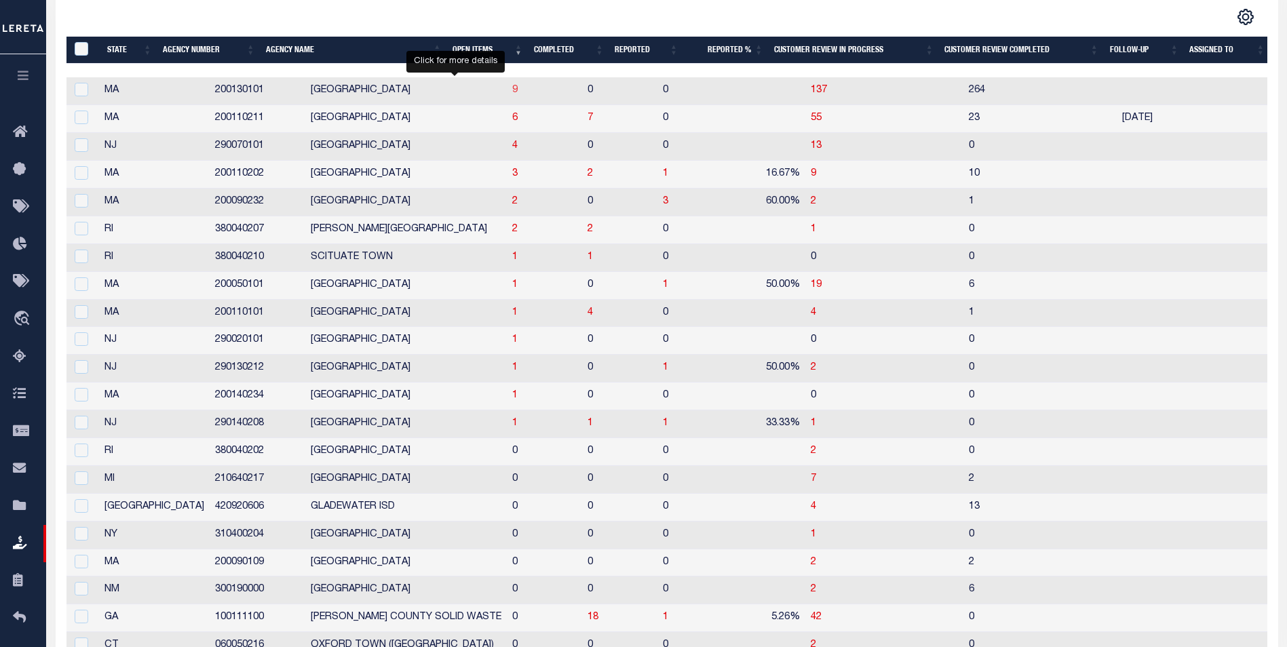
click at [512, 91] on span "9" at bounding box center [514, 91] width 5 height 10
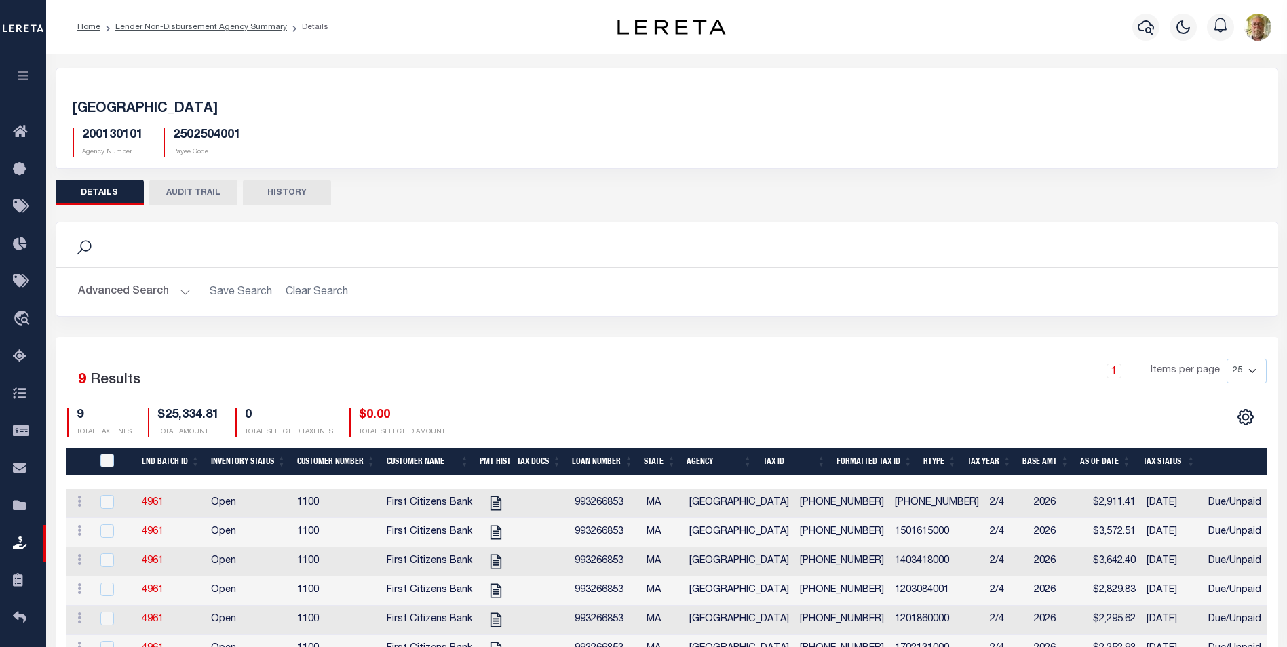
drag, startPoint x: 322, startPoint y: 118, endPoint x: 210, endPoint y: 116, distance: 112.0
click at [322, 118] on div "200130101 Agency Number 2502504001 Payee Code" at bounding box center [666, 137] width 1209 height 40
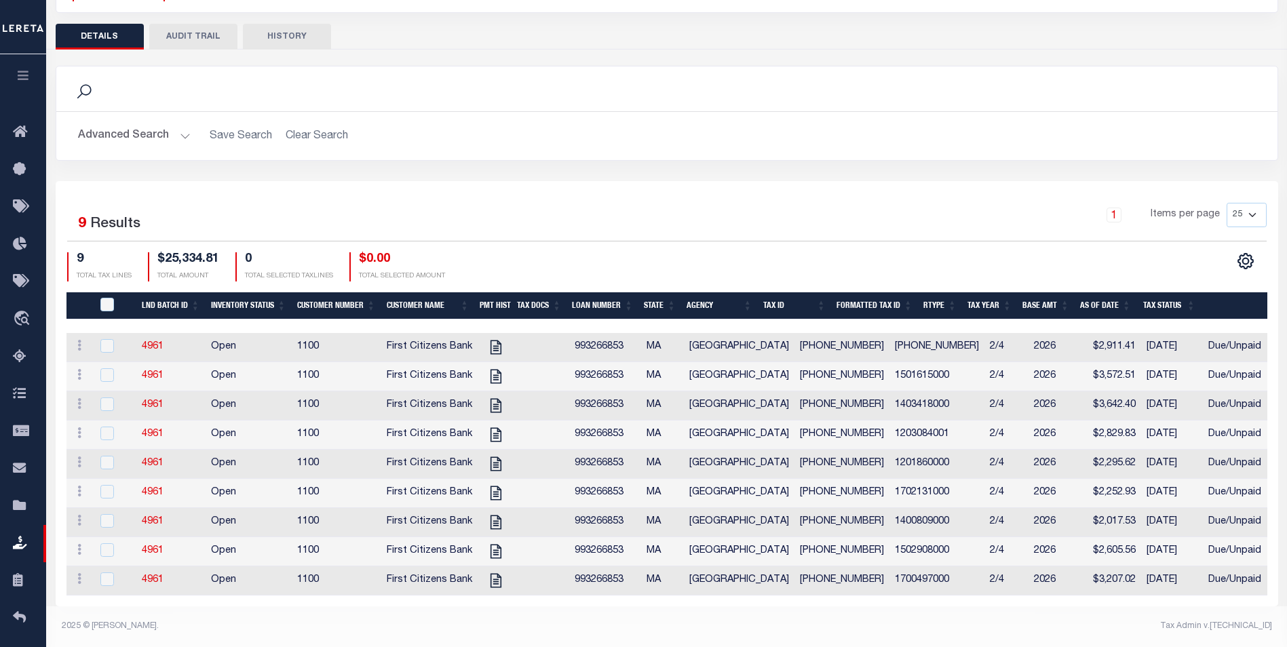
scroll to position [172, 0]
click at [490, 572] on icon "" at bounding box center [496, 581] width 18 height 18
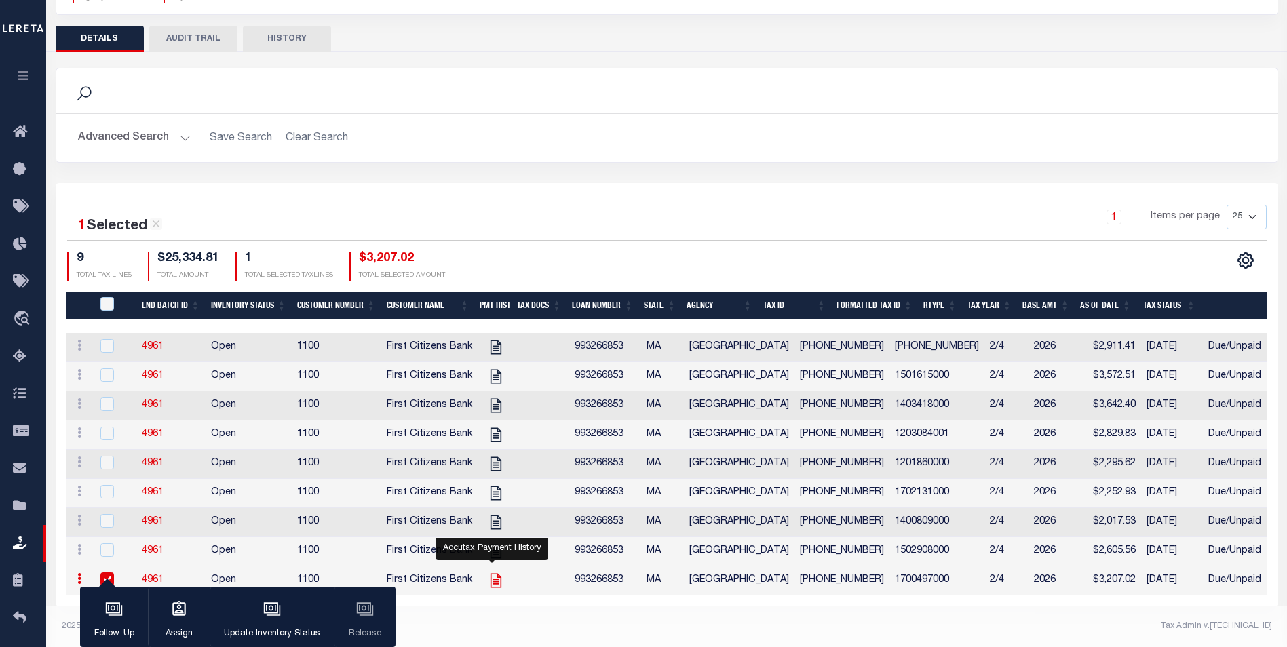
checkbox input "true"
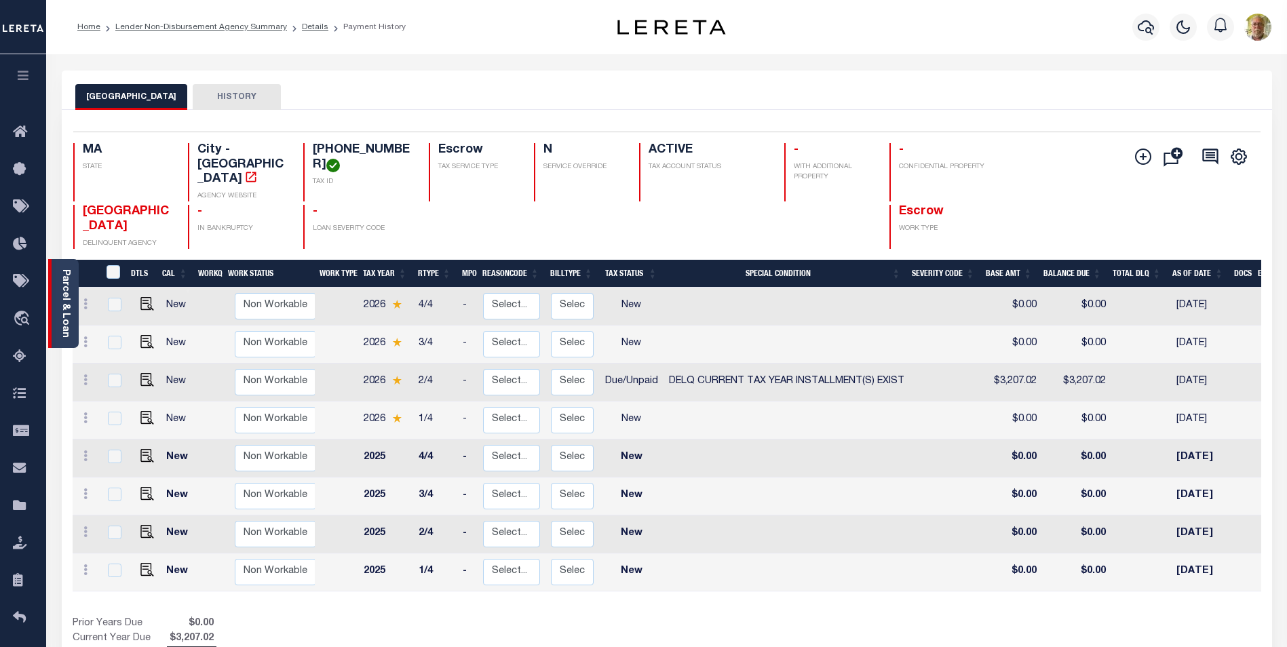
click at [67, 310] on link "Parcel & Loan" at bounding box center [65, 303] width 10 height 69
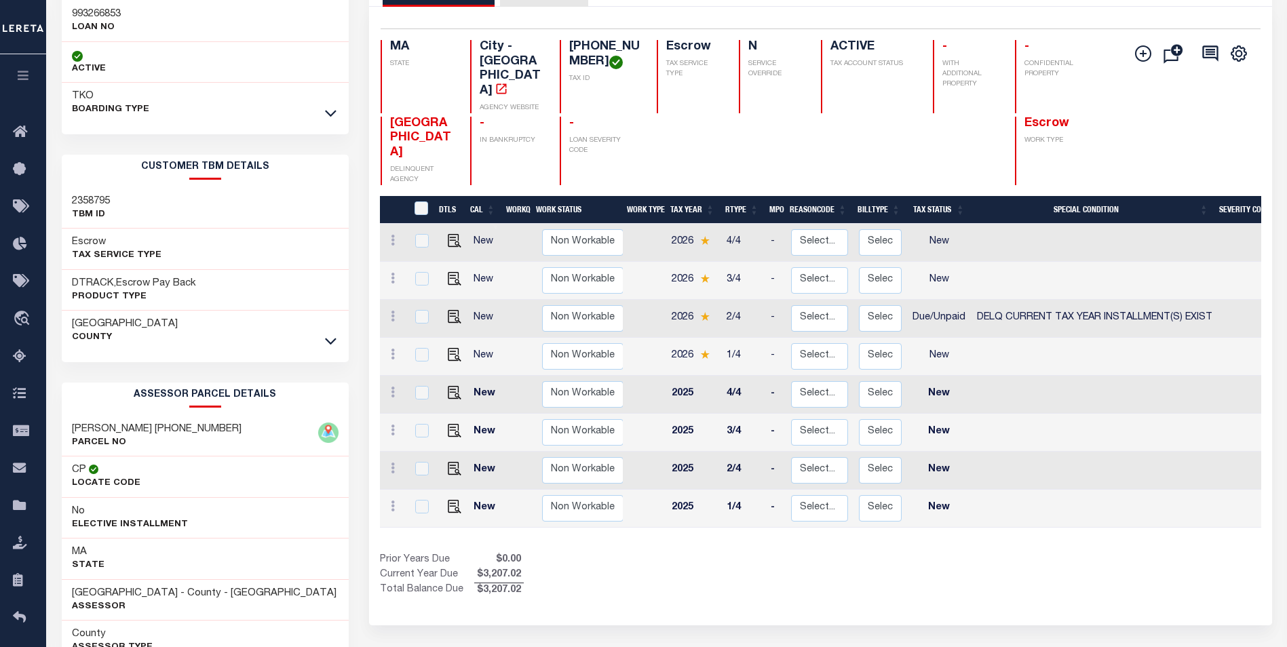
scroll to position [191, 0]
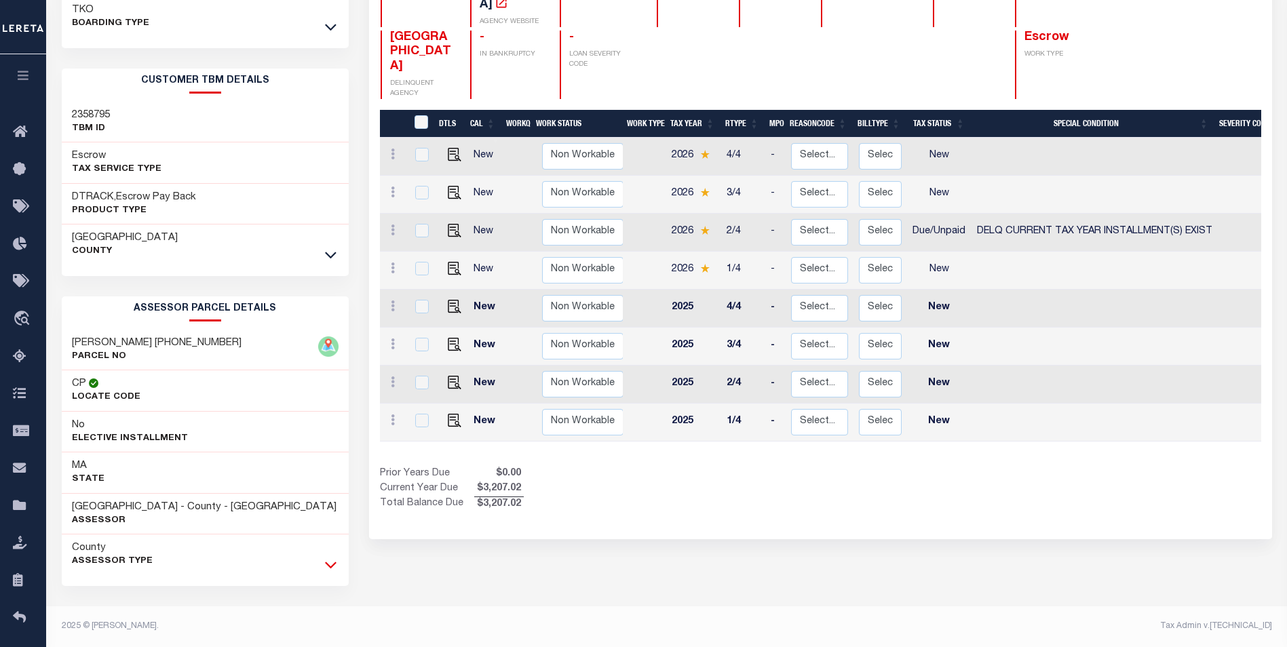
click at [330, 566] on icon at bounding box center [331, 565] width 12 height 14
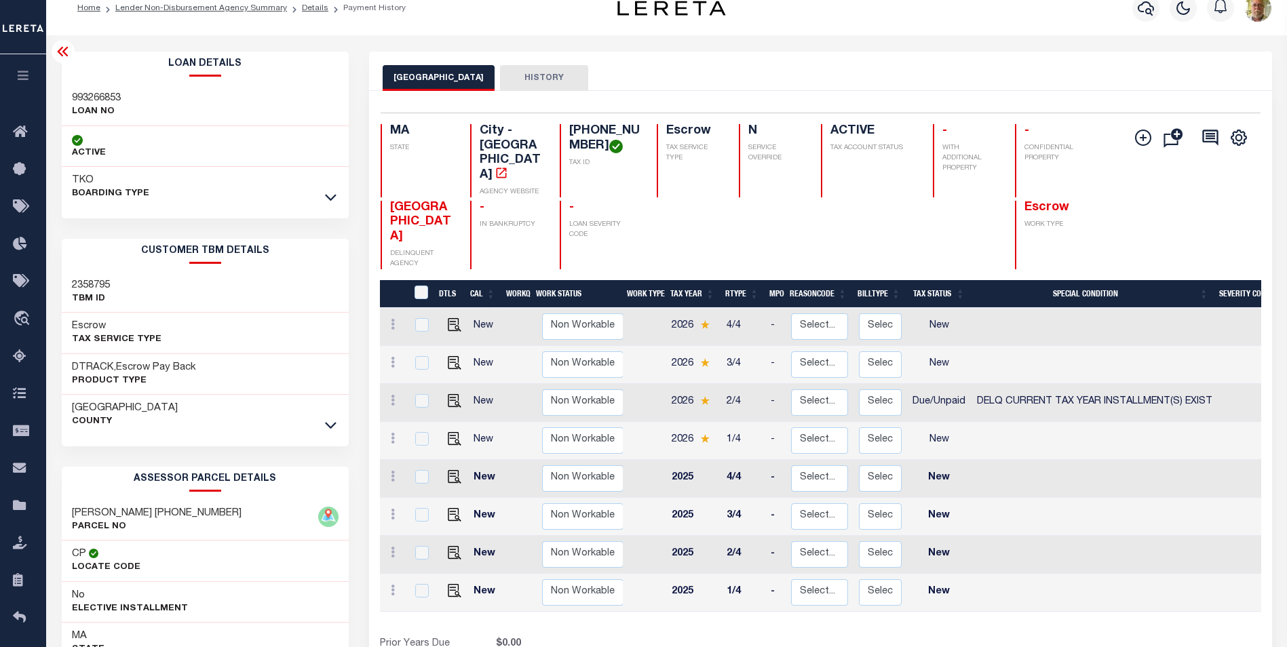
scroll to position [0, 0]
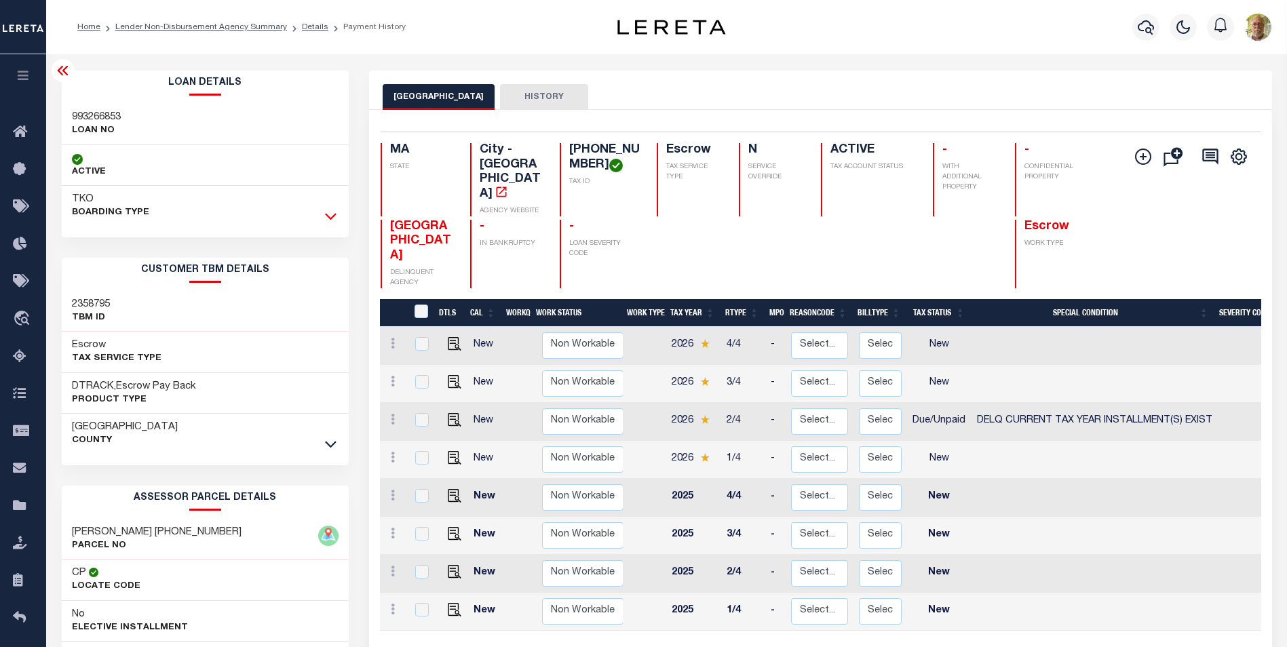
click at [332, 215] on icon at bounding box center [331, 216] width 12 height 14
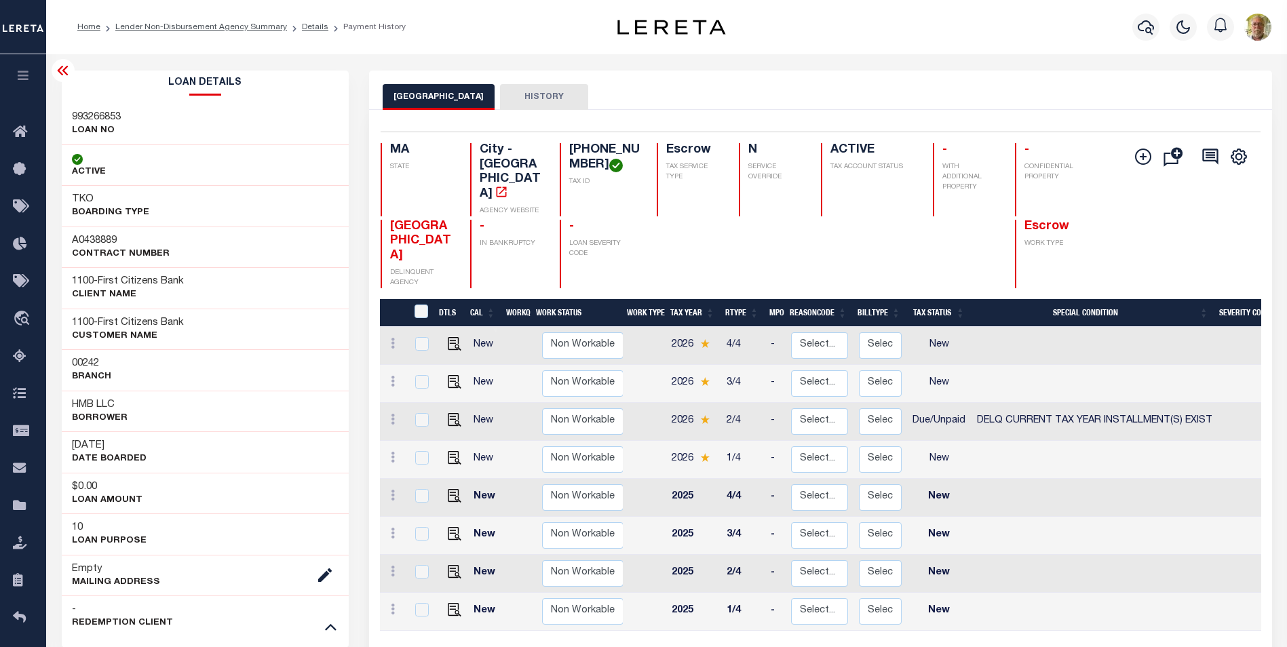
click at [60, 66] on icon at bounding box center [63, 70] width 16 height 16
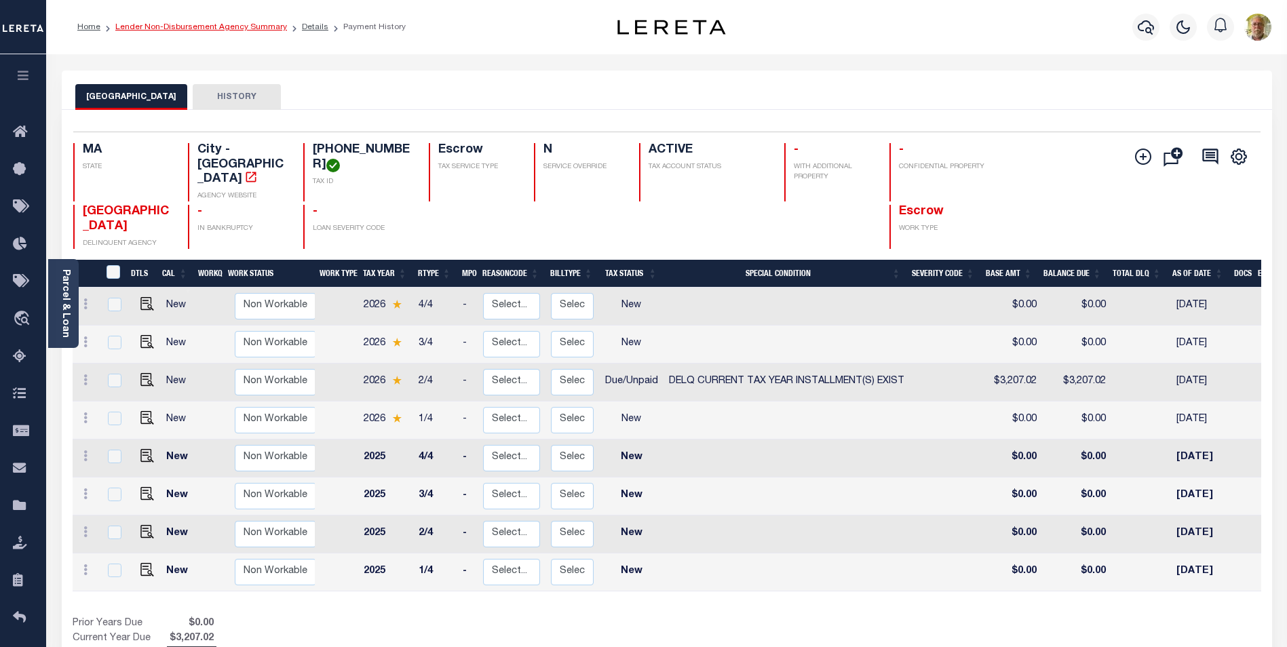
click at [222, 24] on link "Lender Non-Disbursement Agency Summary" at bounding box center [201, 27] width 172 height 8
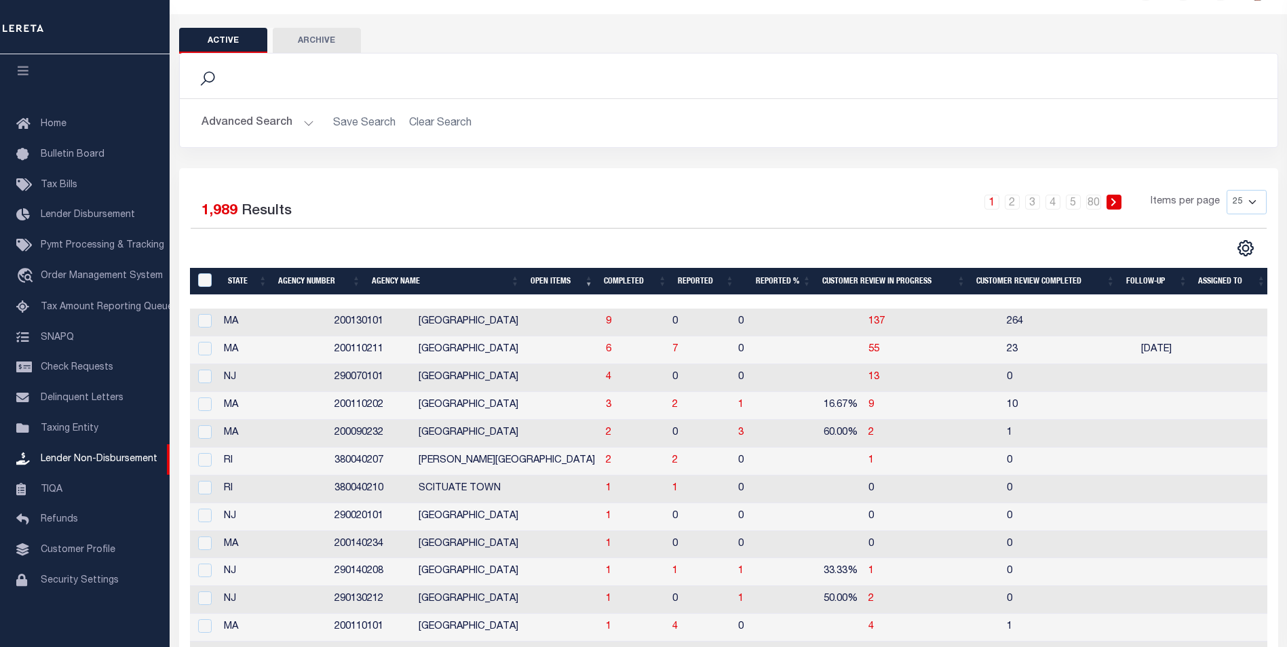
scroll to position [136, 0]
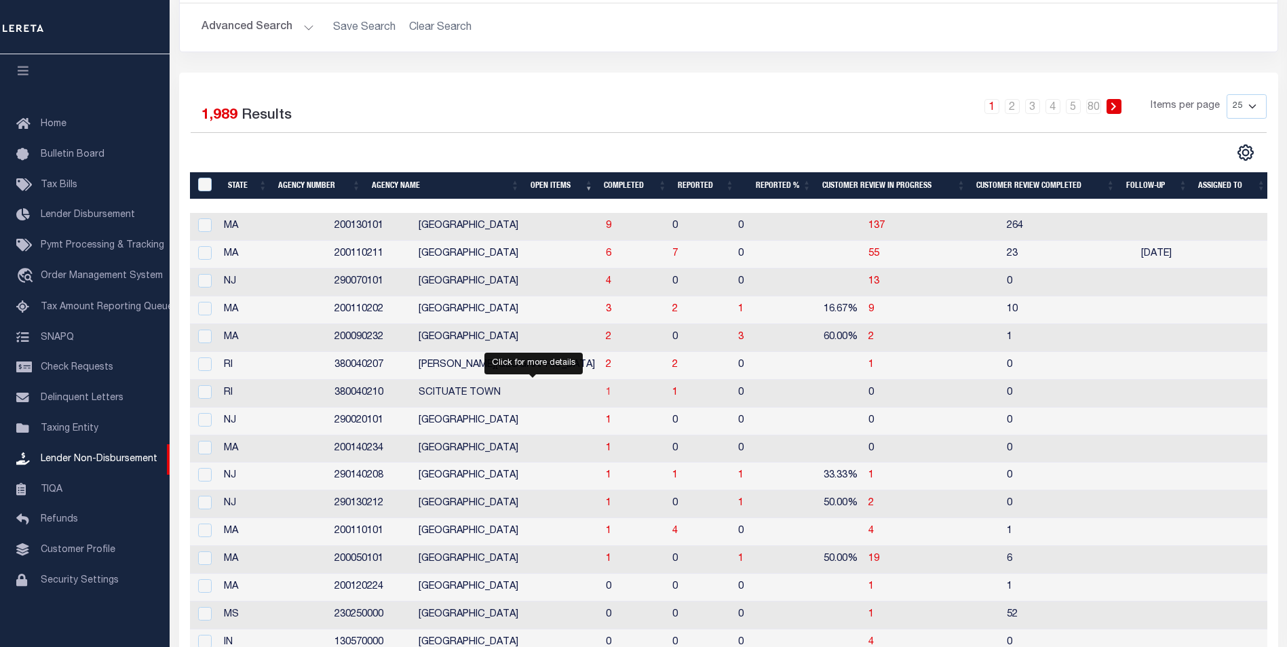
click at [606, 393] on span "1" at bounding box center [608, 393] width 5 height 10
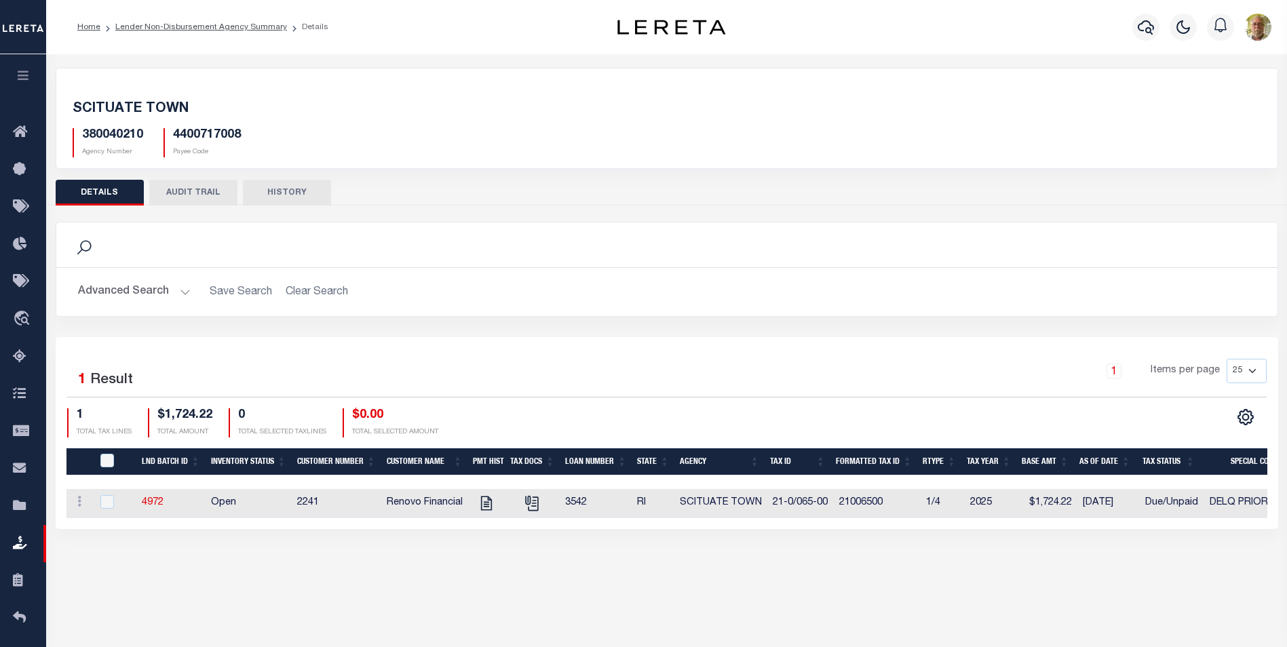
click at [470, 234] on div "Search" at bounding box center [667, 244] width 1200 height 23
click at [486, 502] on icon "" at bounding box center [487, 504] width 18 height 18
checkbox input "true"
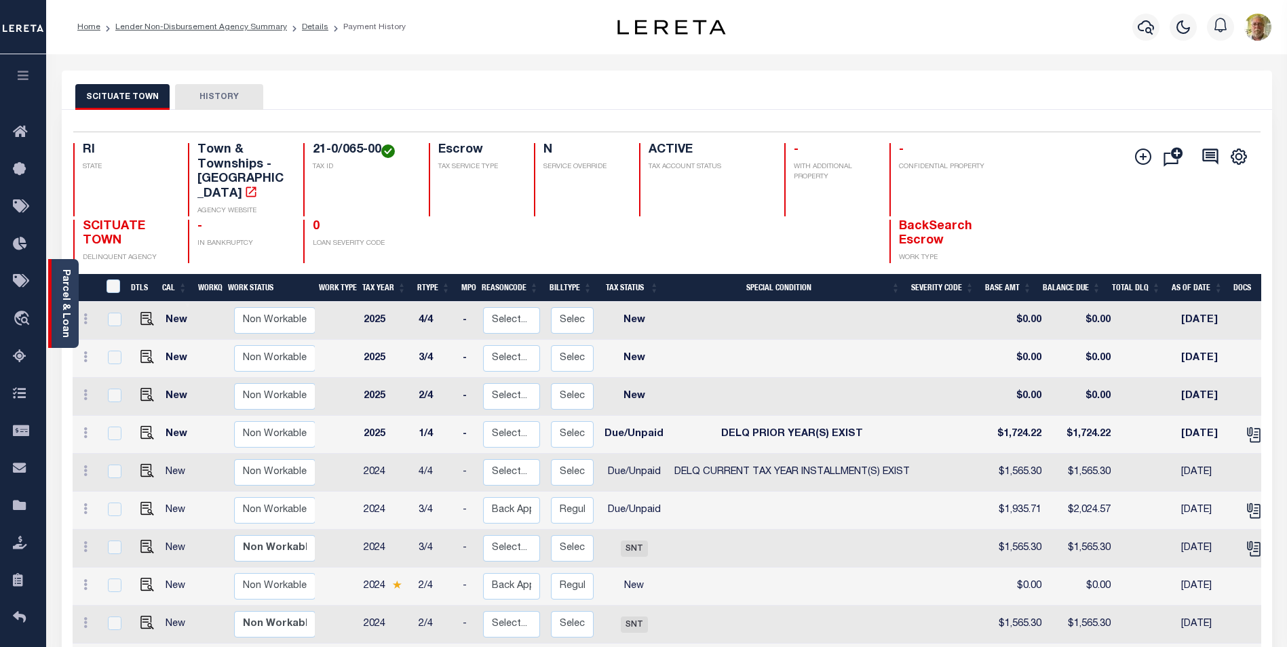
click at [62, 288] on link "Parcel & Loan" at bounding box center [65, 303] width 10 height 69
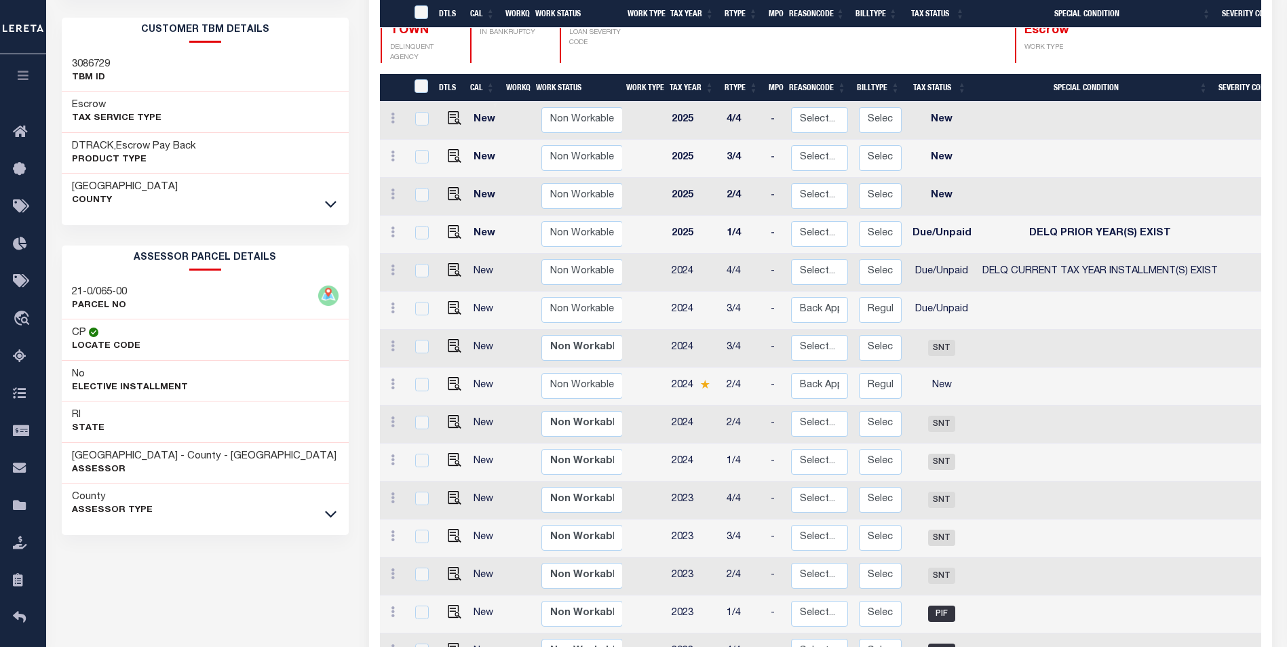
scroll to position [339, 0]
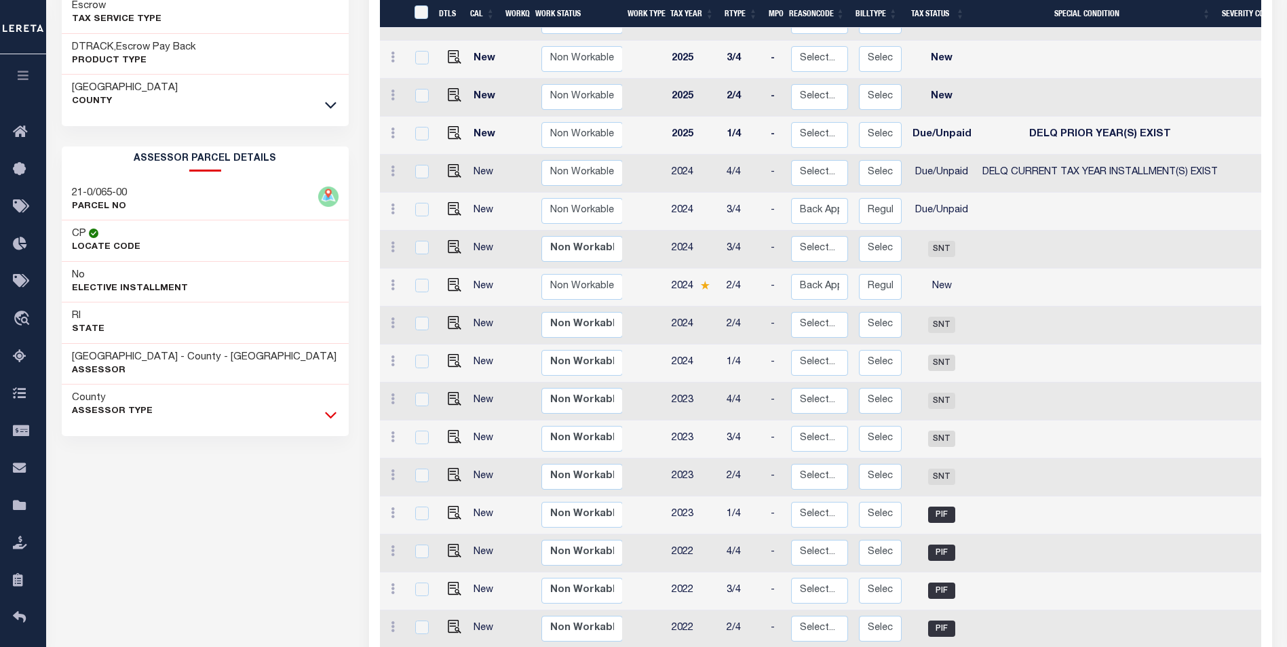
click at [332, 417] on icon at bounding box center [331, 415] width 12 height 14
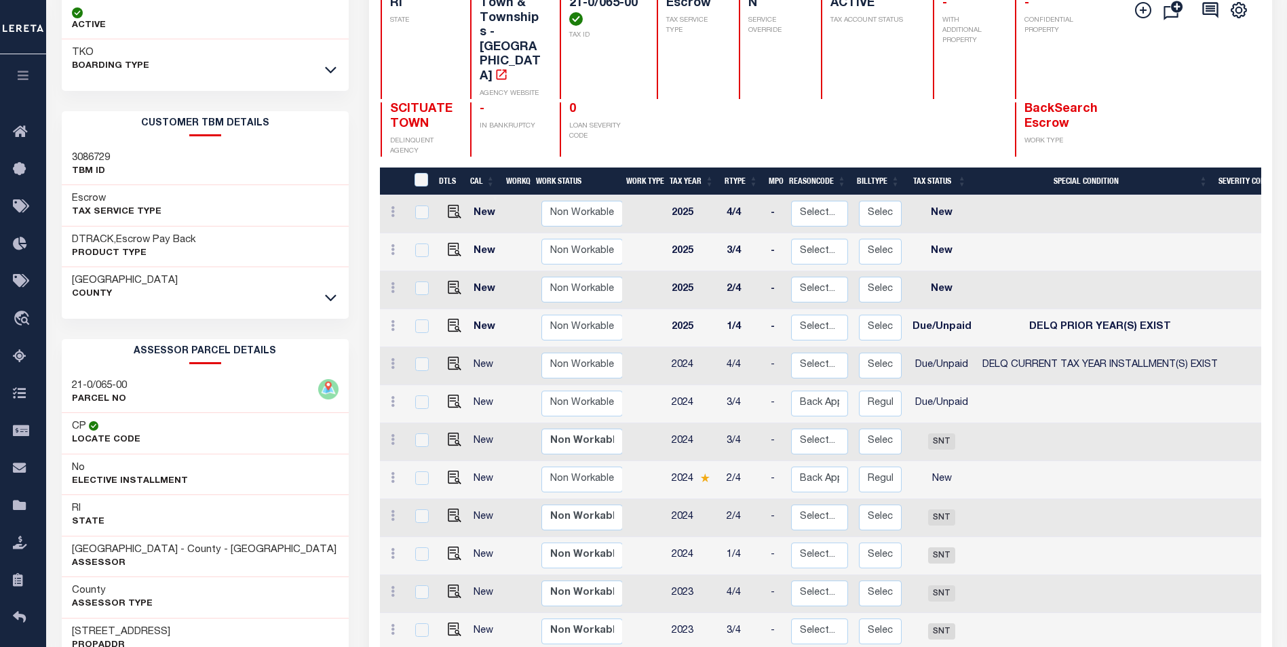
scroll to position [136, 0]
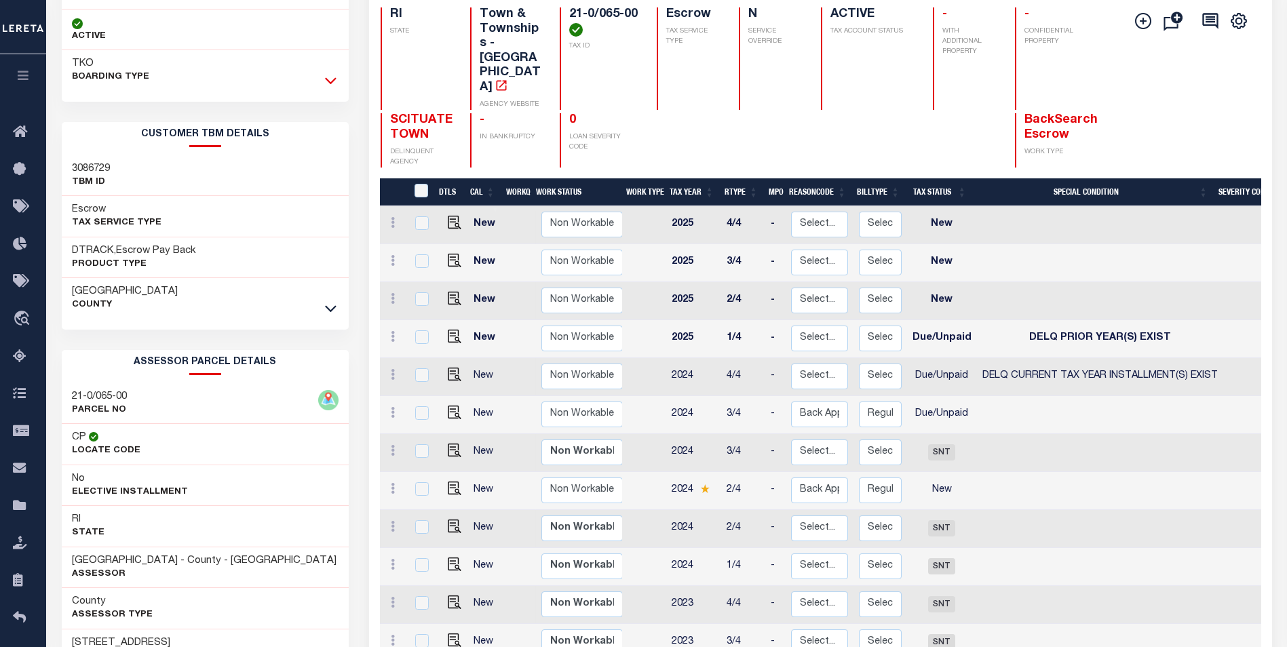
click at [333, 78] on icon at bounding box center [331, 80] width 12 height 14
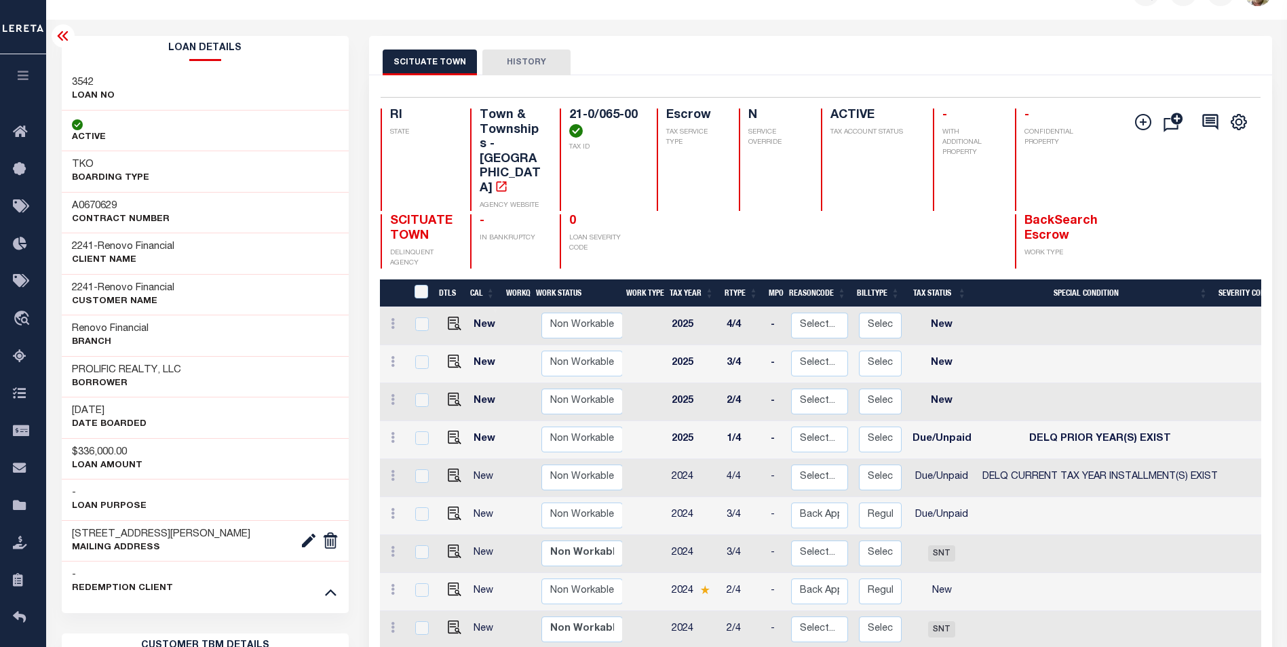
scroll to position [3, 0]
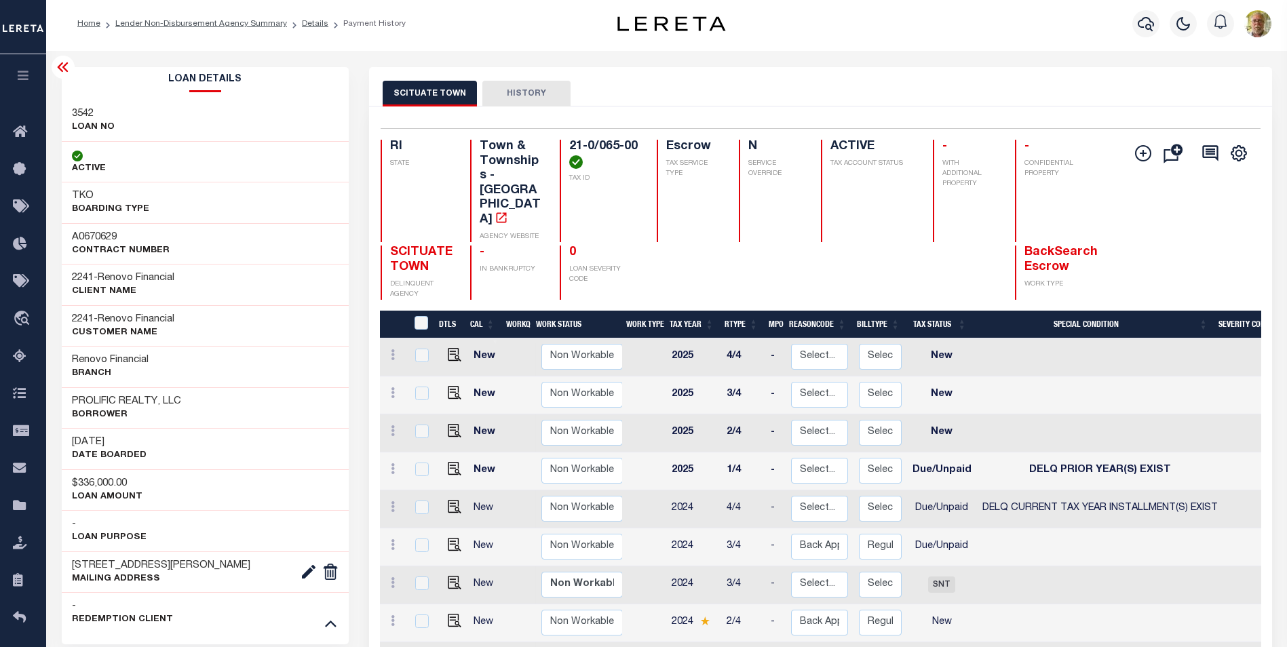
click at [62, 67] on icon at bounding box center [63, 67] width 16 height 16
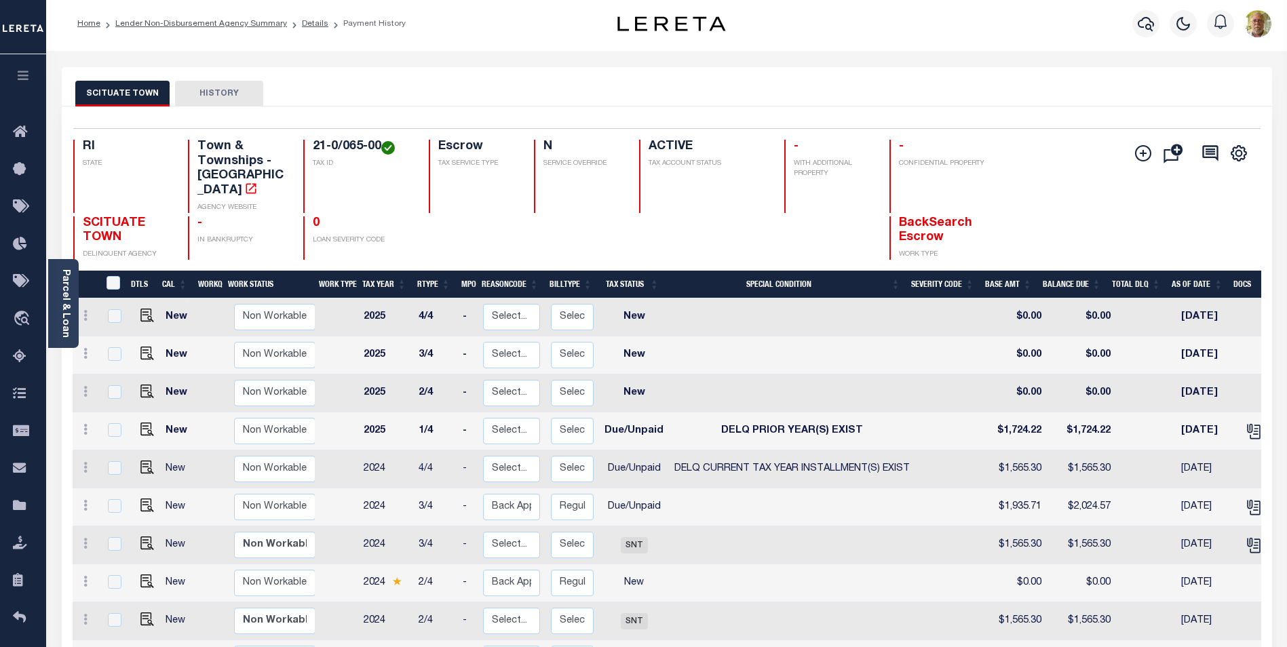
click at [333, 101] on div "SCITUATE TOWN HISTORY" at bounding box center [667, 93] width 1184 height 25
click at [504, 221] on div at bounding box center [473, 238] width 89 height 44
click at [208, 27] on link "Lender Non-Disbursement Agency Summary" at bounding box center [201, 24] width 172 height 8
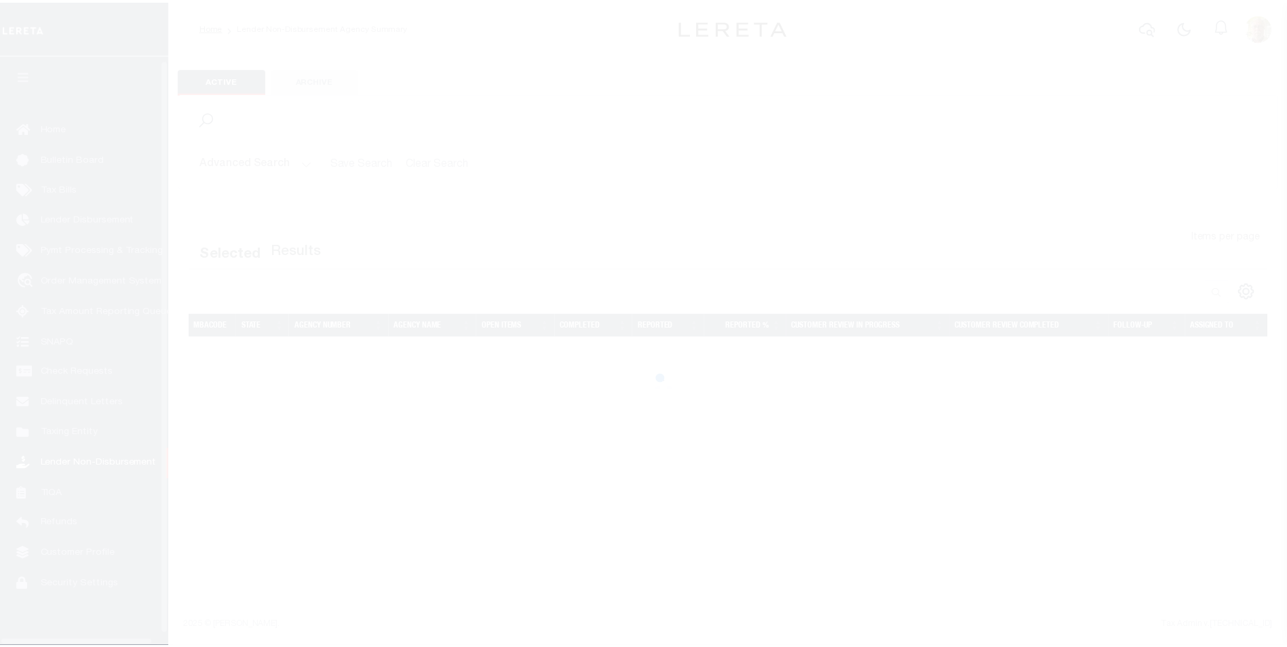
scroll to position [14, 0]
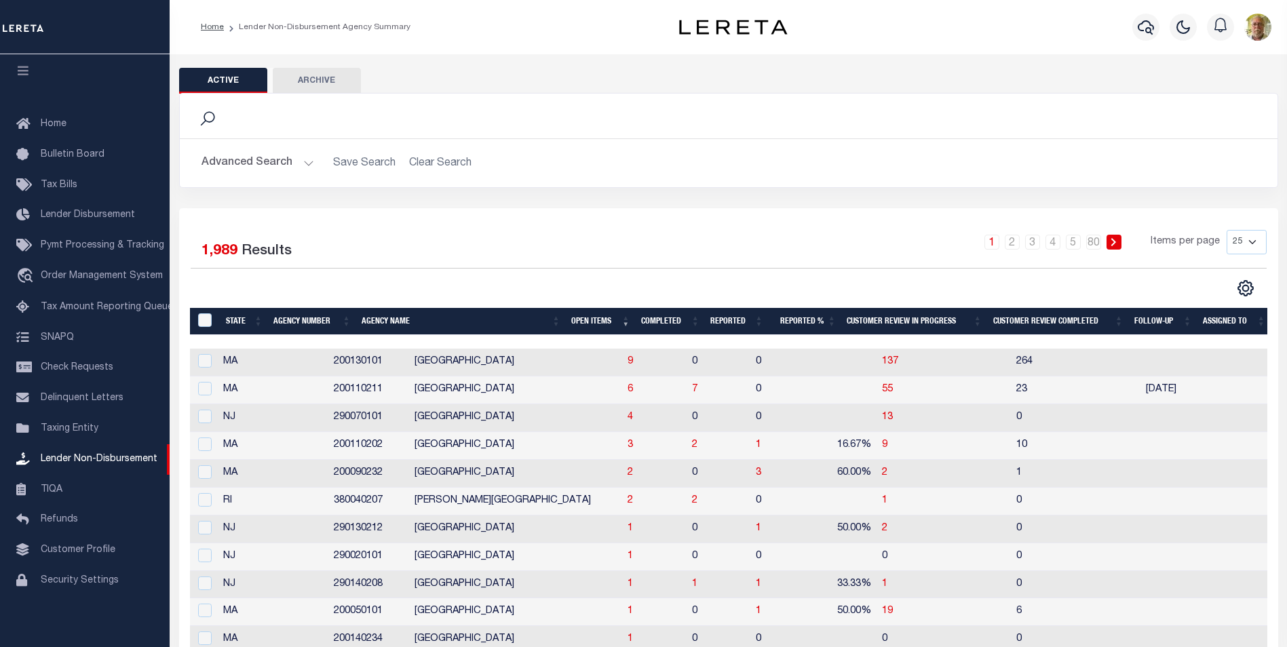
click at [601, 320] on th "Open Items" at bounding box center [601, 322] width 70 height 28
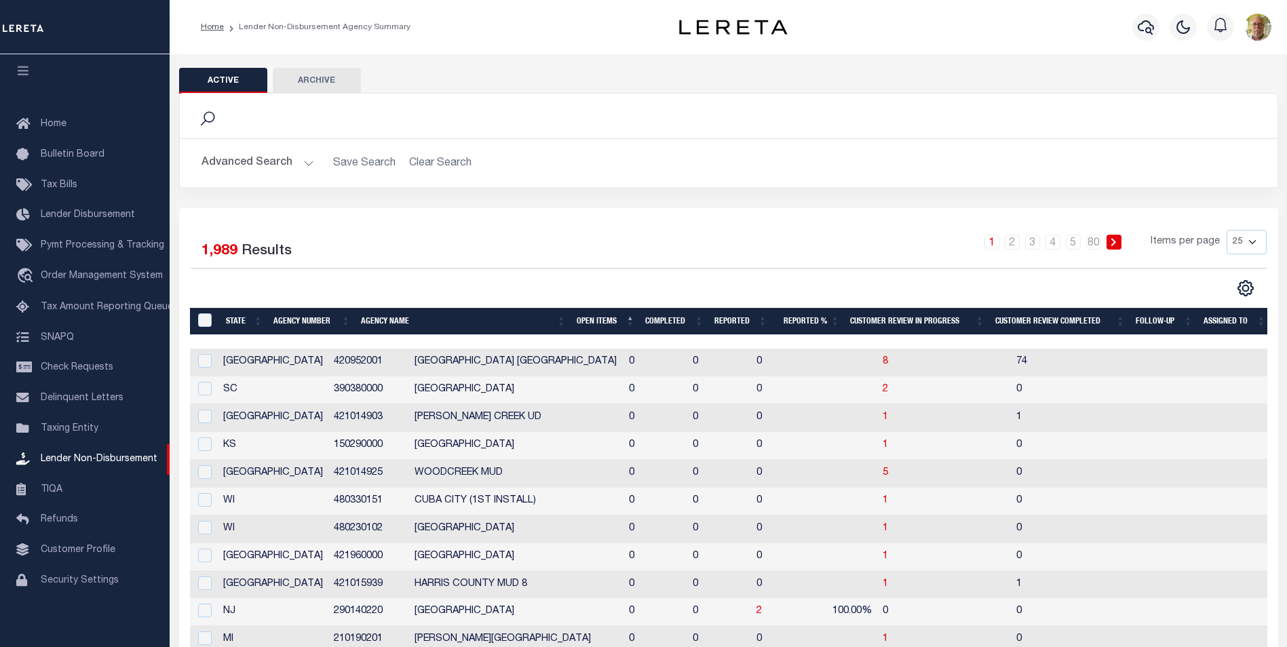
click at [601, 320] on th "Open Items" at bounding box center [605, 322] width 69 height 28
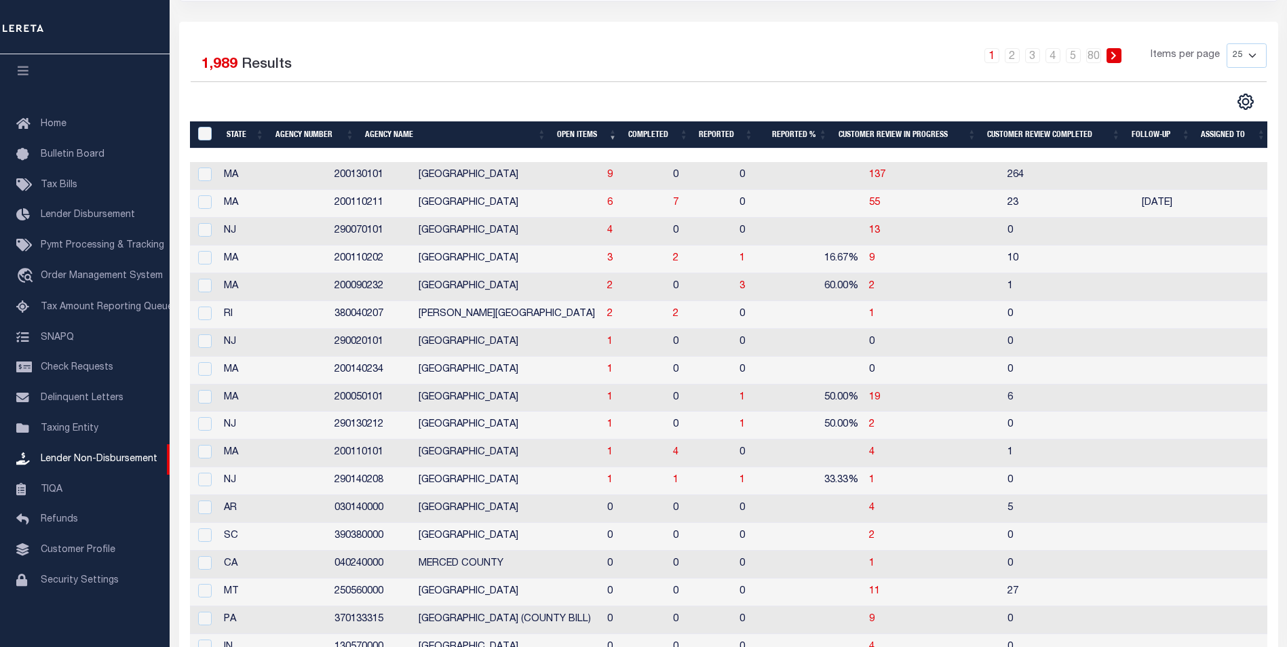
scroll to position [204, 0]
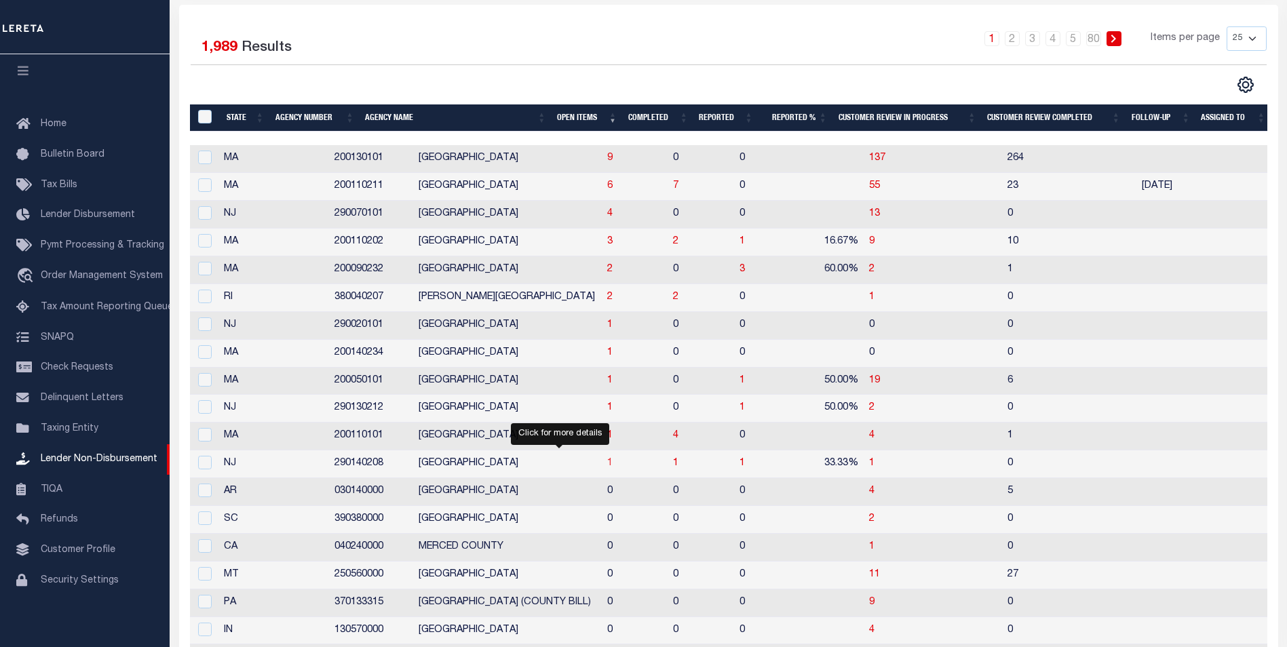
click at [607, 462] on span "1" at bounding box center [609, 464] width 5 height 10
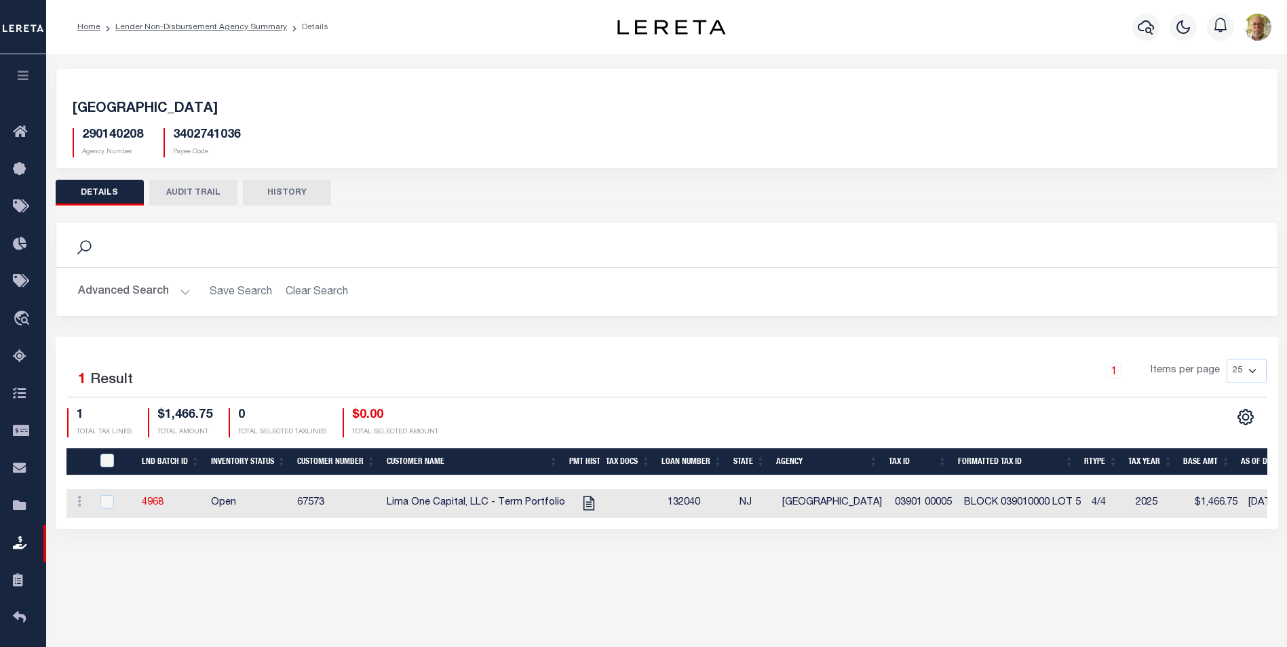
click at [159, 240] on div "Search" at bounding box center [667, 244] width 1200 height 23
click at [580, 501] on icon "" at bounding box center [589, 504] width 18 height 18
checkbox input "true"
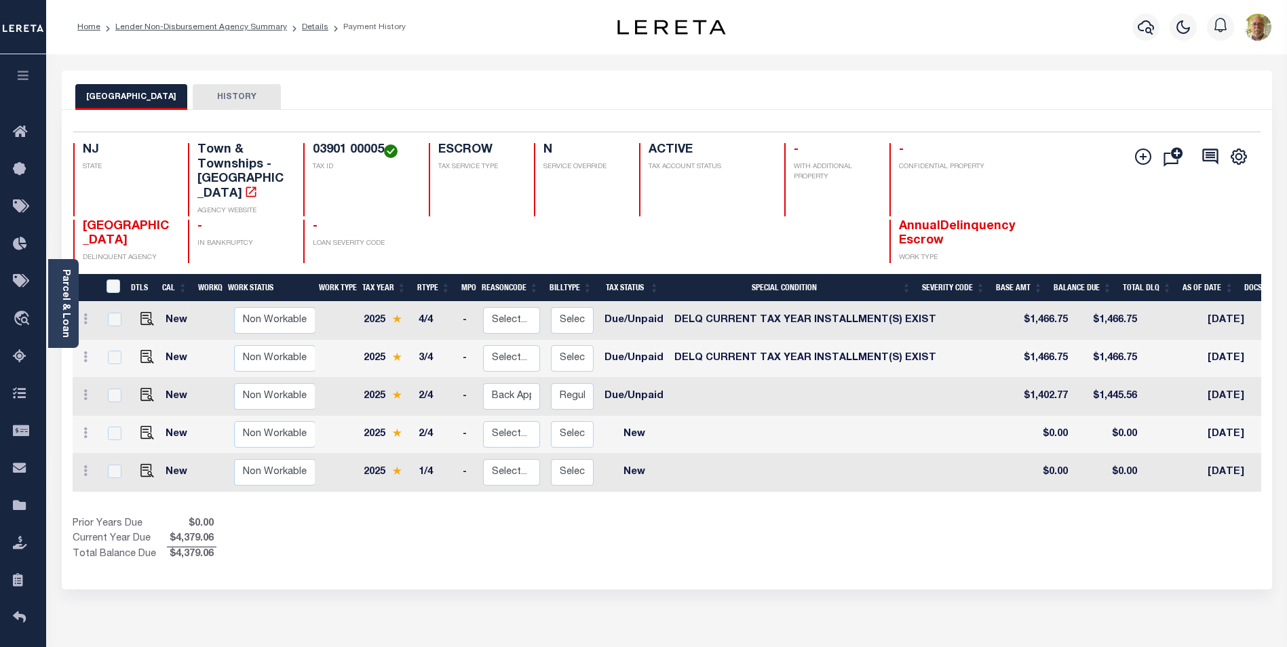
click at [438, 32] on div "Home Lender Non-Disbursement Agency Summary Details Payment History" at bounding box center [319, 27] width 504 height 29
click at [1141, 154] on icon "" at bounding box center [1143, 157] width 16 height 16
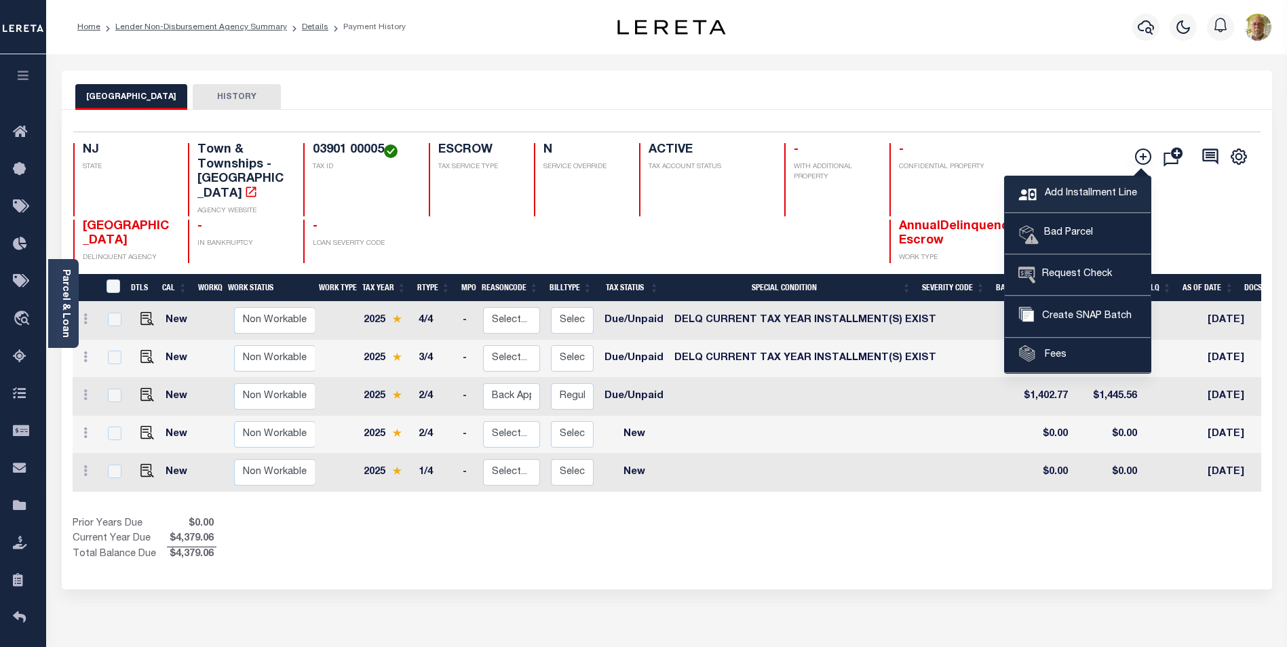
click at [1068, 188] on span "Add Installment Line" at bounding box center [1090, 194] width 96 height 15
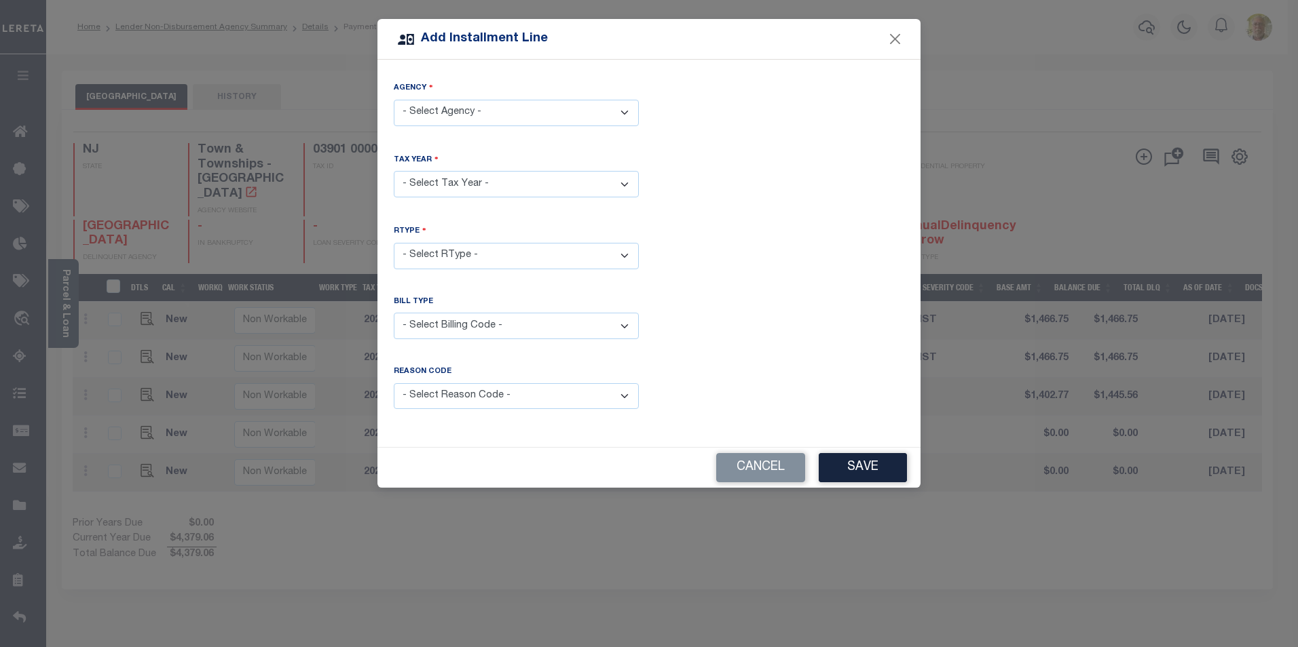
click at [480, 113] on select "- Select Agency - [GEOGRAPHIC_DATA] - Town & Townships" at bounding box center [516, 113] width 245 height 26
select select "3402741036"
click at [394, 100] on select "- Select Agency - [GEOGRAPHIC_DATA] - Town & Townships" at bounding box center [516, 113] width 245 height 26
click at [464, 180] on select "- Select Year - 2005 2006 2007 2008 2009 2010 2011 2012 2013 2014 2015 2016 201…" at bounding box center [516, 184] width 245 height 26
select select "2025"
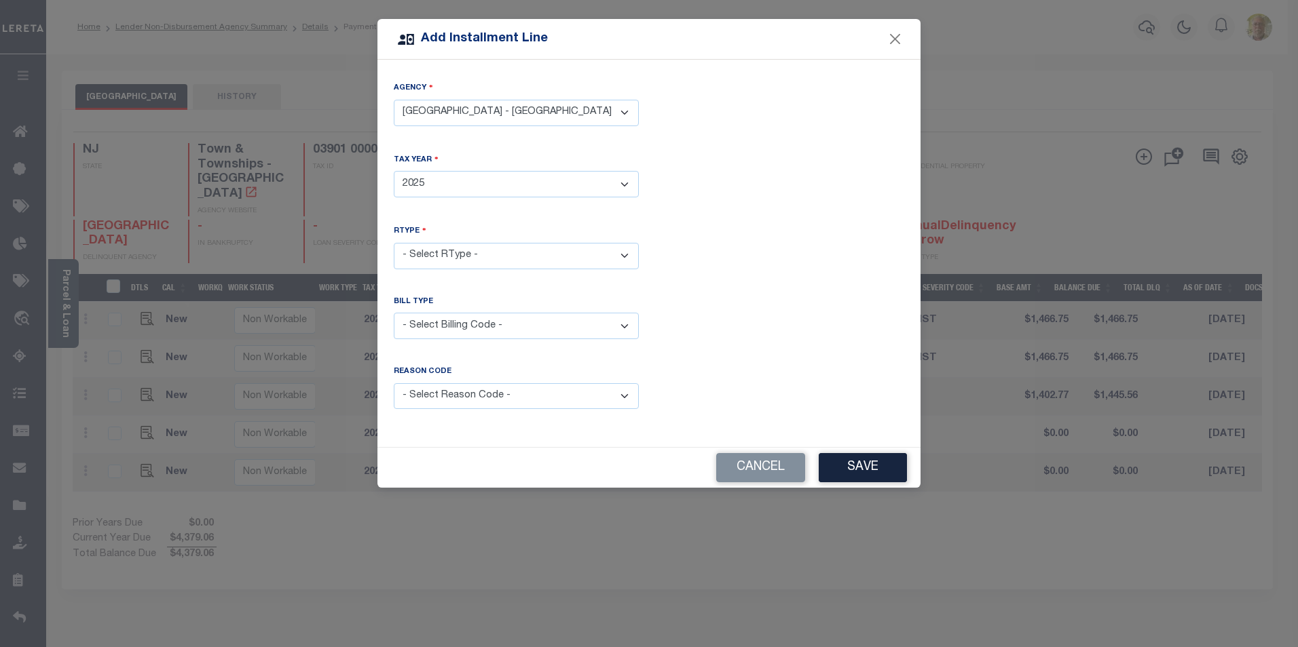
click at [394, 171] on select "- Select Year - 2005 2006 2007 2008 2009 2010 2011 2012 2013 2014 2015 2016 201…" at bounding box center [516, 184] width 245 height 26
click at [453, 246] on select "- Select RType - 1/4 2/4 3/4 4/4" at bounding box center [516, 256] width 245 height 26
select select "2"
click at [394, 243] on select "- Select RType - 1/4 2/4 3/4 4/4" at bounding box center [516, 256] width 245 height 26
click at [437, 323] on select "- Select Billing Code - Regular Delinquent Supplemental Corrected/Adjusted Bill…" at bounding box center [516, 326] width 245 height 26
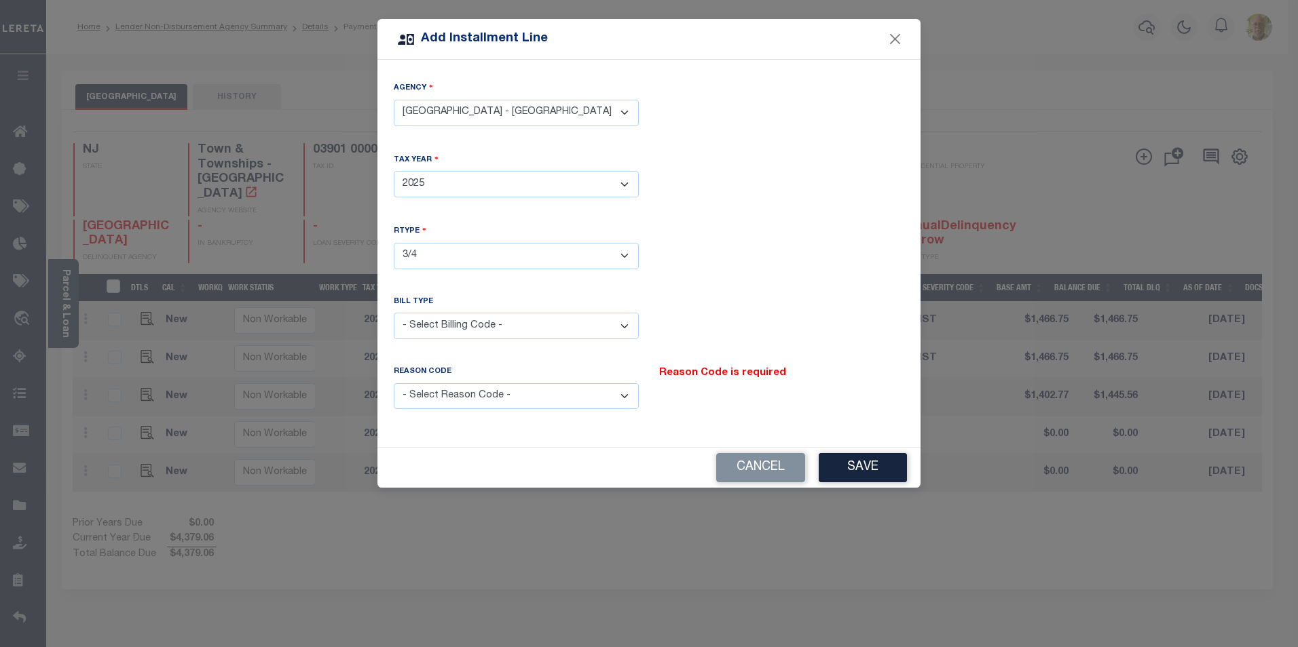
select select "1"
click at [394, 313] on select "- Select Billing Code - Regular Delinquent Supplemental Corrected/Adjusted Bill…" at bounding box center [516, 326] width 245 height 26
click at [454, 388] on select "- Select Reason Code - Payment Reversal Taxable Value Change Assessment Change …" at bounding box center [516, 396] width 245 height 26
select select "12"
click at [394, 383] on select "- Select Reason Code - Payment Reversal Taxable Value Change Assessment Change …" at bounding box center [516, 396] width 245 height 26
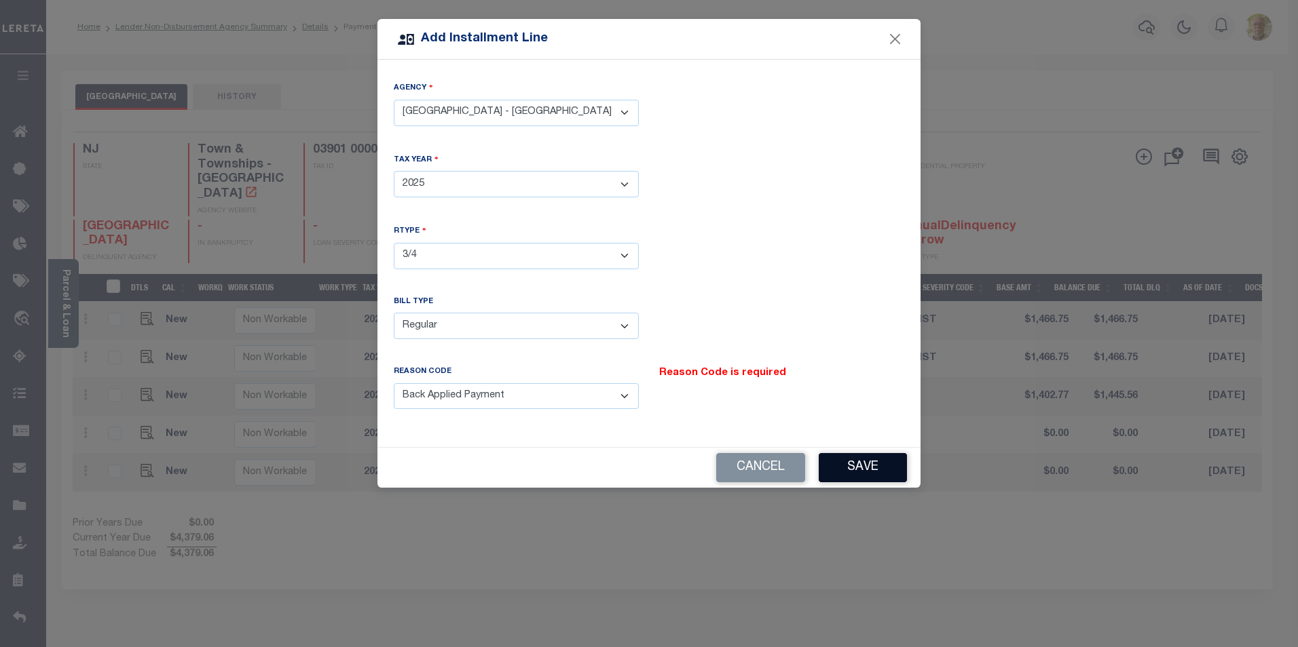
click at [877, 462] on button "Save" at bounding box center [862, 467] width 88 height 29
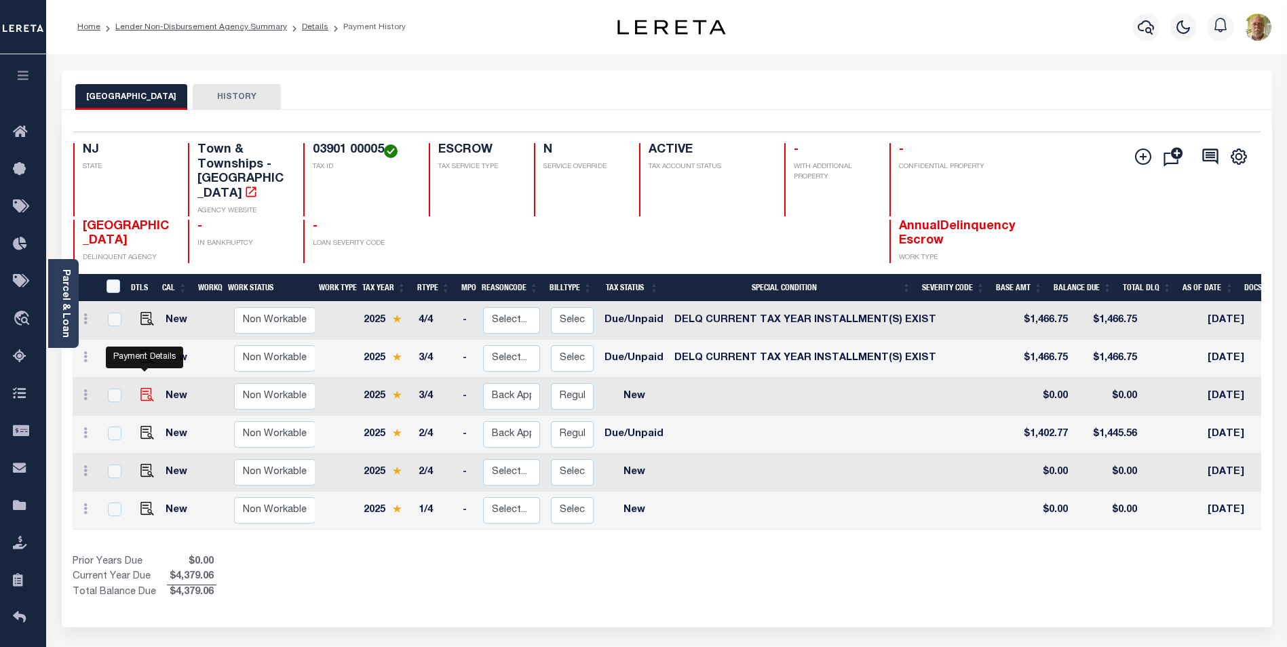
click at [143, 388] on img at bounding box center [147, 395] width 14 height 14
checkbox input "true"
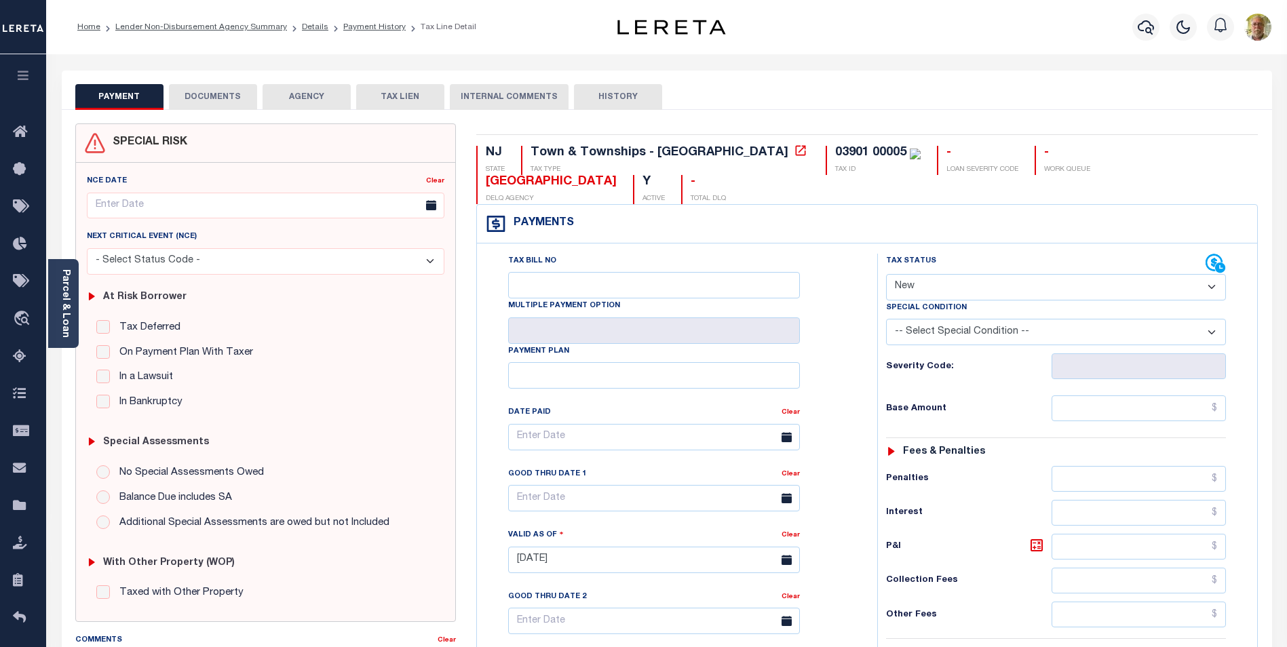
click at [965, 274] on select "- Select Status Code - Open Due/Unpaid Paid Incomplete No Tax Due Internal Refu…" at bounding box center [1056, 287] width 340 height 26
select select "DUE"
click at [886, 274] on select "- Select Status Code - Open Due/Unpaid Paid Incomplete No Tax Due Internal Refu…" at bounding box center [1056, 287] width 340 height 26
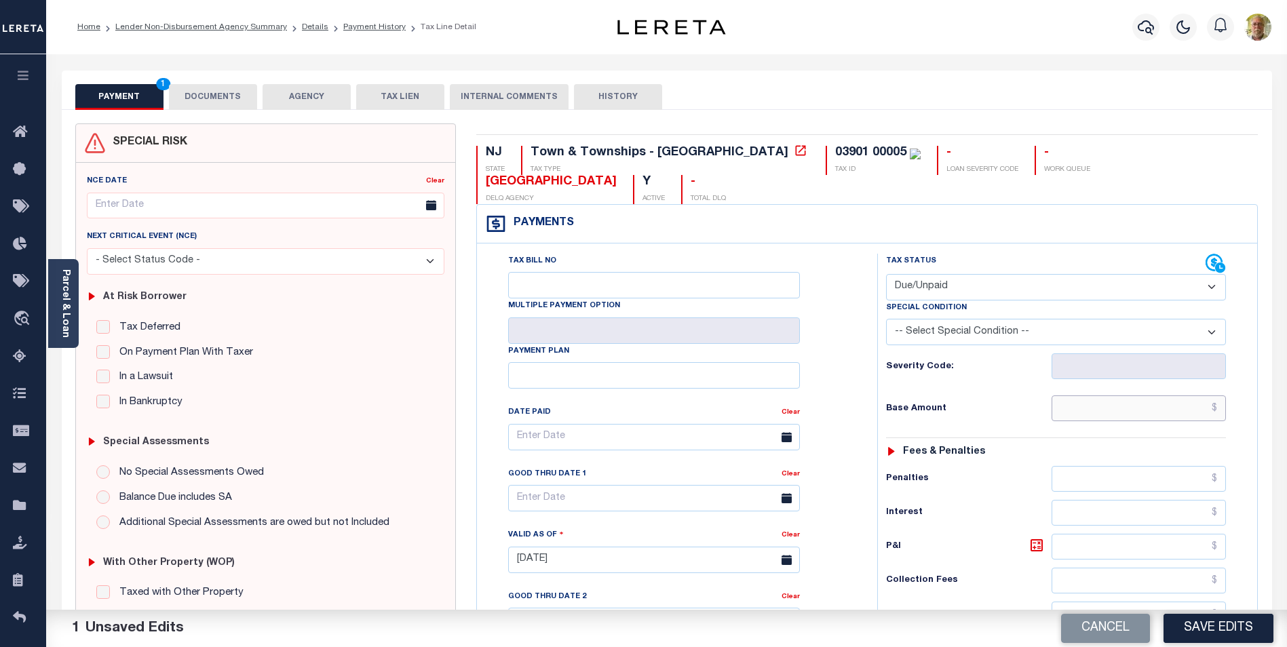
drag, startPoint x: 1169, startPoint y: 377, endPoint x: 1185, endPoint y: 376, distance: 15.7
click at [1169, 396] on input "text" at bounding box center [1139, 409] width 174 height 26
type input "$1,449.76"
type input "$28.67"
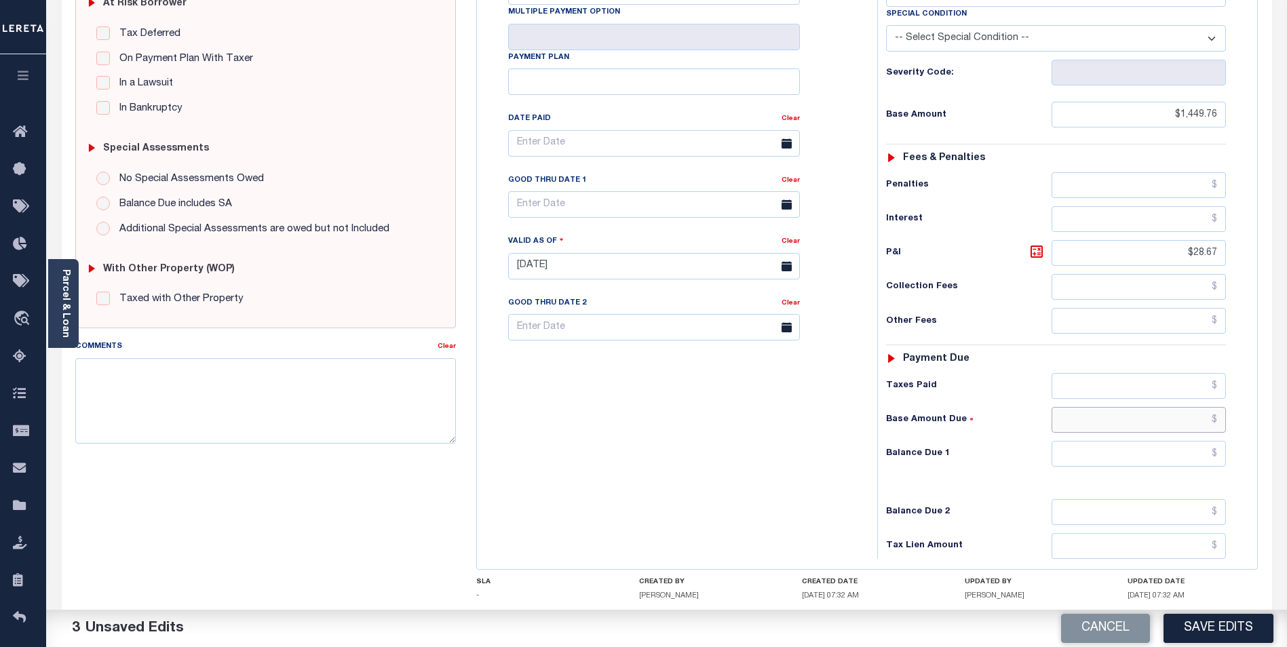
scroll to position [352, 0]
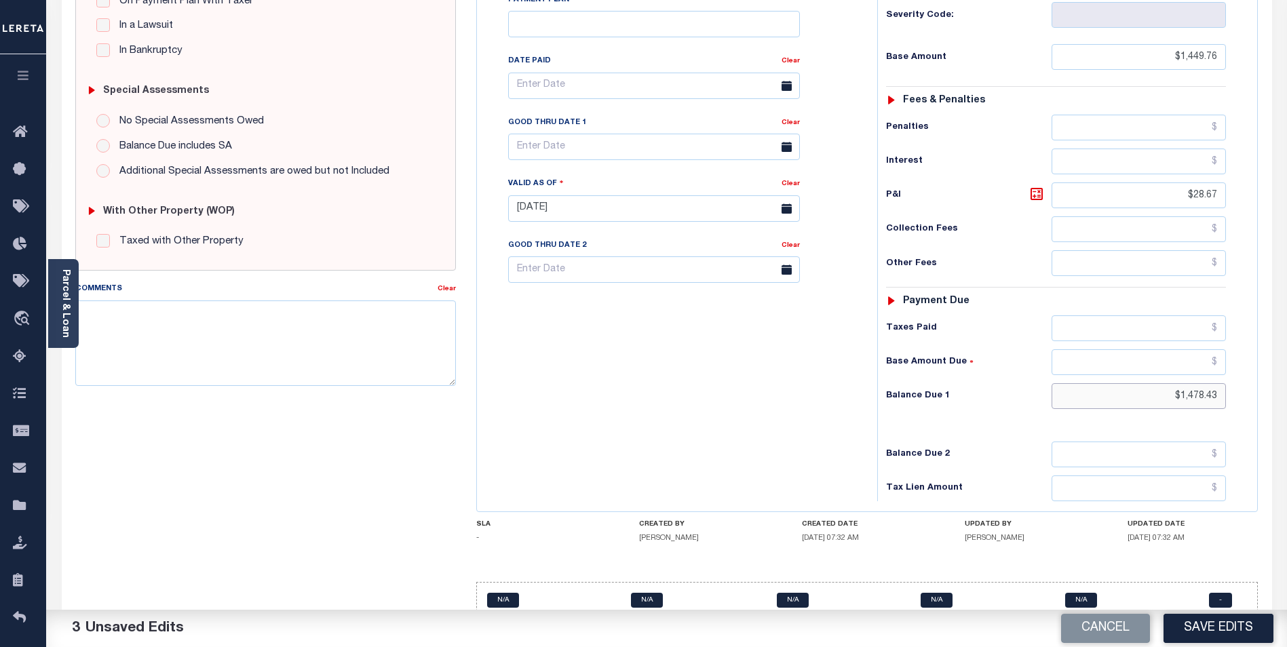
type input "$1,478.43"
click at [693, 134] on input "text" at bounding box center [654, 147] width 292 height 26
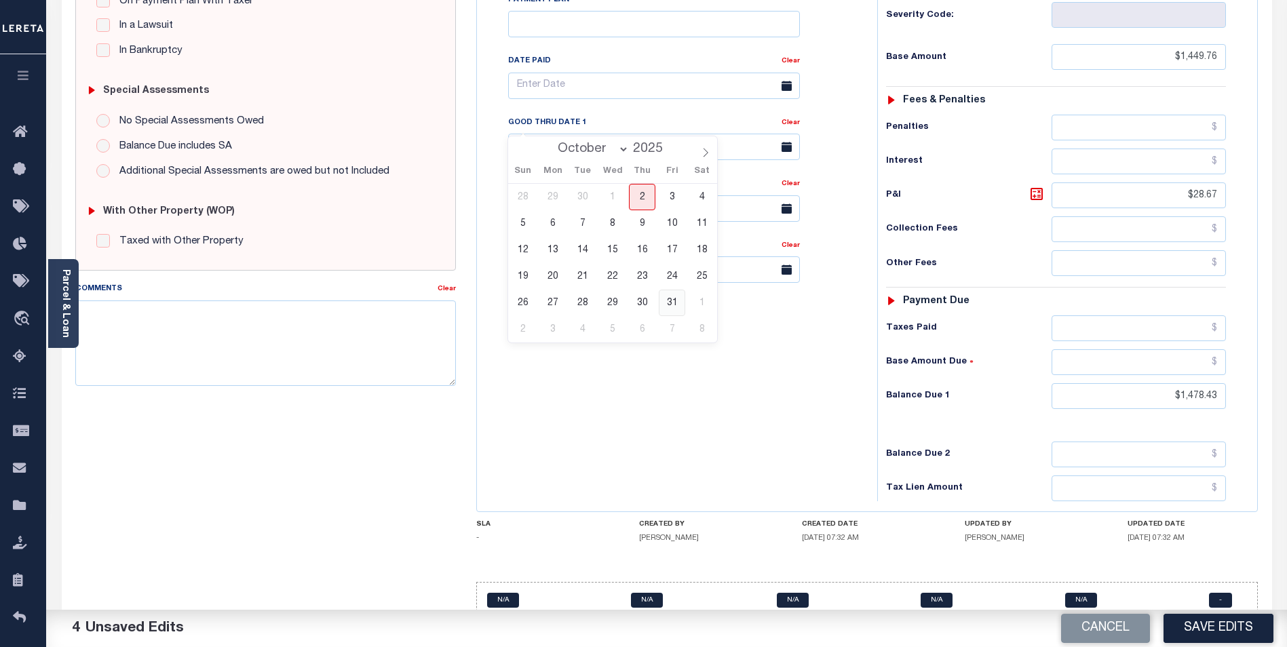
click at [676, 301] on span "31" at bounding box center [672, 303] width 26 height 26
type input "[DATE]"
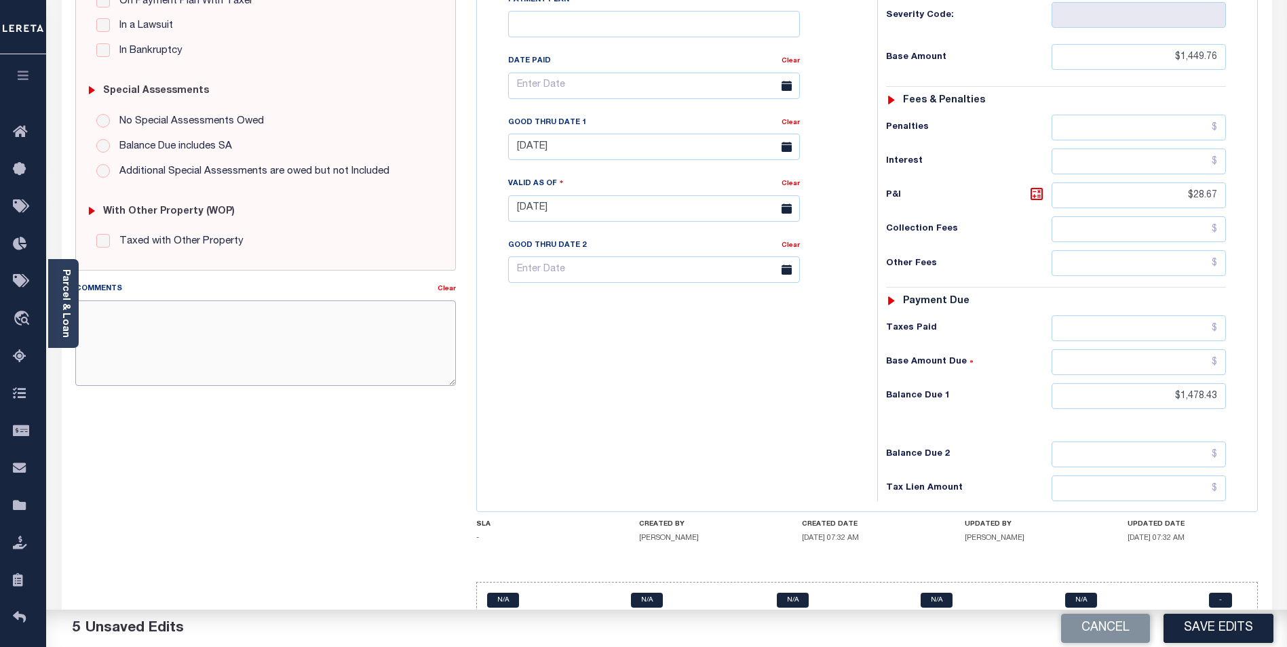
click at [349, 335] on textarea "Comments" at bounding box center [265, 344] width 381 height 86
type textarea "3RD INSTALLMENT DELINQUENT."
click at [1224, 628] on button "Save Edits" at bounding box center [1219, 628] width 110 height 29
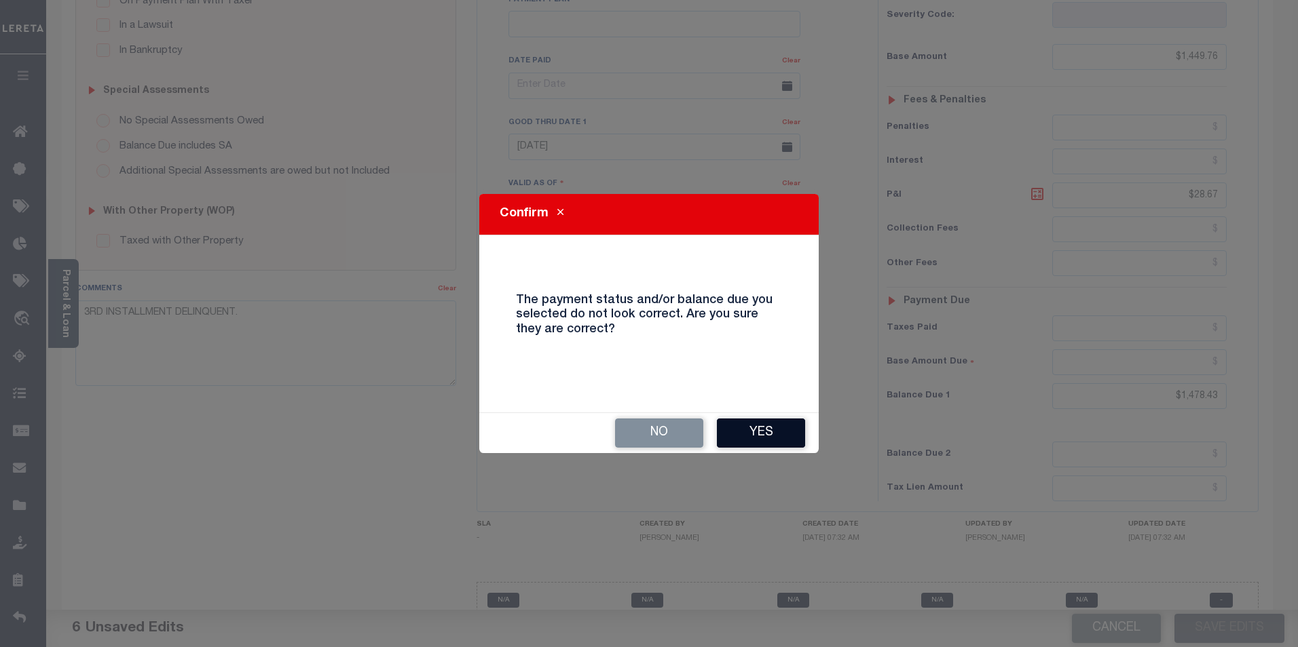
click at [769, 426] on button "Yes" at bounding box center [761, 433] width 88 height 29
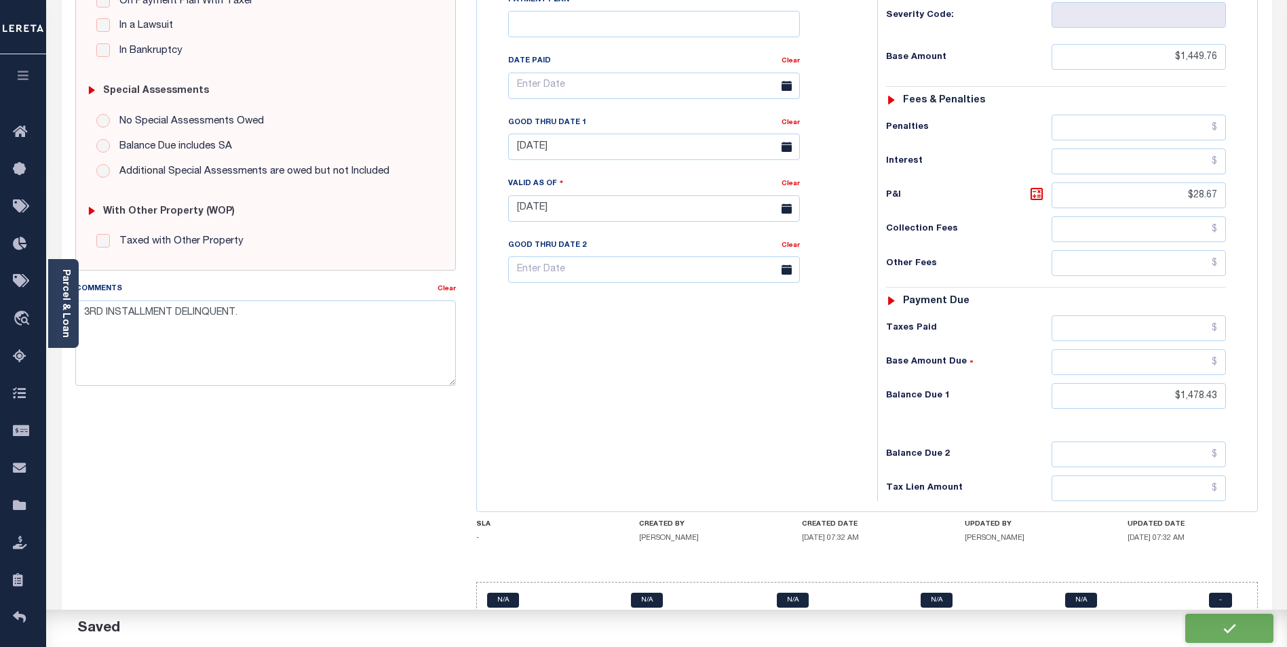
checkbox input "false"
type input "$1,449.76"
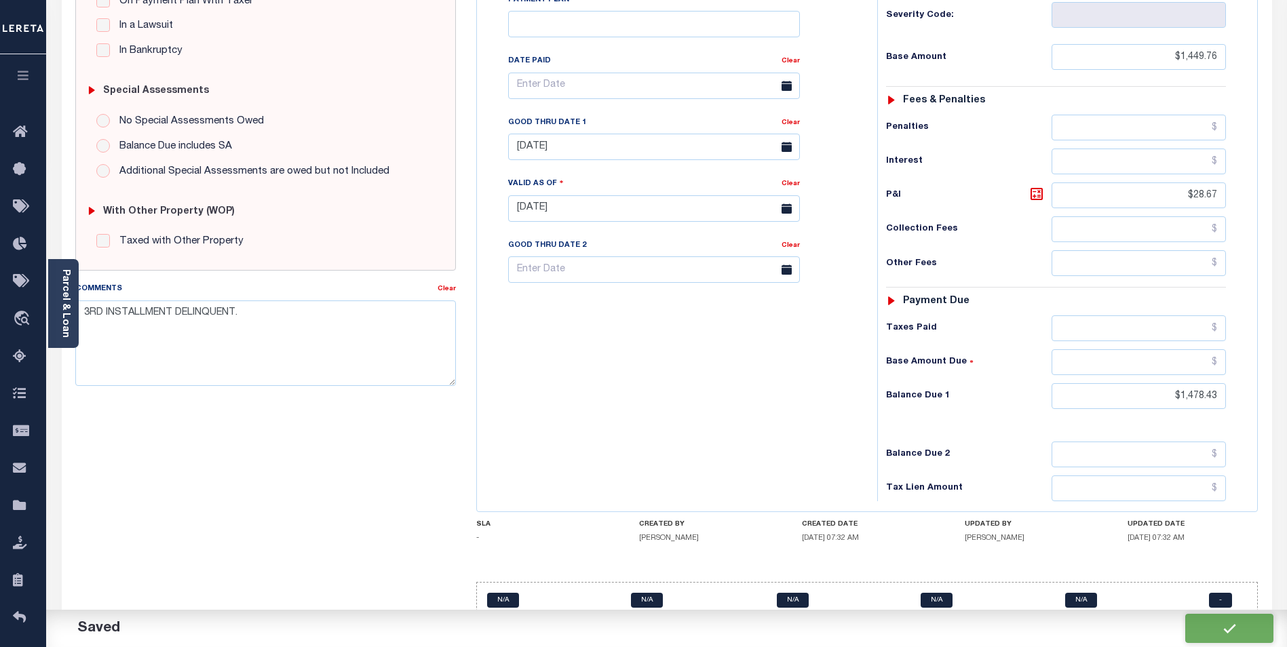
type input "$28.67"
type input "$1,478.43"
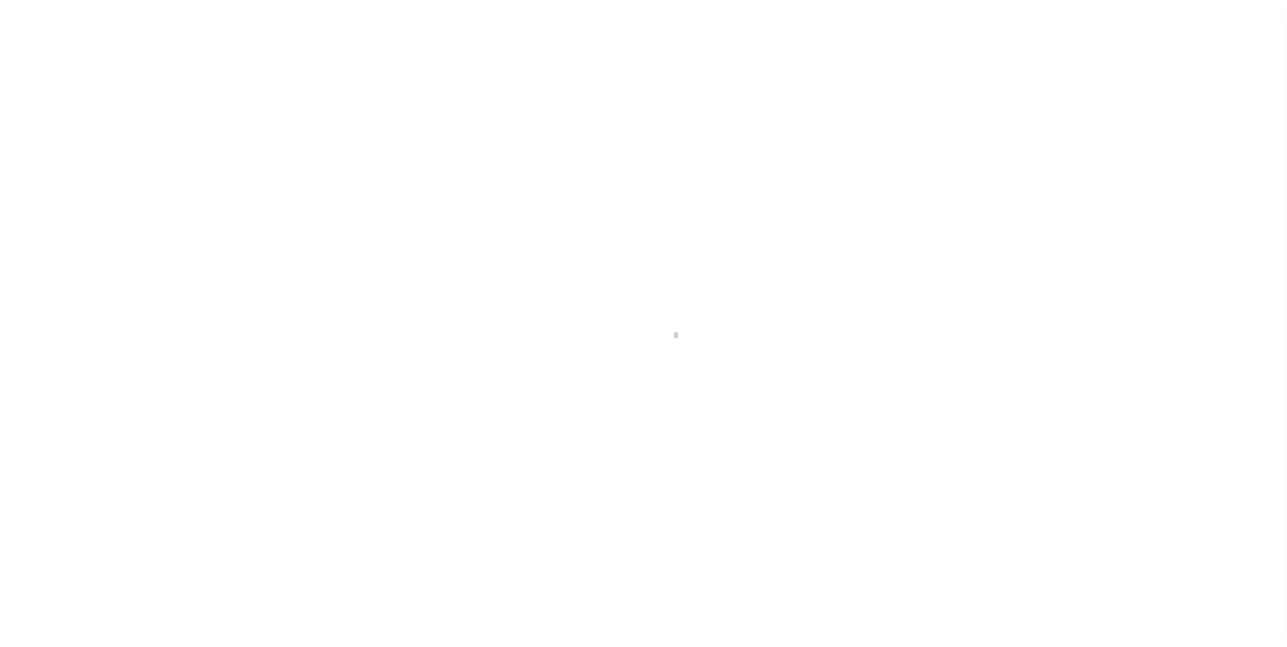
scroll to position [14, 0]
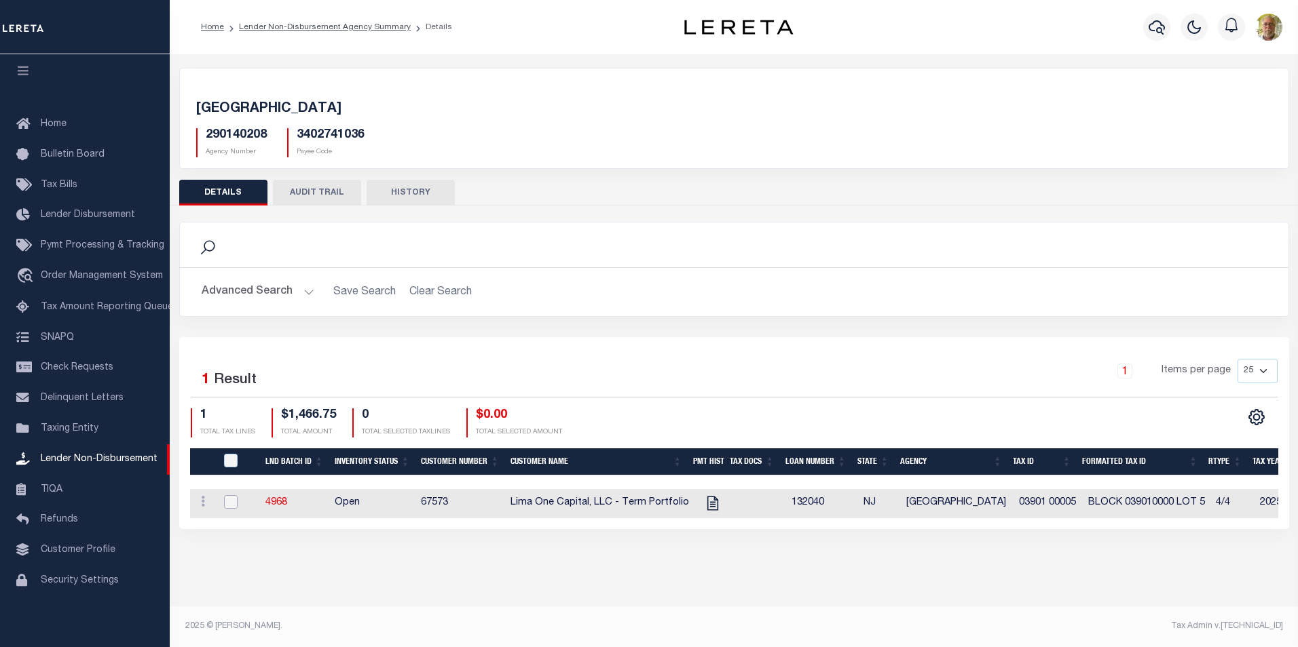
click at [229, 499] on input "checkbox" at bounding box center [231, 502] width 14 height 14
checkbox input "true"
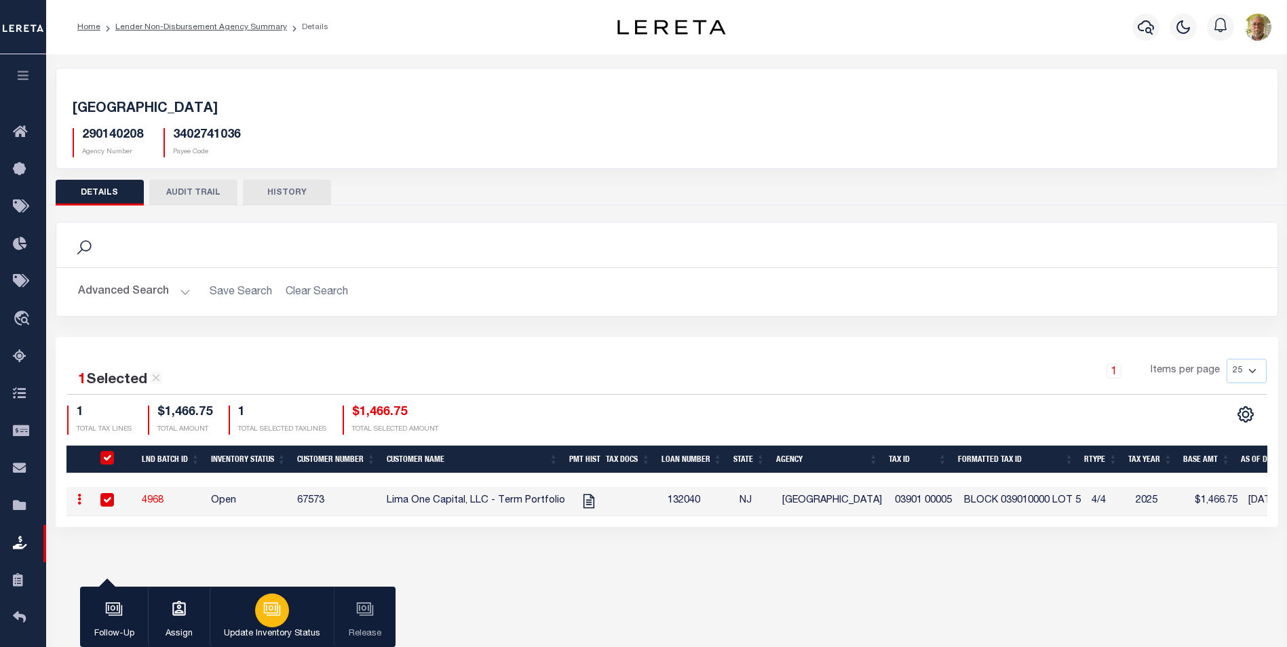
click at [278, 620] on div "button" at bounding box center [272, 611] width 34 height 34
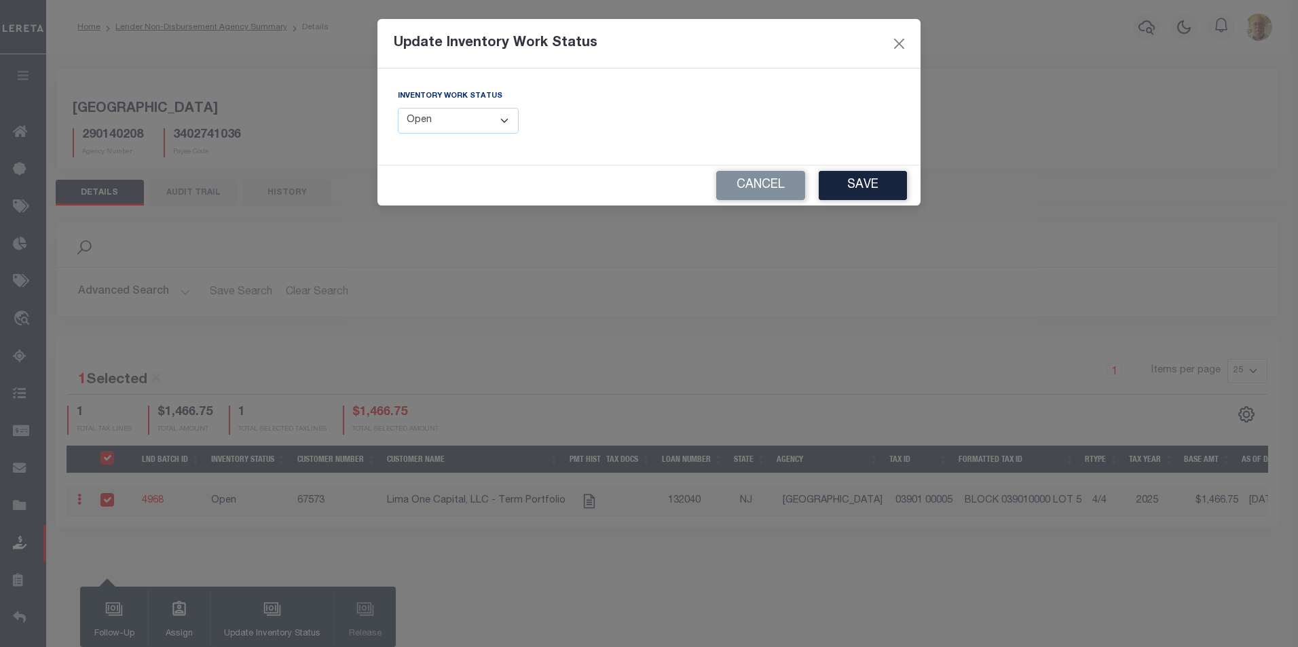
click at [464, 117] on select "--Select-- Open Completed Reported" at bounding box center [458, 121] width 121 height 26
select select "Completed"
click at [398, 108] on select "--Select-- Open Completed Reported" at bounding box center [458, 121] width 121 height 26
click at [862, 185] on button "Save" at bounding box center [862, 185] width 88 height 29
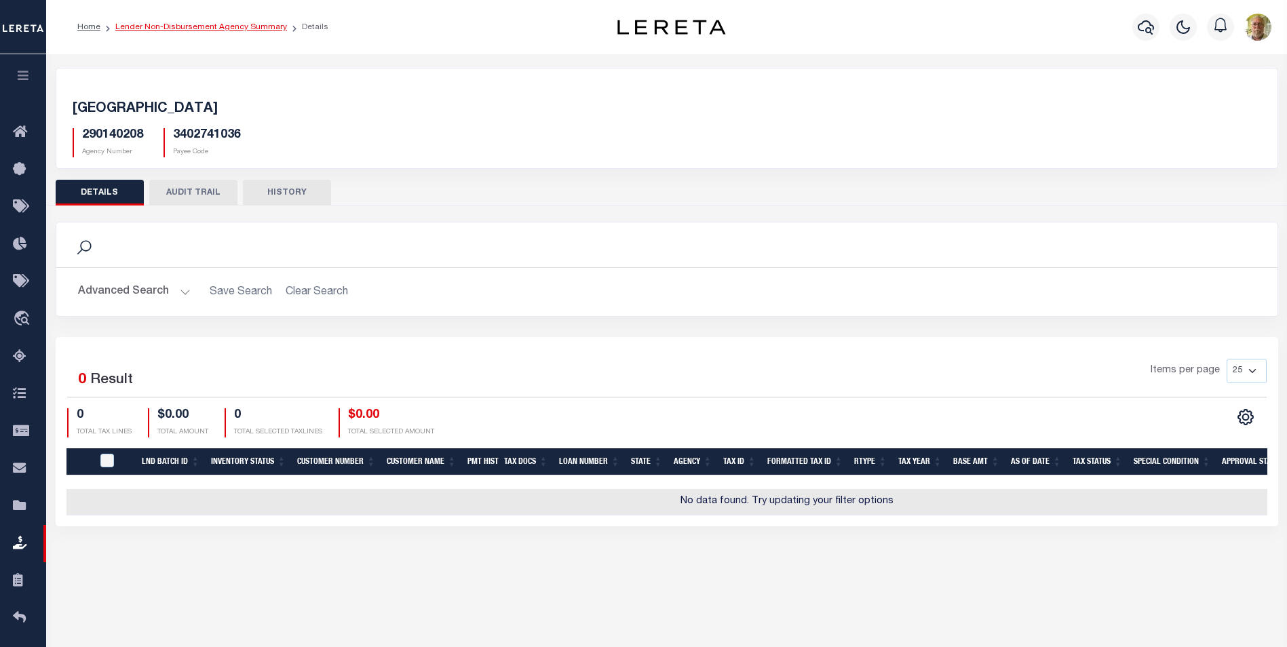
click at [217, 24] on link "Lender Non-Disbursement Agency Summary" at bounding box center [201, 27] width 172 height 8
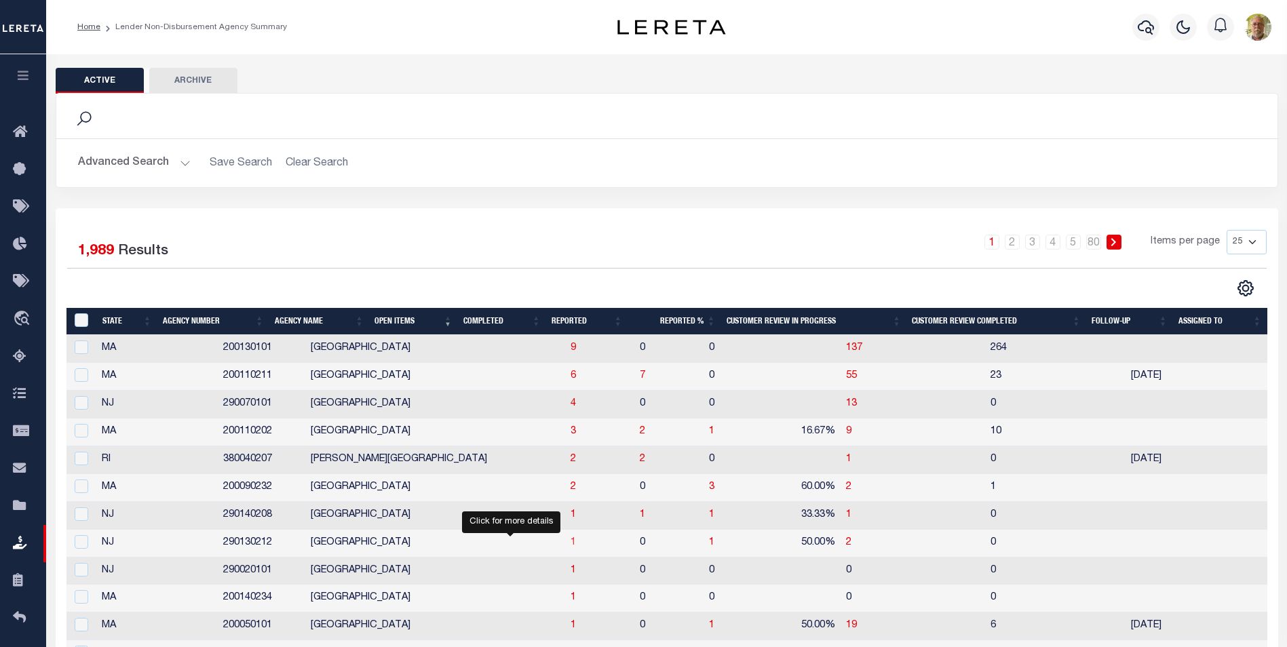
click at [571, 542] on span "1" at bounding box center [573, 543] width 5 height 10
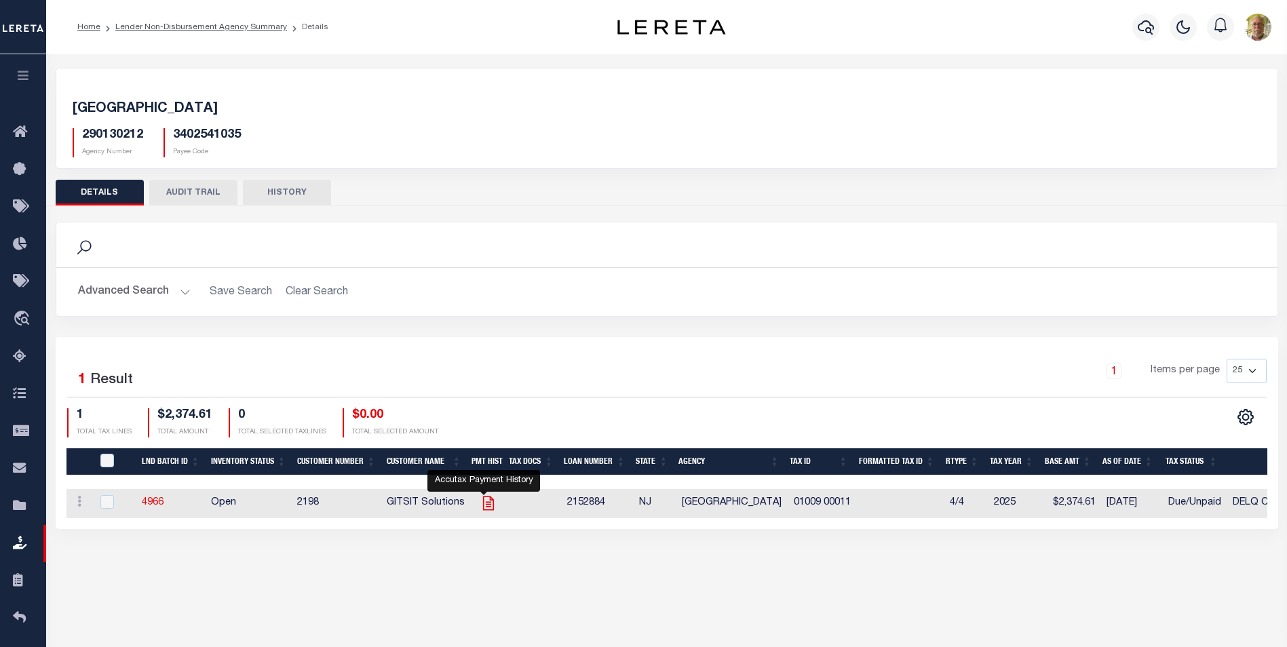
click at [484, 502] on icon "" at bounding box center [489, 504] width 18 height 18
checkbox input "true"
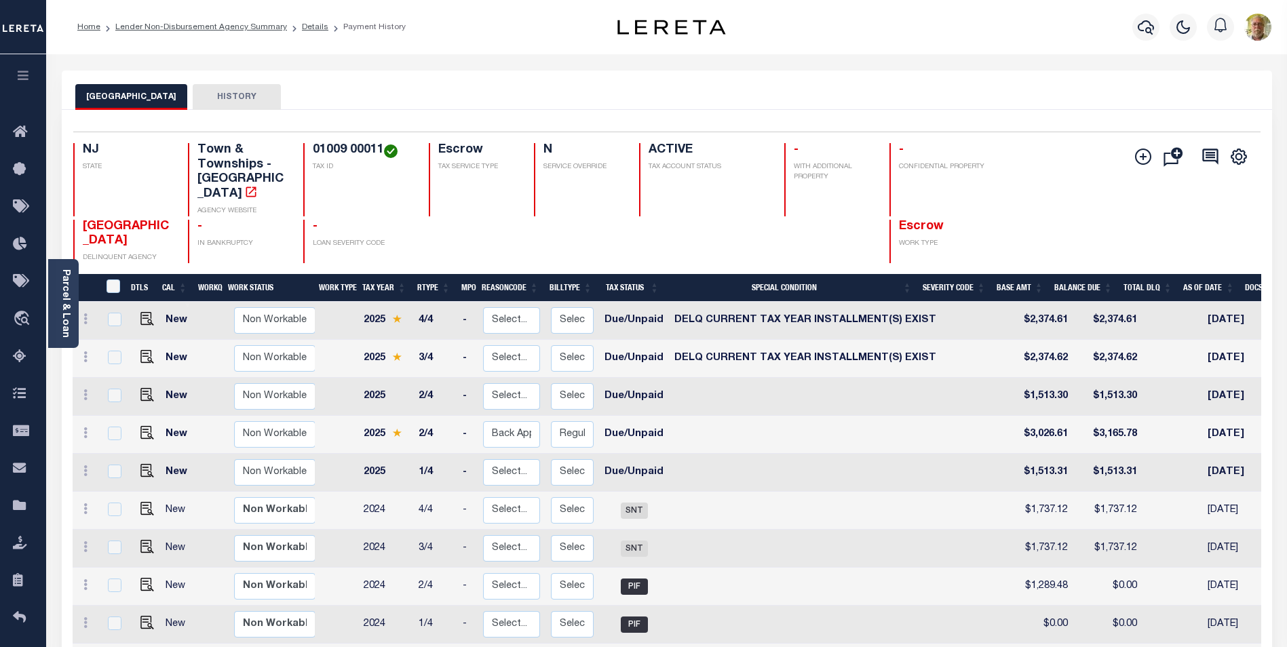
click at [600, 96] on div "NEPTUNE TOWNSHIP HISTORY" at bounding box center [667, 96] width 1184 height 25
click at [245, 26] on link "Lender Non-Disbursement Agency Summary" at bounding box center [201, 27] width 172 height 8
